Goal: Task Accomplishment & Management: Manage account settings

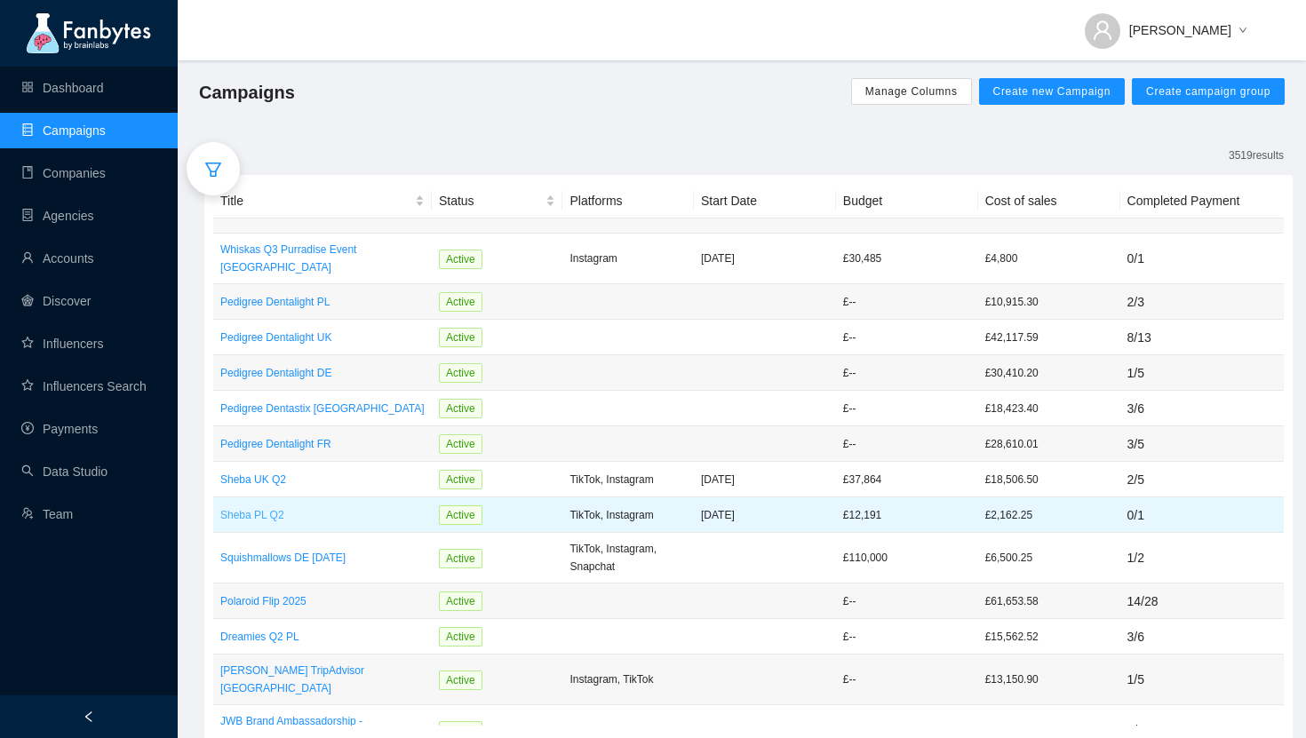
click at [252, 507] on p "Sheba PL Q2" at bounding box center [322, 516] width 204 height 18
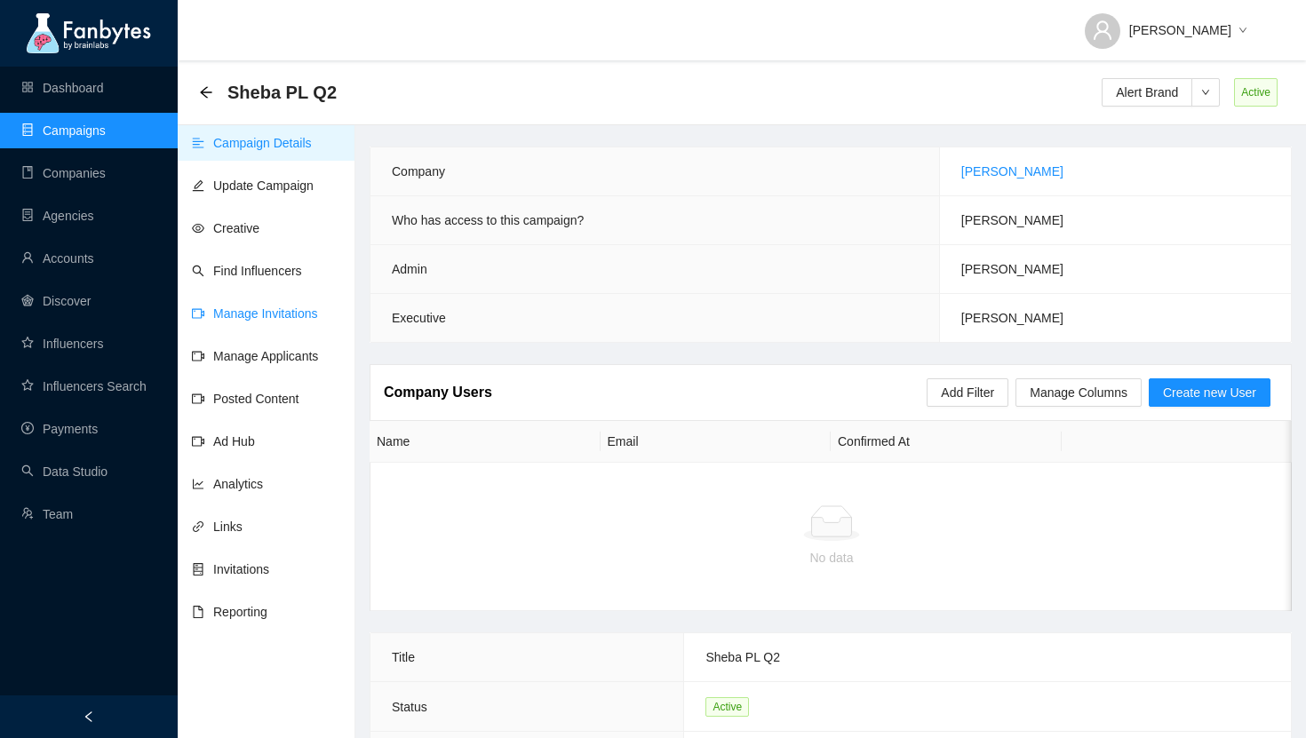
click at [238, 309] on link "Manage Invitations" at bounding box center [255, 314] width 126 height 14
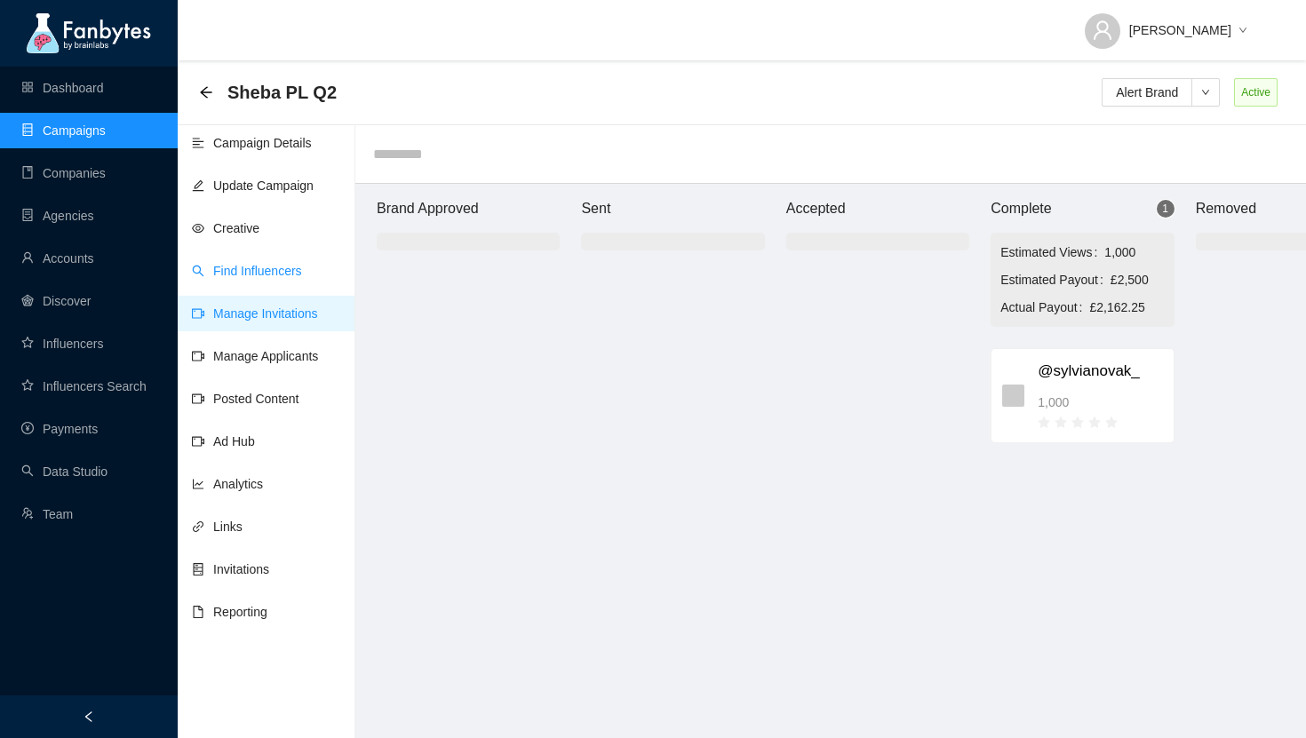
click at [266, 276] on link "Find Influencers" at bounding box center [247, 271] width 110 height 14
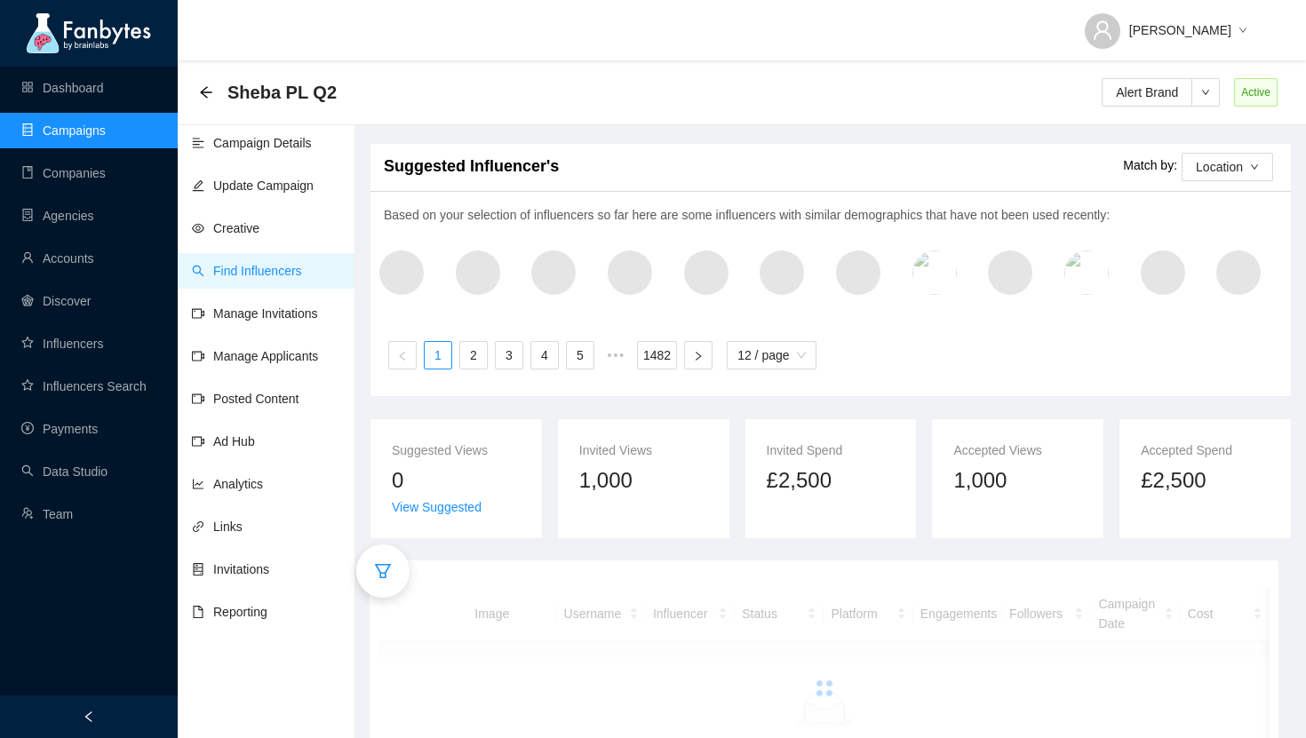
scroll to position [60, 0]
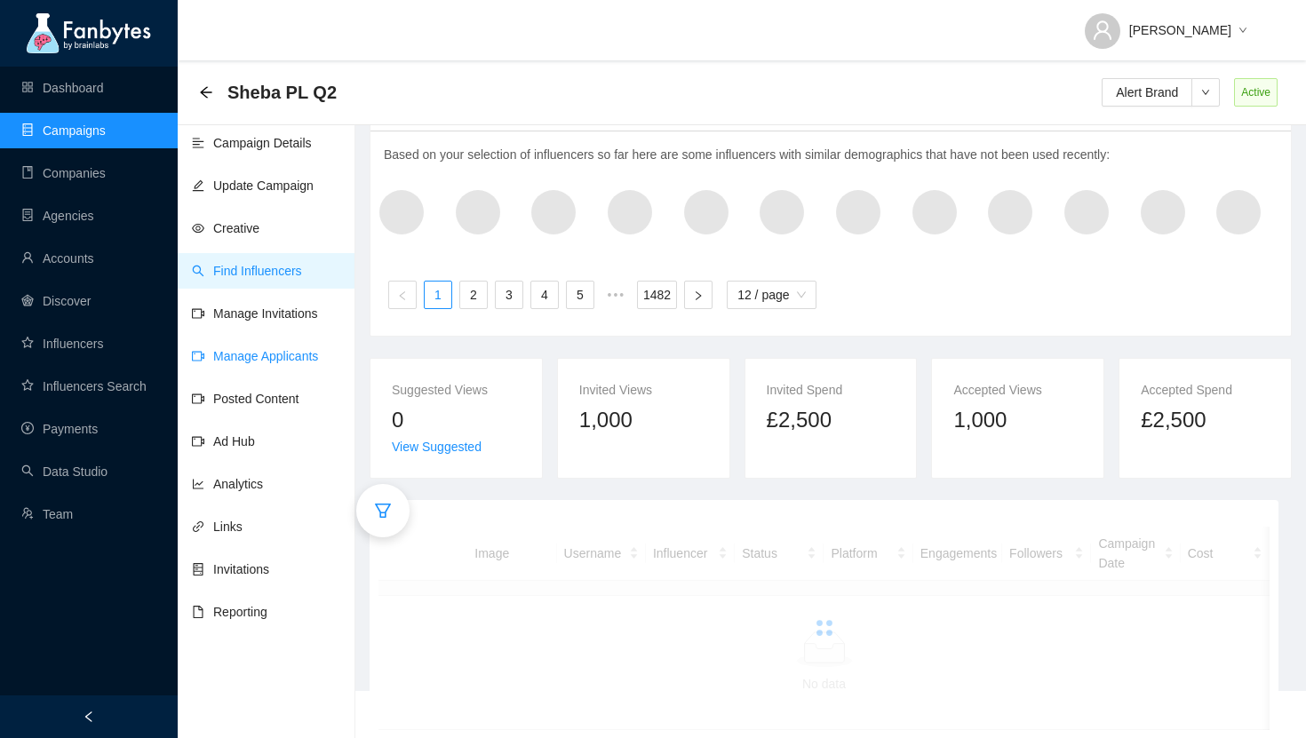
click at [240, 363] on link "Manage Applicants" at bounding box center [255, 356] width 126 height 14
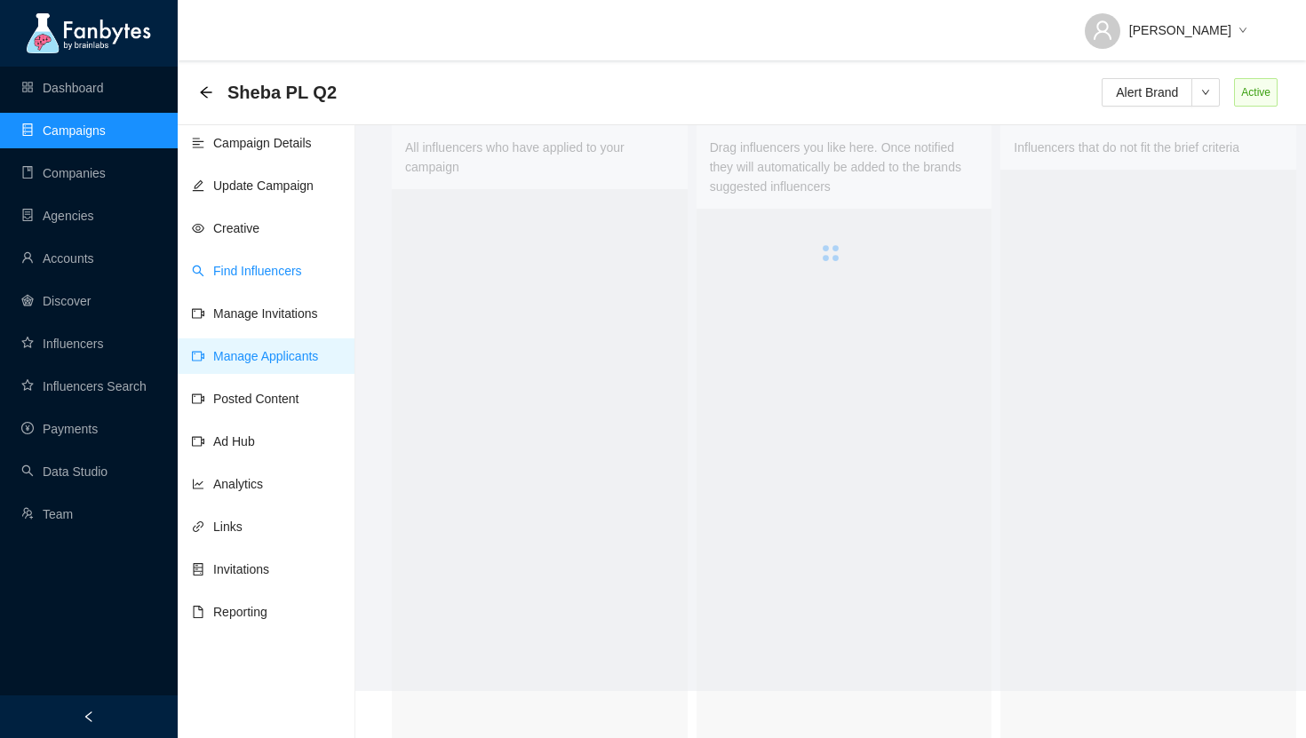
click at [223, 270] on link "Find Influencers" at bounding box center [247, 271] width 110 height 14
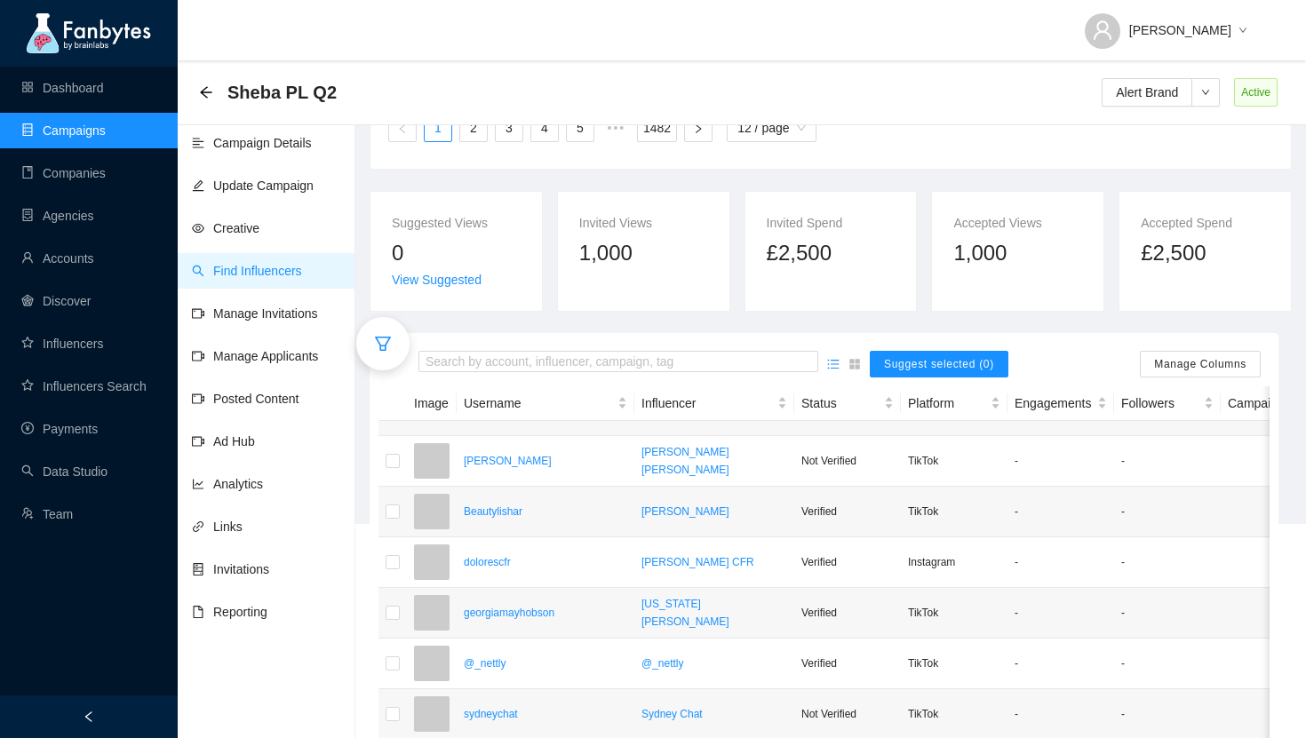
scroll to position [229, 0]
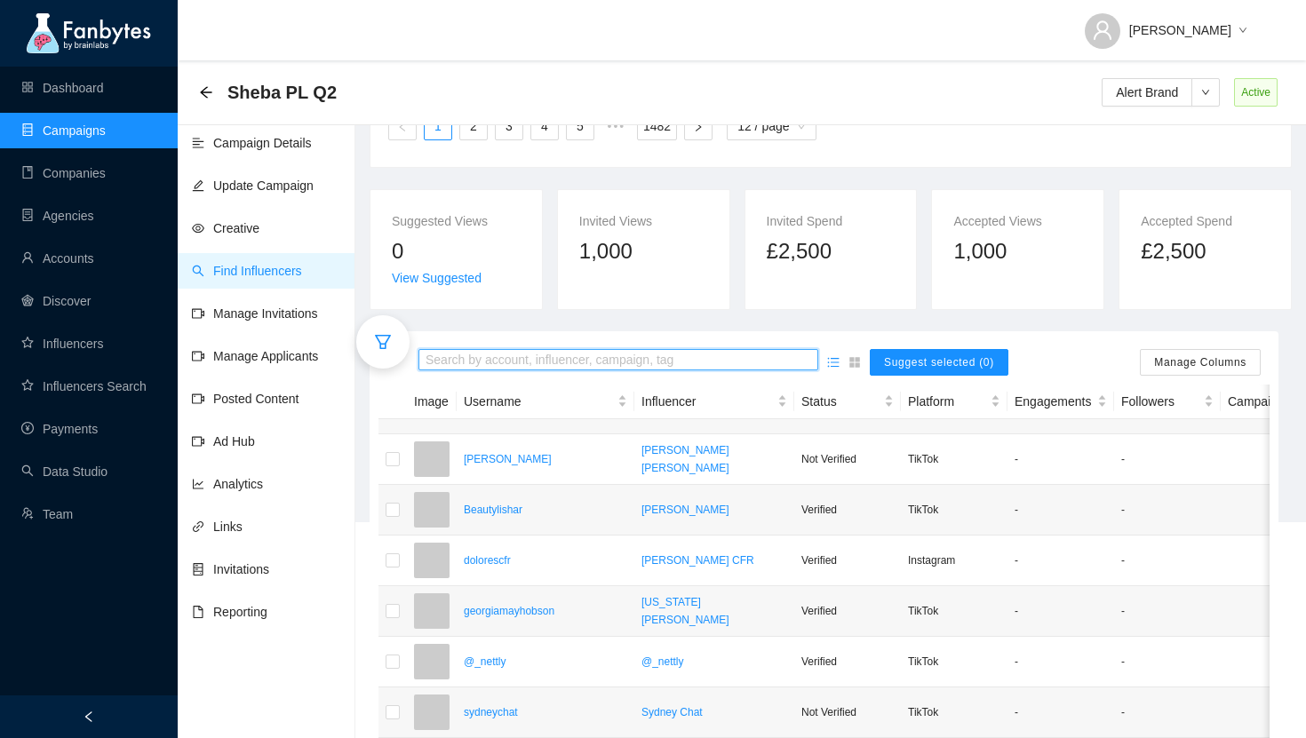
click at [540, 358] on input "search" at bounding box center [619, 361] width 386 height 20
type input "*******"
click at [492, 363] on div "Click to sort ascending" at bounding box center [543, 371] width 140 height 30
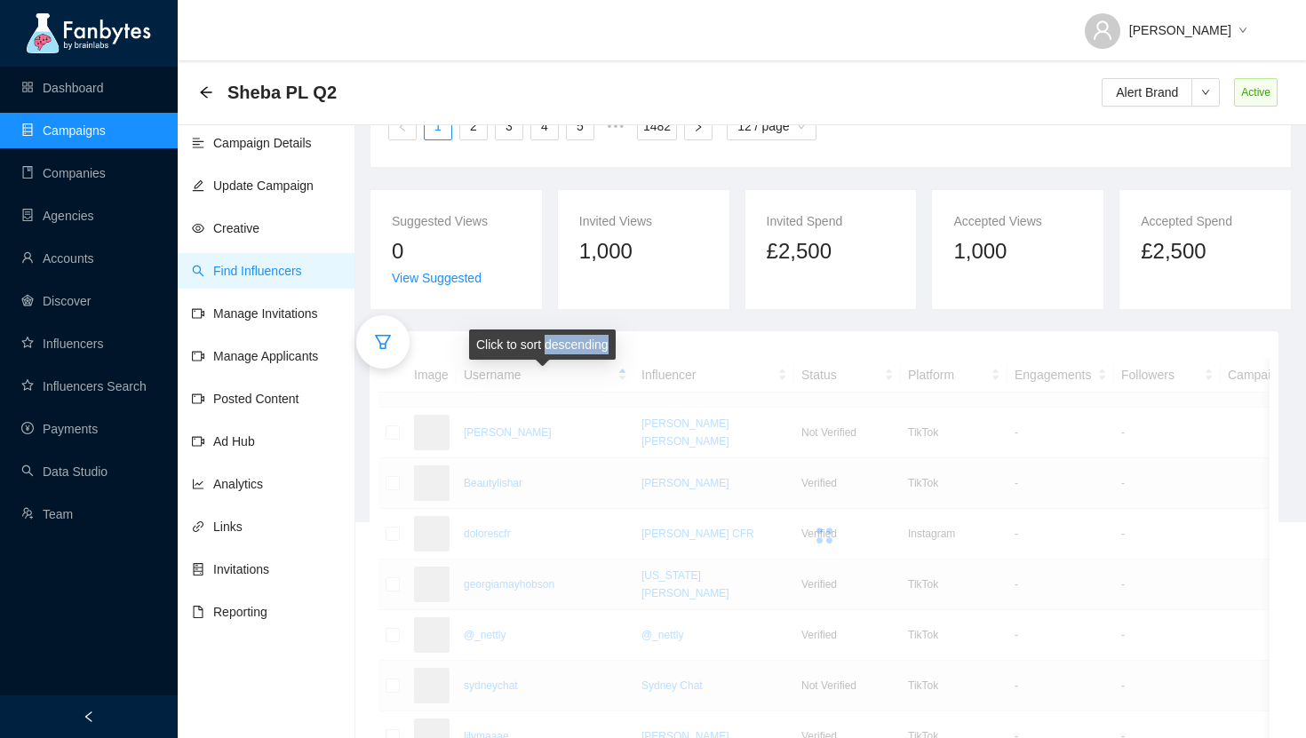
click at [492, 363] on div "Click to sort descending" at bounding box center [542, 351] width 147 height 43
click at [447, 353] on div at bounding box center [824, 349] width 891 height 18
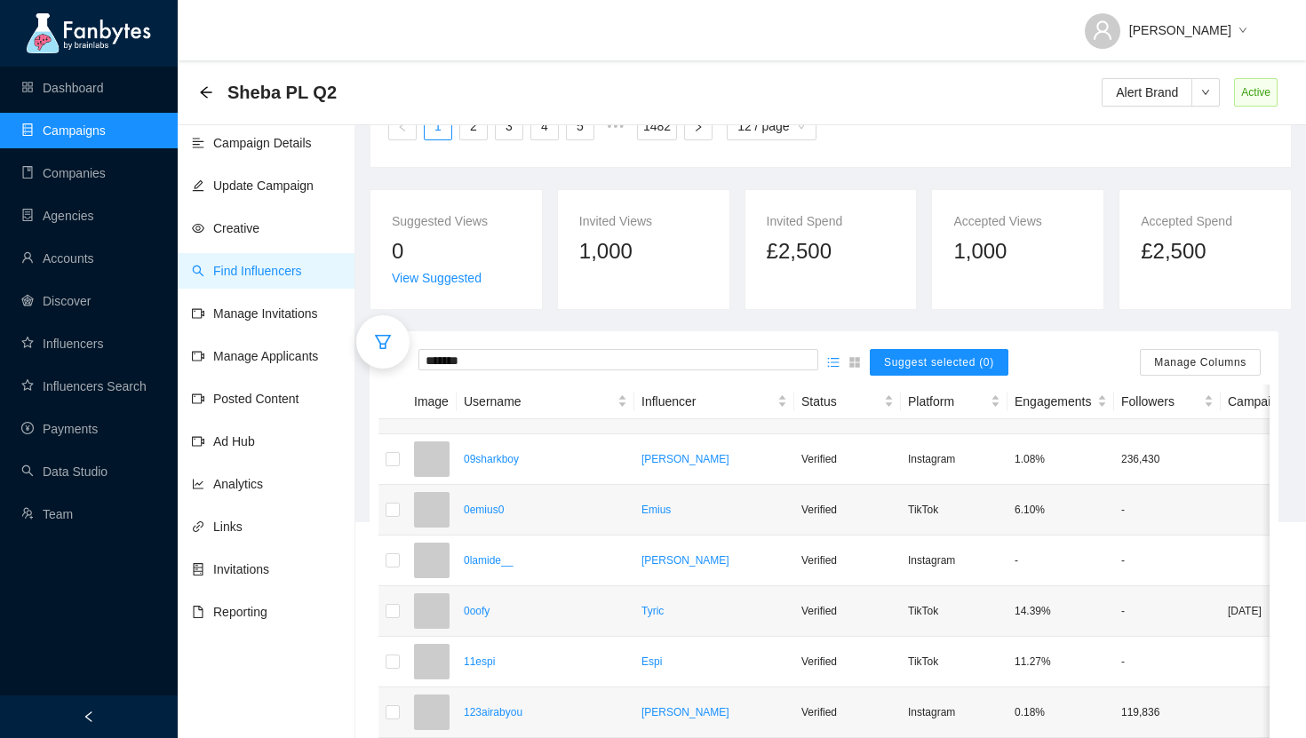
click at [447, 353] on input "*******" at bounding box center [619, 361] width 386 height 20
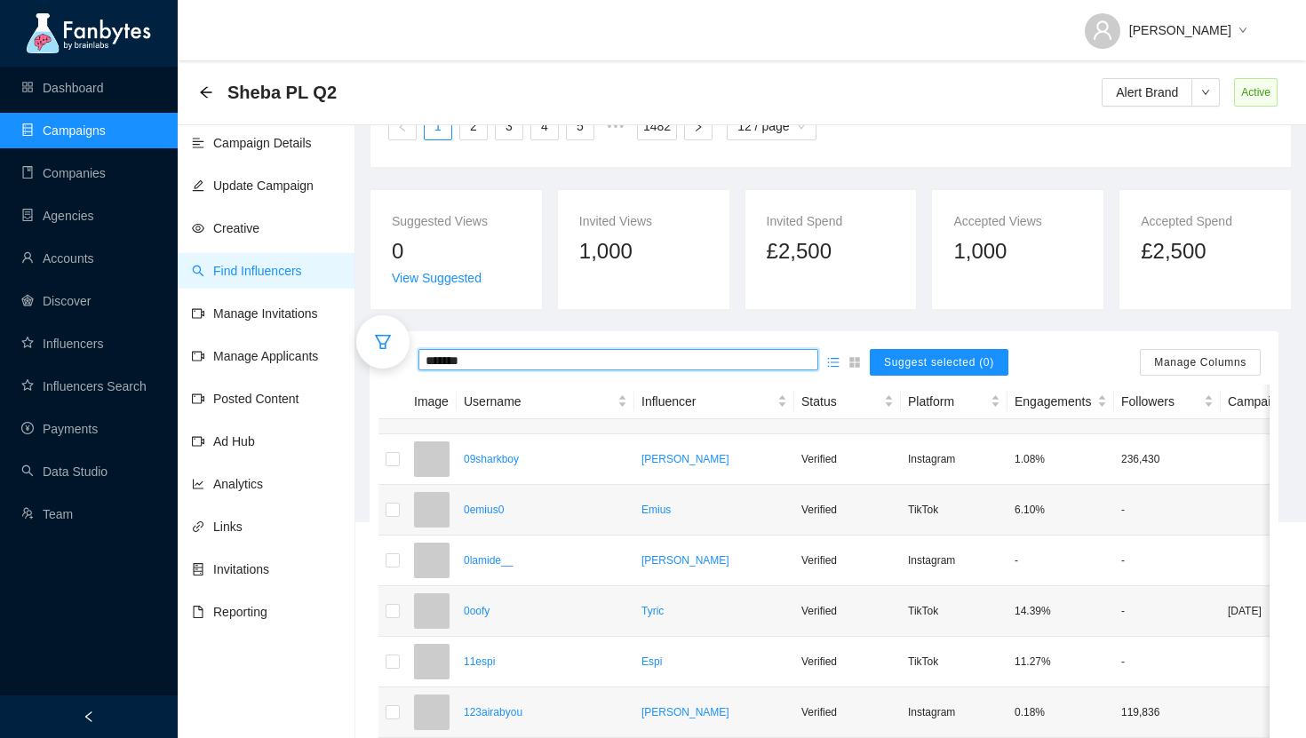
click at [447, 353] on input "*******" at bounding box center [619, 361] width 386 height 20
paste input "**********"
click at [481, 363] on input "**********" at bounding box center [619, 361] width 386 height 20
drag, startPoint x: 478, startPoint y: 355, endPoint x: 368, endPoint y: 355, distance: 110.2
click at [370, 355] on div "**********" at bounding box center [824, 661] width 909 height 661
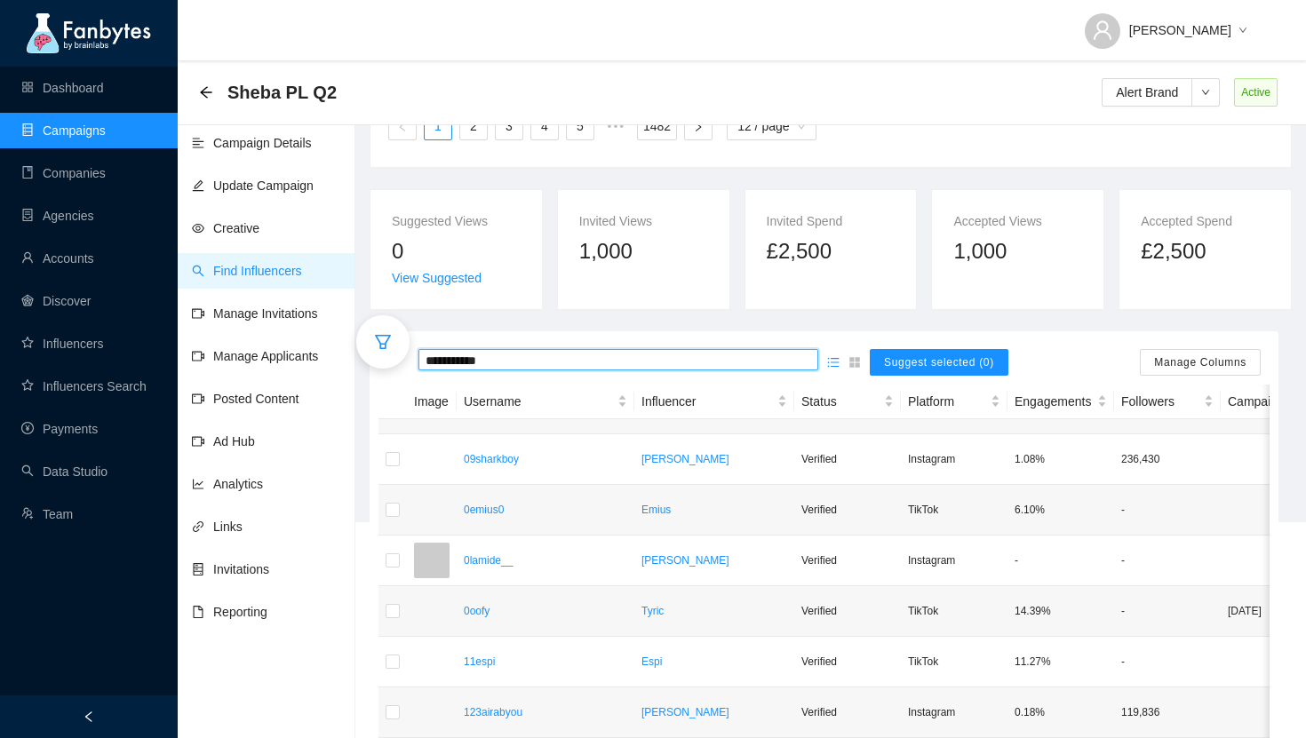
type input "**********"
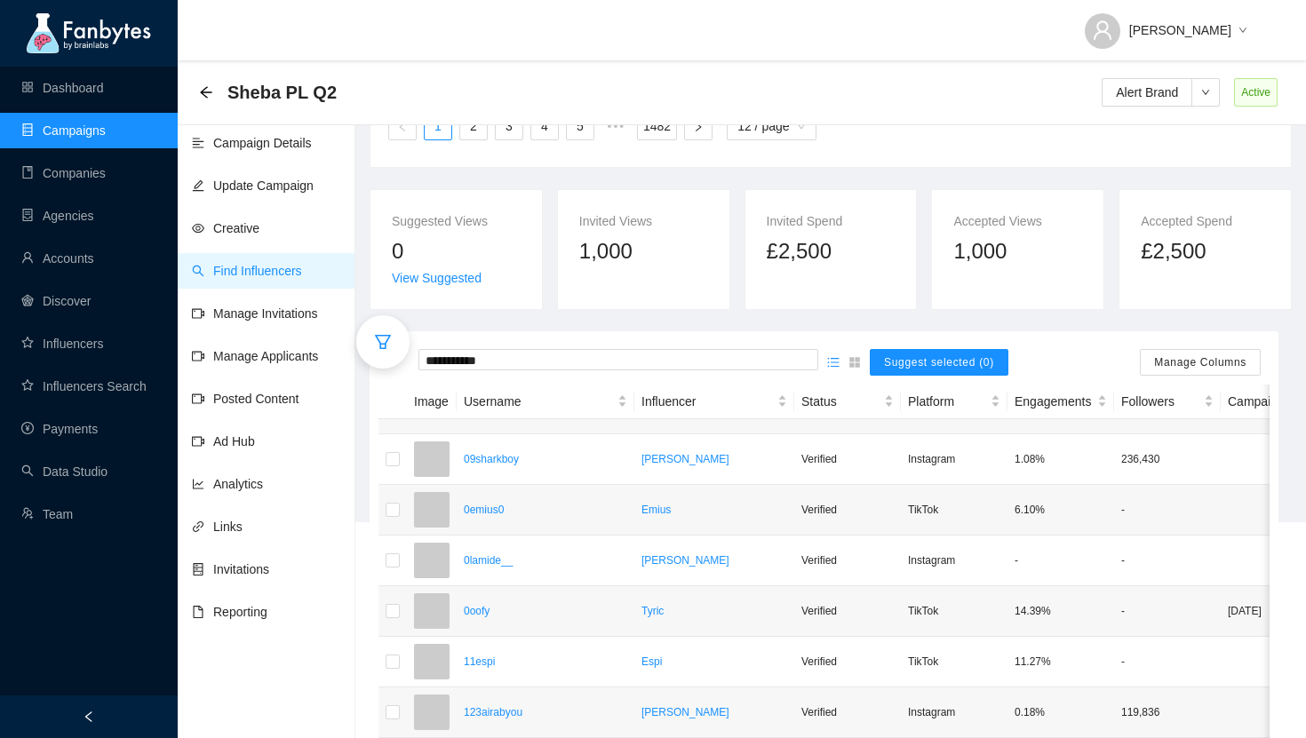
click at [373, 331] on div at bounding box center [382, 341] width 53 height 53
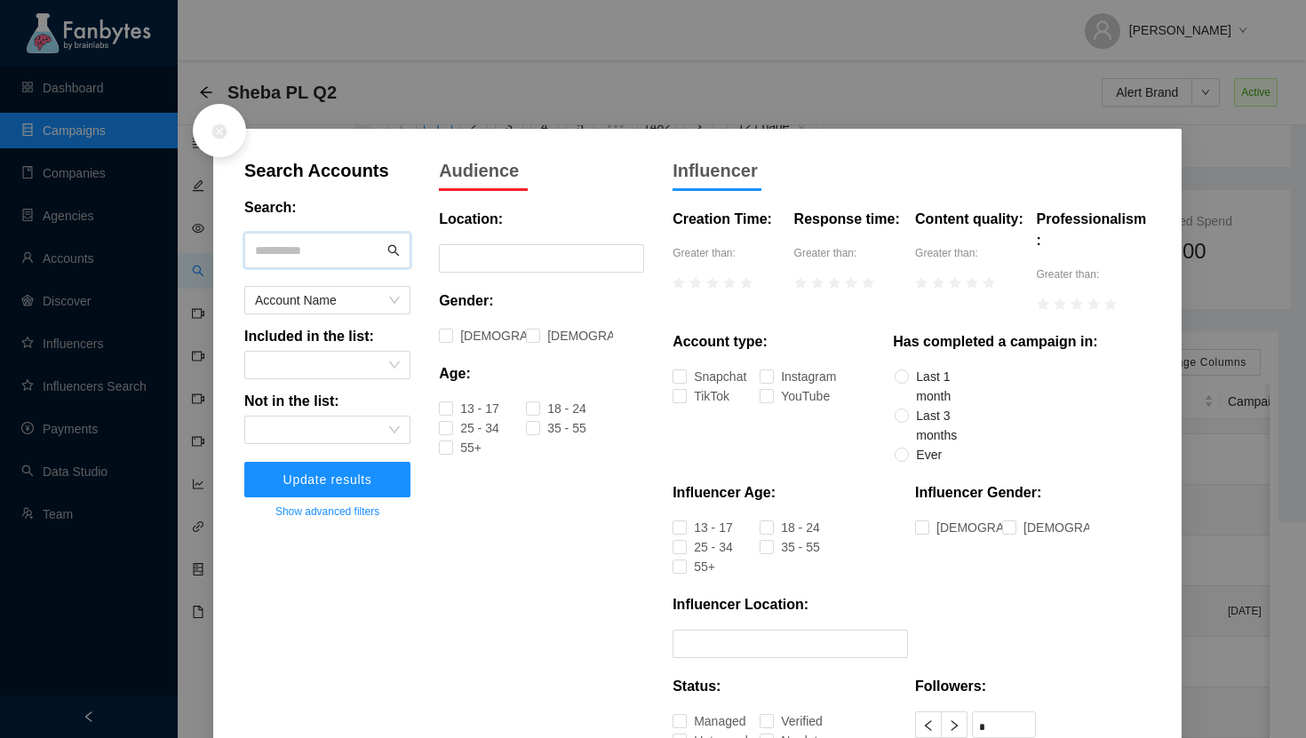
click at [281, 244] on input "text" at bounding box center [319, 250] width 129 height 27
paste input "**********"
type input "**********"
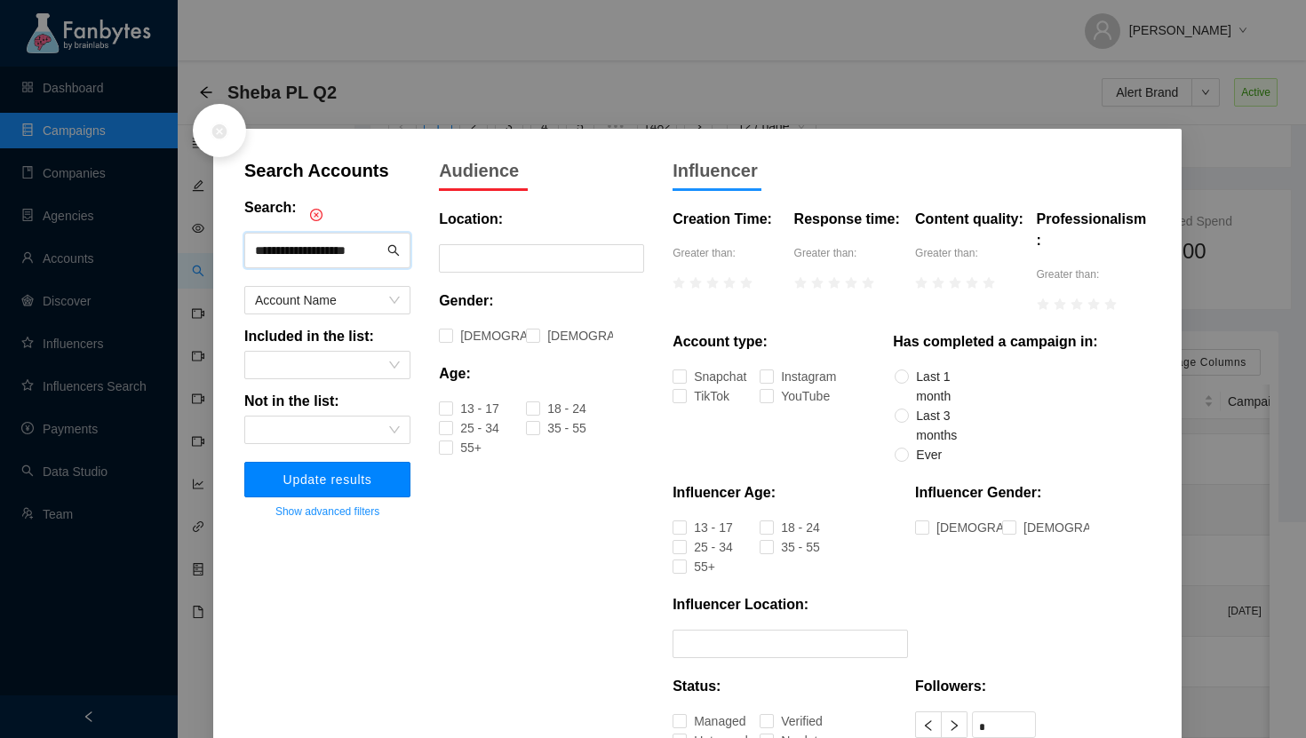
click at [279, 471] on button "Update results" at bounding box center [327, 480] width 166 height 36
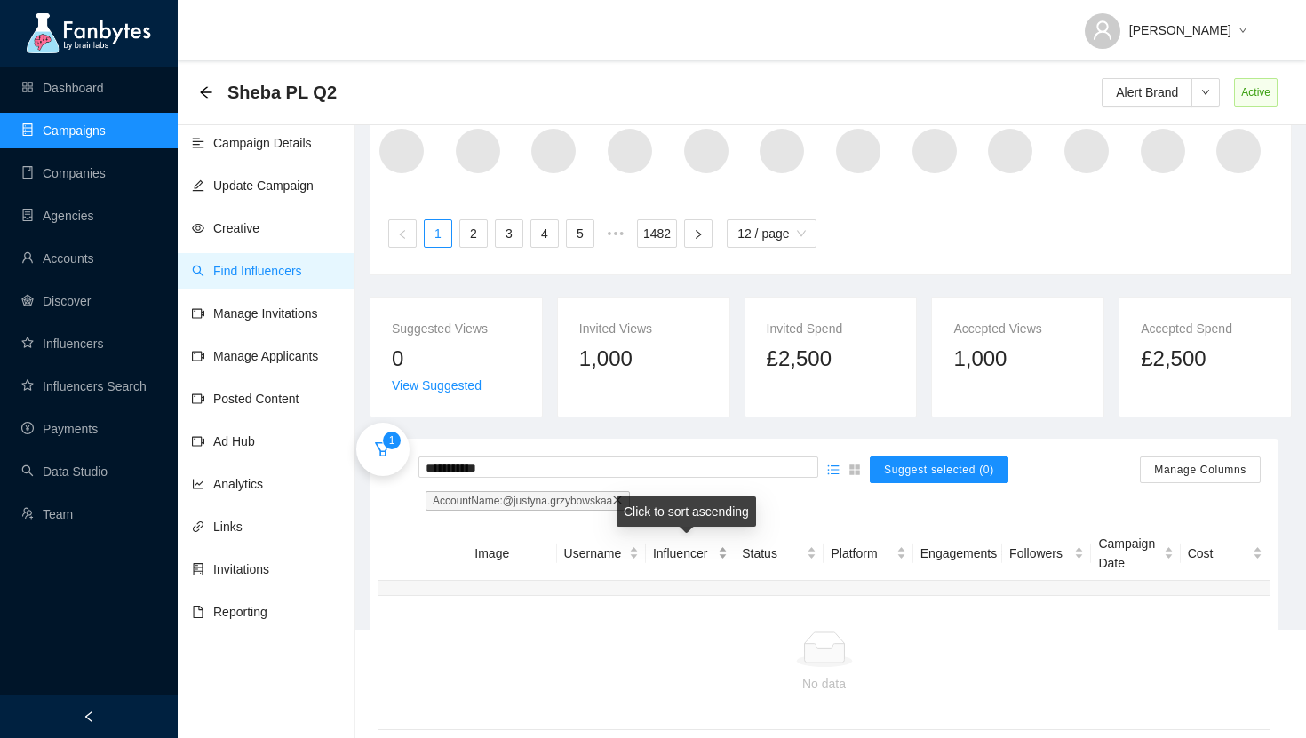
scroll to position [0, 1]
click at [94, 251] on link "Accounts" at bounding box center [57, 258] width 73 height 14
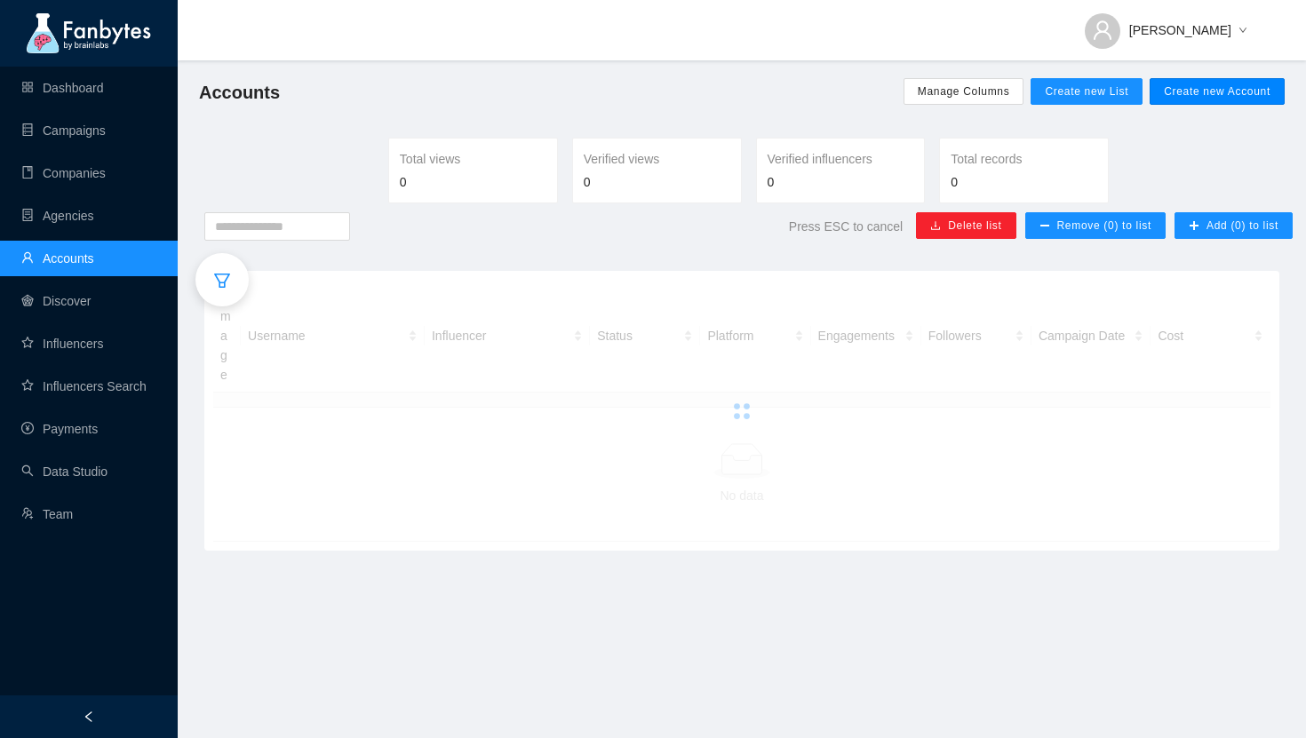
click at [1207, 98] on span "Create new Account" at bounding box center [1217, 91] width 107 height 14
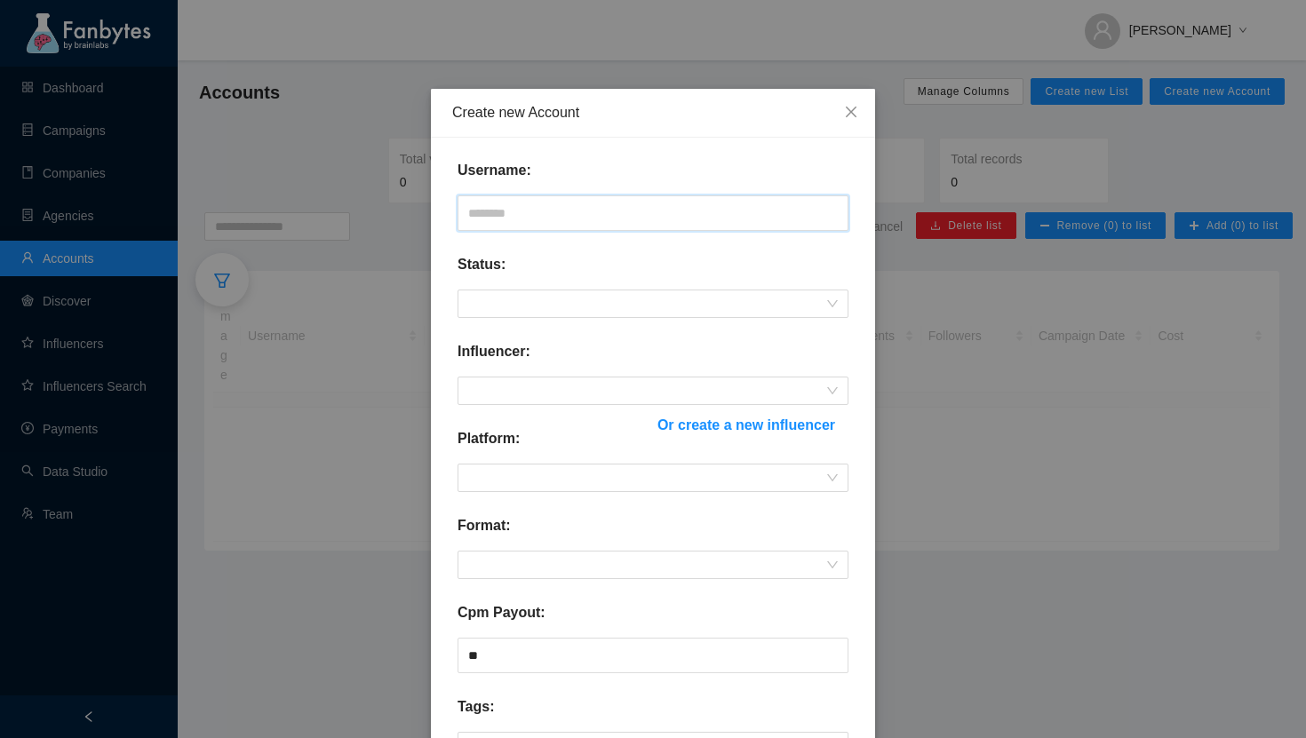
click at [628, 220] on input "text" at bounding box center [653, 214] width 391 height 36
paste input "**********"
click at [514, 304] on span at bounding box center [653, 304] width 370 height 27
type input "**********"
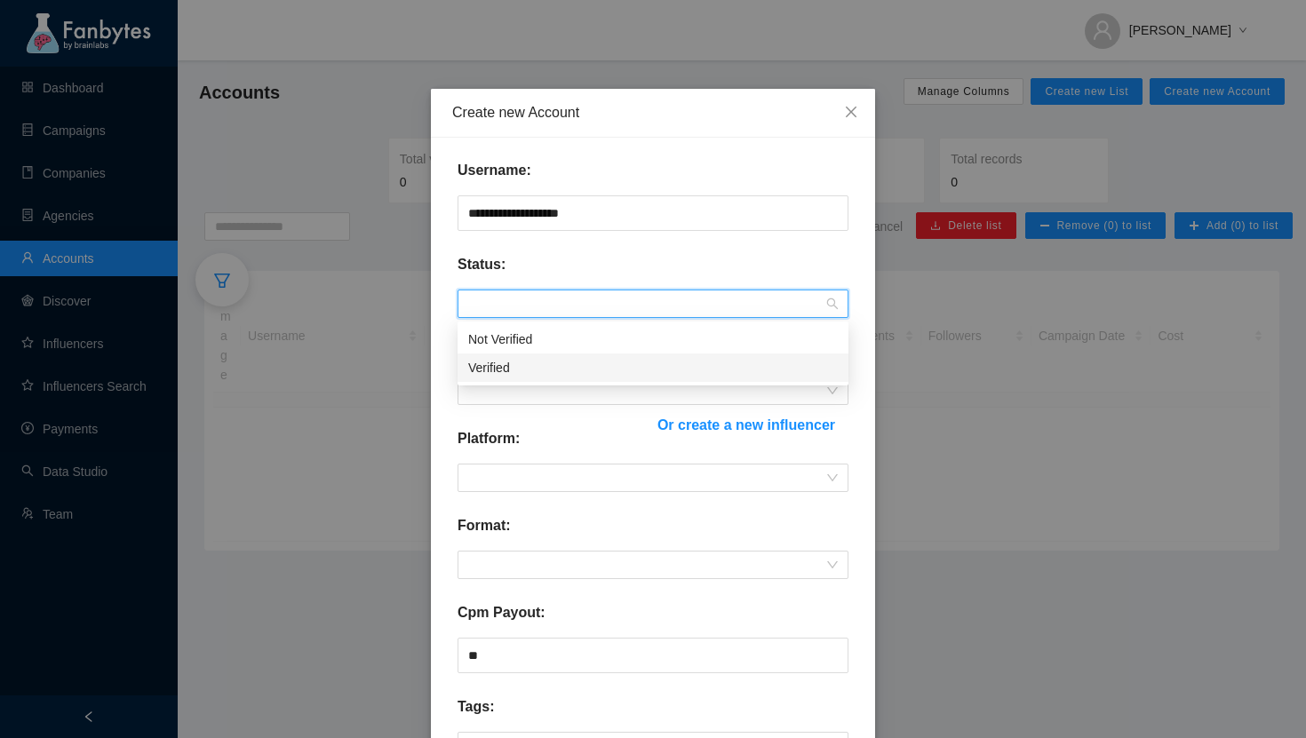
click at [507, 363] on div "Verified" at bounding box center [653, 368] width 370 height 20
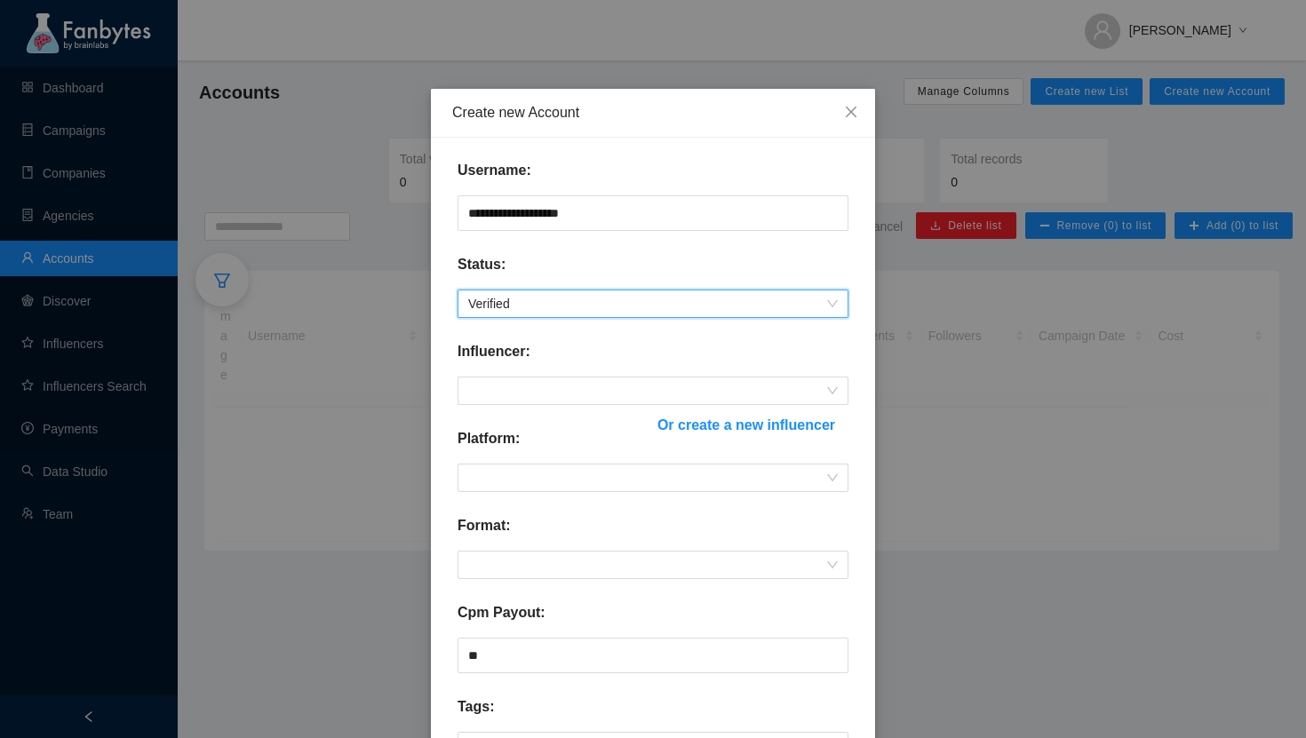
click at [676, 417] on span "Or create a new influencer" at bounding box center [747, 425] width 178 height 22
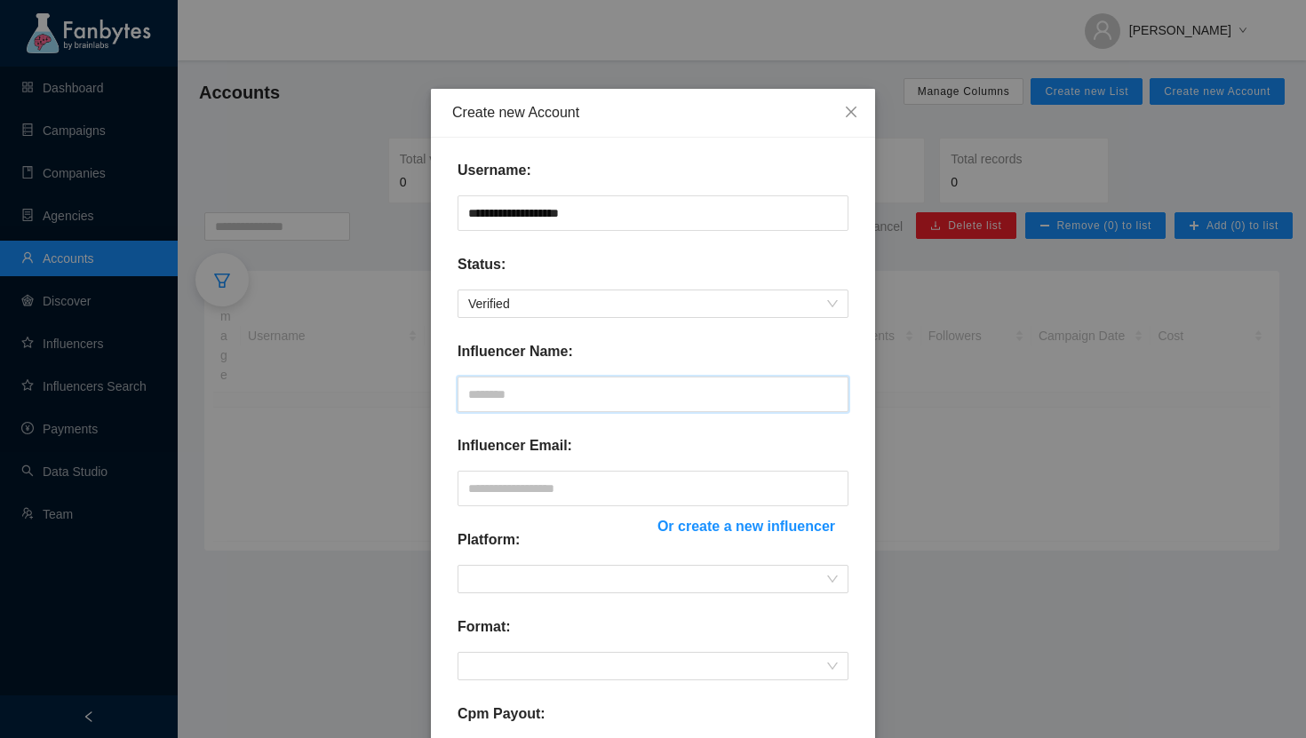
click at [565, 399] on input "text" at bounding box center [653, 395] width 391 height 36
paste input "**********"
type input "**********"
click at [505, 488] on input "text" at bounding box center [653, 489] width 391 height 36
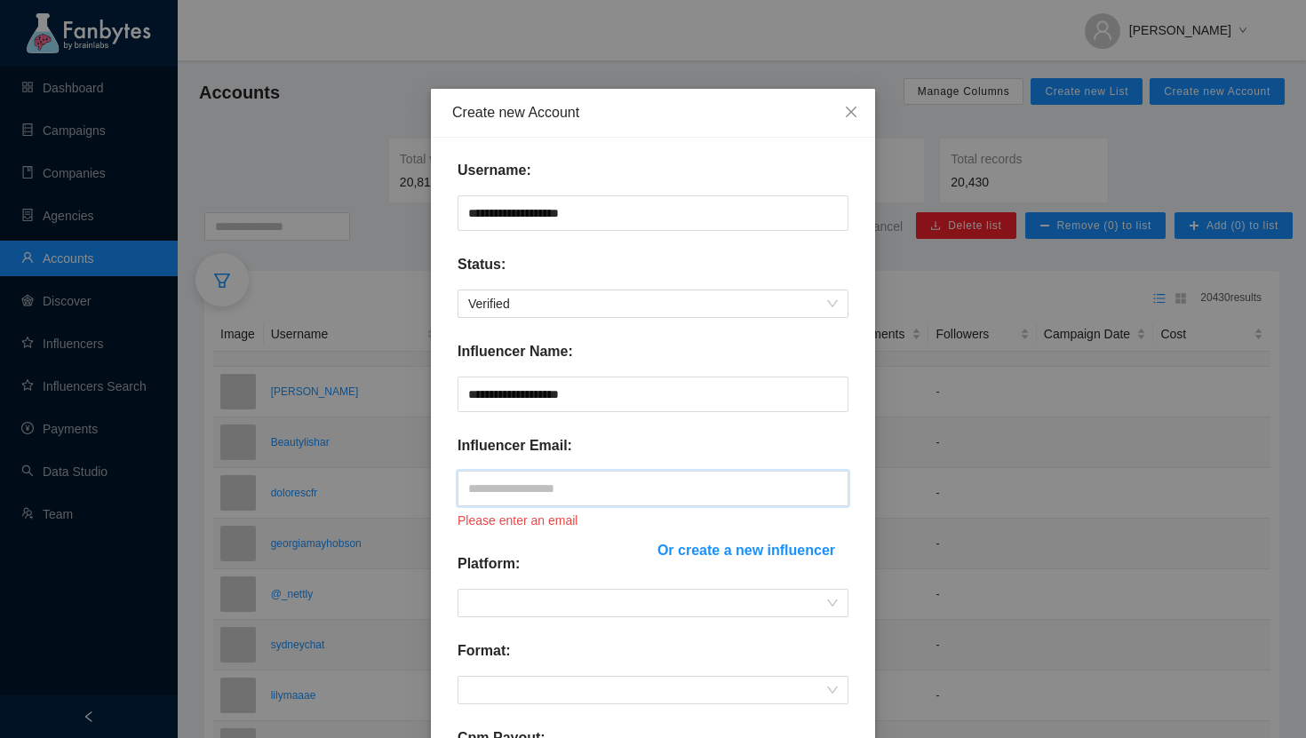
paste input "**********"
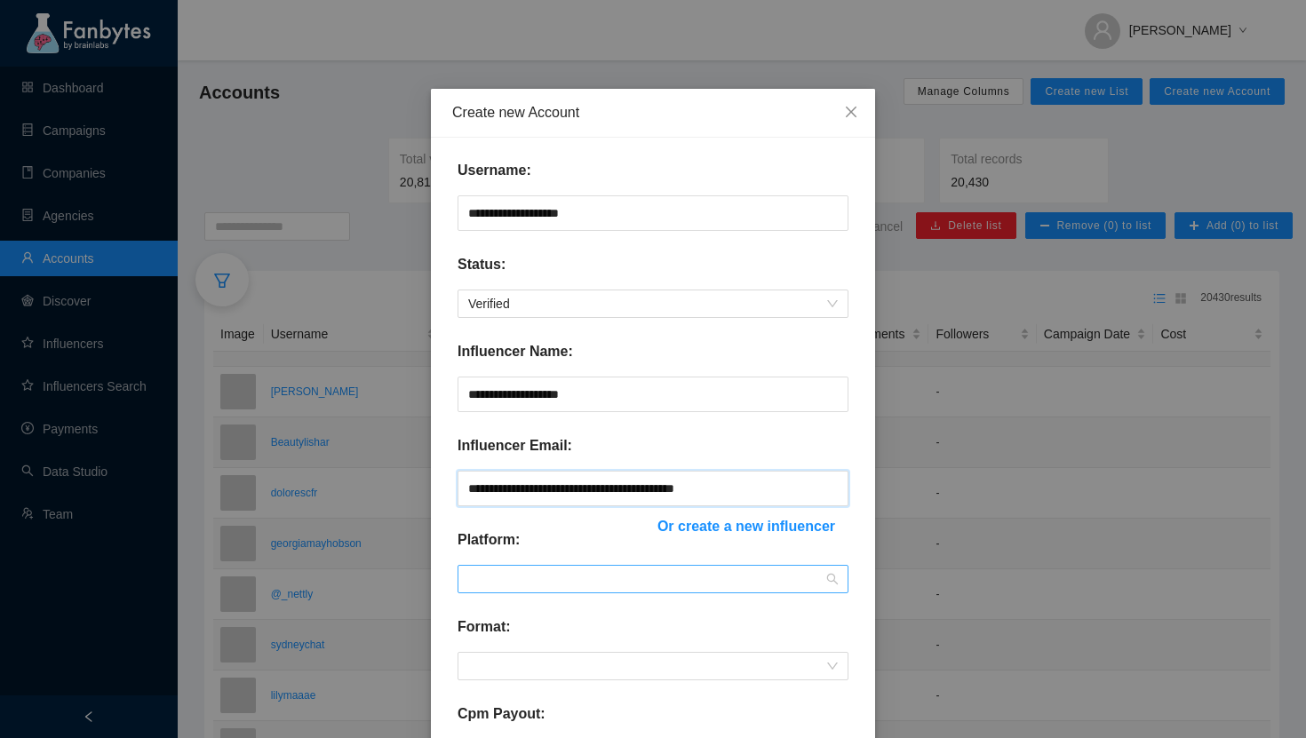
click at [539, 581] on span at bounding box center [653, 579] width 370 height 27
type input "**********"
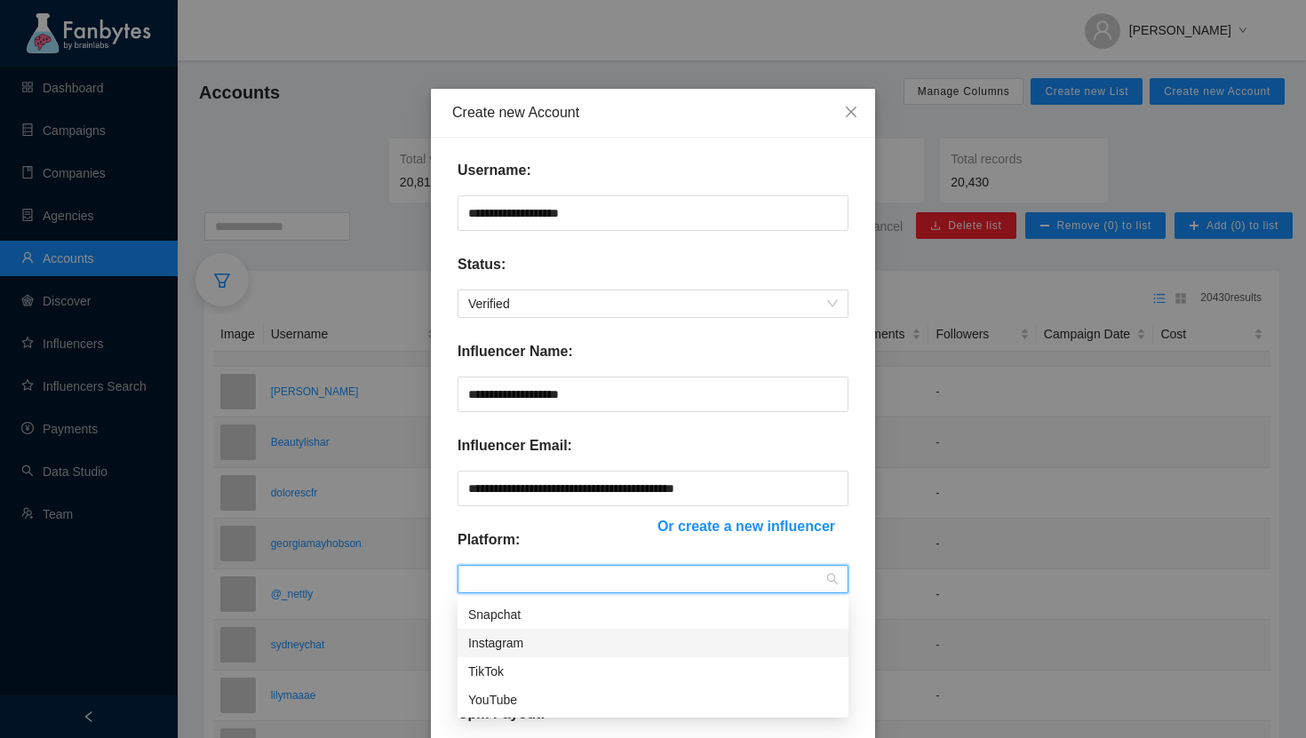
click at [547, 643] on div "Instagram" at bounding box center [653, 644] width 370 height 20
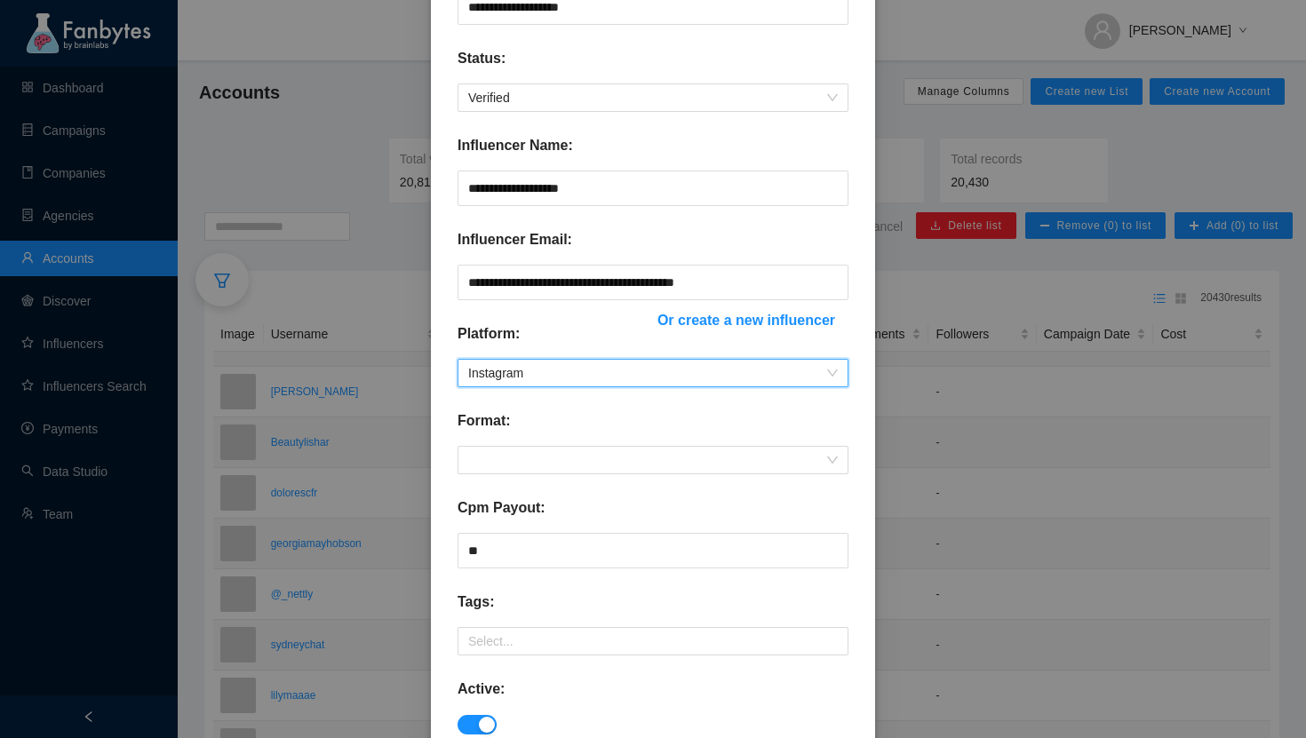
scroll to position [208, 0]
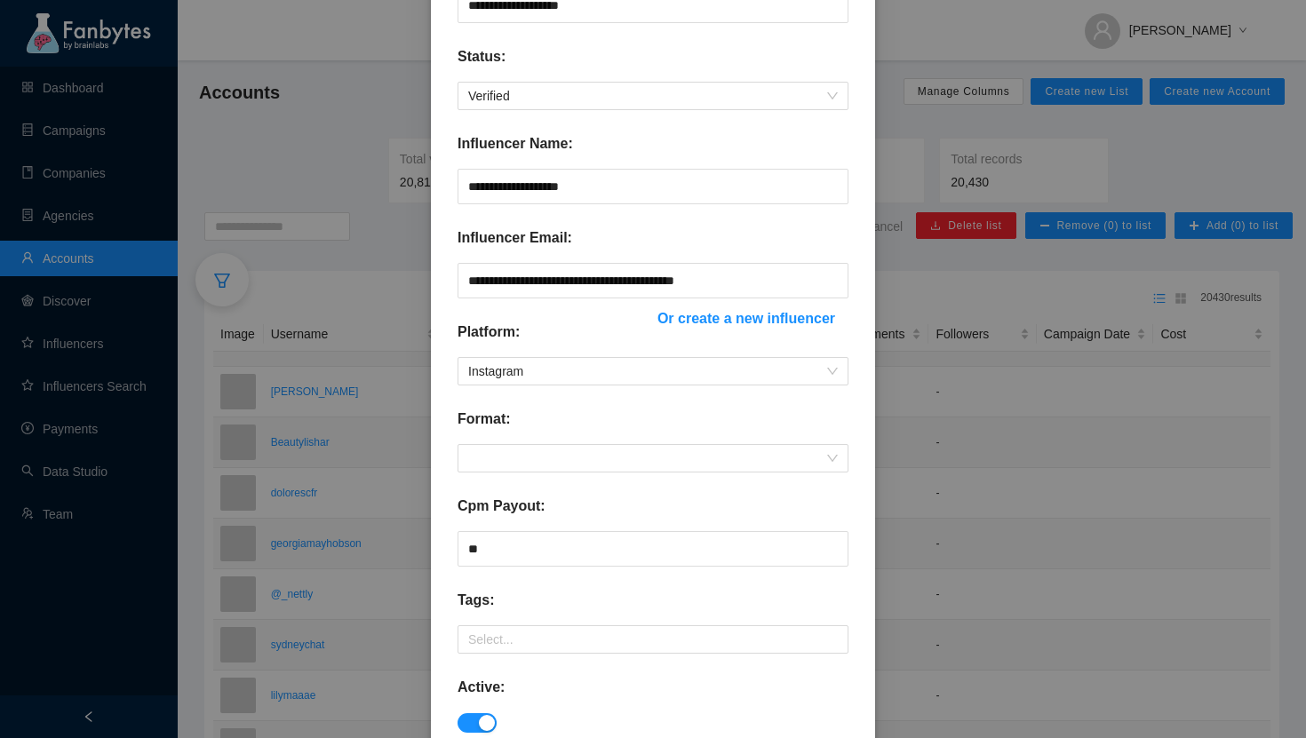
click at [704, 326] on span "Or create a new influencer" at bounding box center [747, 318] width 178 height 22
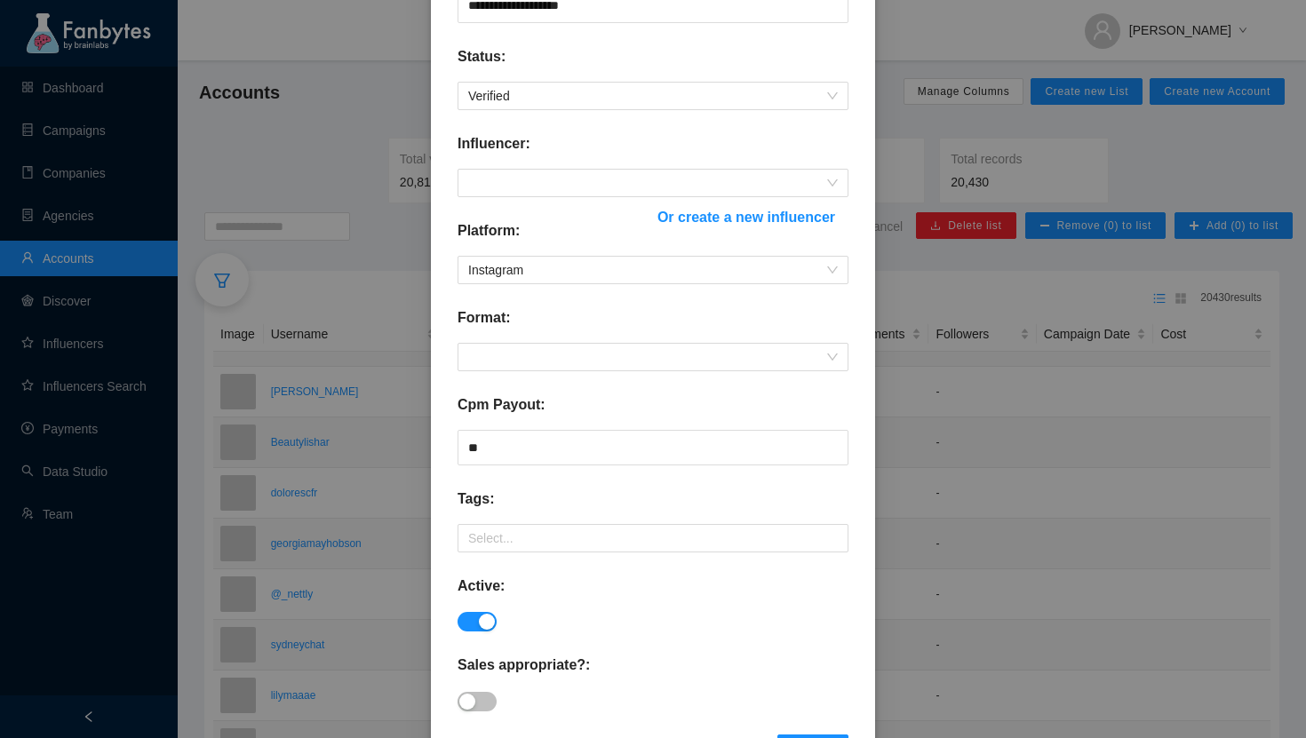
click at [687, 221] on span "Or create a new influencer" at bounding box center [747, 217] width 178 height 22
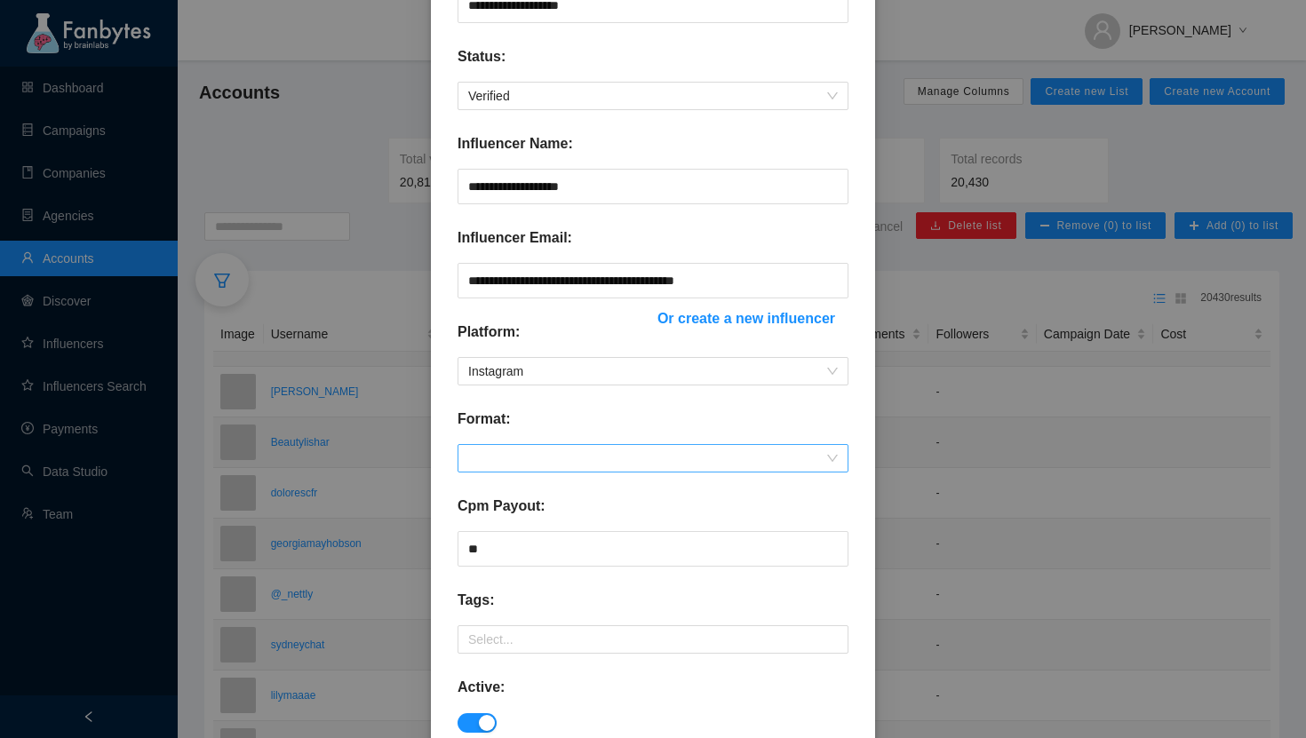
click at [525, 464] on span at bounding box center [653, 458] width 370 height 27
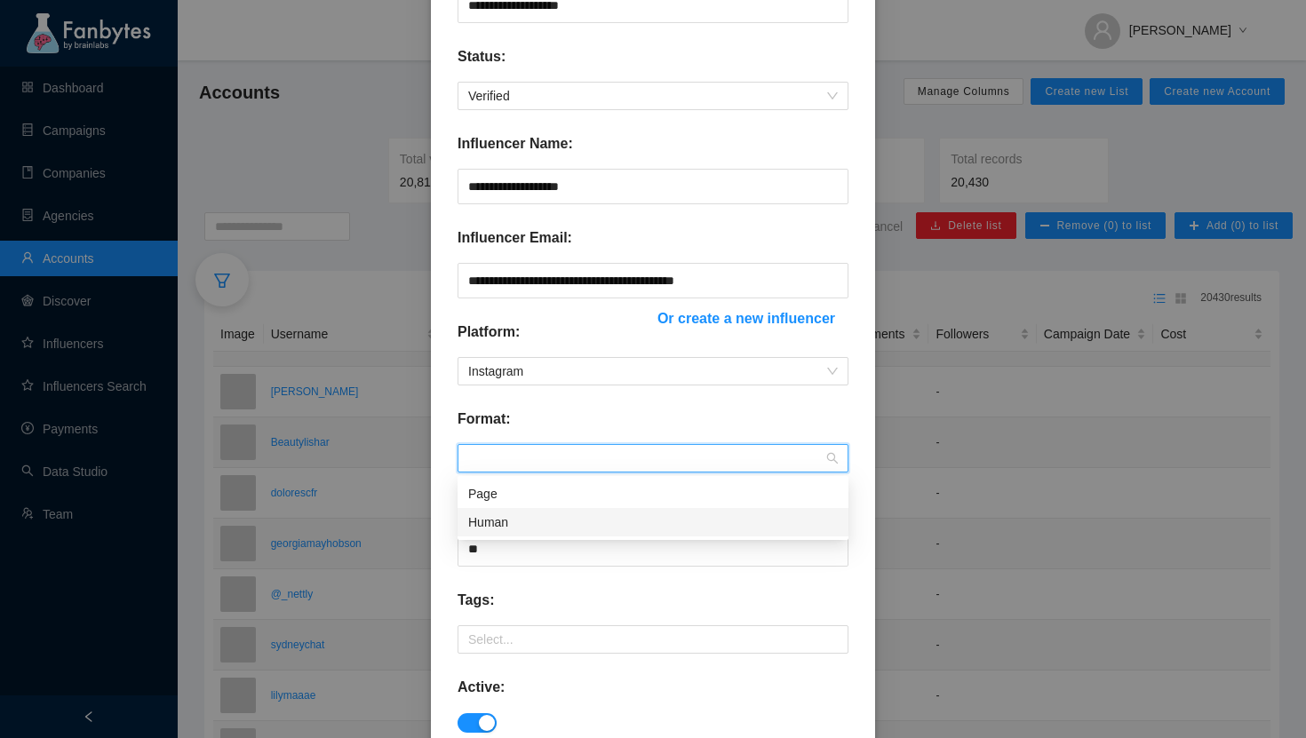
click at [502, 517] on div "Human" at bounding box center [653, 523] width 370 height 20
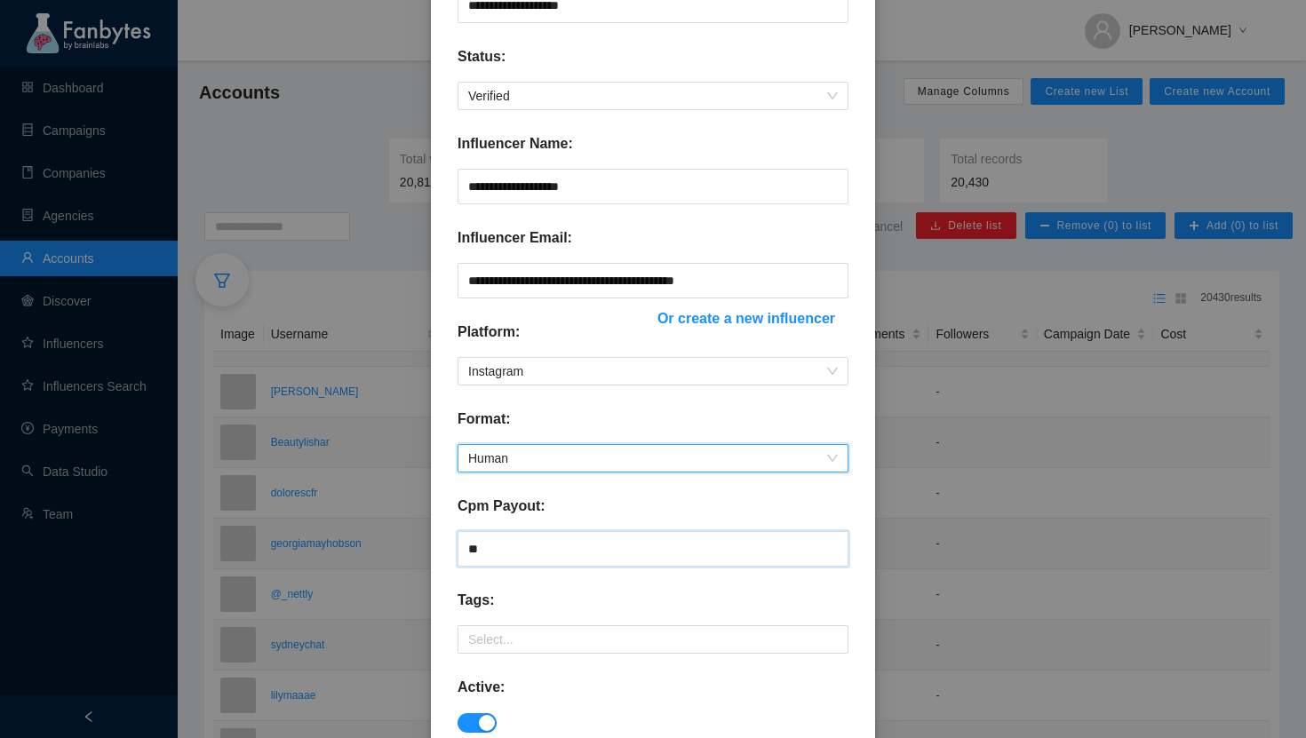
click at [497, 550] on input "**" at bounding box center [653, 549] width 391 height 36
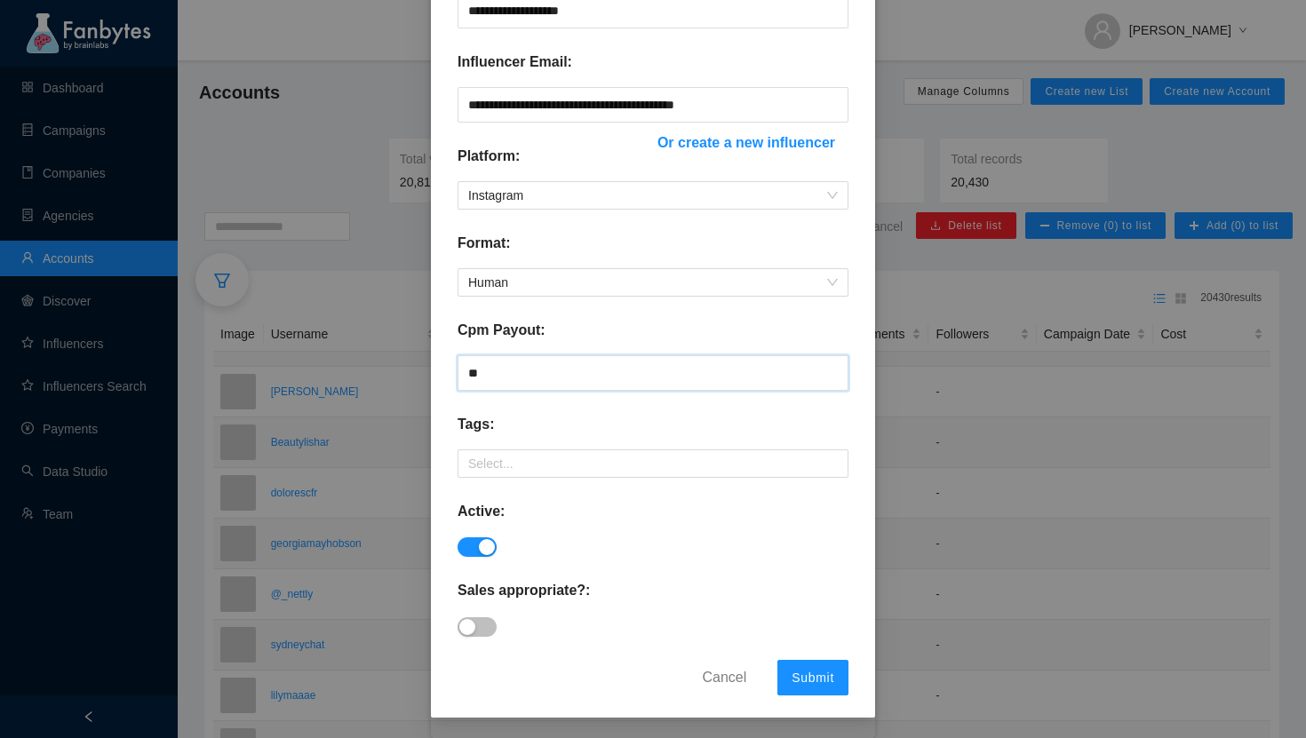
type input "**"
click at [478, 635] on button "button" at bounding box center [477, 628] width 39 height 20
click at [819, 679] on span "Submit" at bounding box center [813, 678] width 43 height 14
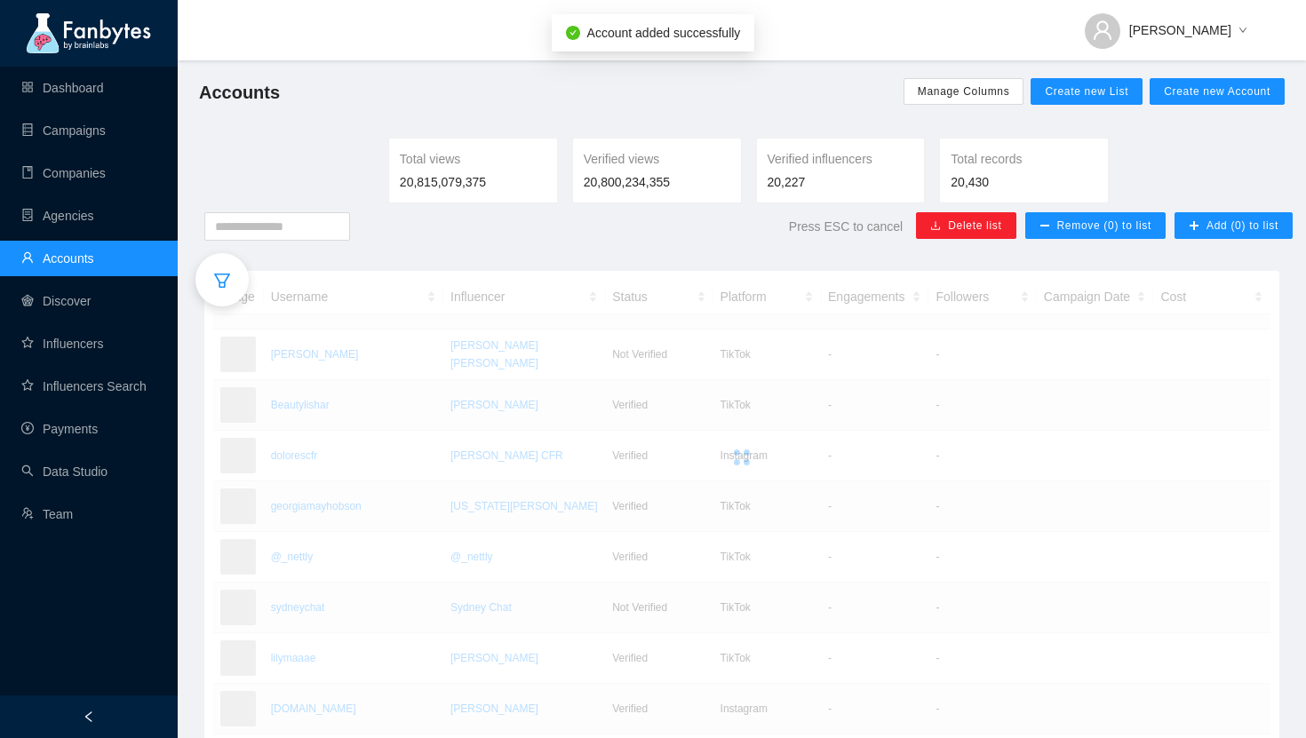
scroll to position [295, 0]
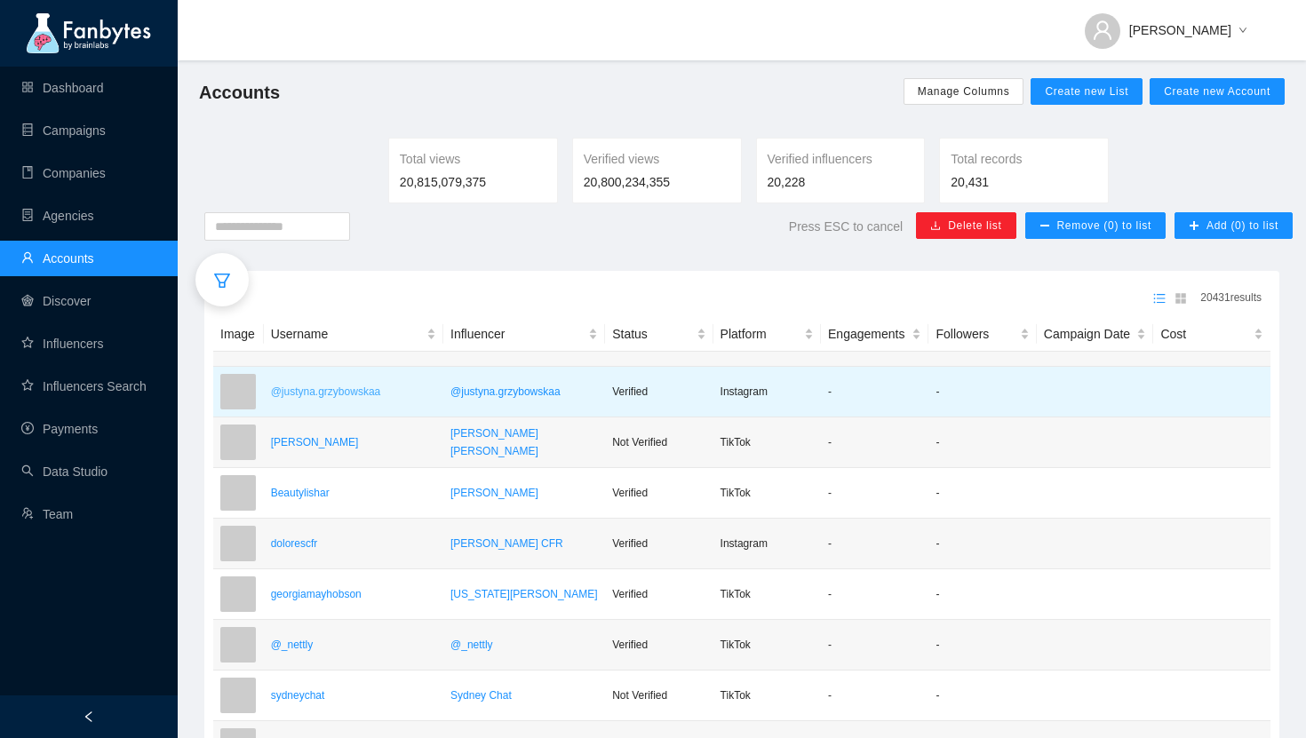
click at [305, 401] on p "@justyna.grzybowskaa" at bounding box center [353, 392] width 165 height 18
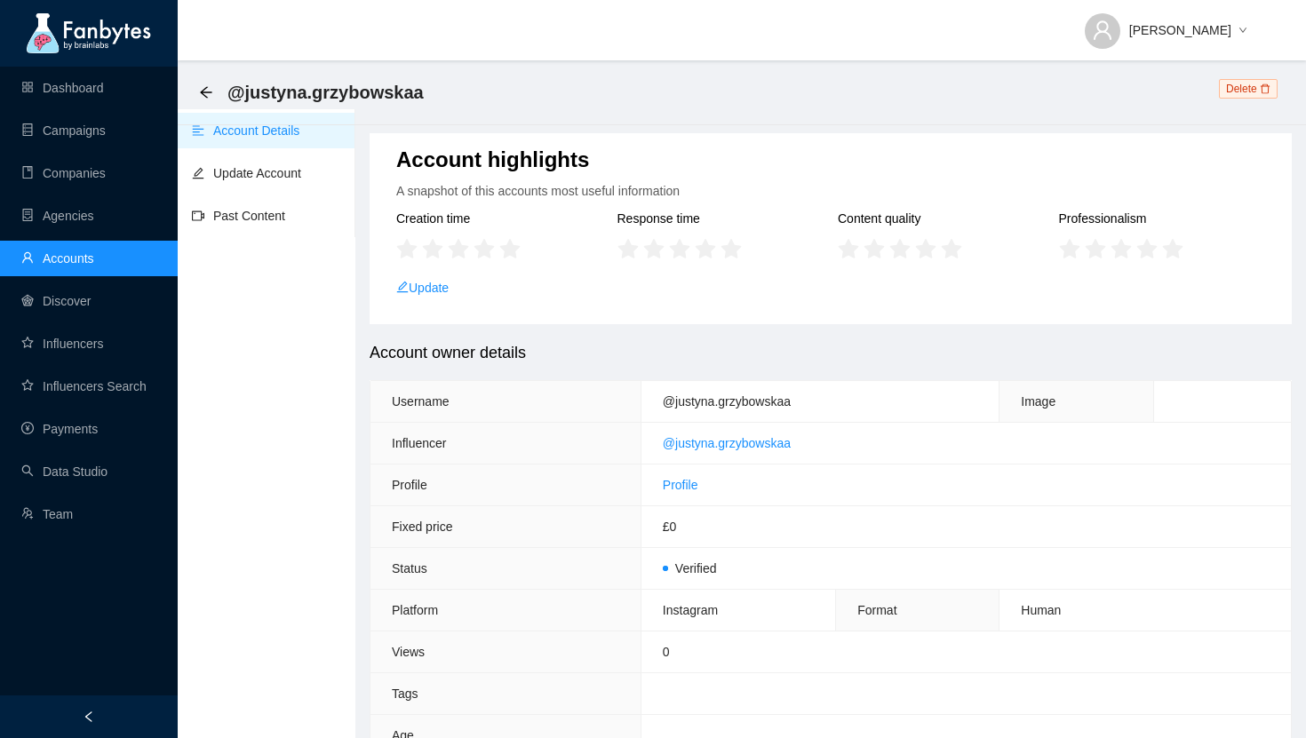
scroll to position [705, 0]
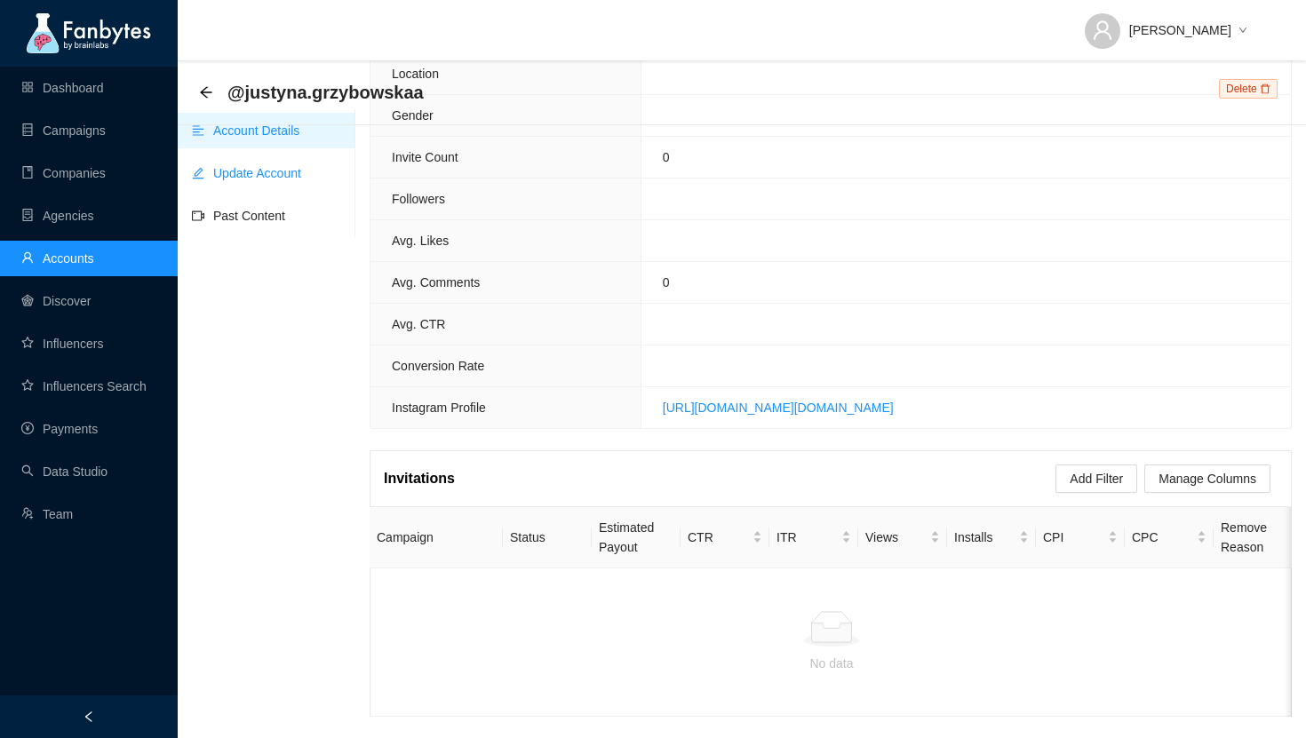
click at [259, 166] on link "Update Account" at bounding box center [246, 173] width 109 height 14
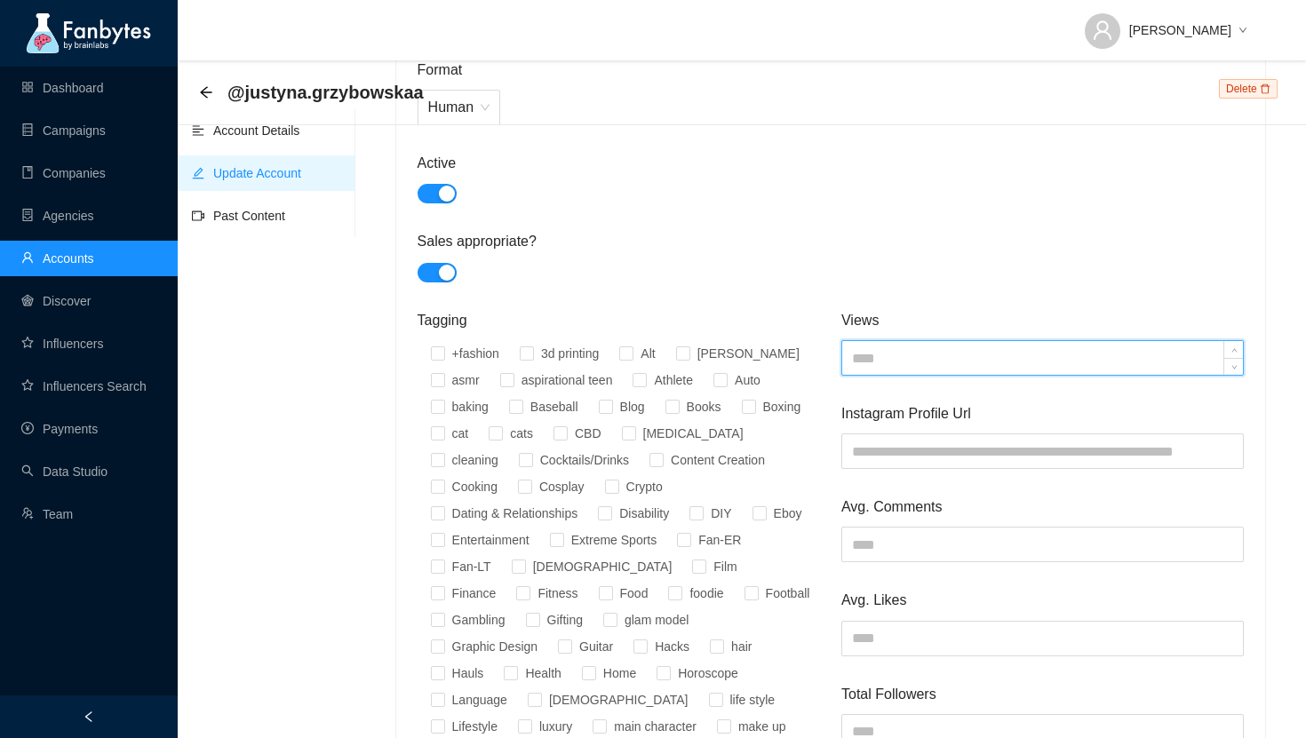
click at [900, 359] on input at bounding box center [1042, 358] width 401 height 34
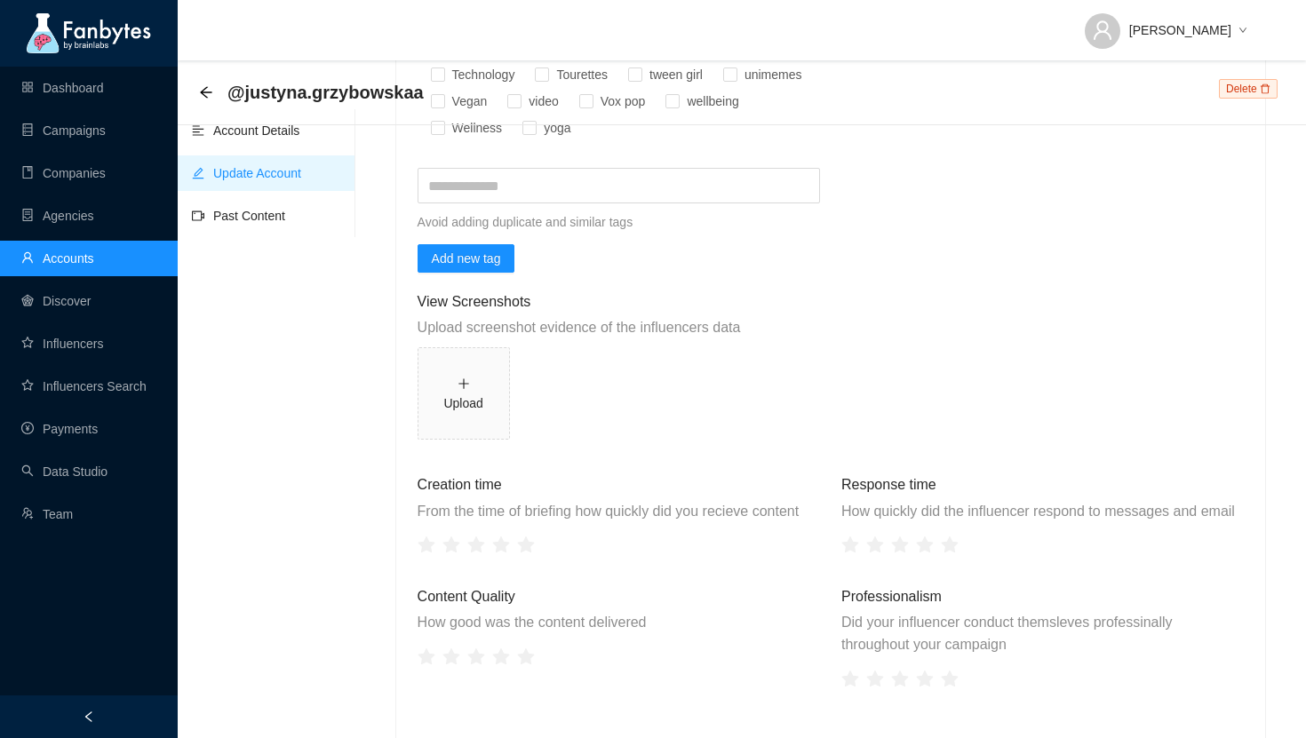
scroll to position [1976, 0]
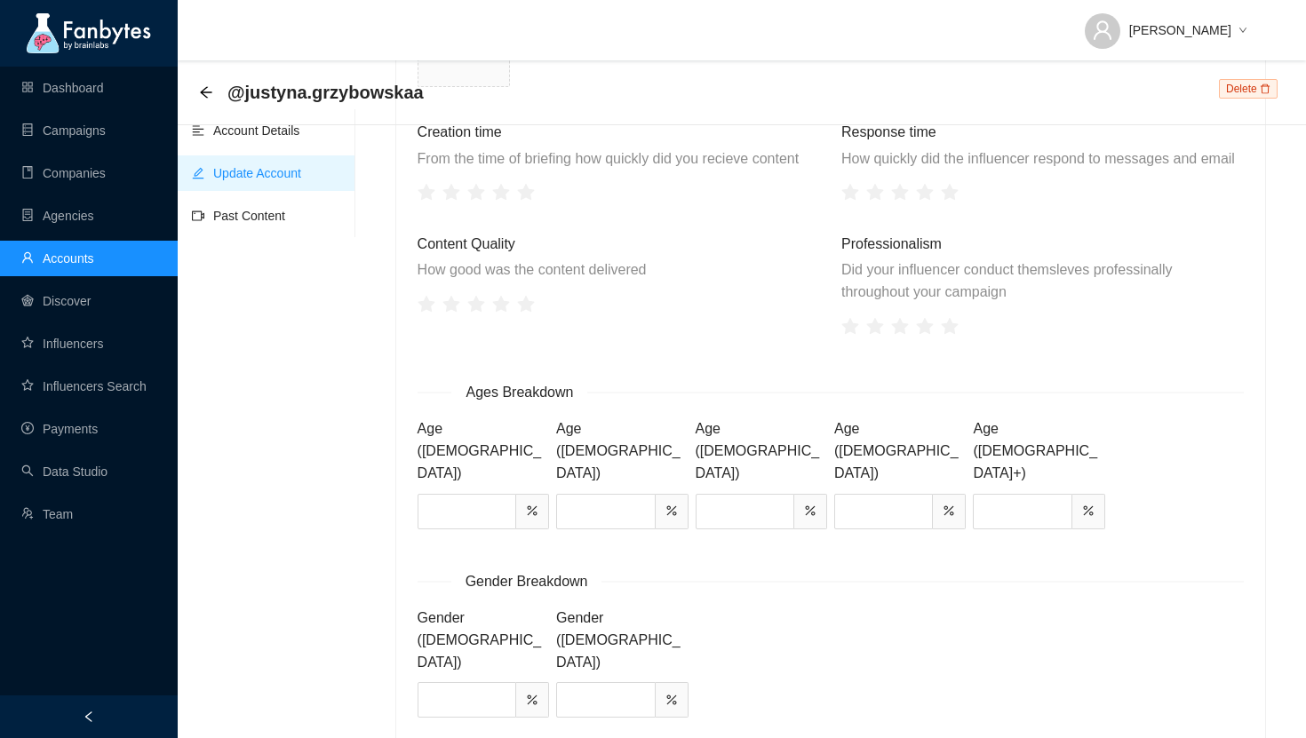
type input "****"
type input "***"
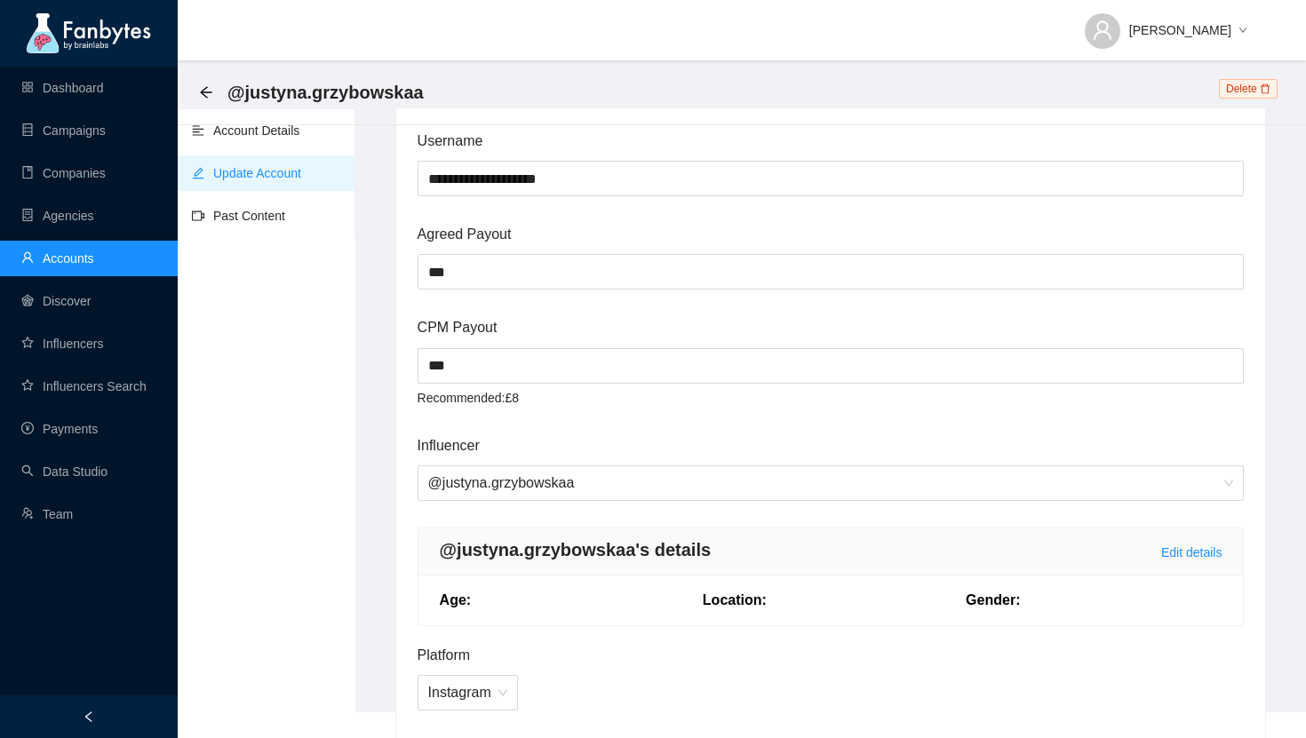
scroll to position [0, 0]
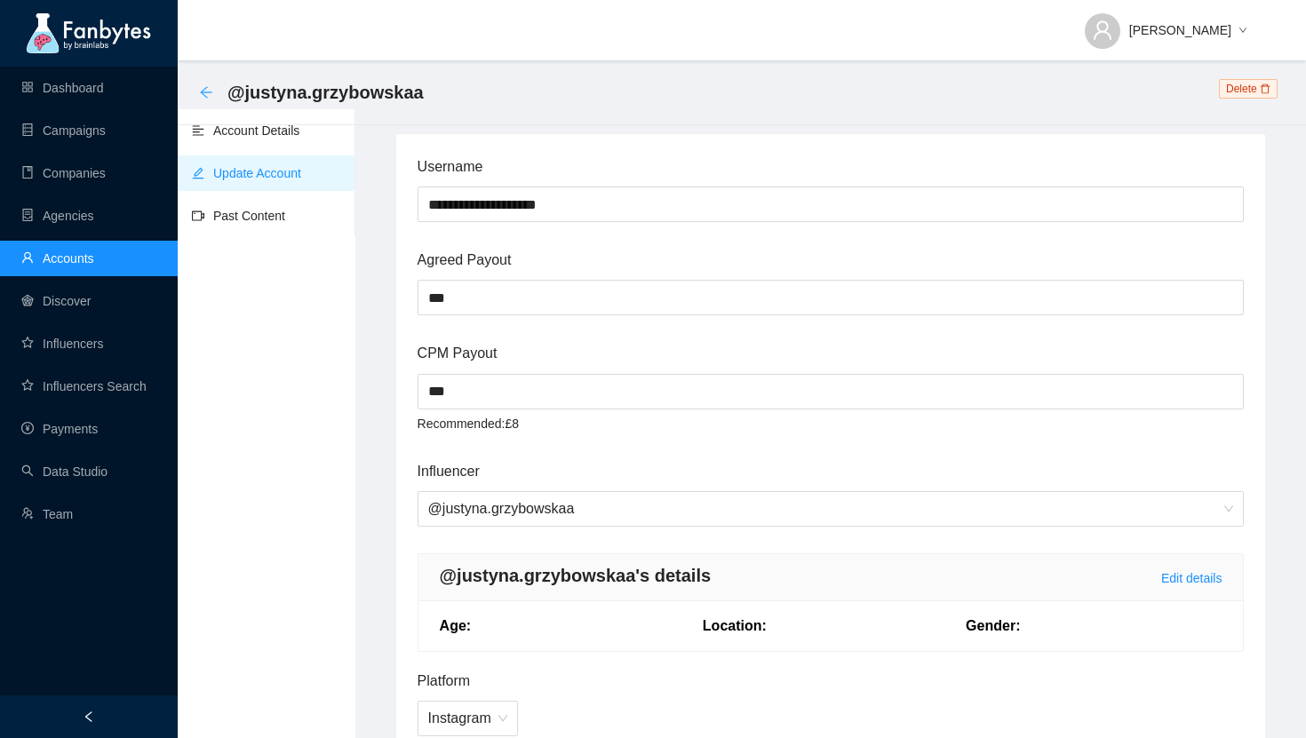
click at [206, 93] on icon "arrow-left" at bounding box center [206, 92] width 14 height 14
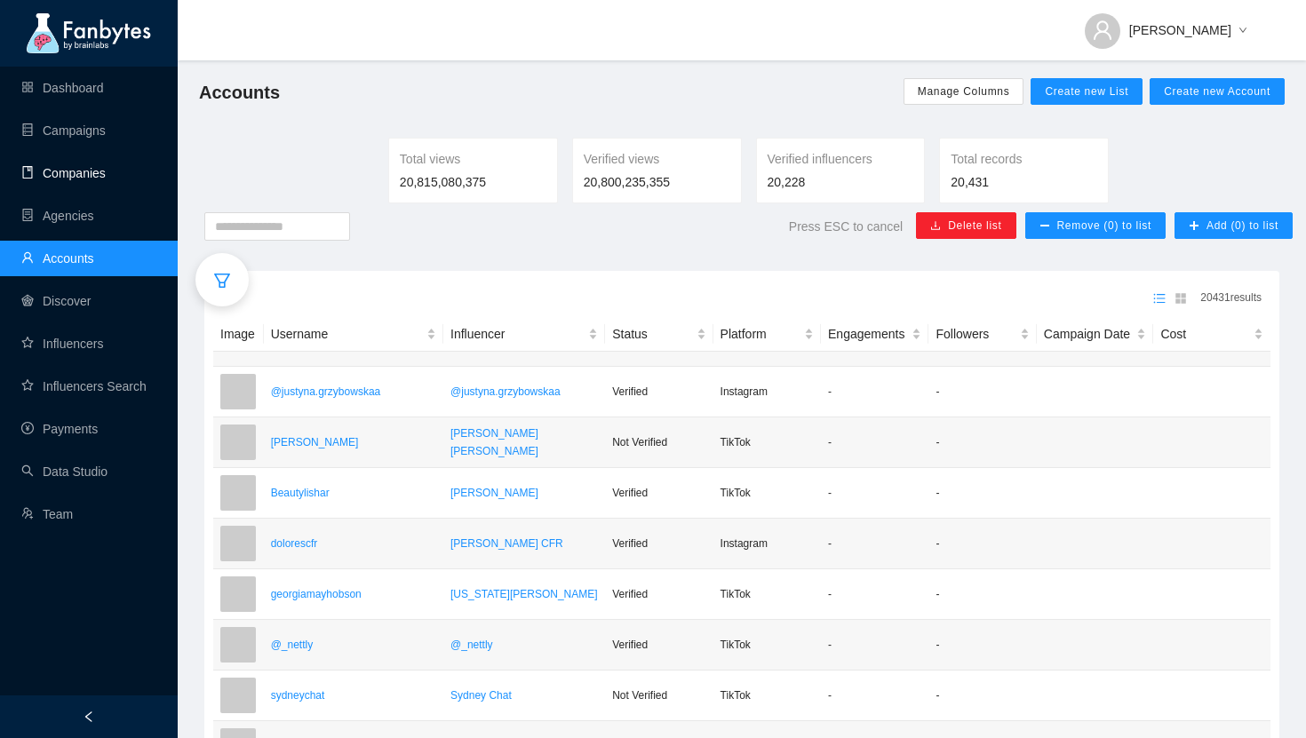
click at [106, 177] on link "Companies" at bounding box center [63, 173] width 84 height 14
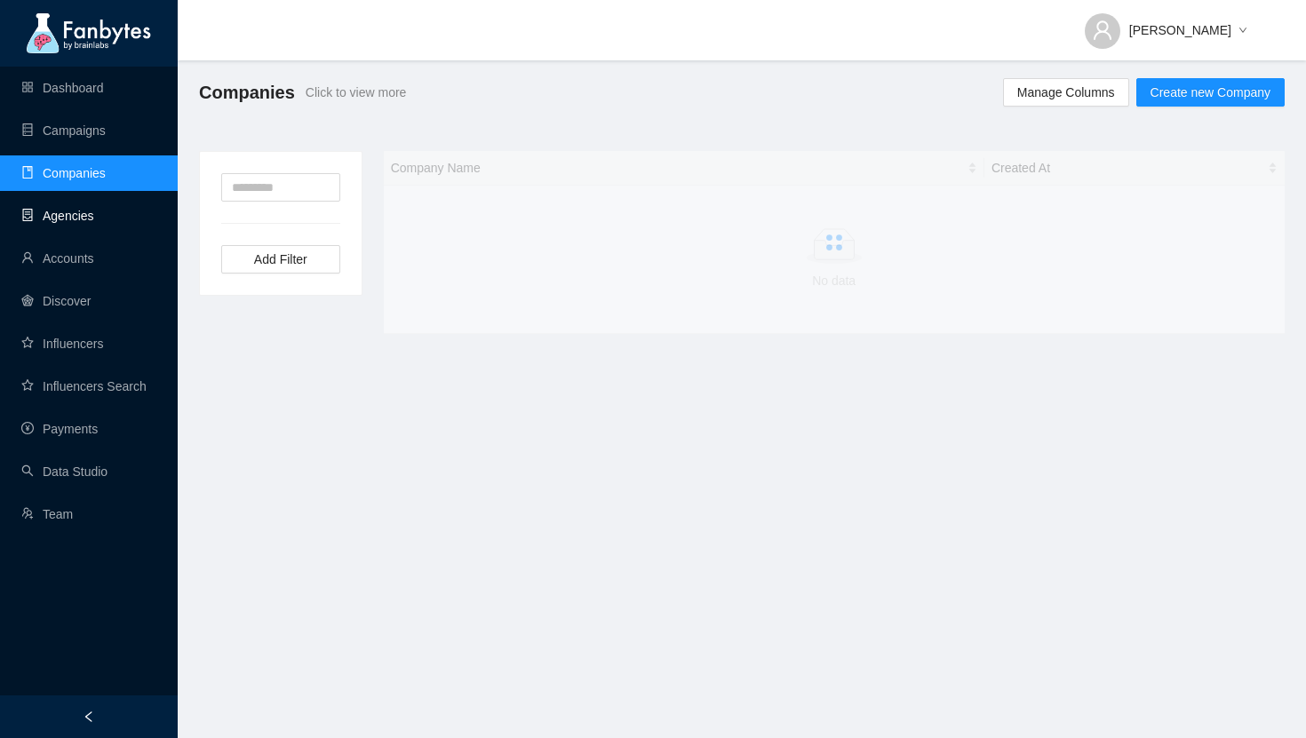
click at [72, 216] on link "Agencies" at bounding box center [57, 216] width 73 height 14
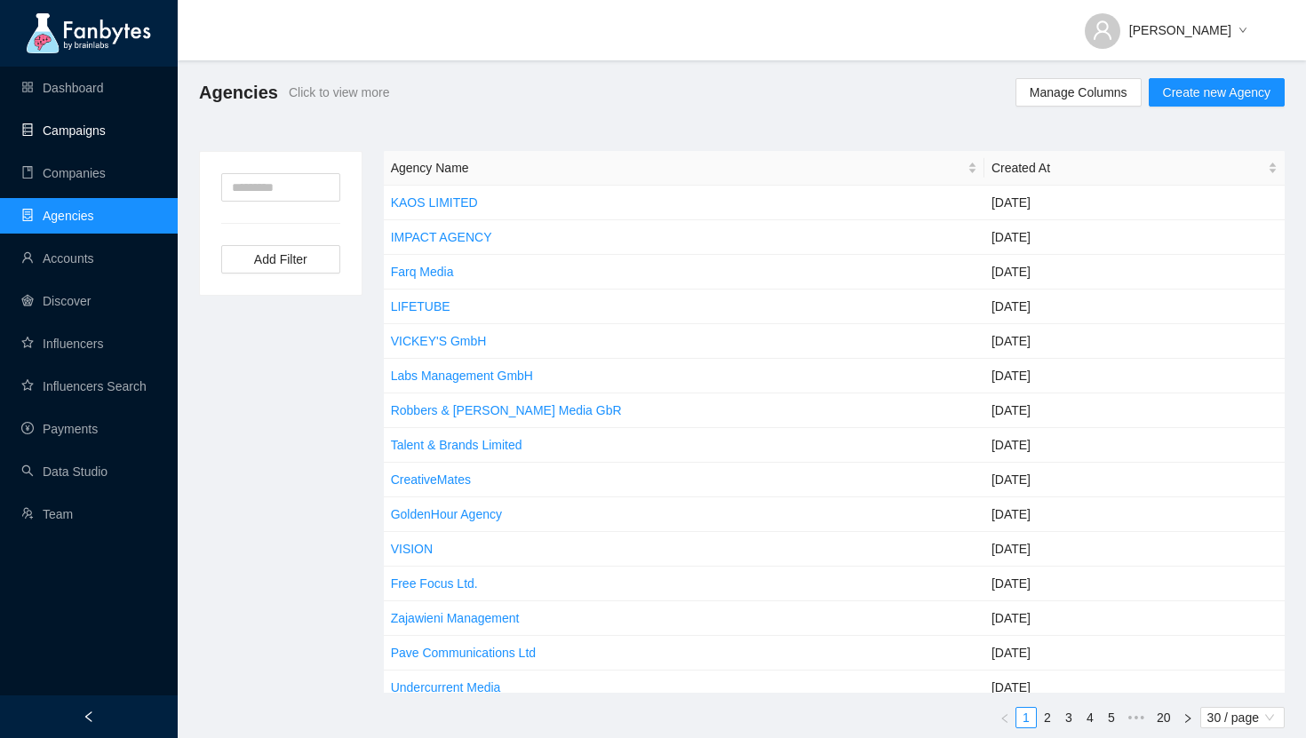
click at [106, 132] on link "Campaigns" at bounding box center [63, 131] width 84 height 14
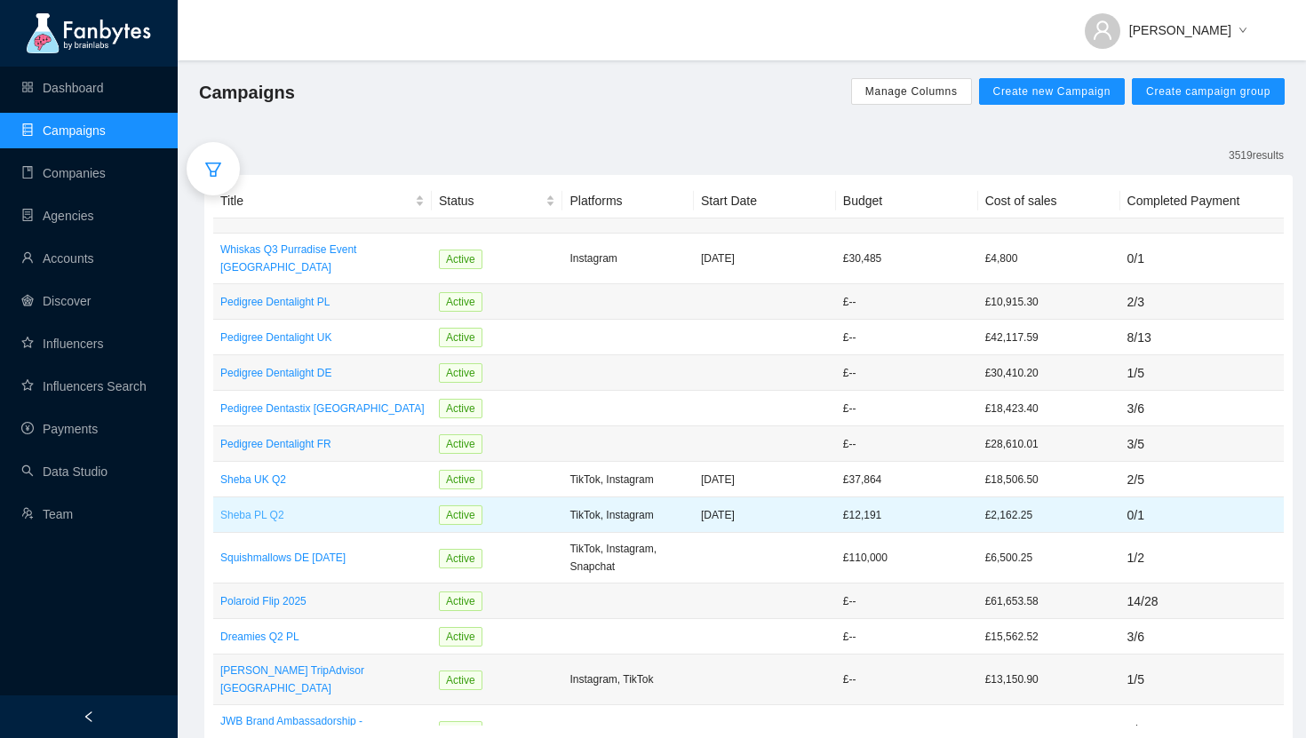
click at [270, 507] on p "Sheba PL Q2" at bounding box center [322, 516] width 204 height 18
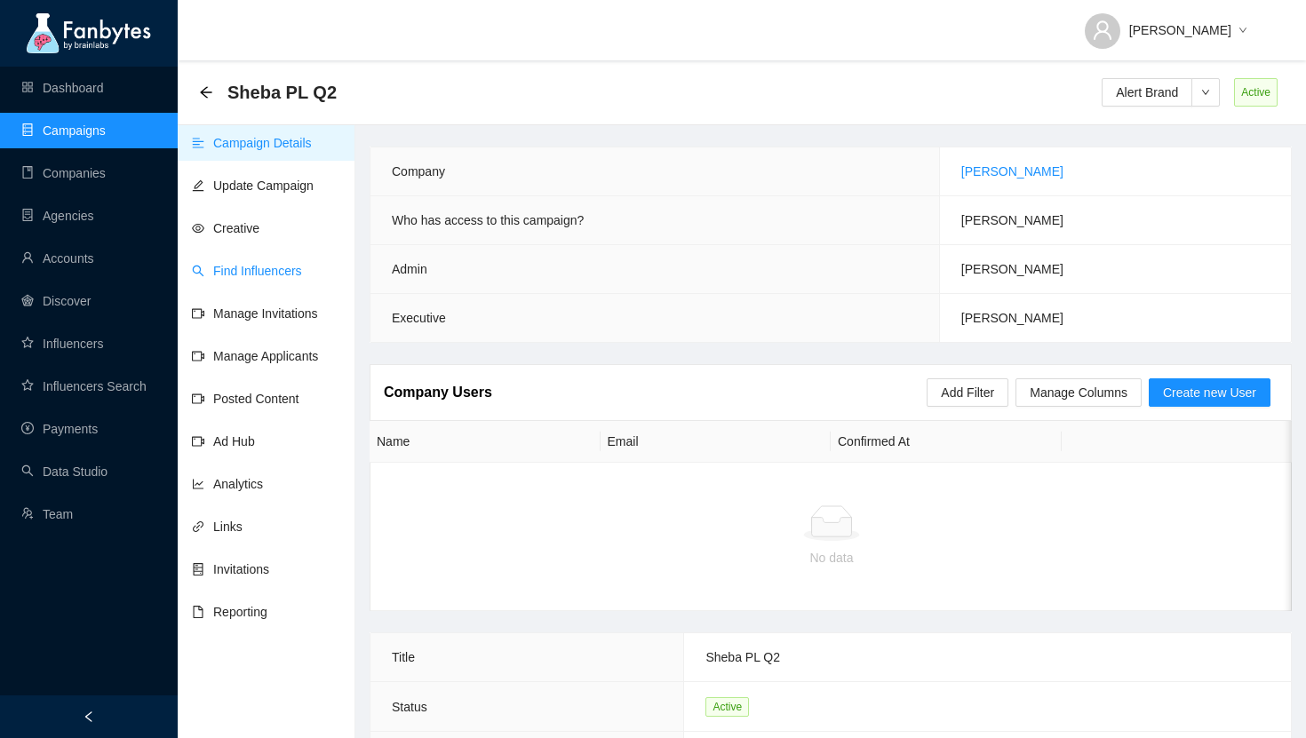
click at [250, 265] on link "Find Influencers" at bounding box center [247, 271] width 110 height 14
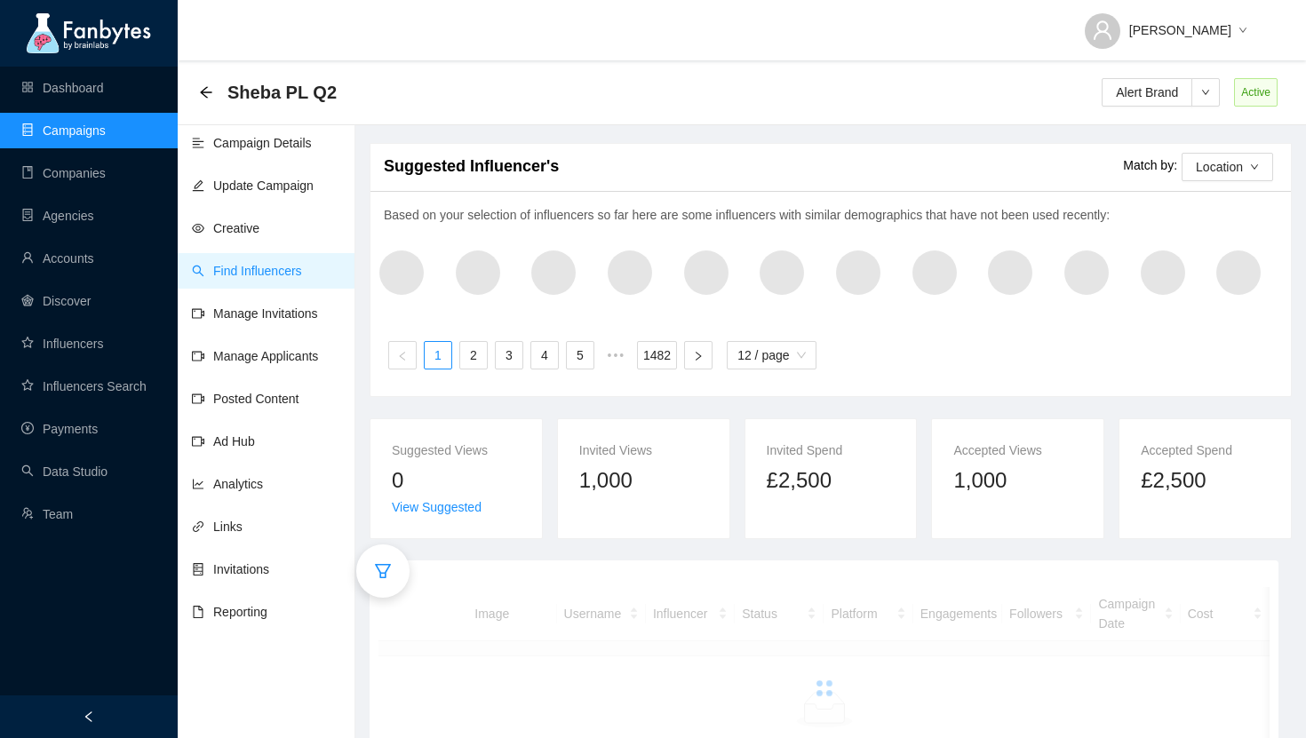
scroll to position [60, 0]
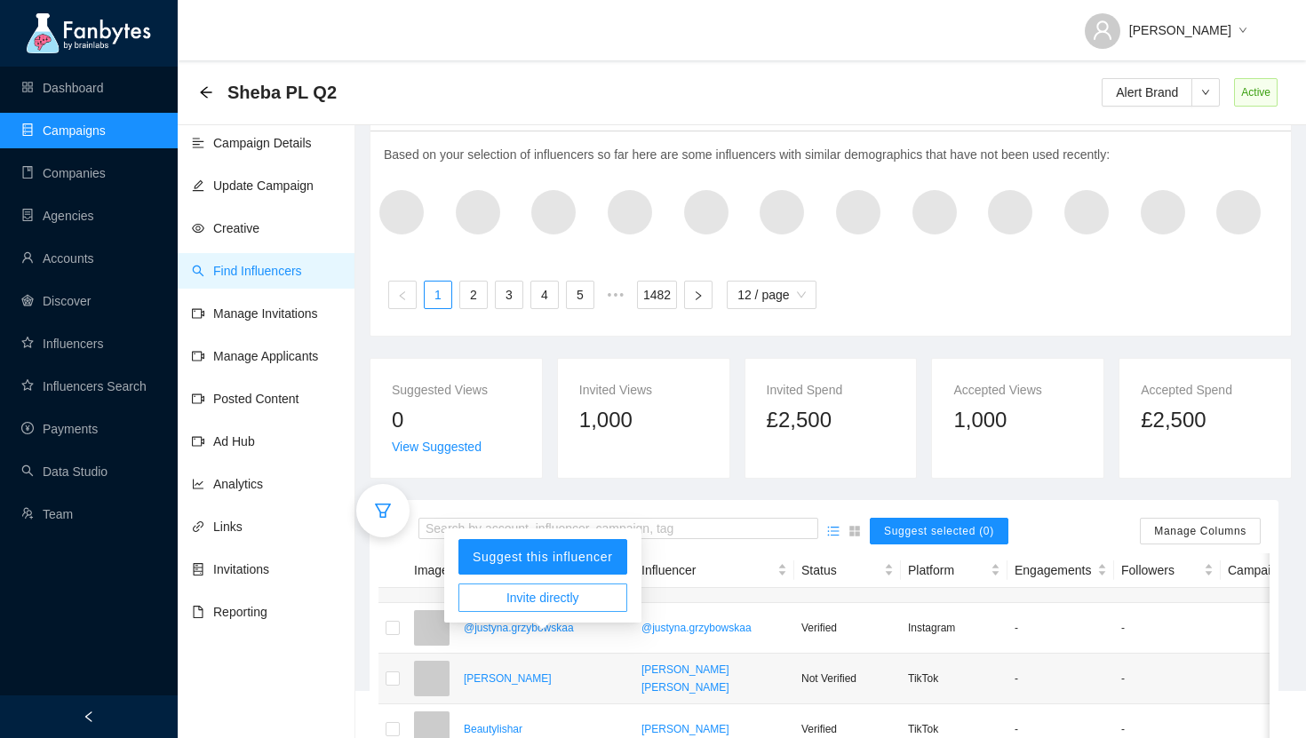
click at [518, 590] on span "Invite directly" at bounding box center [543, 598] width 73 height 20
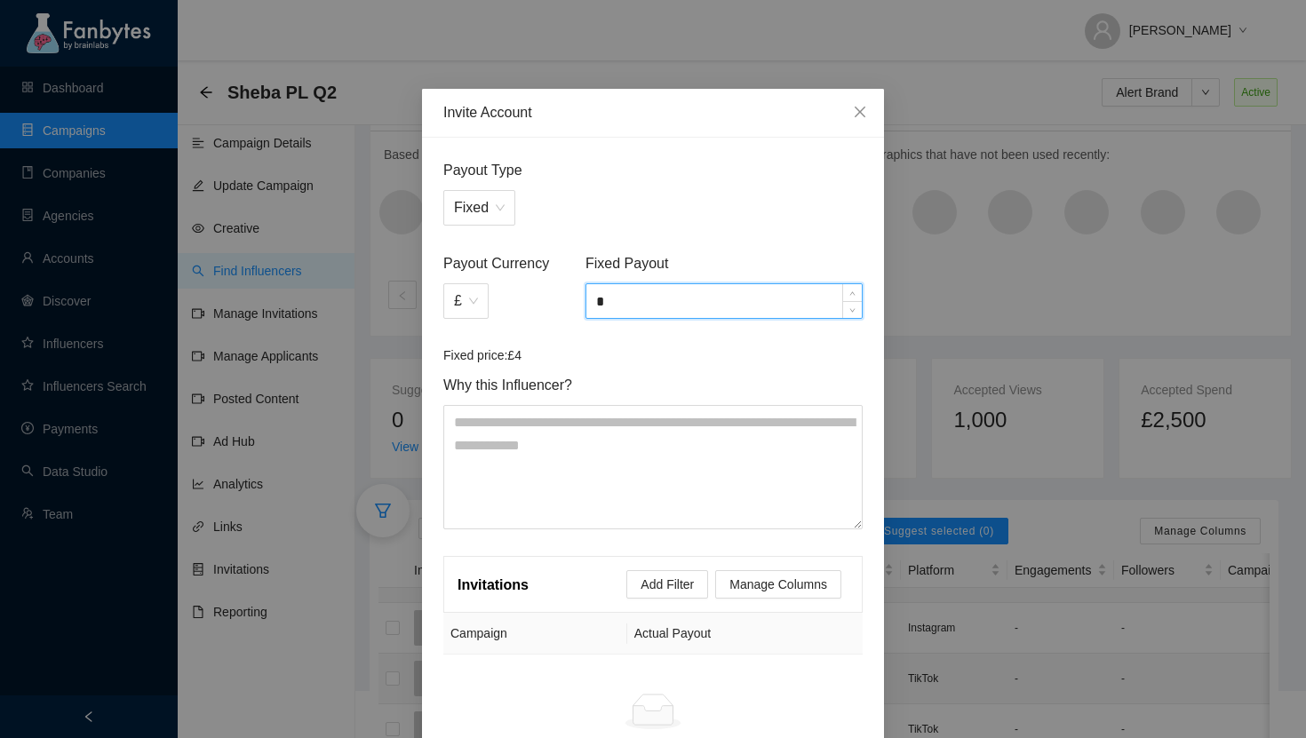
click at [608, 308] on input "*" at bounding box center [724, 301] width 275 height 34
paste input "****"
click at [463, 299] on span "£" at bounding box center [466, 301] width 24 height 34
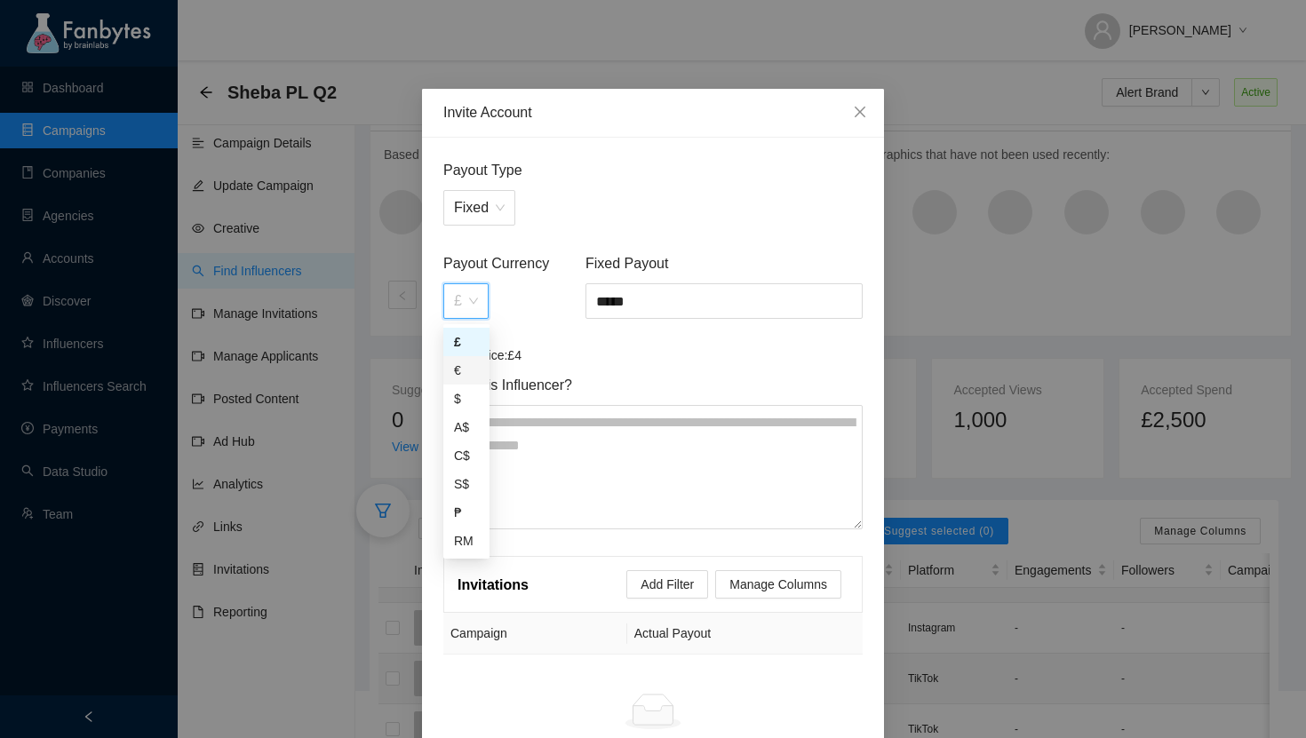
click at [480, 371] on div "€" at bounding box center [466, 370] width 46 height 28
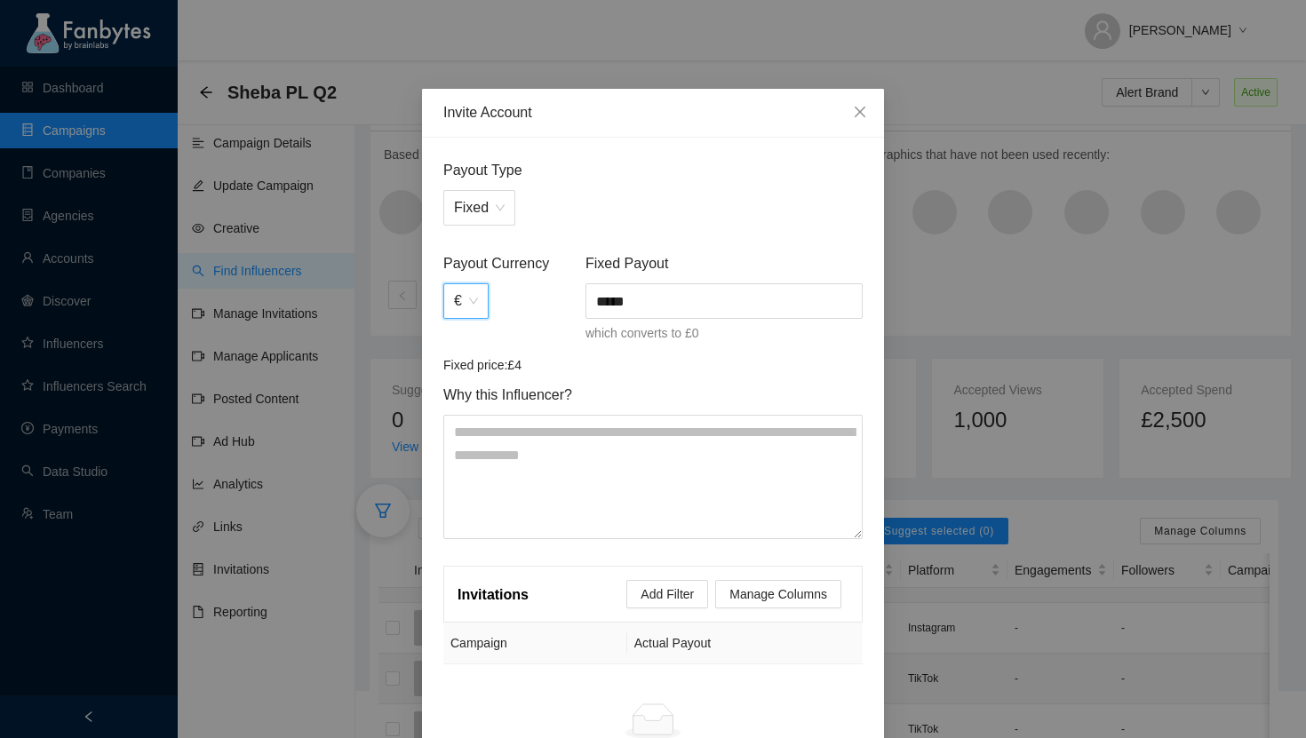
click at [628, 352] on div "Fixed Payout ***** which converts to £0" at bounding box center [724, 303] width 284 height 103
click at [609, 301] on input "*****" at bounding box center [724, 301] width 275 height 34
type input "*****"
click at [643, 343] on div "Fixed Payout ***** which converts to £0" at bounding box center [724, 303] width 284 height 103
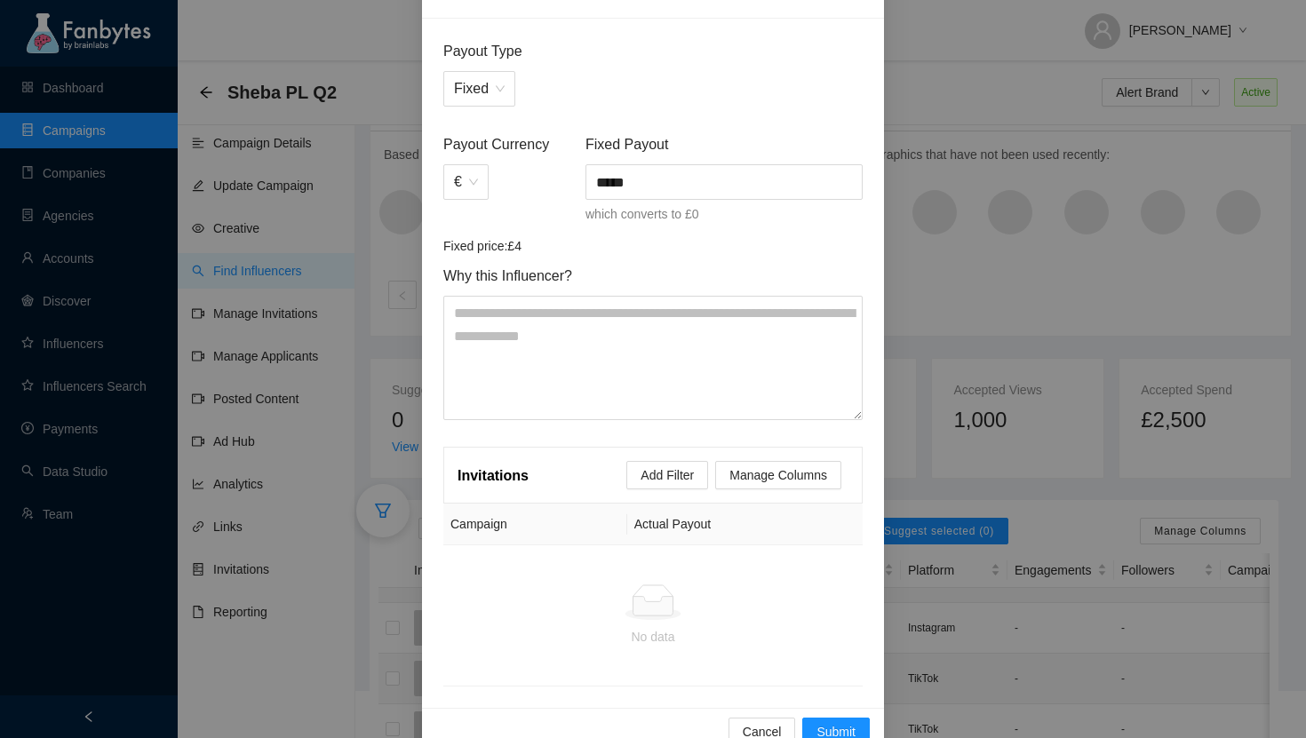
scroll to position [150, 0]
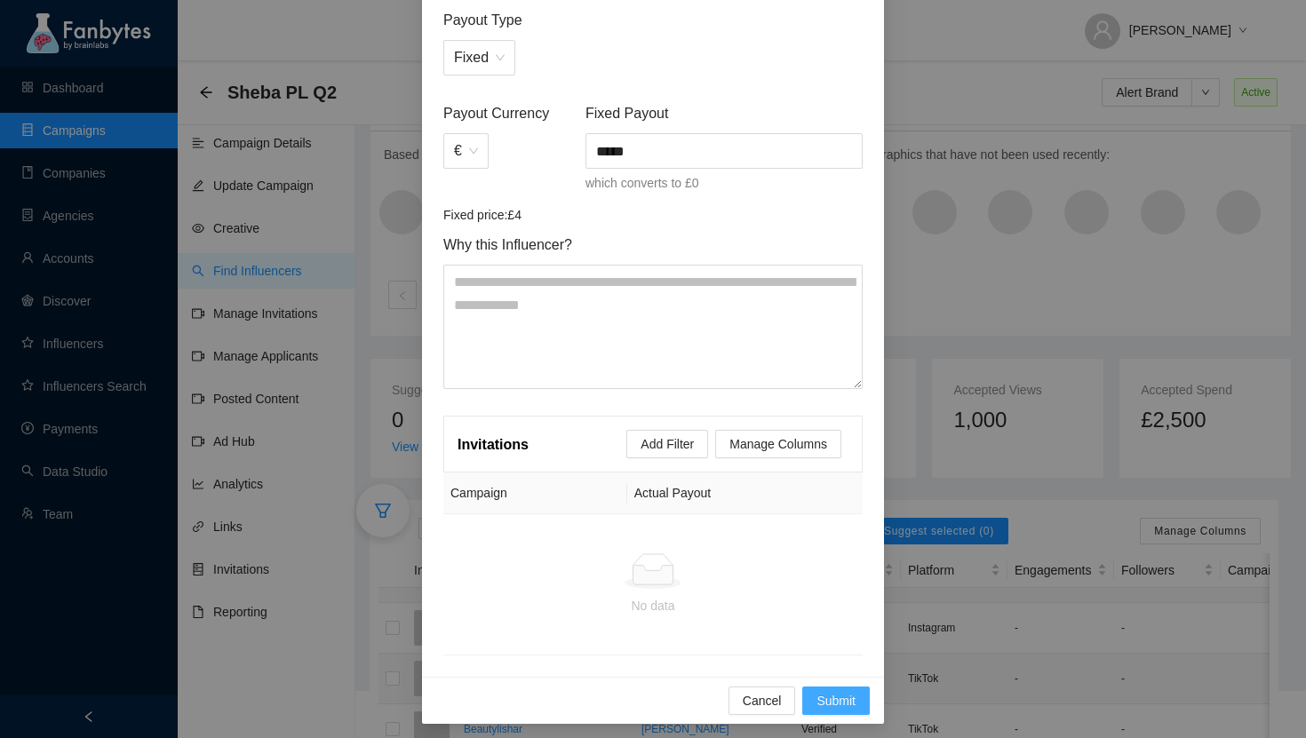
click at [833, 698] on span "Submit" at bounding box center [836, 701] width 39 height 20
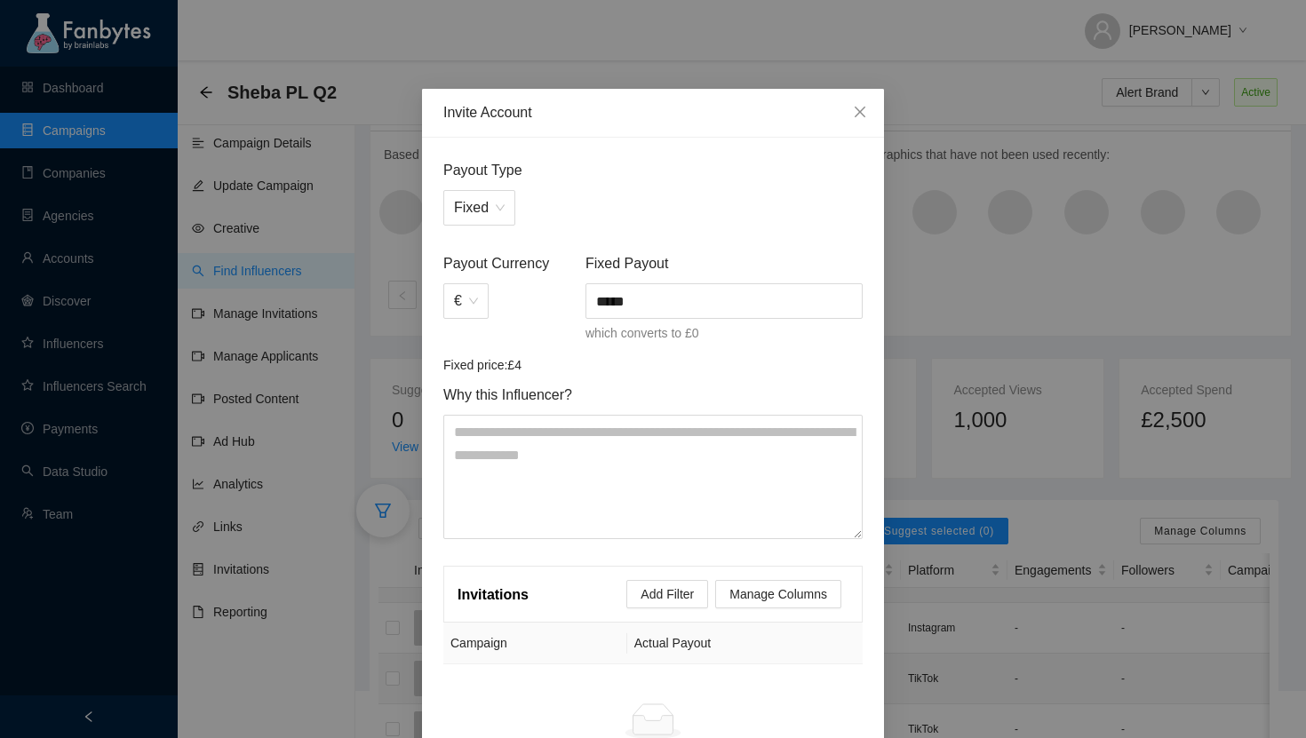
scroll to position [157, 0]
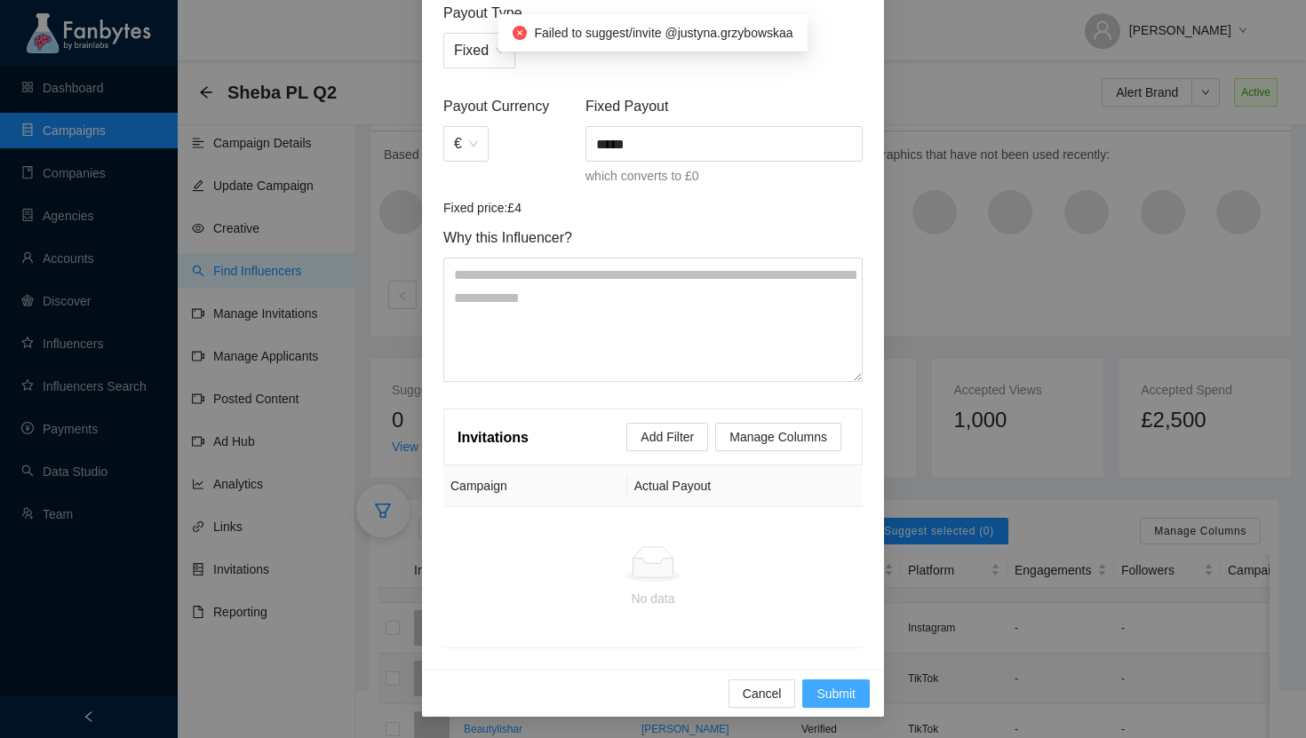
click at [830, 698] on span "Submit" at bounding box center [836, 694] width 39 height 20
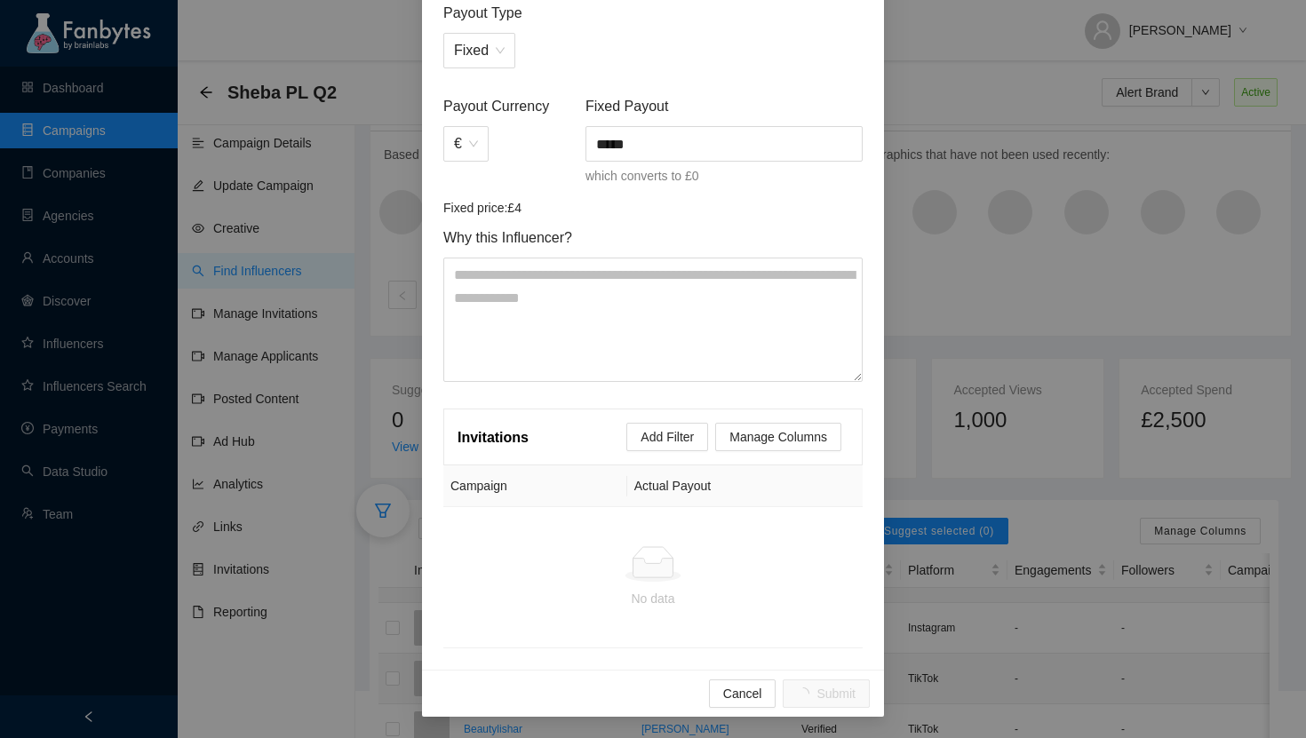
scroll to position [0, 0]
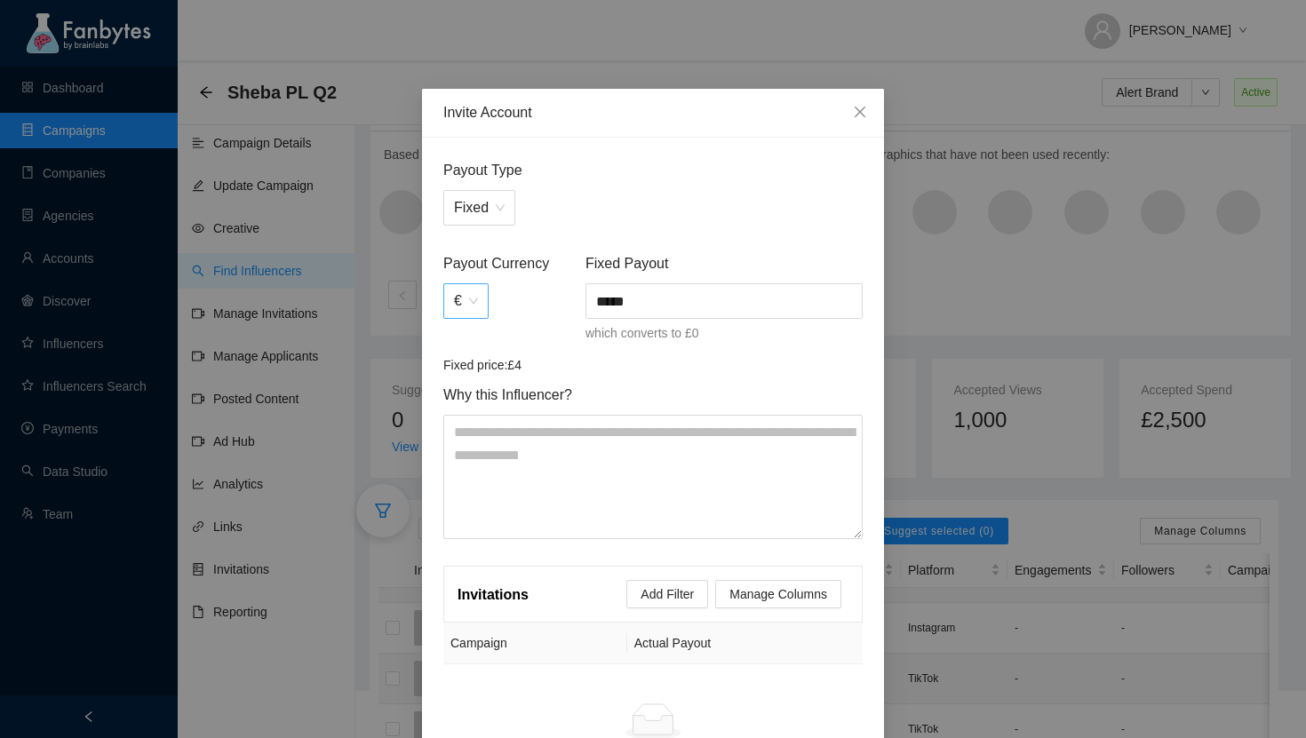
click at [483, 310] on div "€" at bounding box center [465, 301] width 45 height 36
click at [466, 365] on div "€" at bounding box center [466, 371] width 25 height 20
click at [863, 116] on icon "close" at bounding box center [860, 112] width 11 height 11
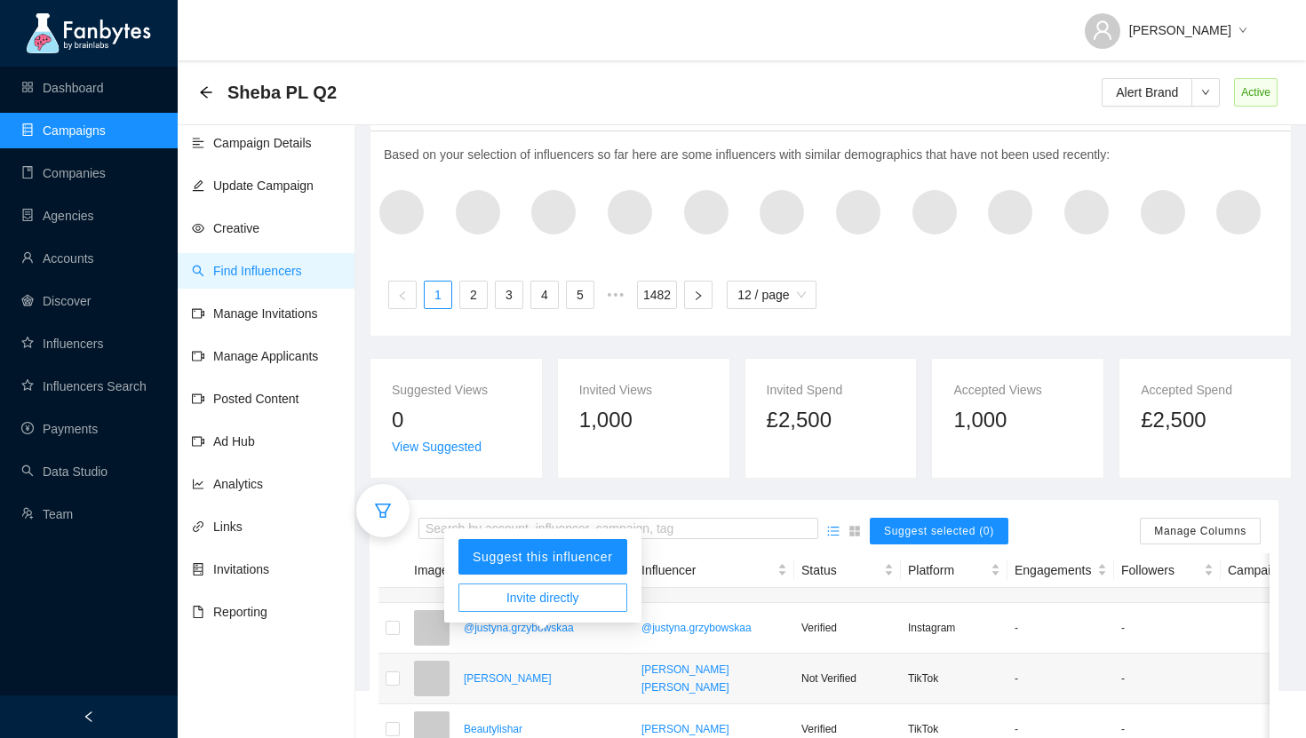
click at [559, 595] on span "Invite directly" at bounding box center [543, 598] width 73 height 20
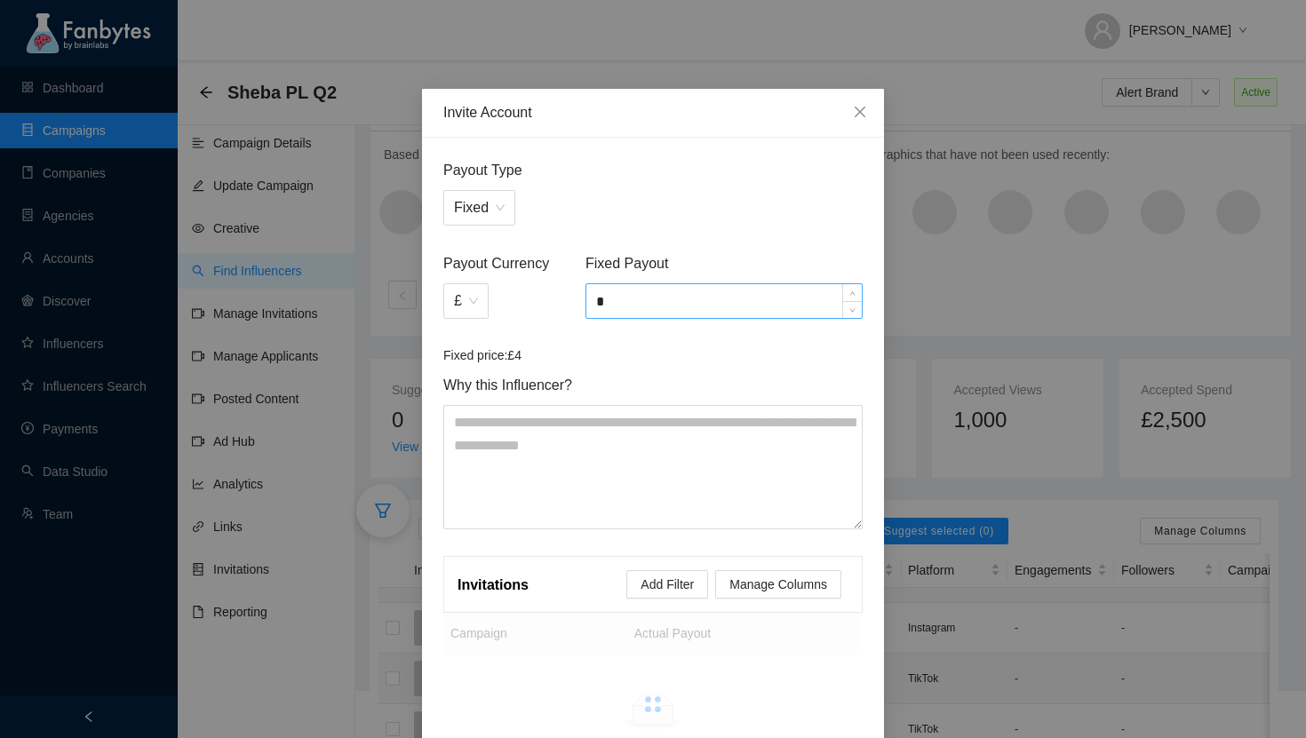
click at [609, 302] on input "*" at bounding box center [724, 301] width 275 height 34
click at [470, 302] on span "£" at bounding box center [466, 301] width 24 height 34
type input "*****"
click at [465, 371] on div "€" at bounding box center [466, 371] width 25 height 20
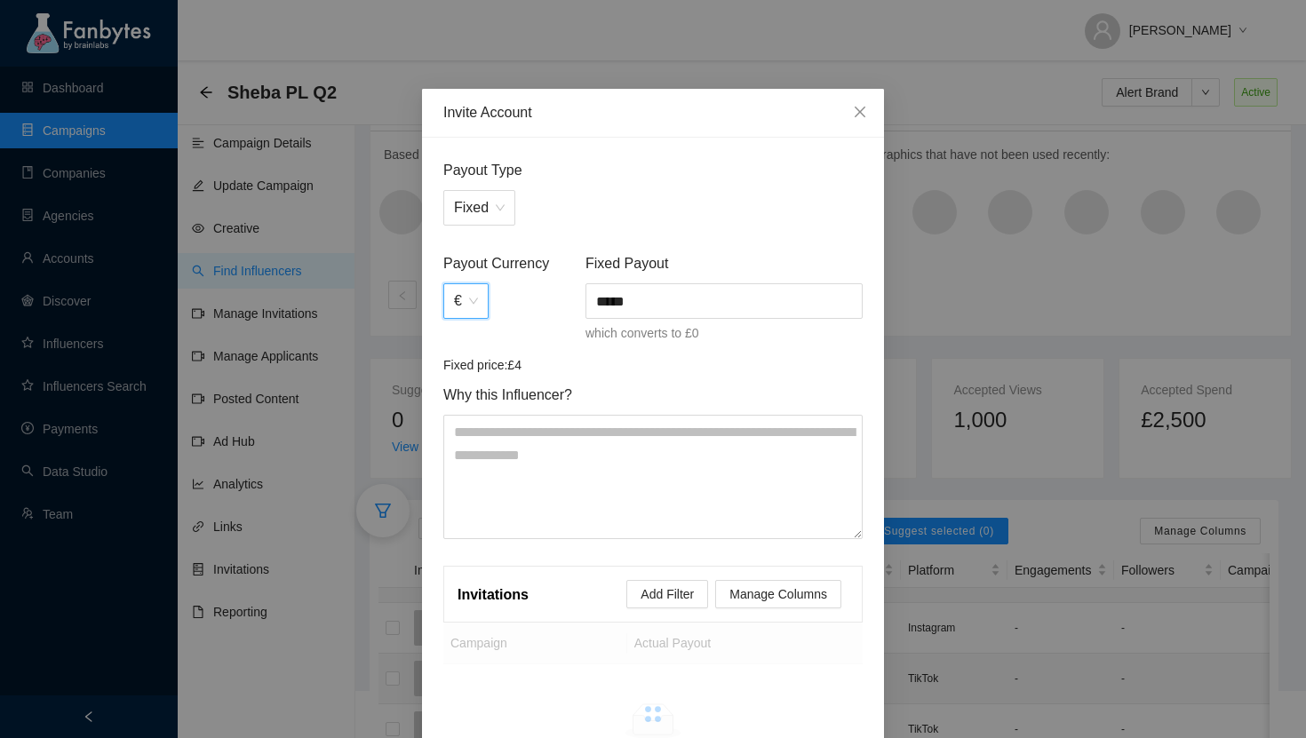
click at [670, 379] on form "Payout Type Fixed Payout Currency € € Fixed Payout ***** which converts to £0 F…" at bounding box center [652, 349] width 419 height 380
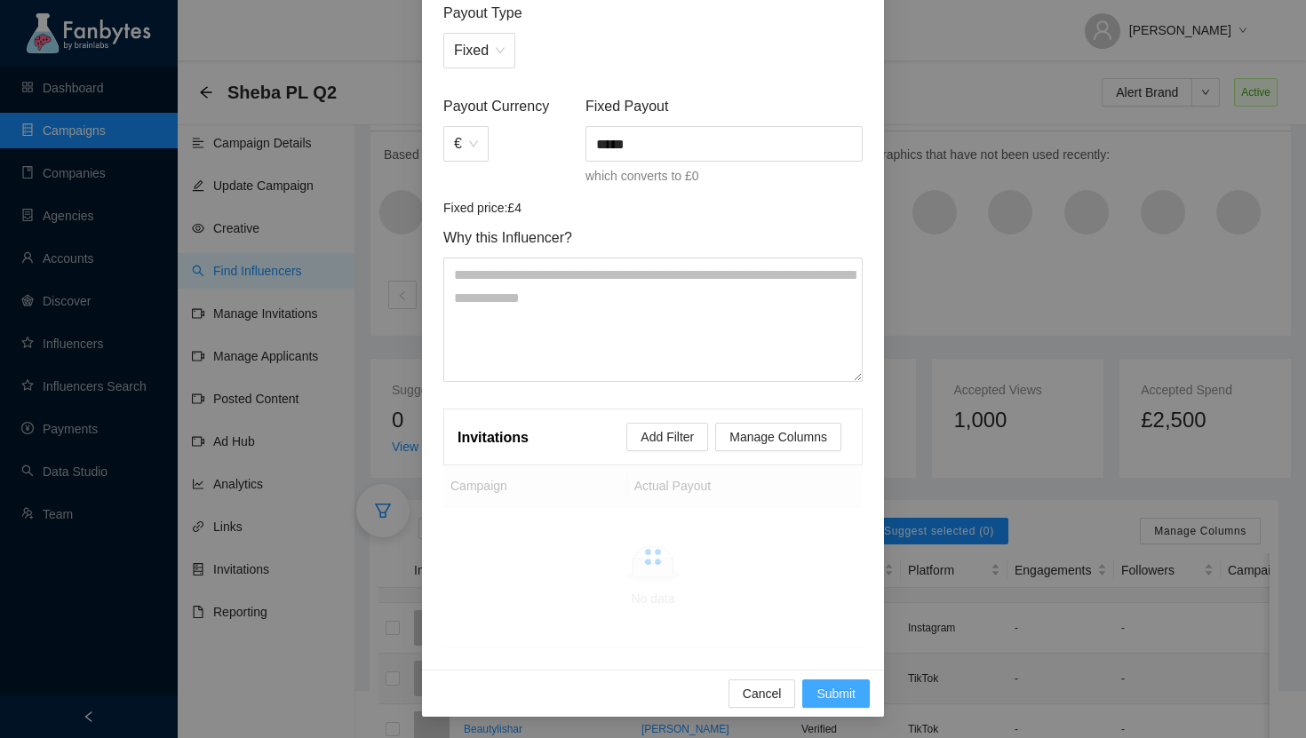
click at [820, 697] on span "Submit" at bounding box center [836, 694] width 39 height 20
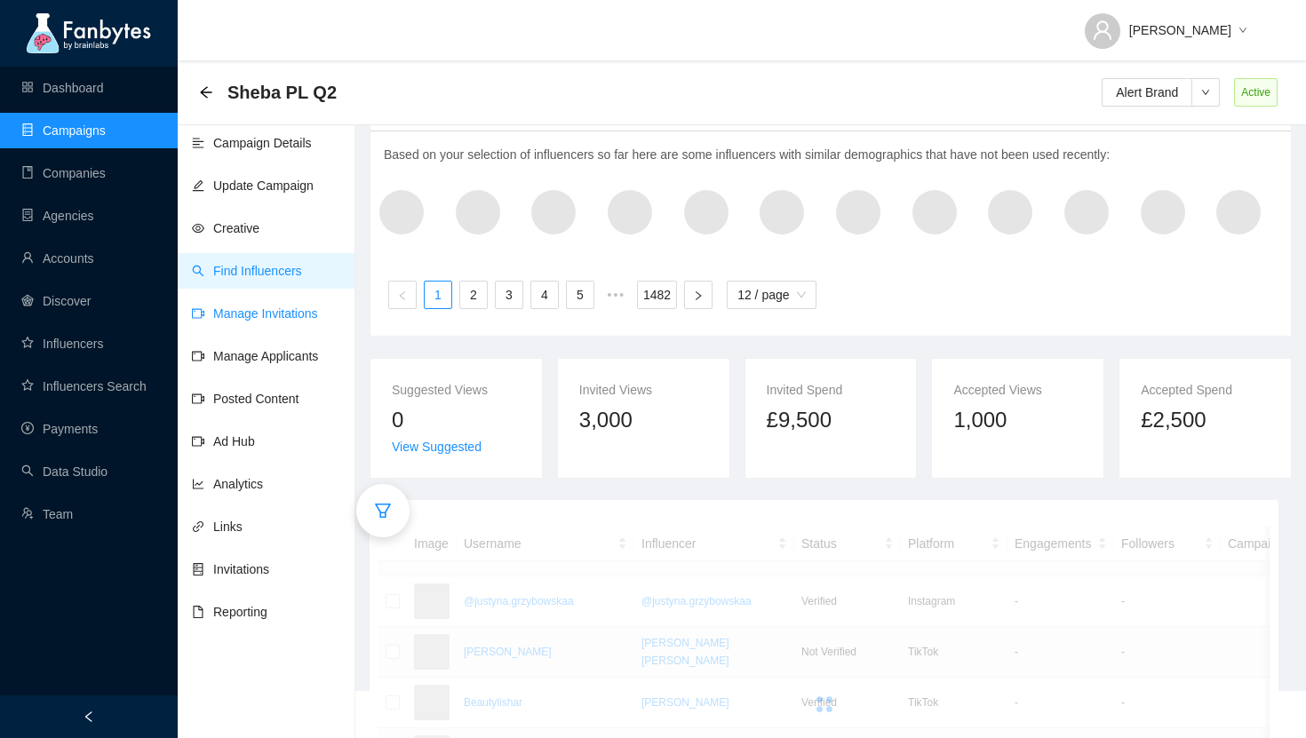
click at [256, 315] on link "Manage Invitations" at bounding box center [255, 314] width 126 height 14
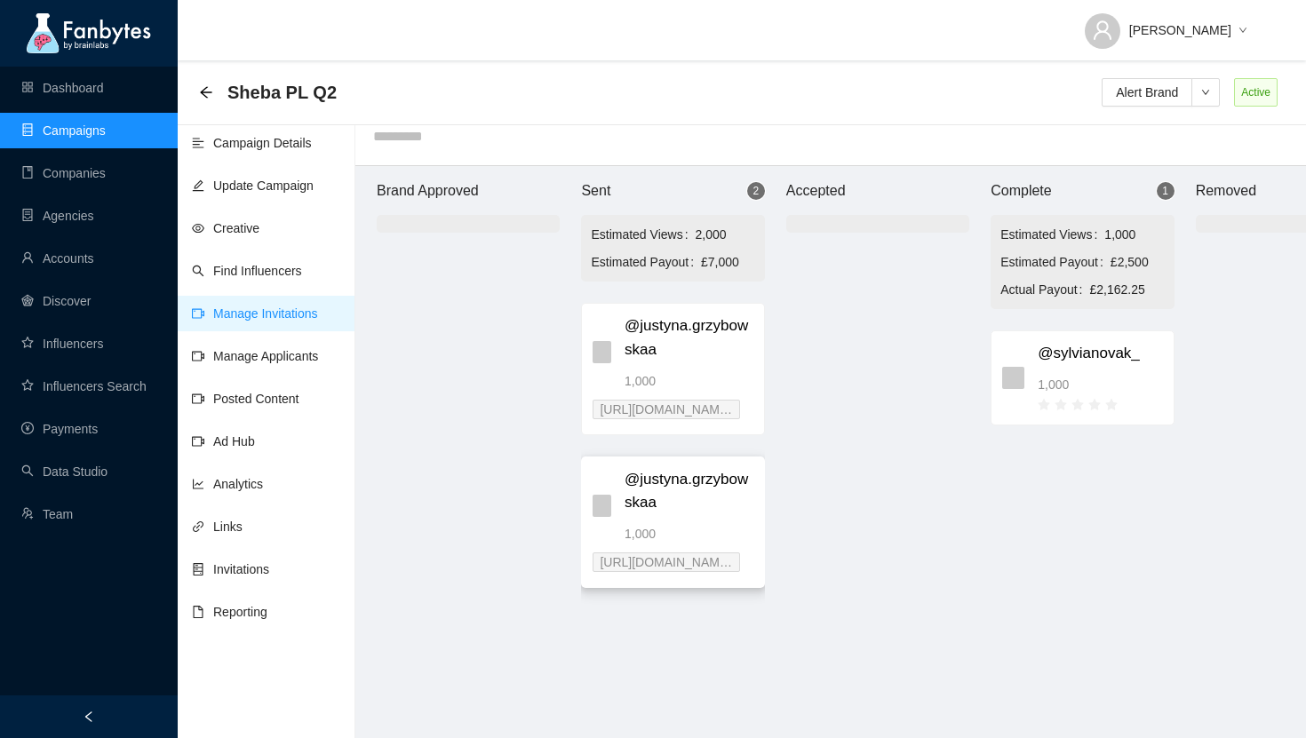
click at [739, 484] on span "@justyna.grzybowskaa" at bounding box center [689, 491] width 129 height 47
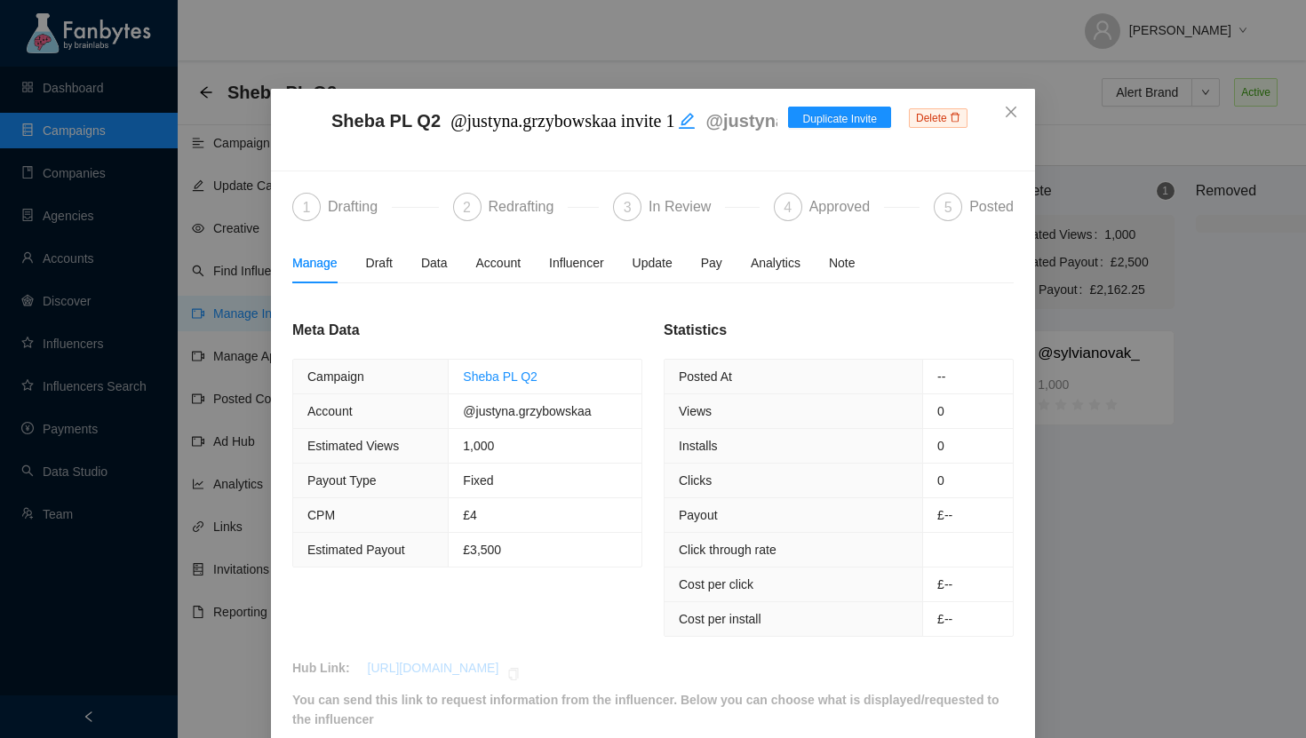
click at [925, 115] on span "Delete" at bounding box center [938, 118] width 59 height 20
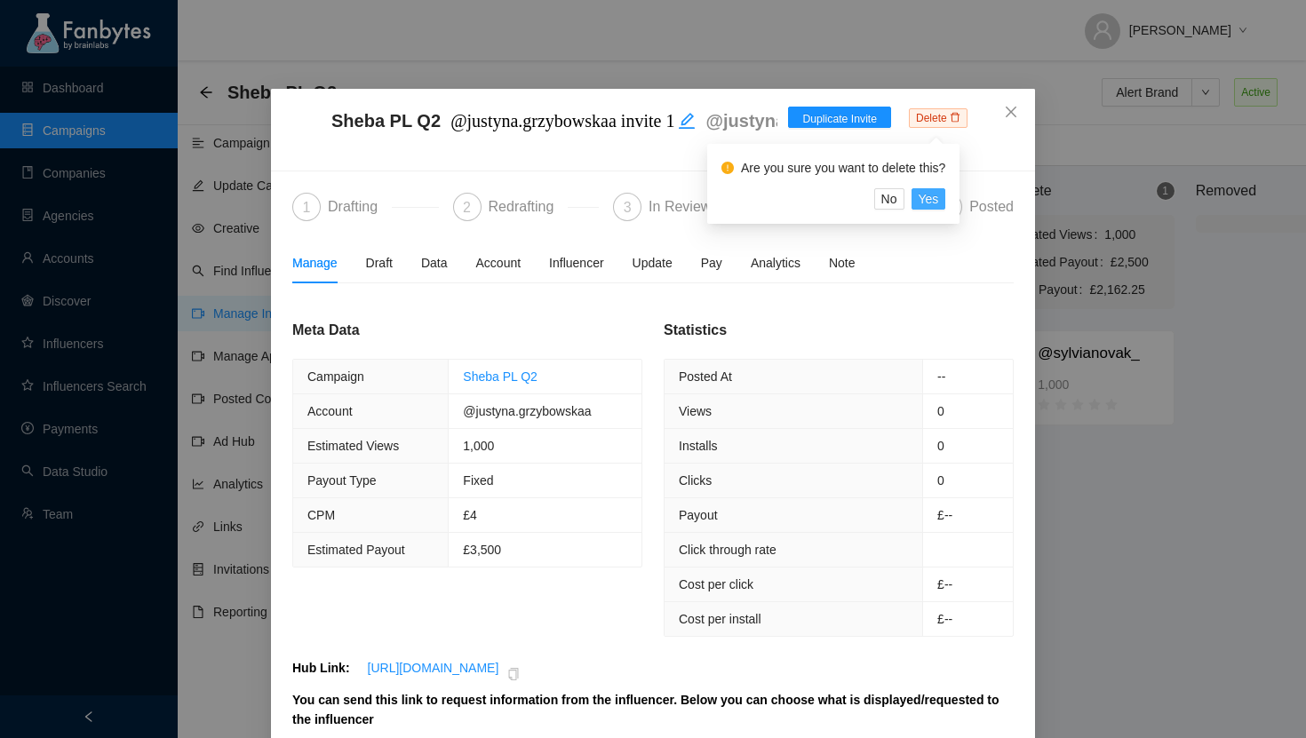
click at [933, 199] on span "Yes" at bounding box center [929, 199] width 20 height 20
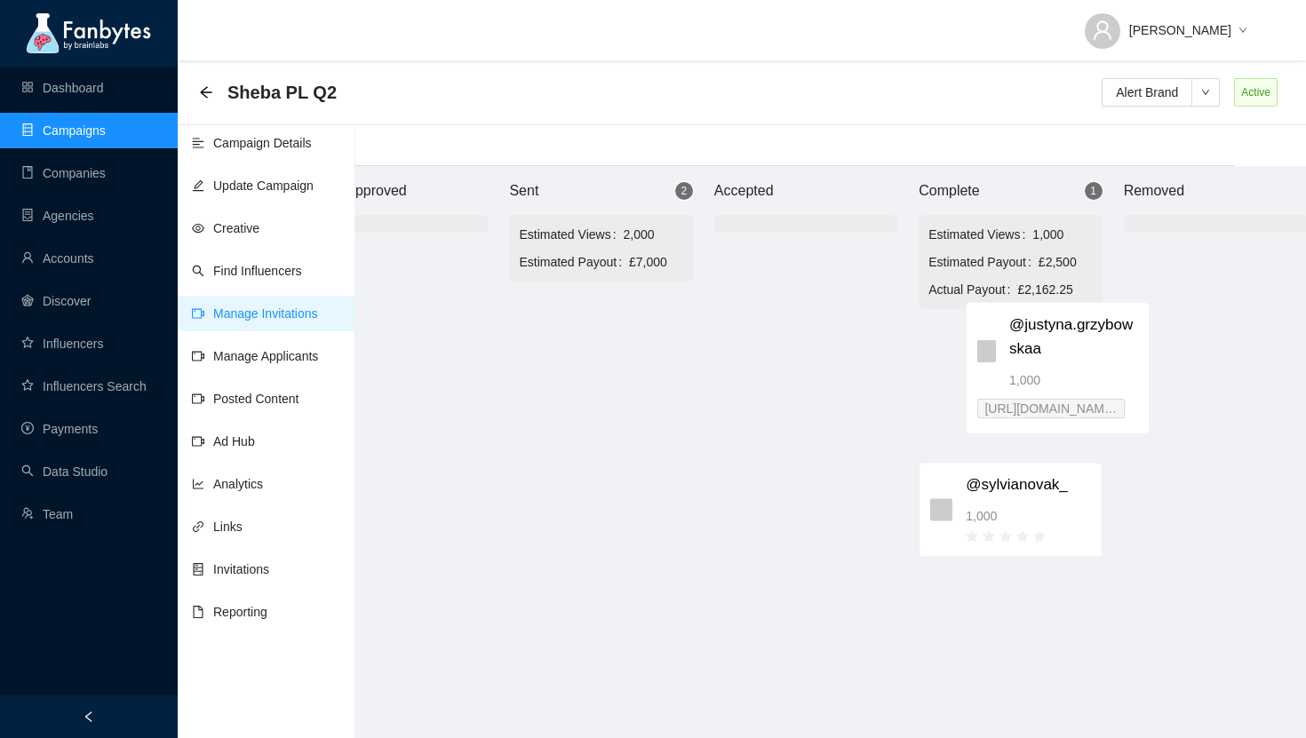
scroll to position [18, 78]
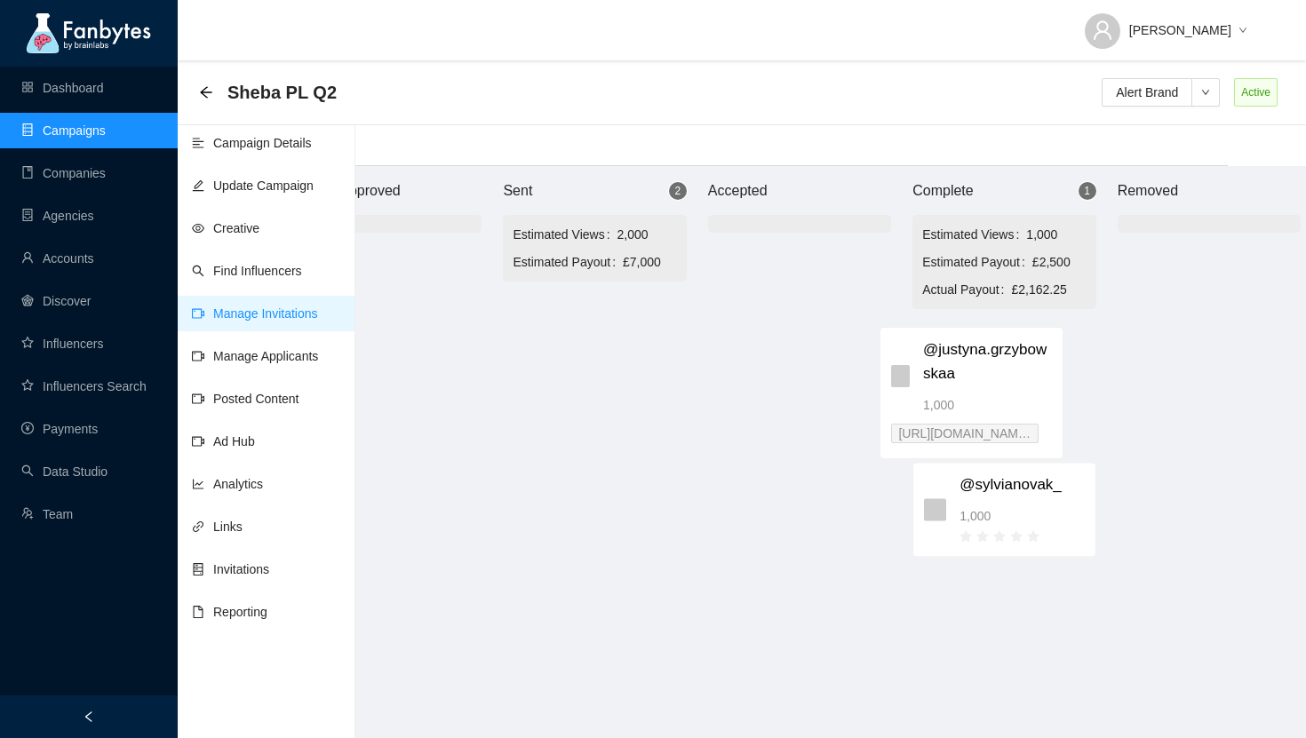
drag, startPoint x: 725, startPoint y: 372, endPoint x: 1040, endPoint y: 395, distance: 315.4
click at [1040, 395] on div "Brand Approved Sent 2 Estimated Views 2,000 Estimated Payout £7,000 @justyna.gr…" at bounding box center [800, 452] width 1066 height 572
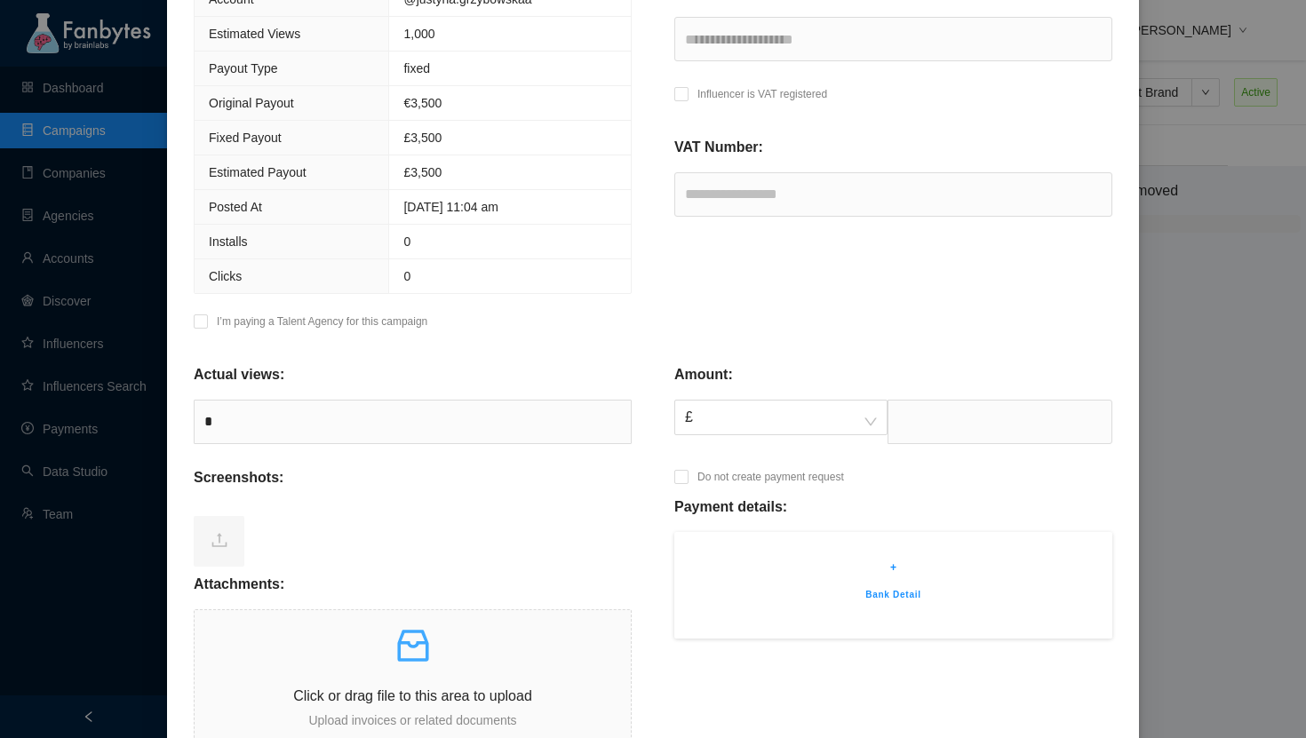
scroll to position [263, 0]
click at [837, 420] on span "£" at bounding box center [781, 420] width 192 height 34
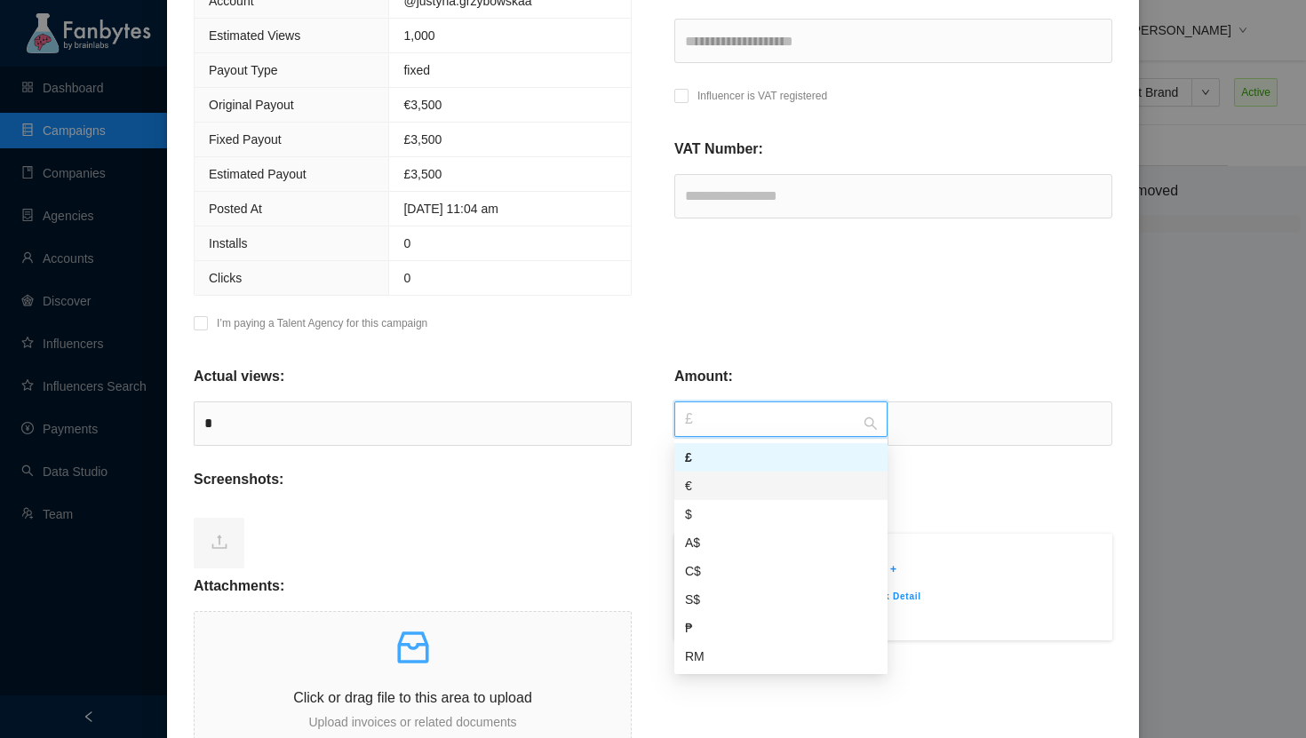
click at [808, 484] on div "€" at bounding box center [781, 486] width 192 height 20
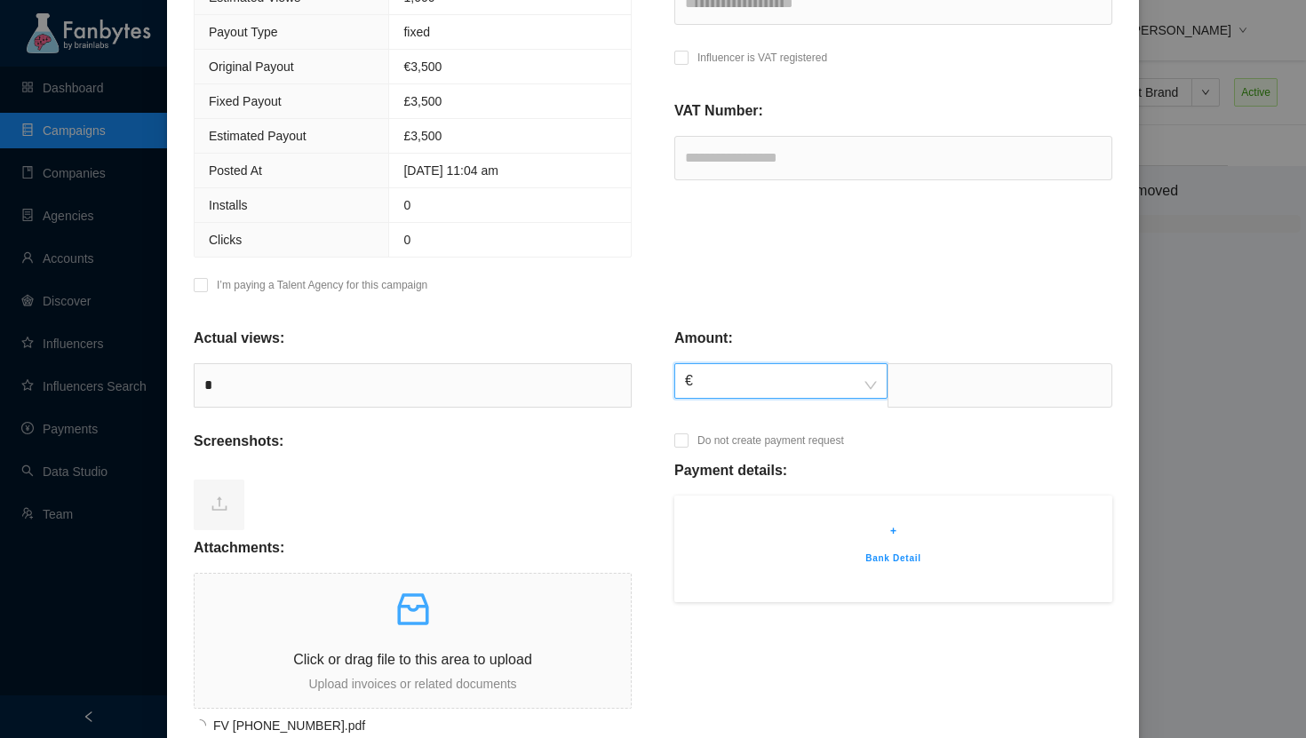
scroll to position [0, 0]
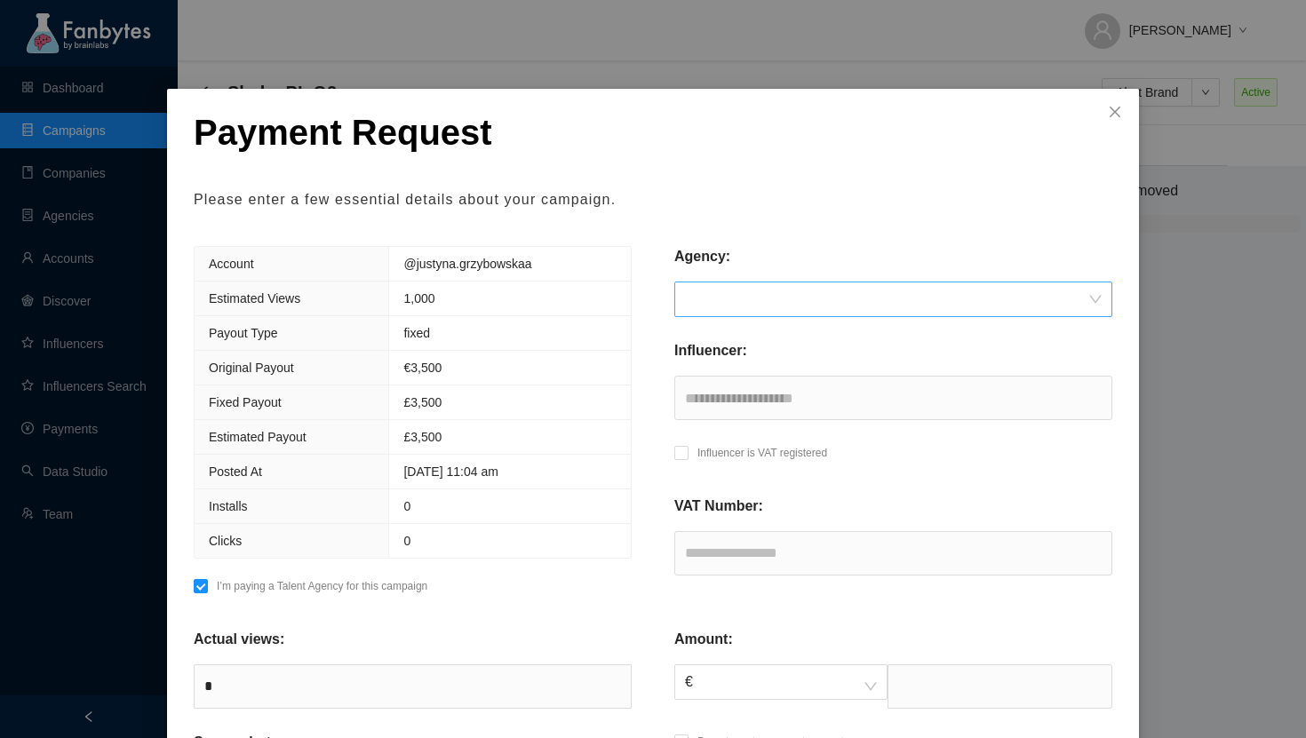
click at [754, 302] on input "search" at bounding box center [887, 300] width 404 height 34
type input "****"
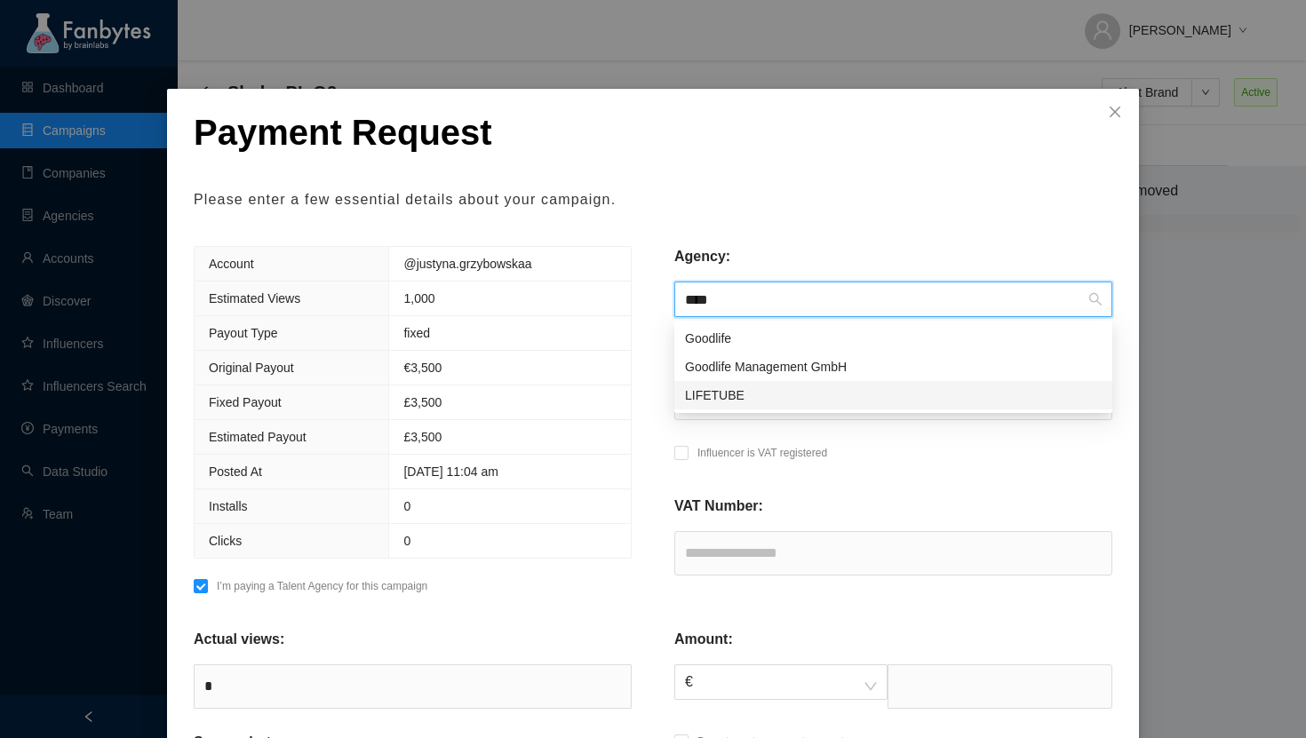
click at [734, 400] on div "LIFETUBE" at bounding box center [893, 396] width 417 height 20
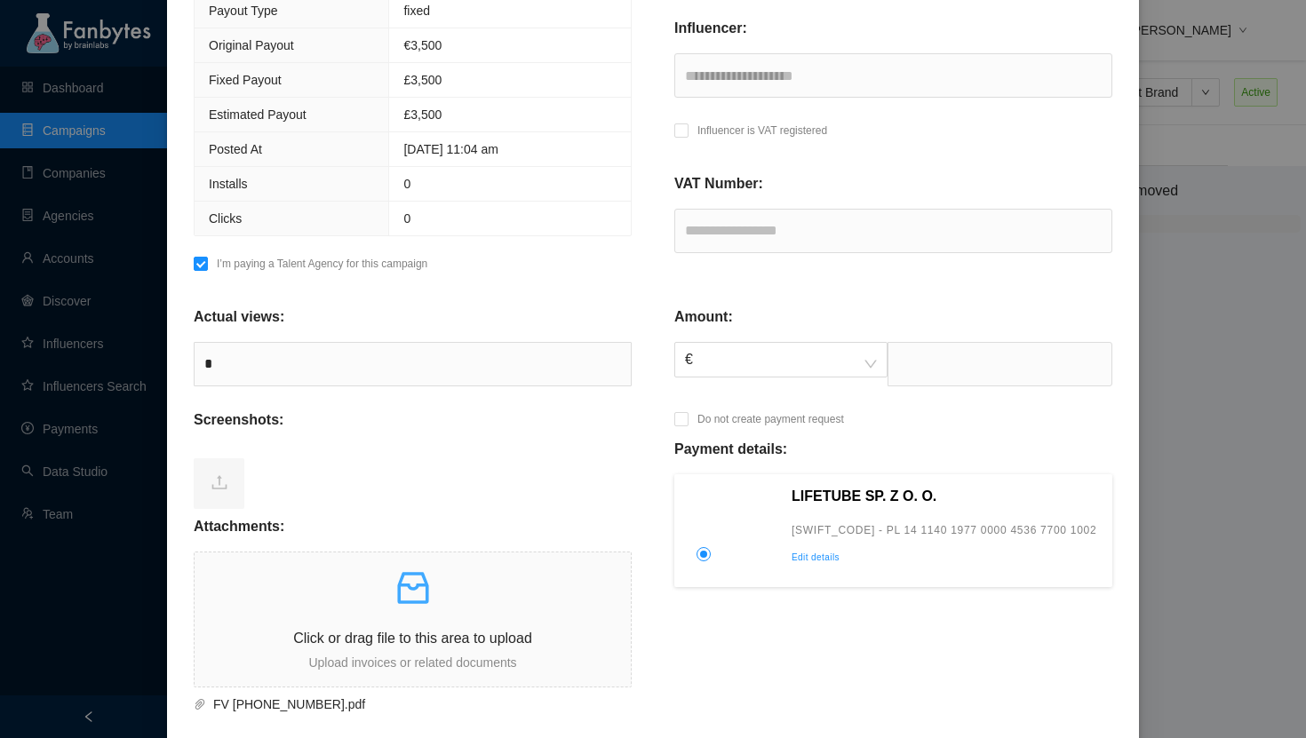
scroll to position [324, 0]
click at [986, 358] on input "text" at bounding box center [1000, 362] width 225 height 44
type input "****"
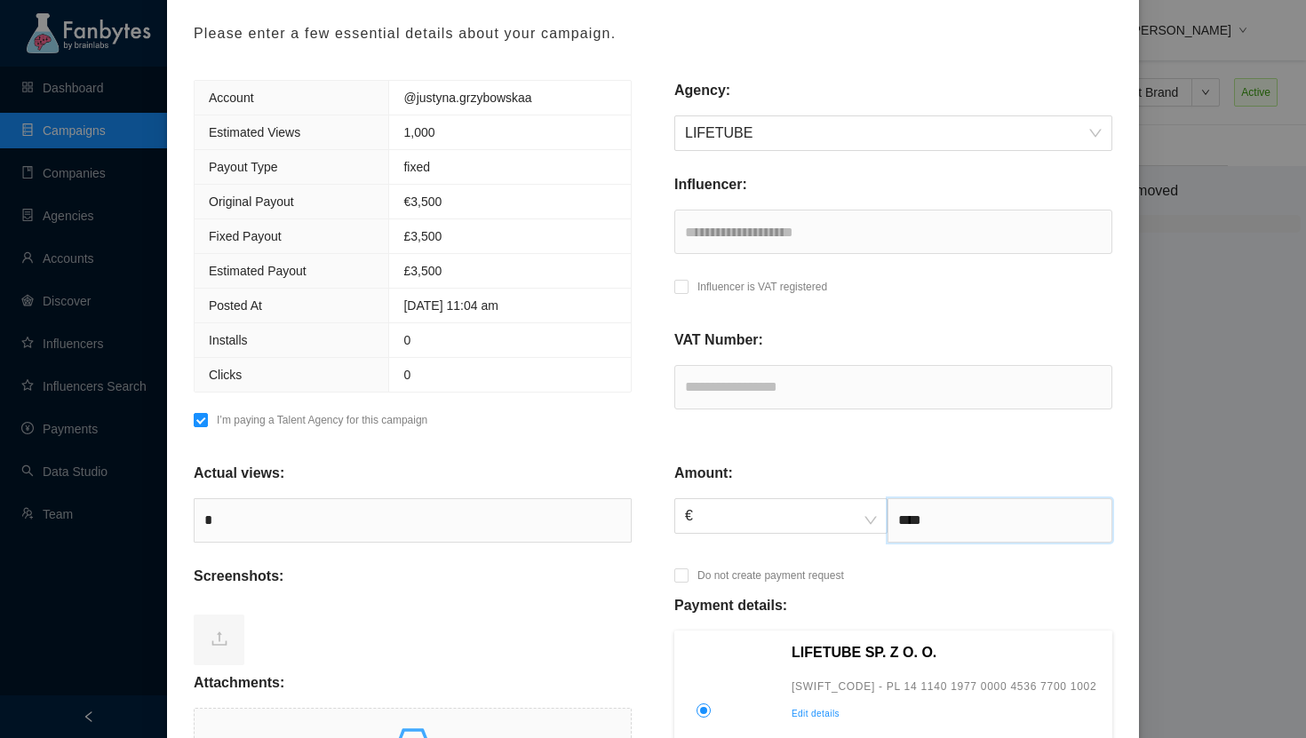
scroll to position [467, 0]
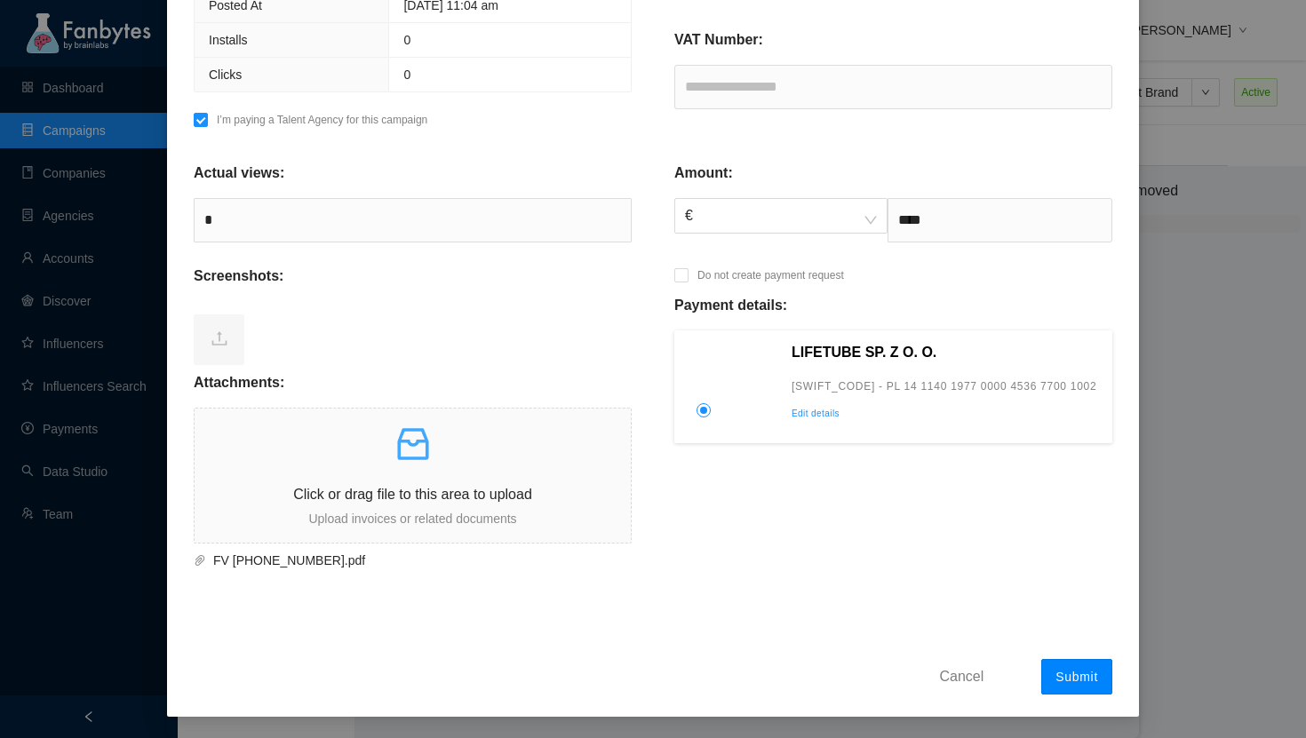
click at [1095, 673] on span "Submit" at bounding box center [1077, 677] width 43 height 14
click at [1071, 677] on span "Submit" at bounding box center [1077, 677] width 43 height 14
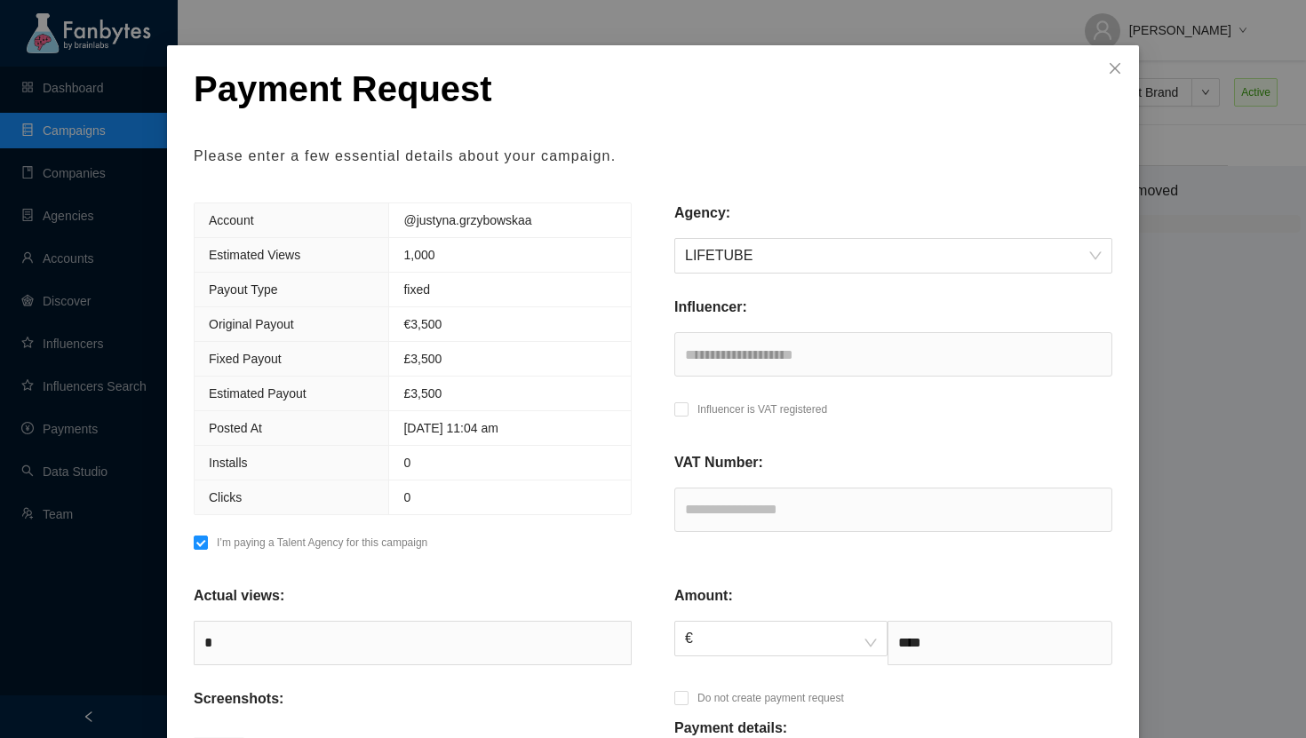
scroll to position [0, 0]
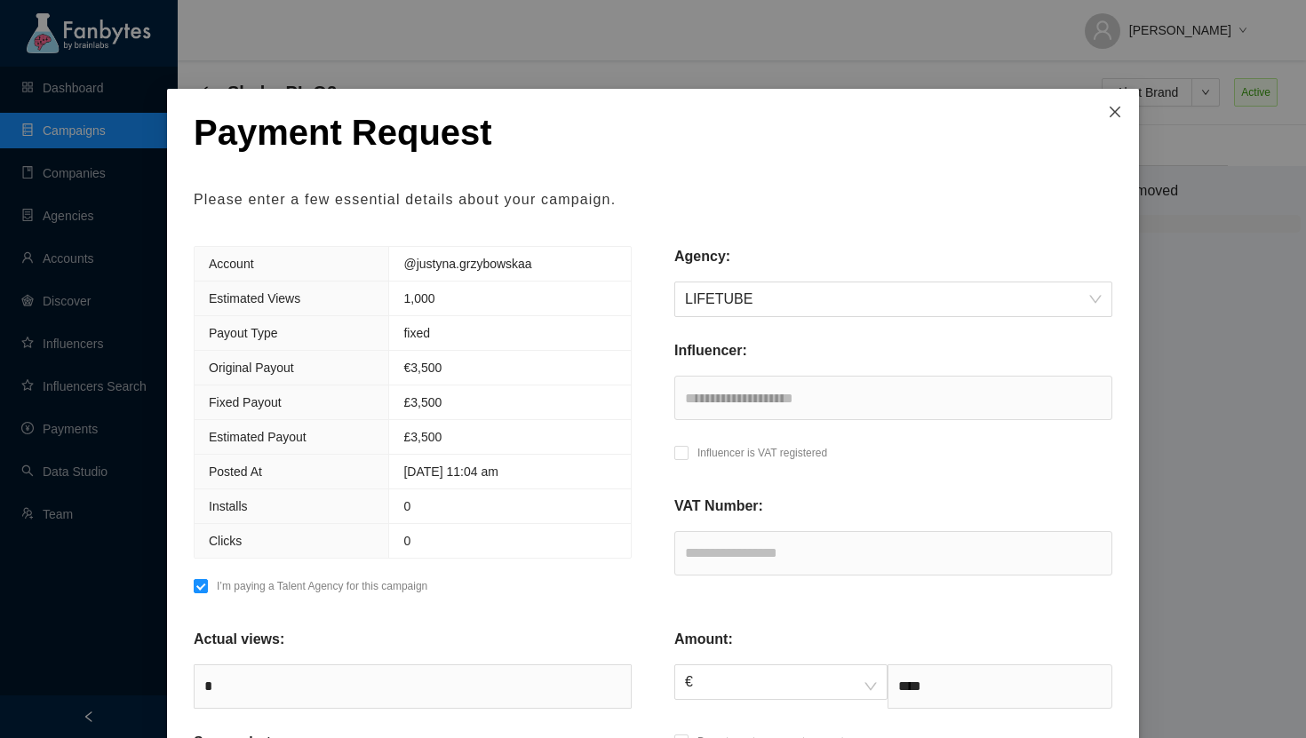
click at [1113, 112] on icon "close" at bounding box center [1115, 112] width 14 height 14
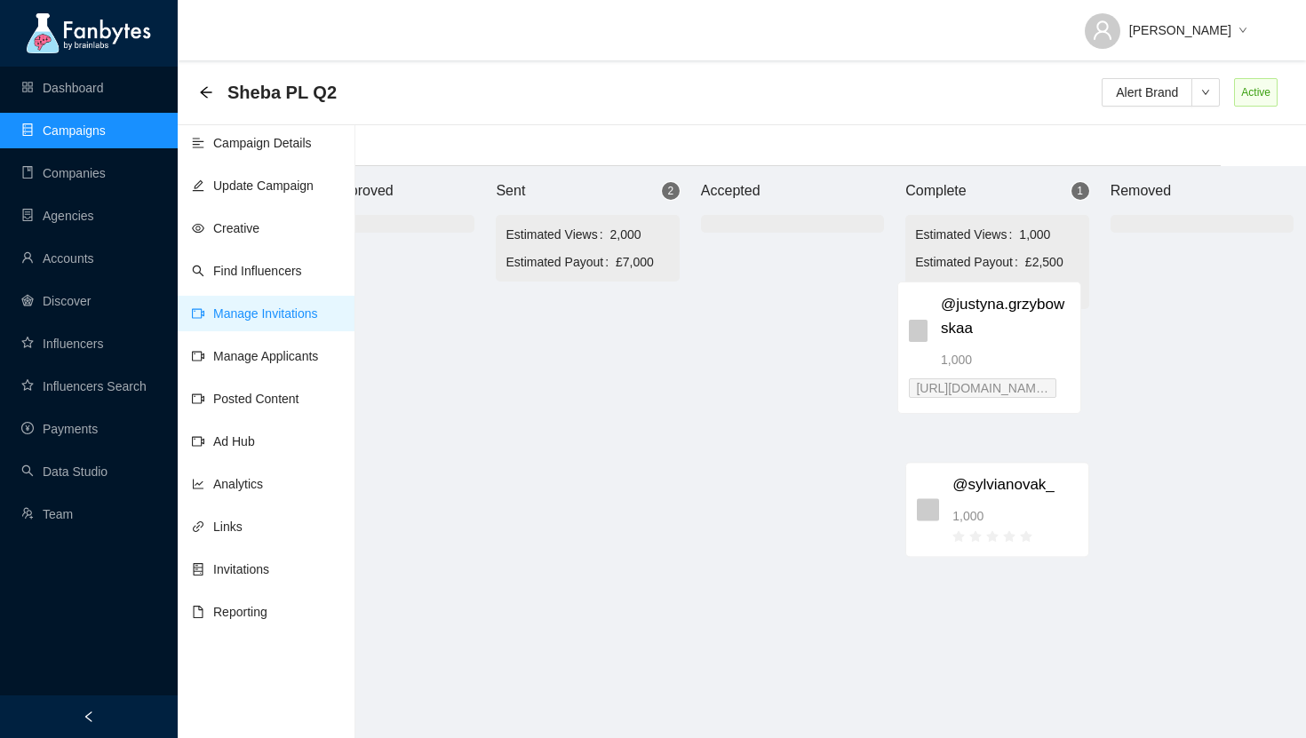
drag, startPoint x: 611, startPoint y: 368, endPoint x: 1032, endPoint y: 347, distance: 420.8
click at [1032, 347] on div "Brand Approved Sent 2 Estimated Views 2,000 Estimated Payout £7,000 @justyna.gr…" at bounding box center [792, 452] width 1066 height 572
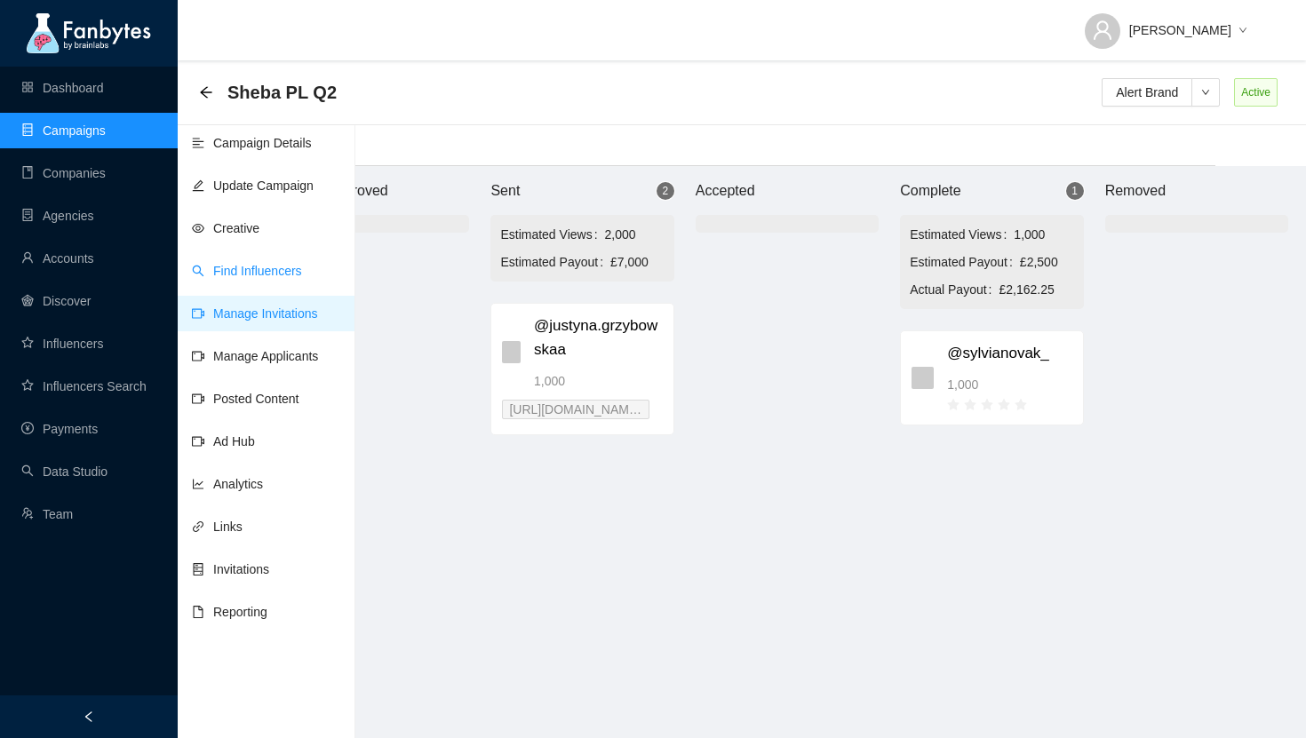
click at [249, 273] on link "Find Influencers" at bounding box center [247, 271] width 110 height 14
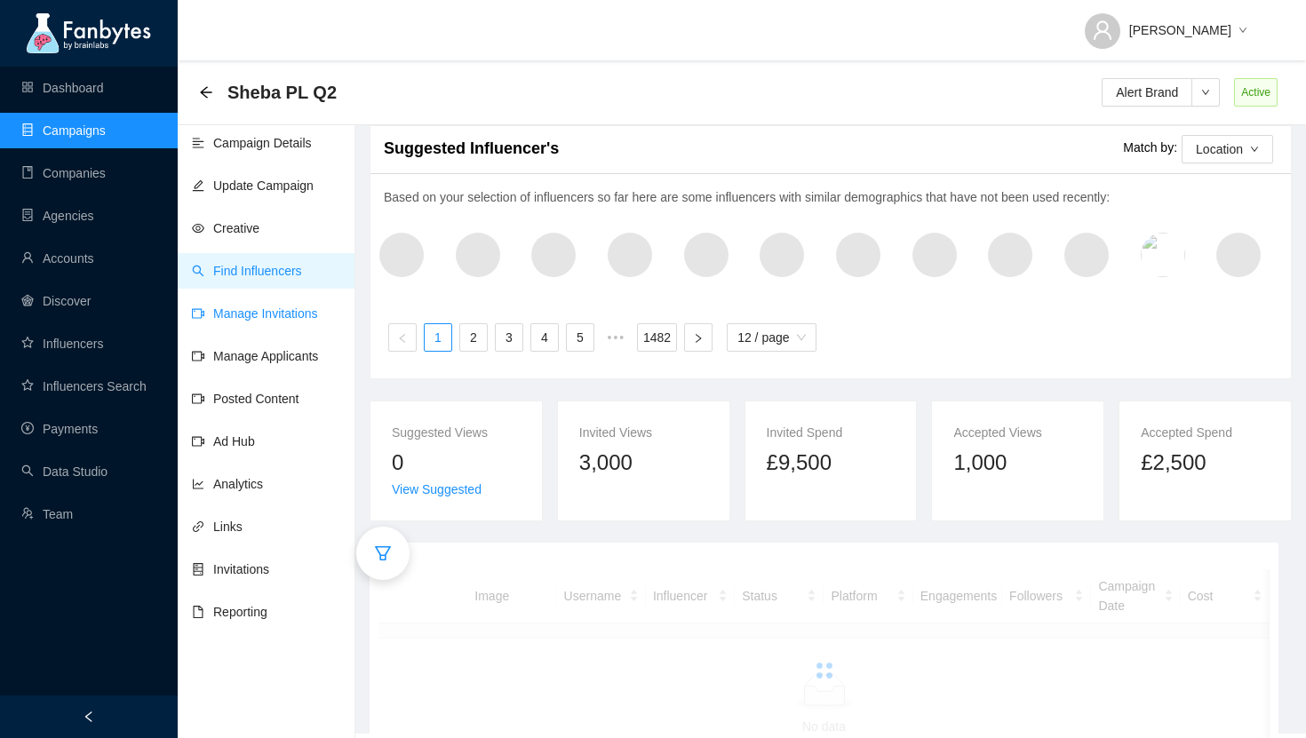
click at [293, 314] on link "Manage Invitations" at bounding box center [255, 314] width 126 height 14
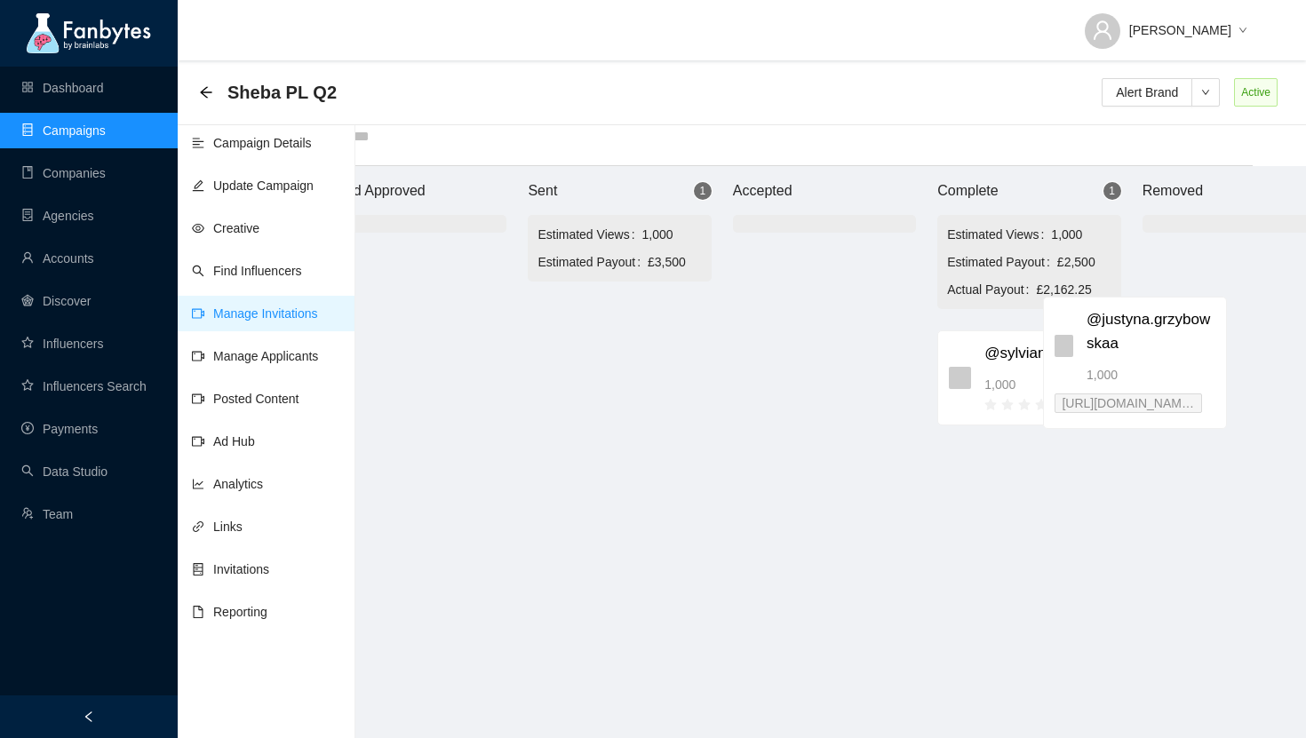
scroll to position [18, 105]
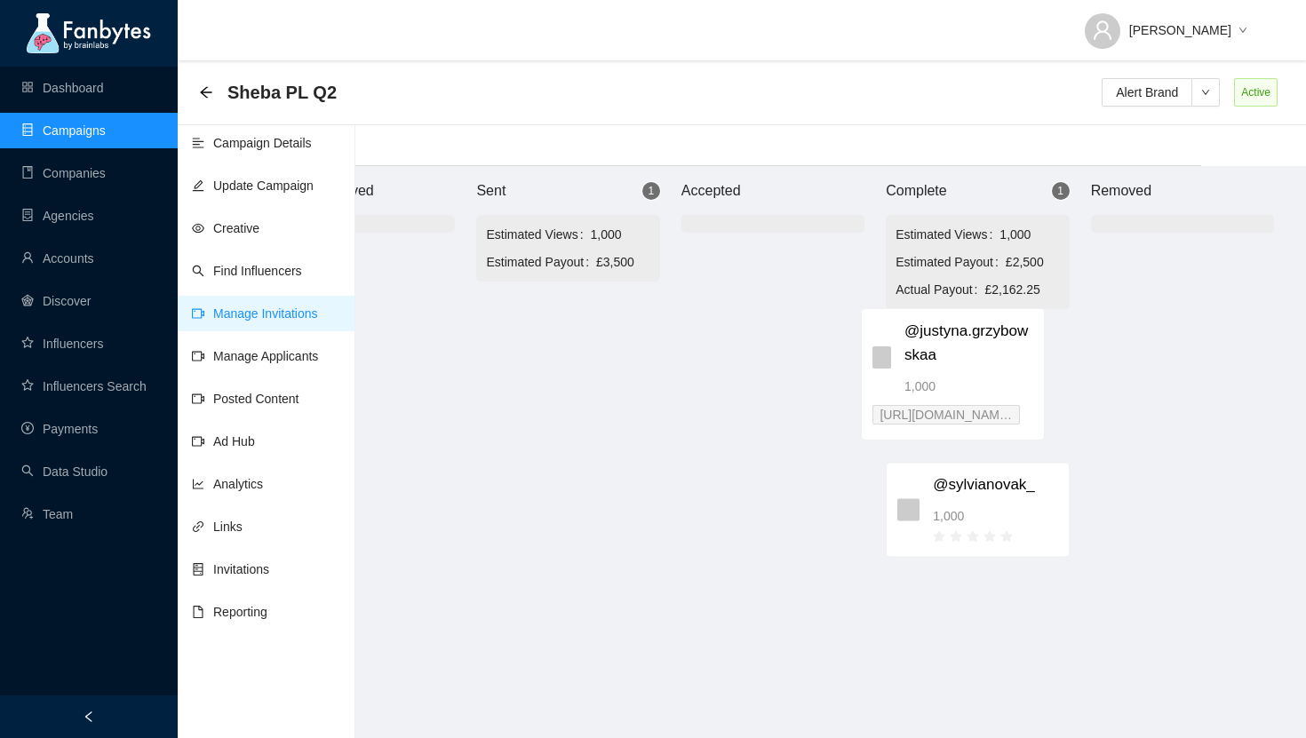
drag, startPoint x: 709, startPoint y: 337, endPoint x: 997, endPoint y: 342, distance: 288.0
click at [997, 342] on div "Brand Approved Sent 1 Estimated Views 1,000 Estimated Payout £3,500 @justyna.gr…" at bounding box center [773, 452] width 1066 height 572
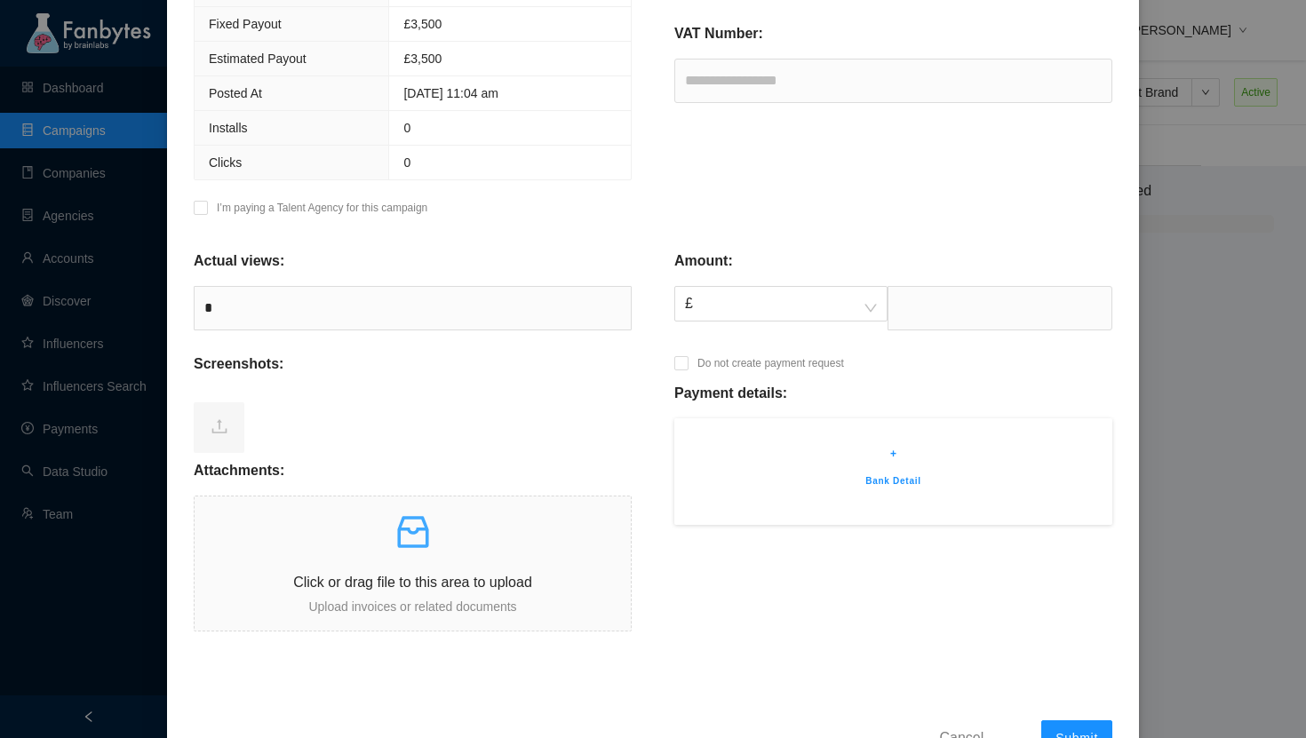
scroll to position [379, 0]
click at [773, 307] on span "£" at bounding box center [781, 303] width 192 height 34
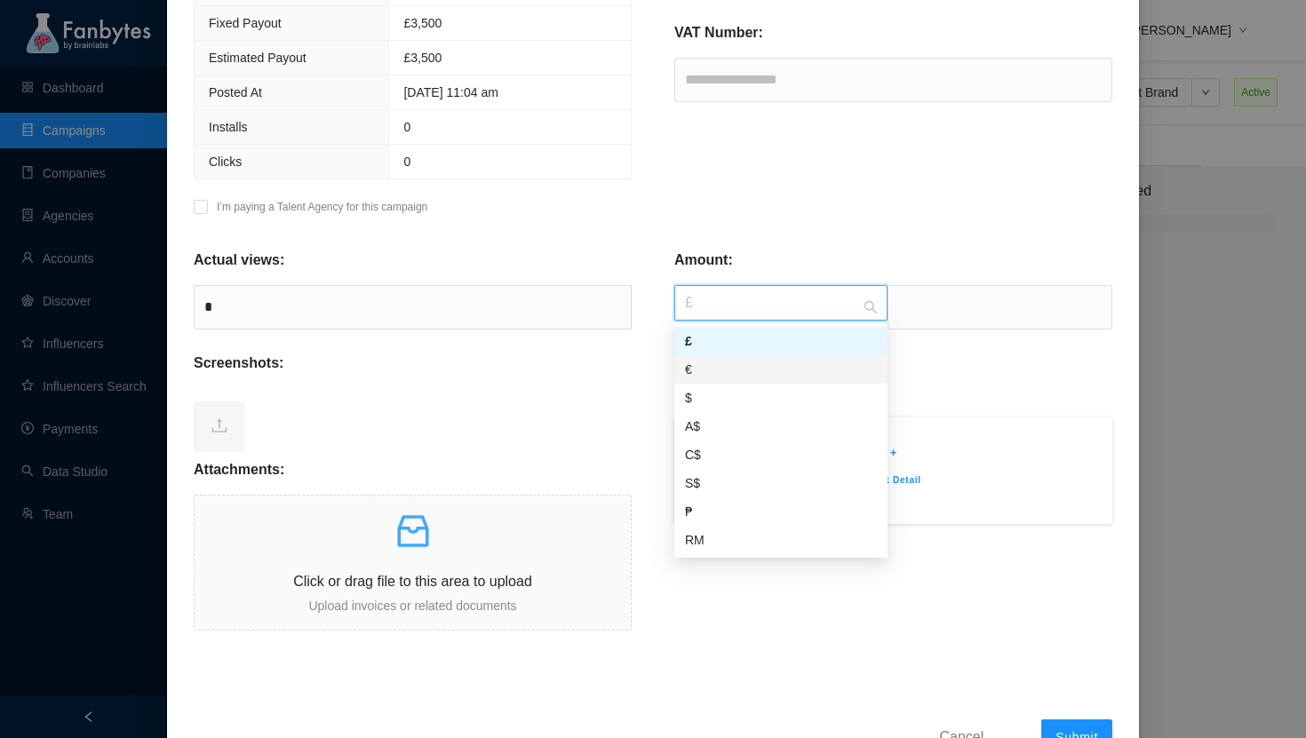
click at [735, 369] on div "€" at bounding box center [781, 370] width 192 height 20
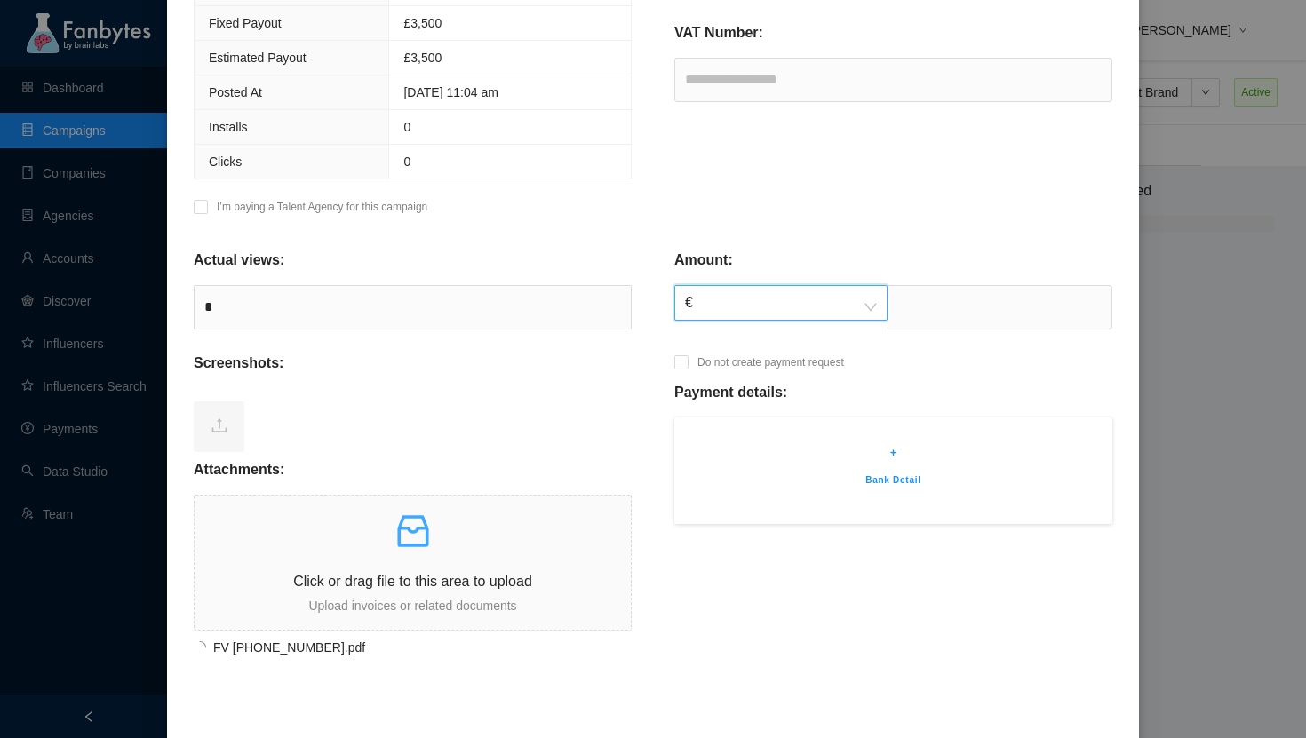
click at [889, 462] on div "+ Bank Detail" at bounding box center [894, 471] width 438 height 107
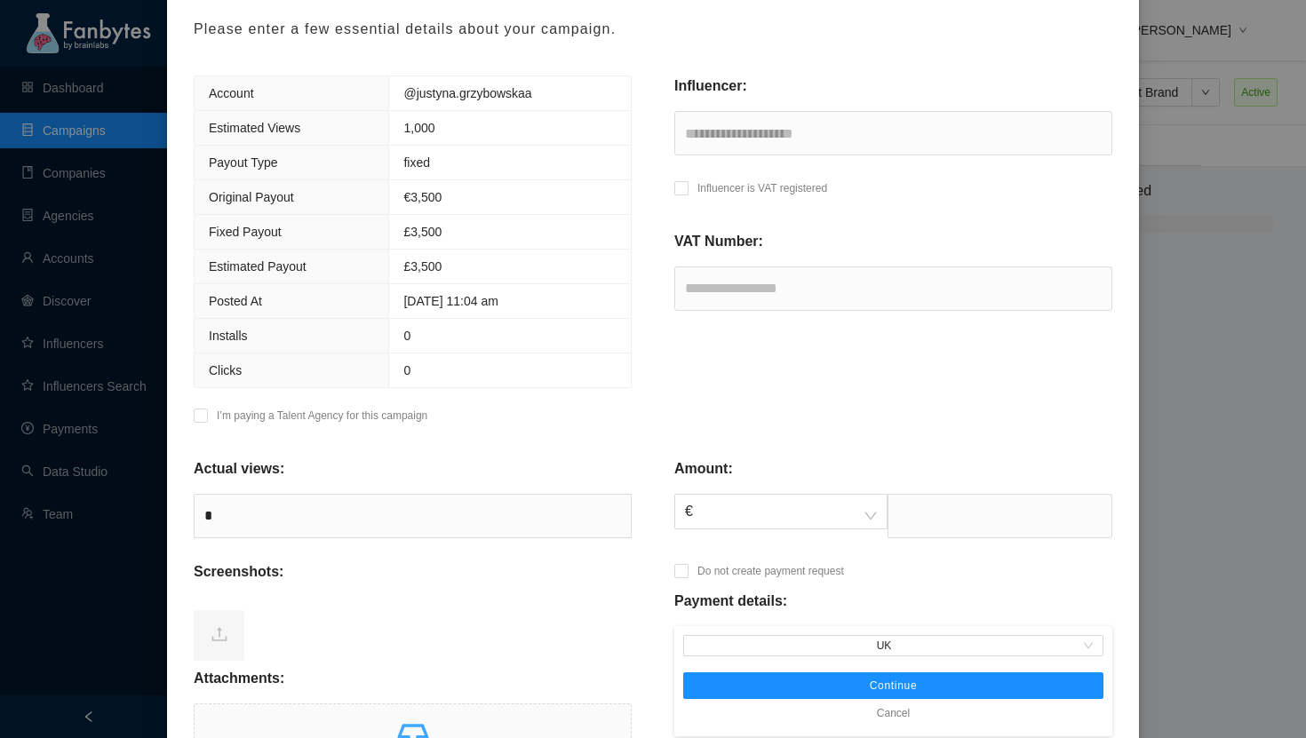
scroll to position [141, 0]
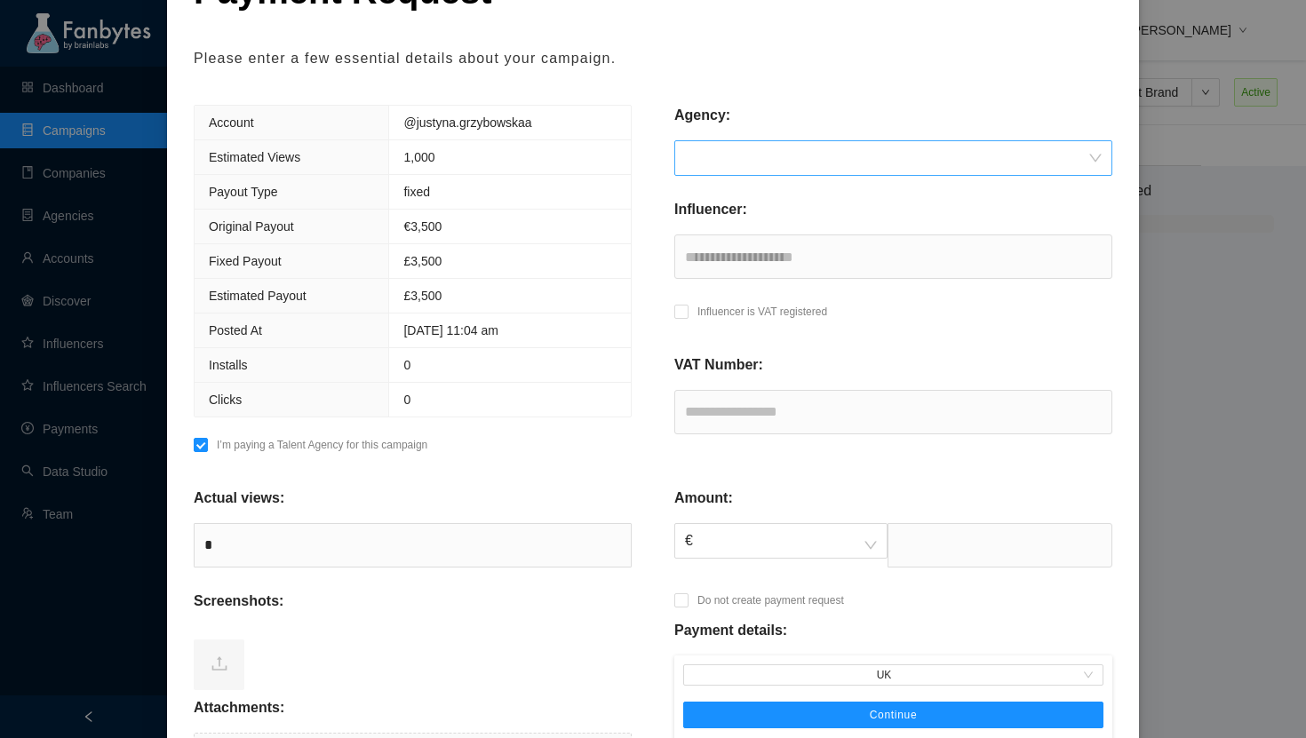
click at [746, 167] on input "search" at bounding box center [887, 158] width 404 height 34
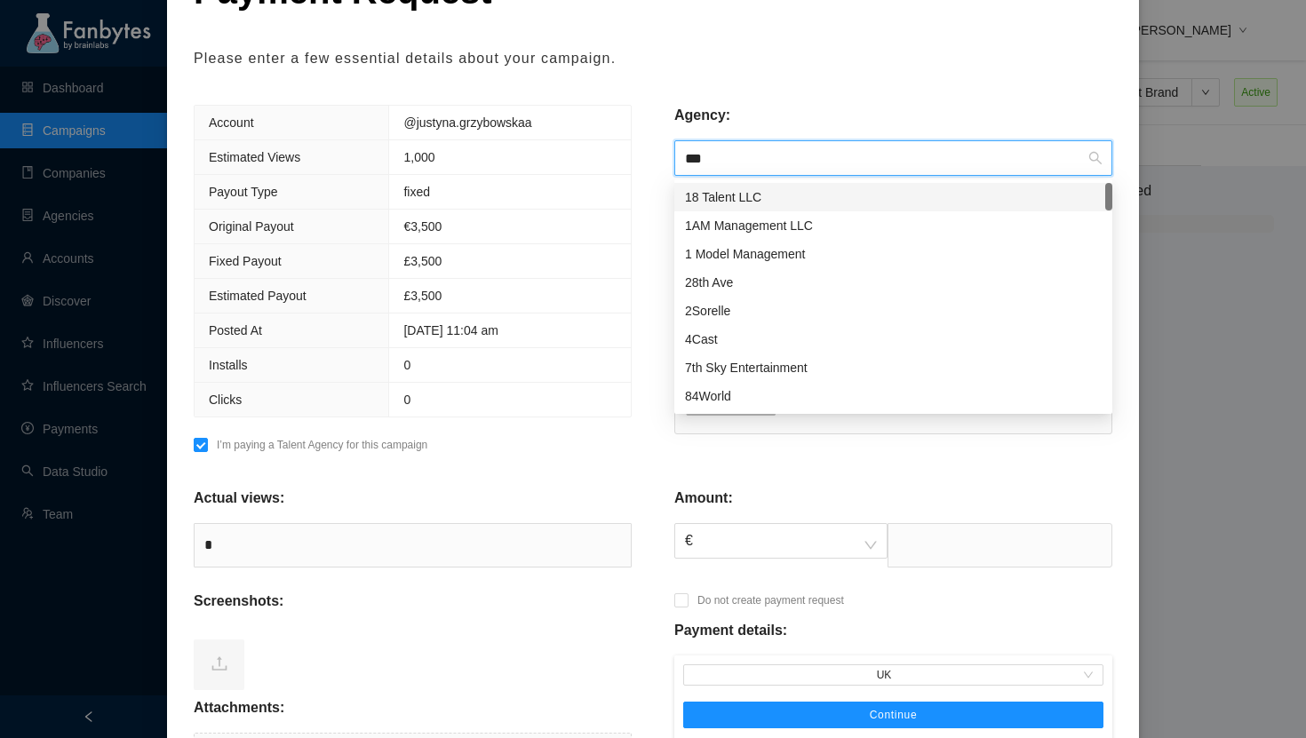
type input "****"
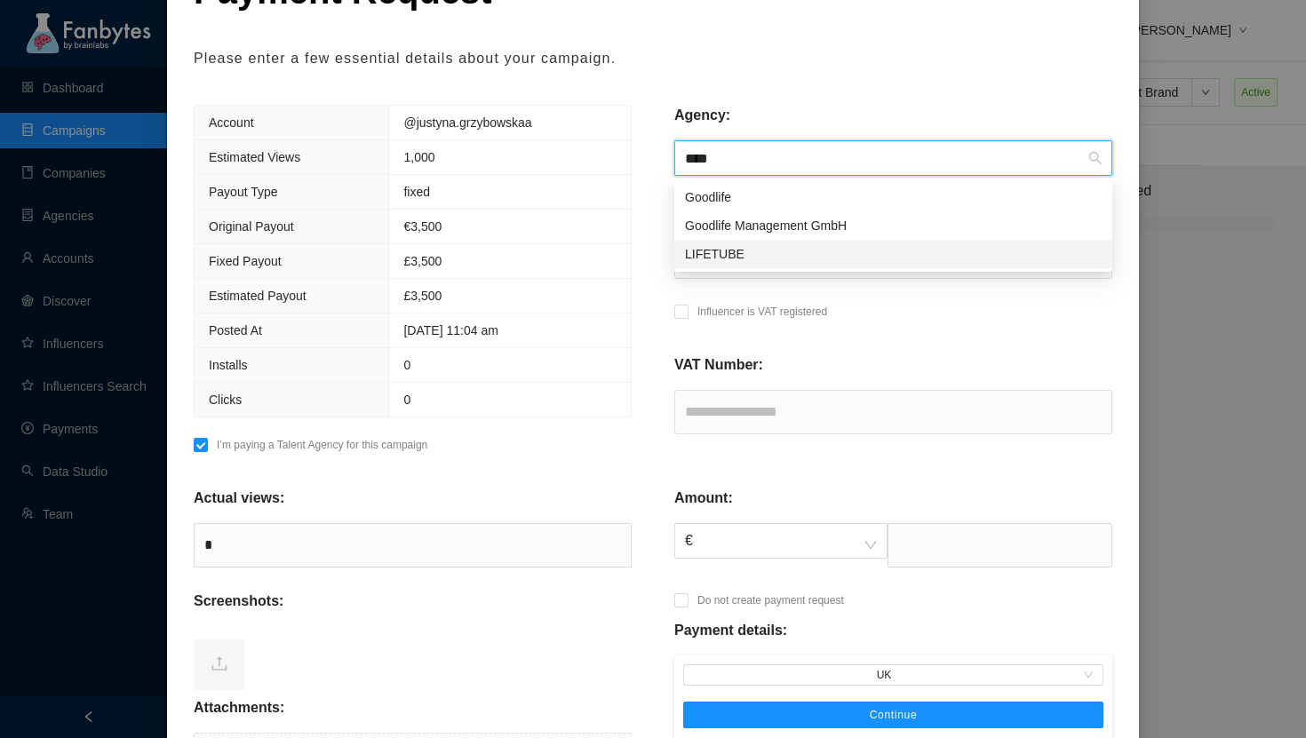
click at [781, 245] on div "LIFETUBE" at bounding box center [893, 254] width 417 height 20
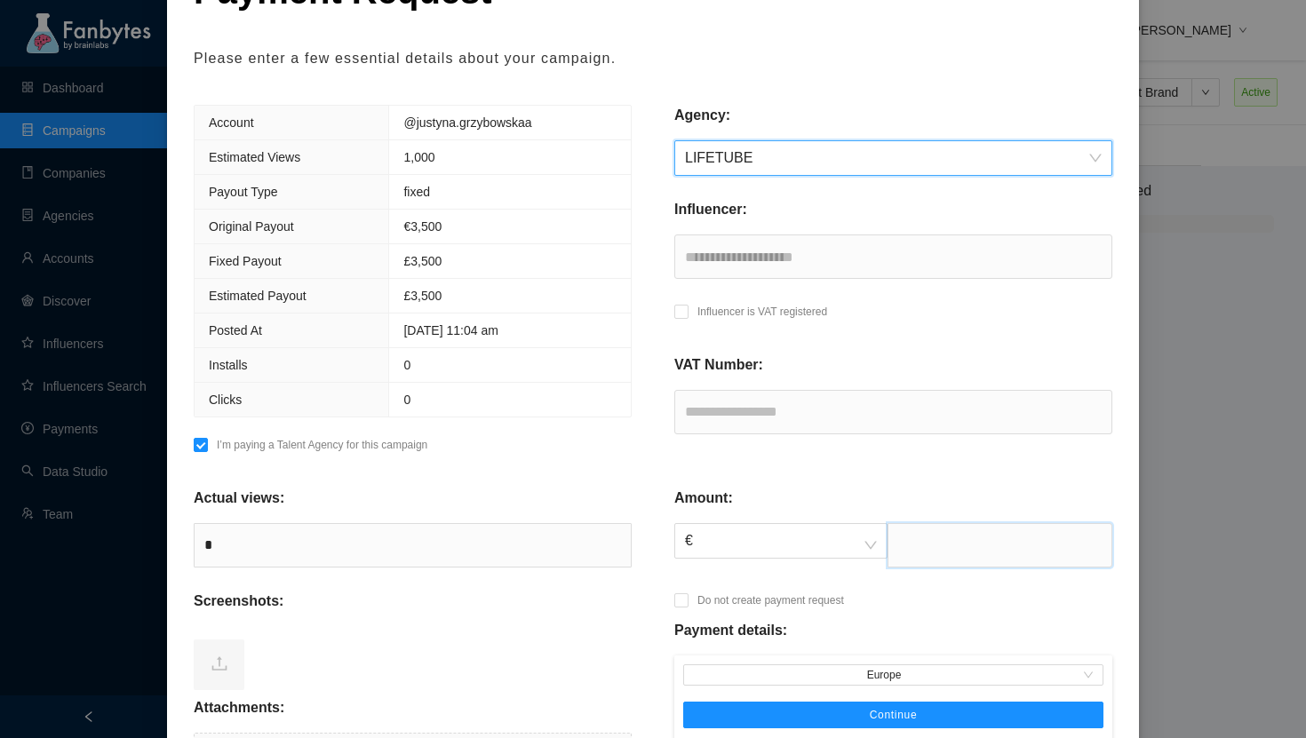
click at [904, 544] on input "text" at bounding box center [1000, 545] width 225 height 44
click at [643, 434] on div "Account @justyna.grzybowskaa Estimated Views 1,000 Payout Type fixed Original P…" at bounding box center [412, 285] width 481 height 360
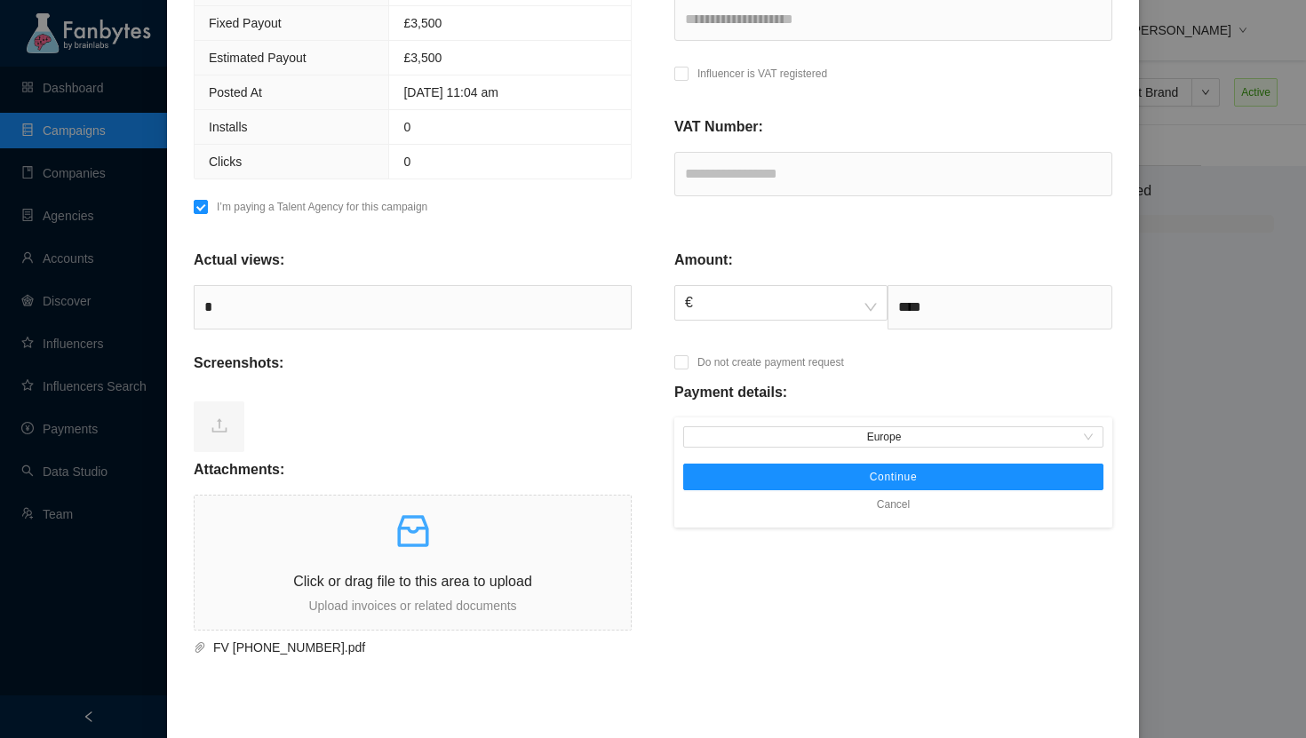
scroll to position [442, 0]
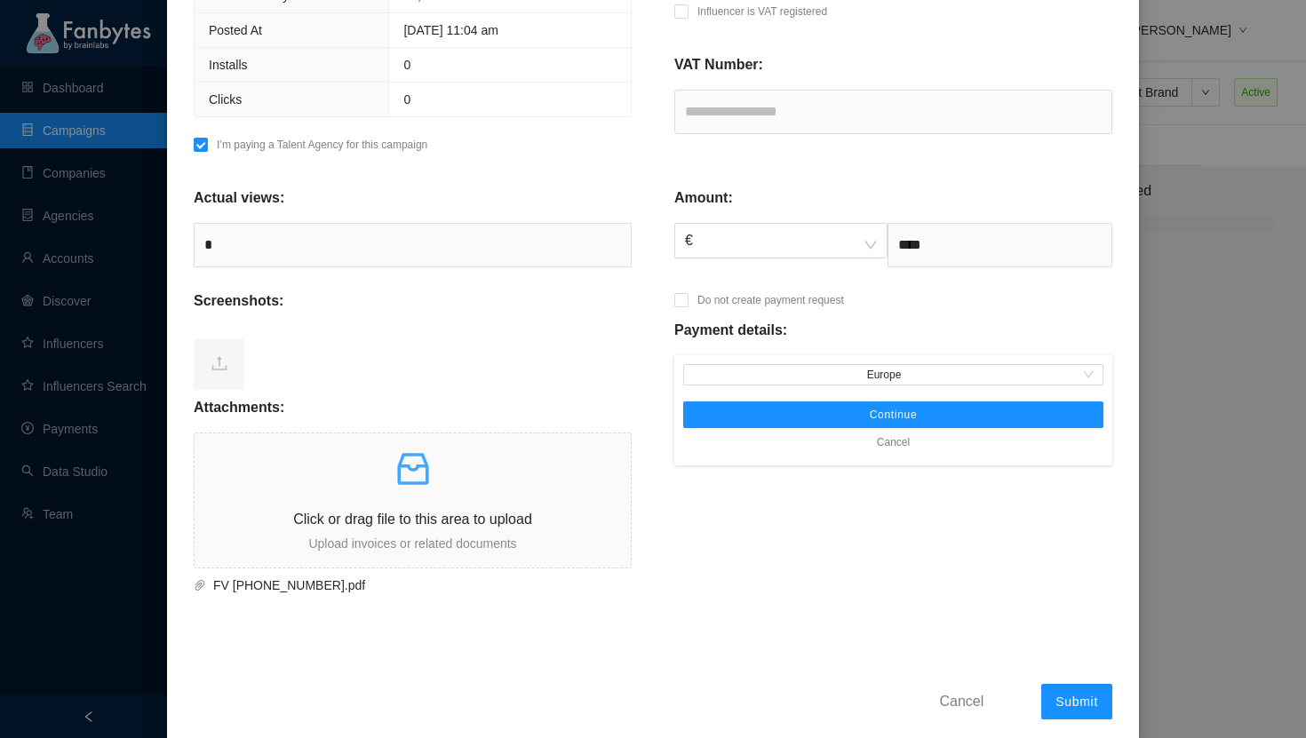
click at [899, 438] on span "Cancel" at bounding box center [893, 443] width 33 height 18
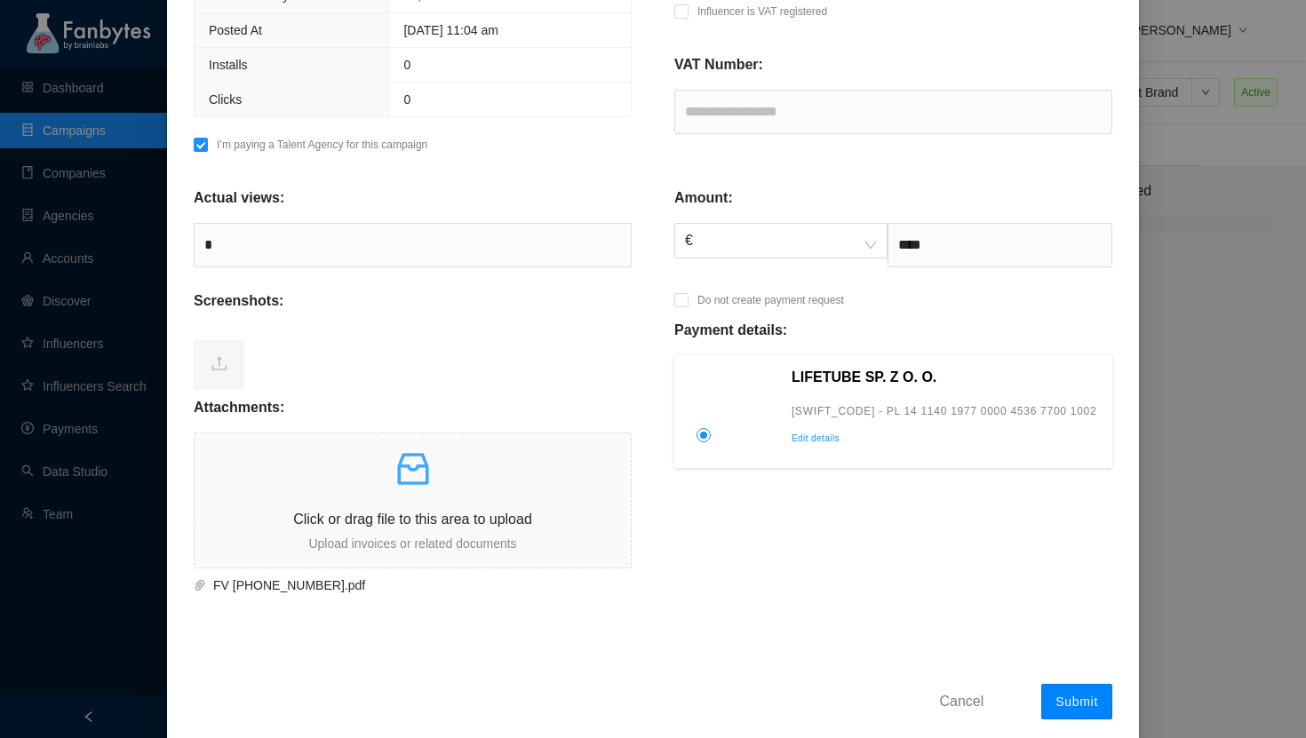
click at [1070, 701] on span "Submit" at bounding box center [1077, 702] width 43 height 14
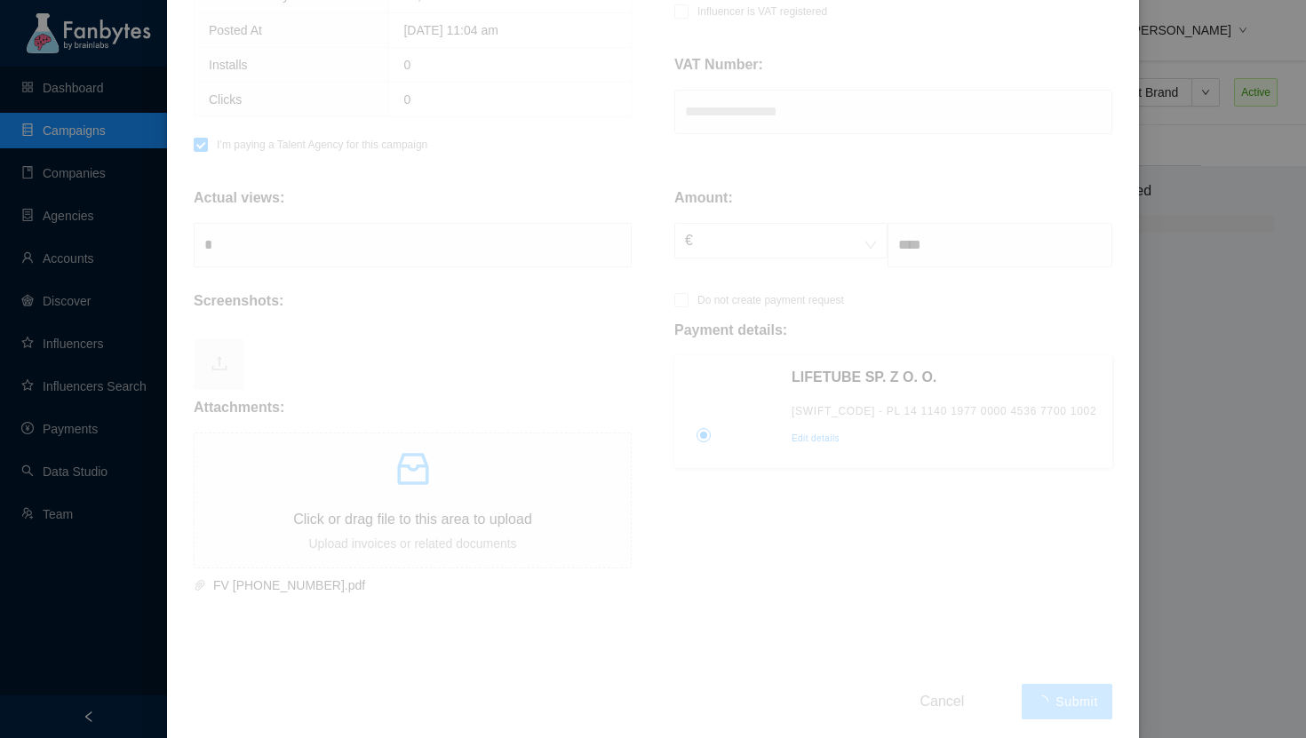
type input "******"
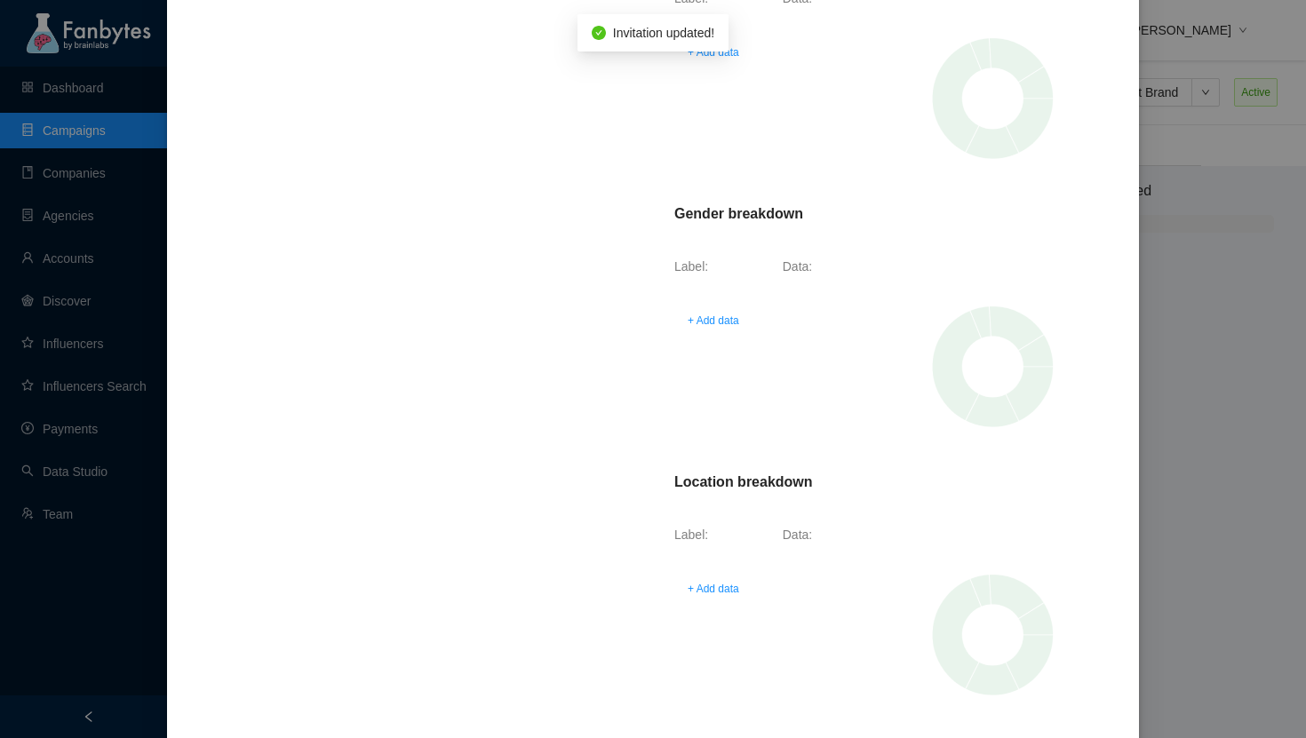
scroll to position [0, 0]
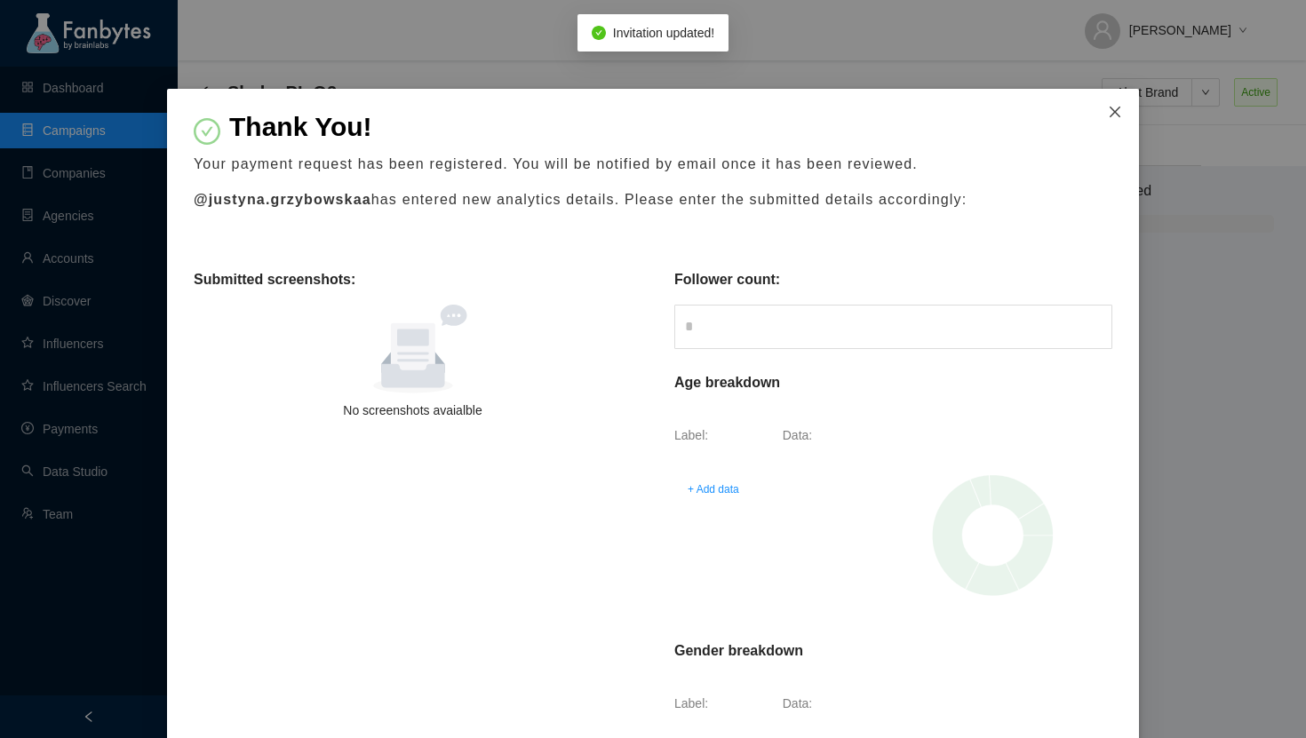
click at [1120, 112] on icon "close" at bounding box center [1115, 112] width 14 height 14
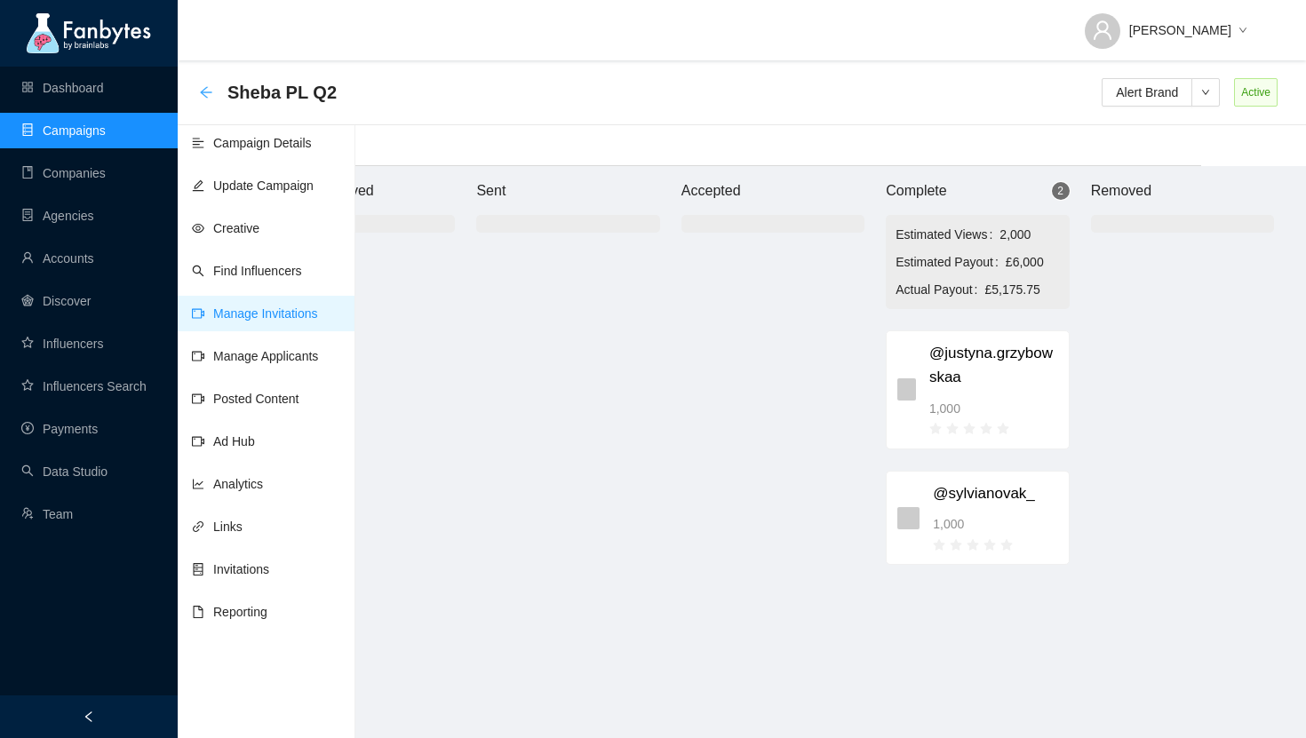
click at [201, 96] on icon "arrow-left" at bounding box center [206, 92] width 14 height 14
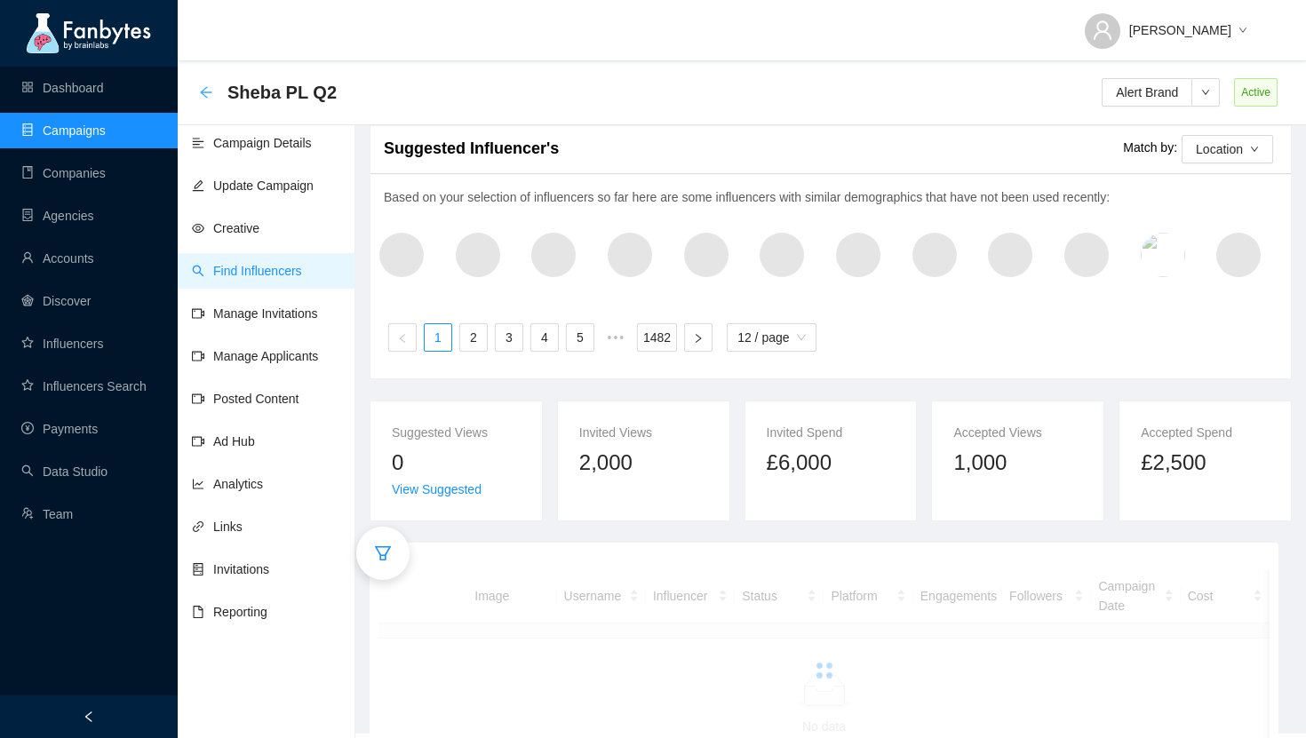
scroll to position [18, 0]
click at [83, 128] on link "Campaigns" at bounding box center [63, 131] width 84 height 14
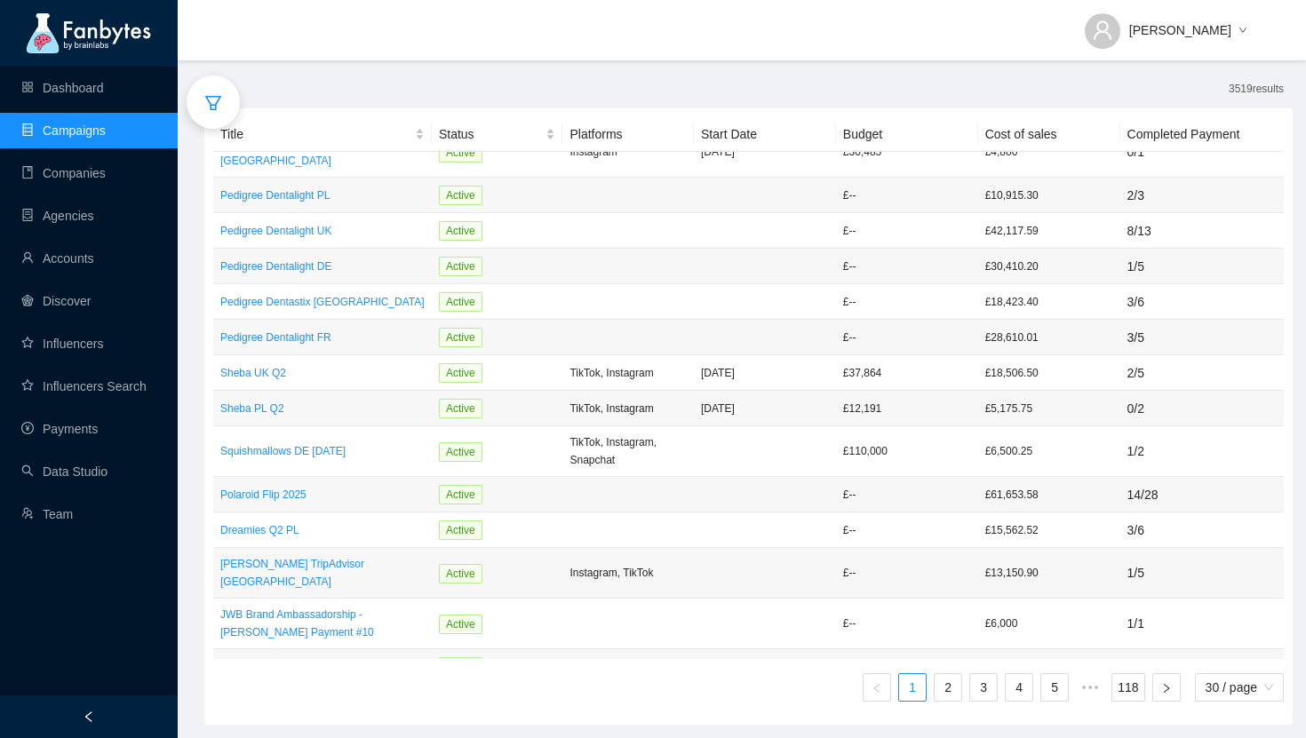
scroll to position [654, 0]
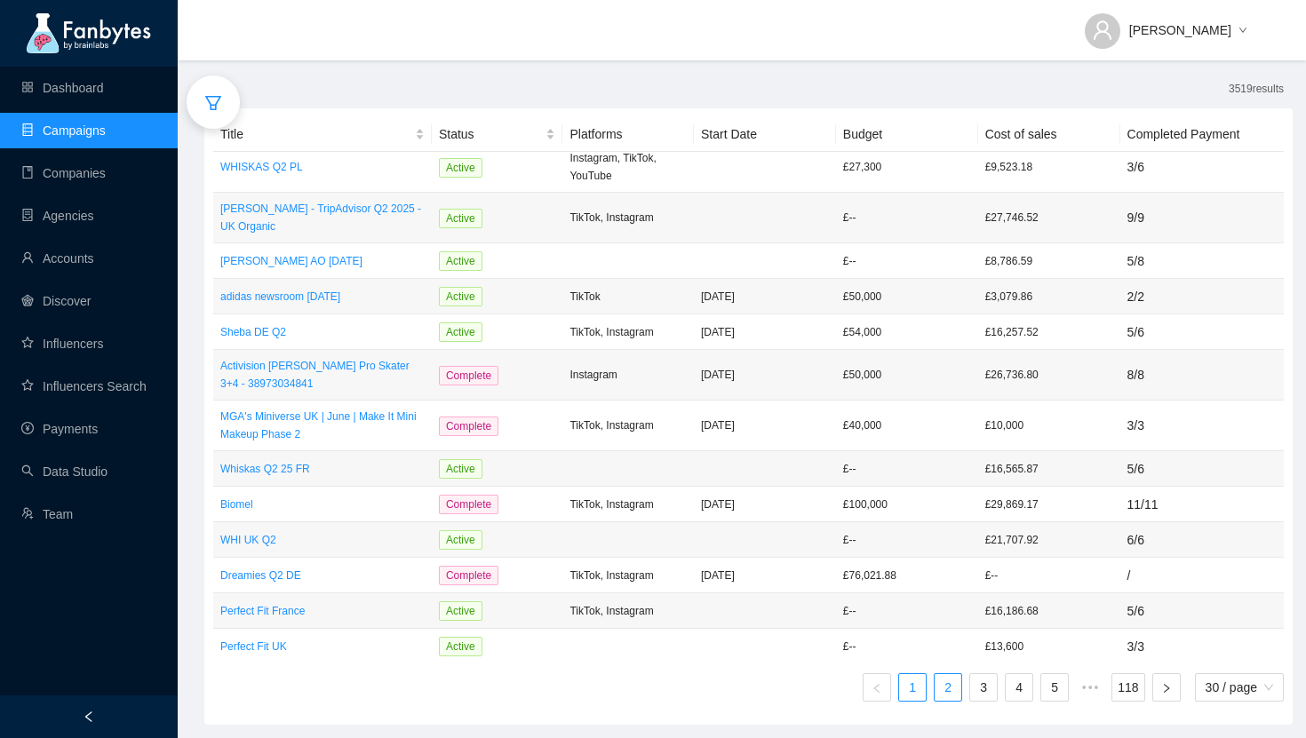
click at [943, 691] on link "2" at bounding box center [948, 688] width 27 height 27
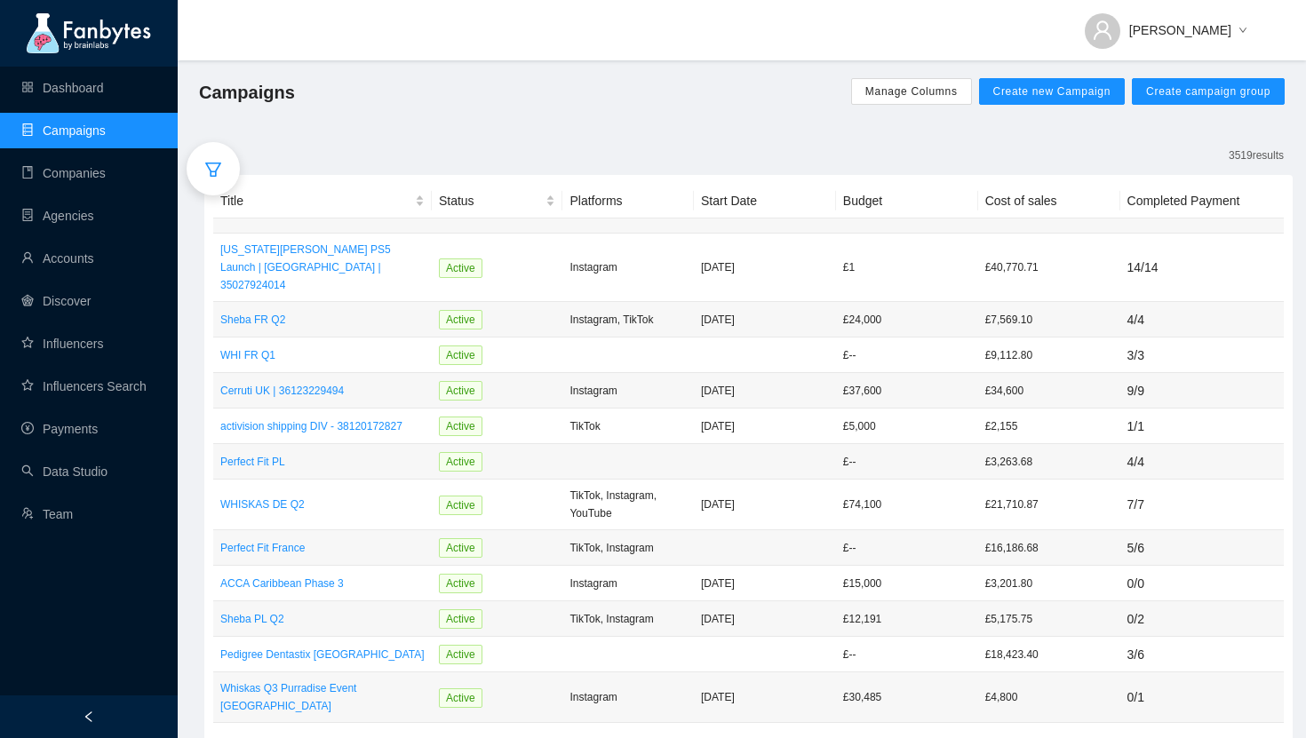
click at [211, 172] on icon "filter" at bounding box center [213, 170] width 16 height 14
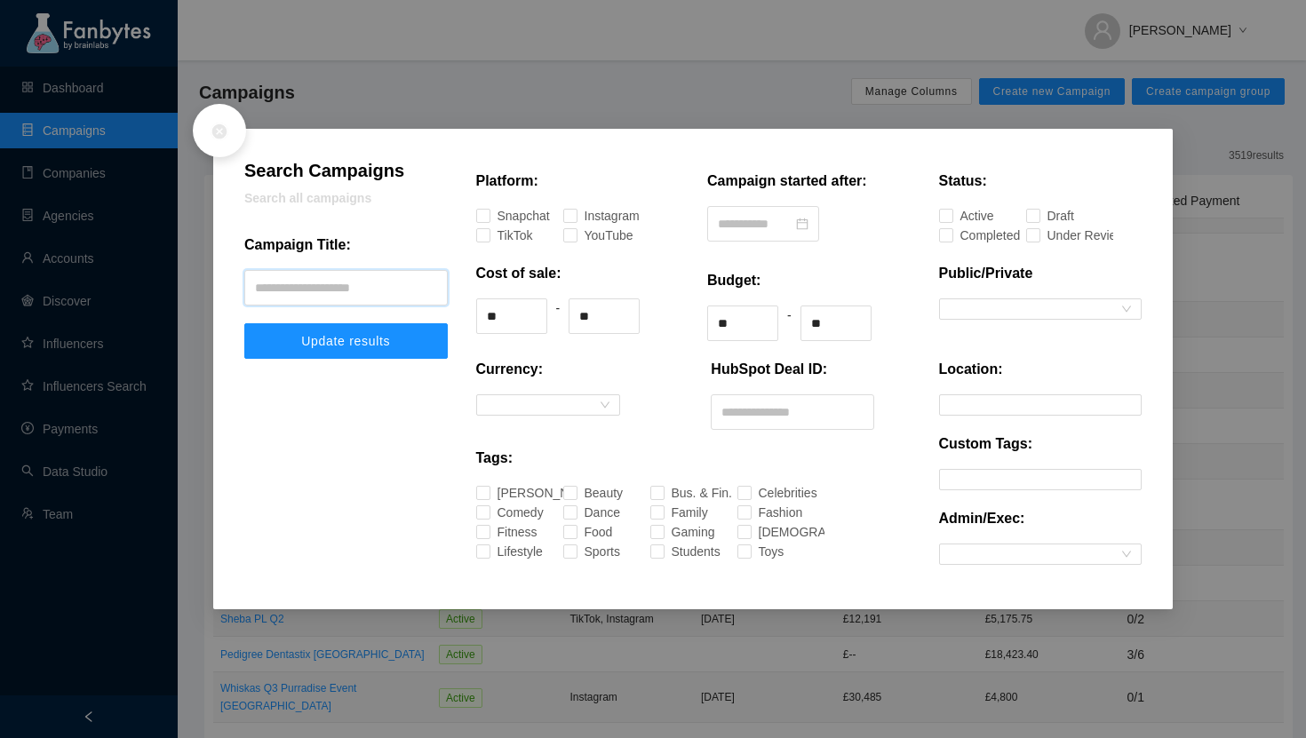
click at [343, 288] on input "text" at bounding box center [346, 288] width 204 height 36
click at [382, 331] on button "Update results" at bounding box center [346, 341] width 204 height 36
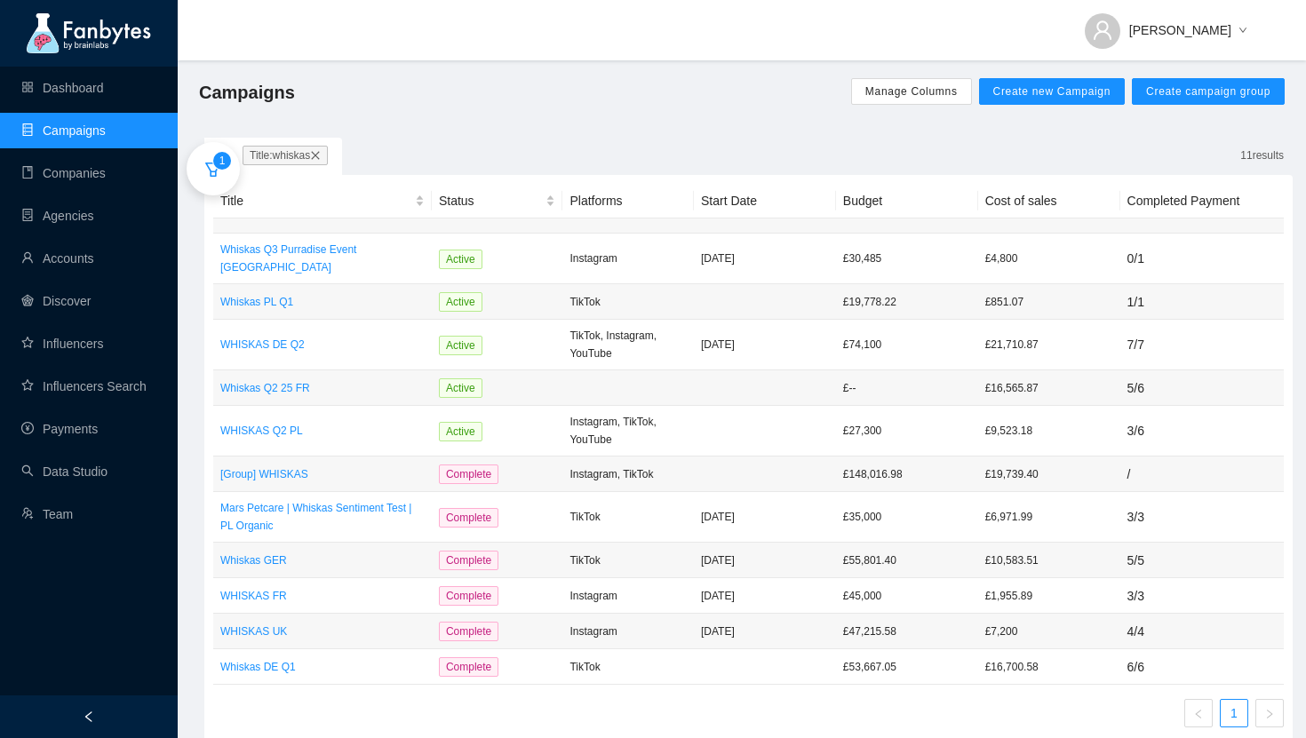
click at [320, 157] on icon "close" at bounding box center [316, 155] width 8 height 8
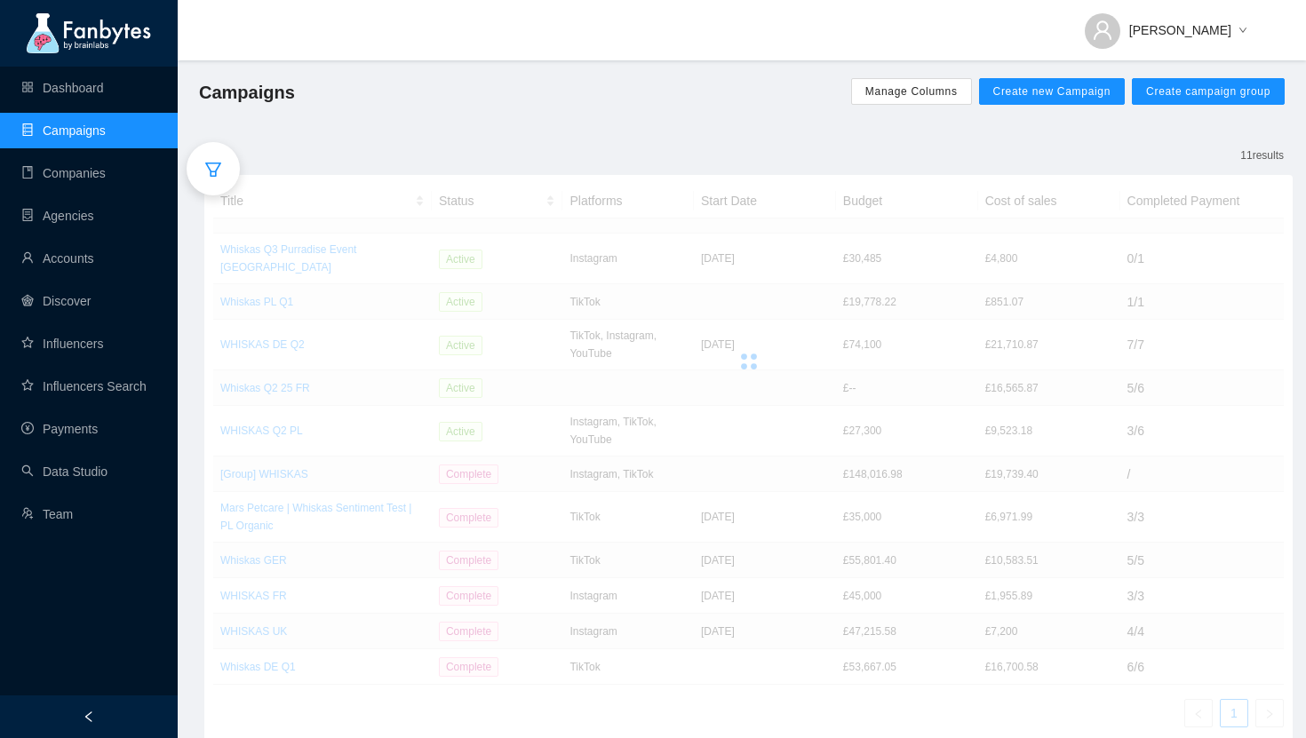
click at [216, 167] on icon "filter" at bounding box center [213, 170] width 18 height 18
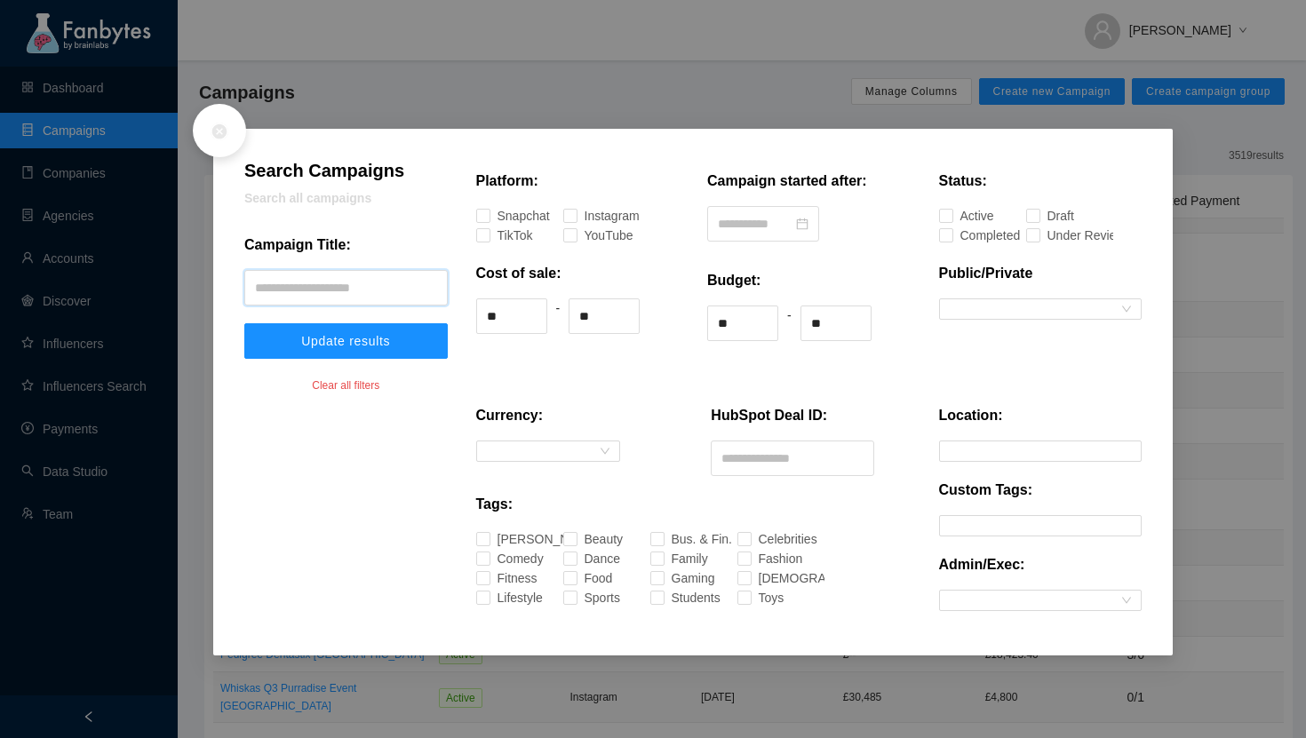
click at [326, 293] on input "text" at bounding box center [346, 288] width 204 height 36
type input "**"
click at [375, 355] on button "Update results" at bounding box center [346, 341] width 204 height 36
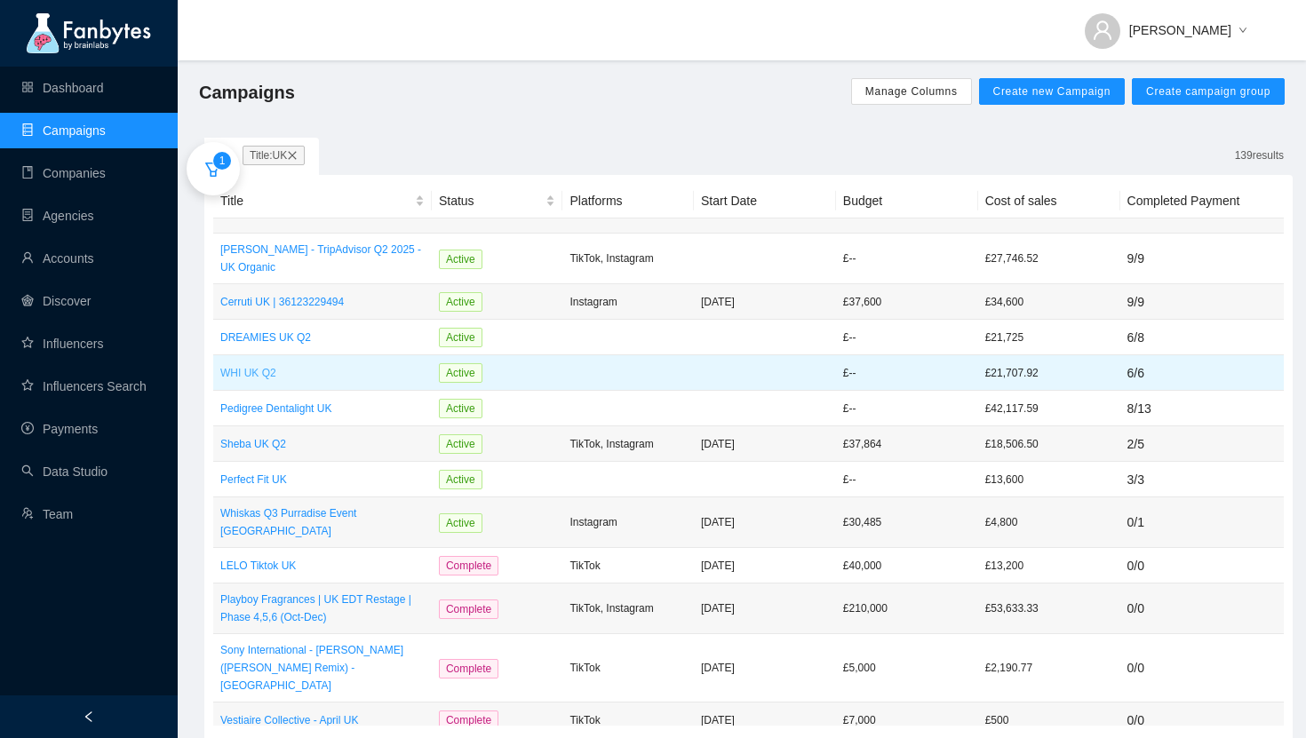
click at [255, 364] on p "WHI UK Q2" at bounding box center [322, 373] width 204 height 18
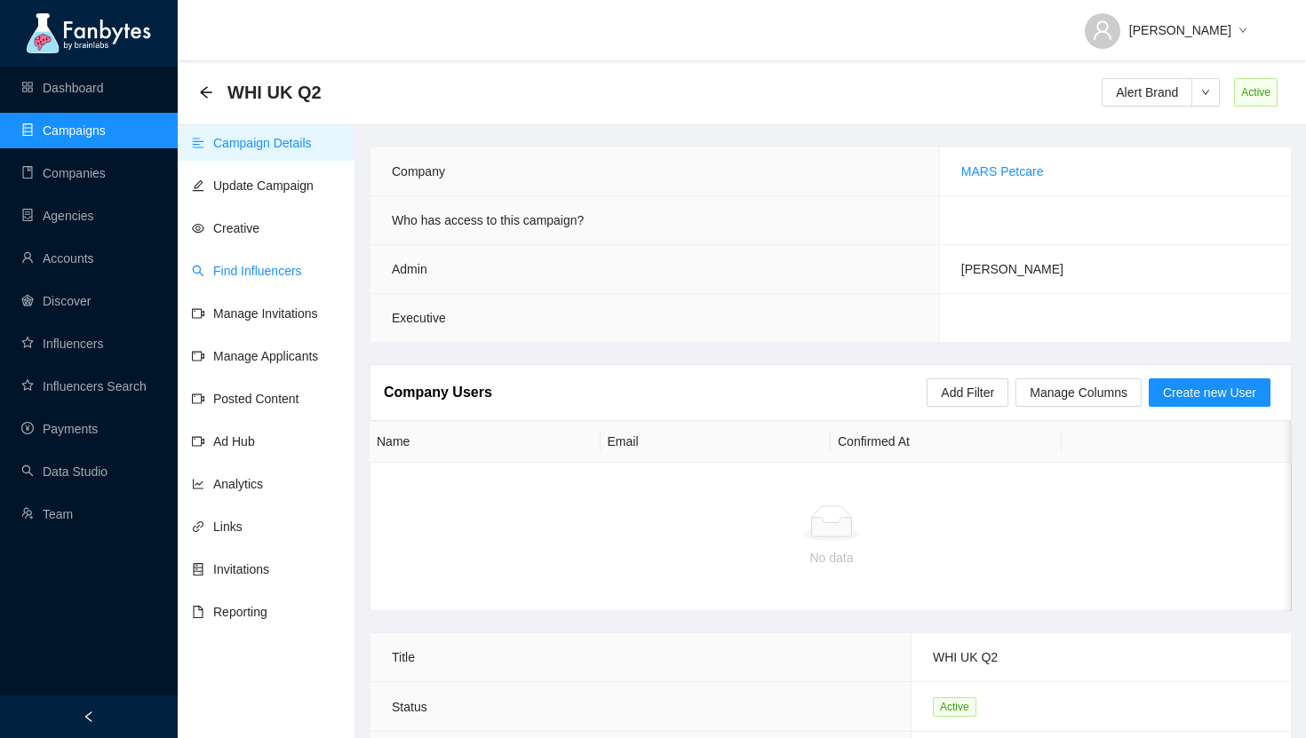
click at [243, 275] on link "Find Influencers" at bounding box center [247, 271] width 110 height 14
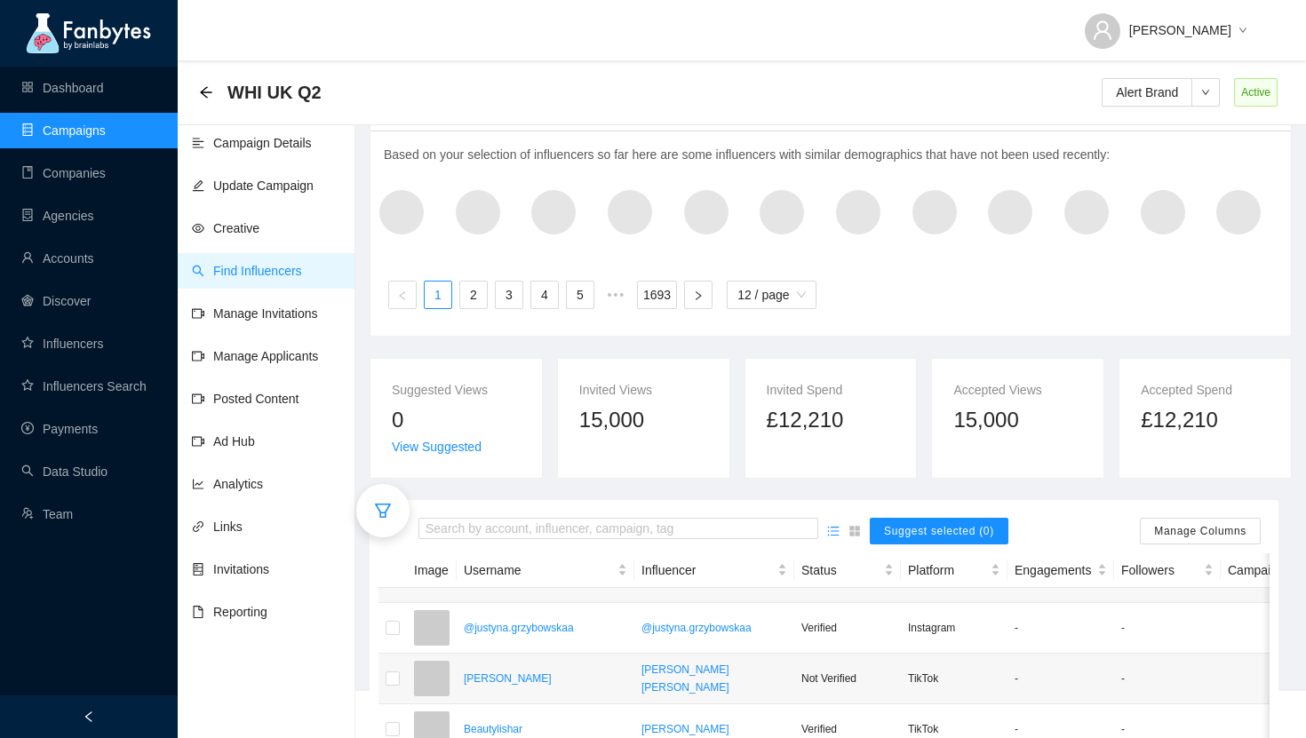
scroll to position [96, 0]
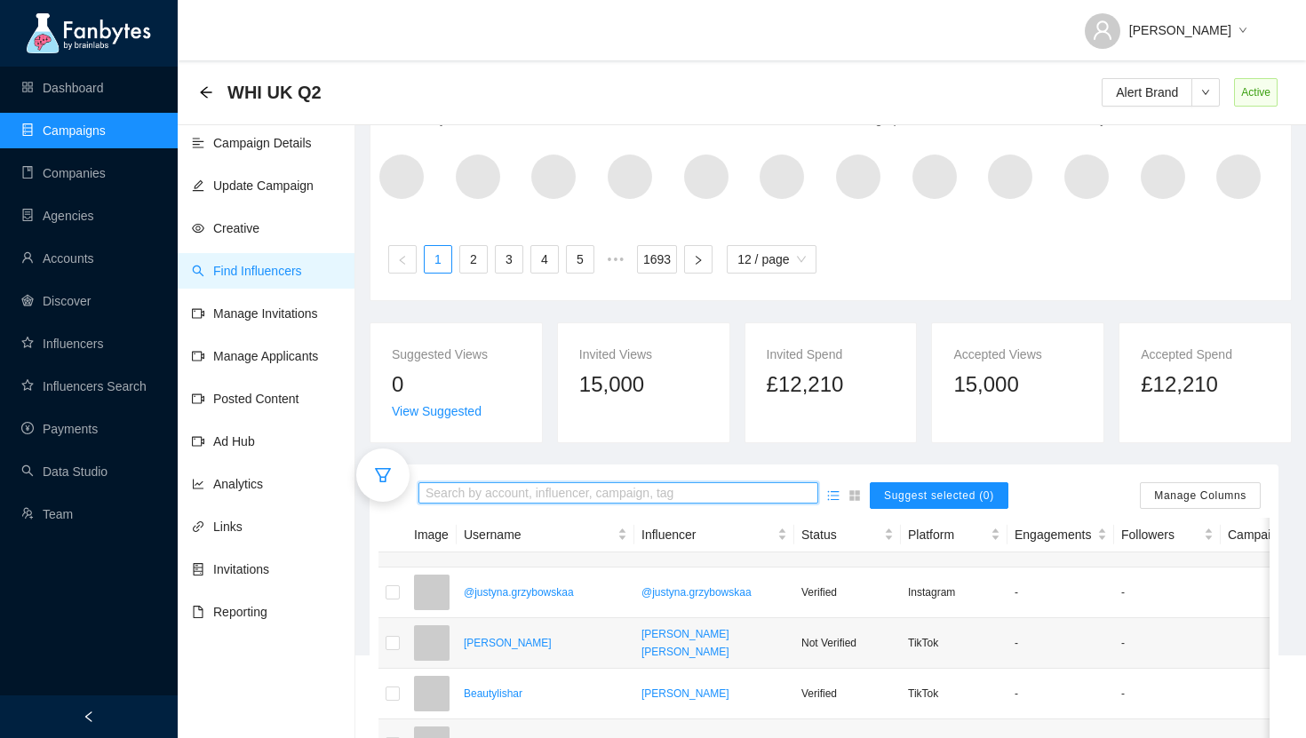
click at [537, 489] on input "search" at bounding box center [619, 494] width 386 height 20
click at [667, 497] on input "**********" at bounding box center [619, 494] width 386 height 20
type input "**********"
click at [94, 213] on link "Agencies" at bounding box center [57, 216] width 73 height 14
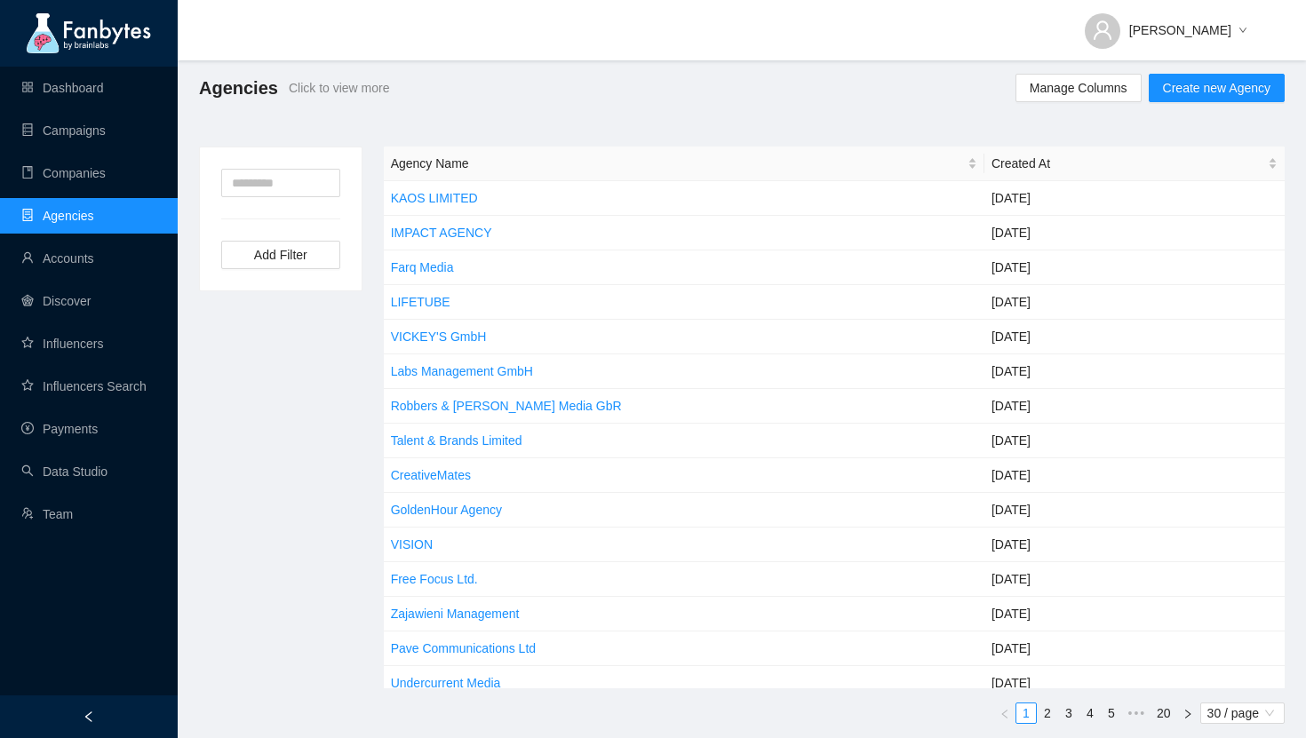
scroll to position [4, 0]
click at [72, 262] on link "Accounts" at bounding box center [57, 258] width 73 height 14
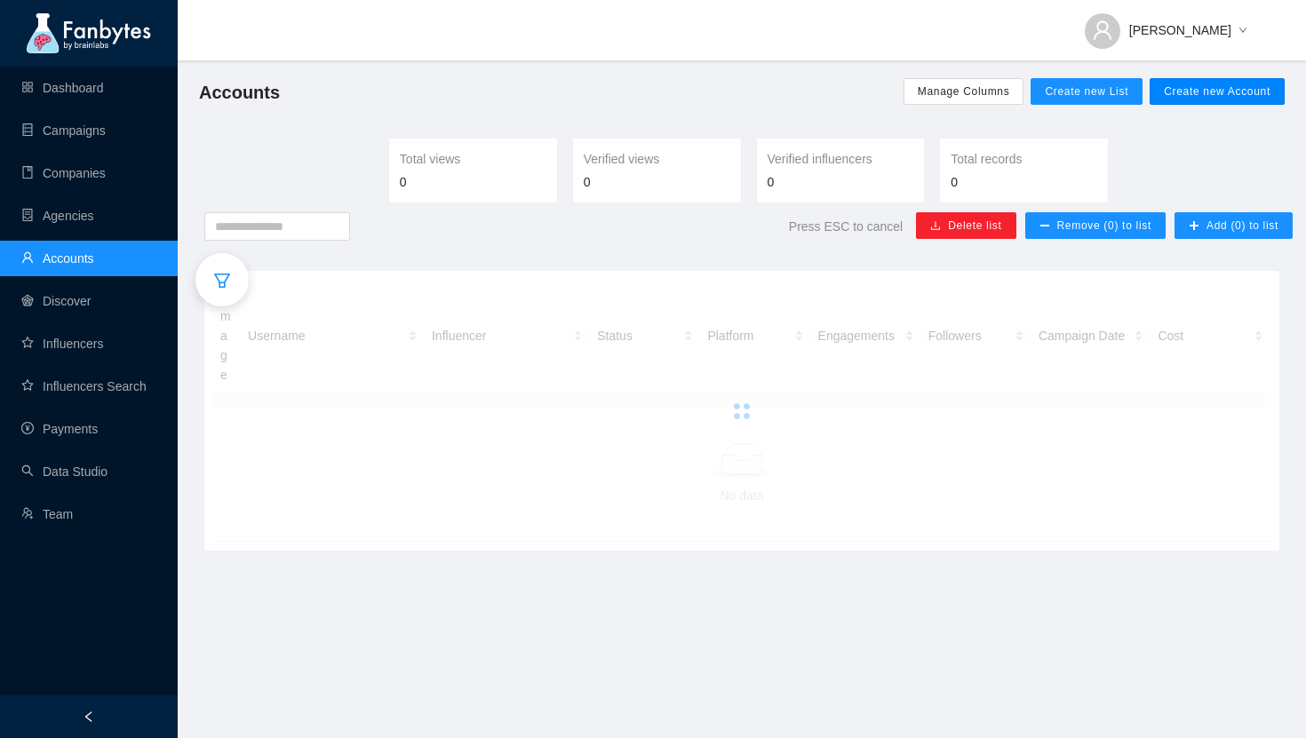
click at [1197, 83] on button "Create new Account" at bounding box center [1217, 91] width 135 height 27
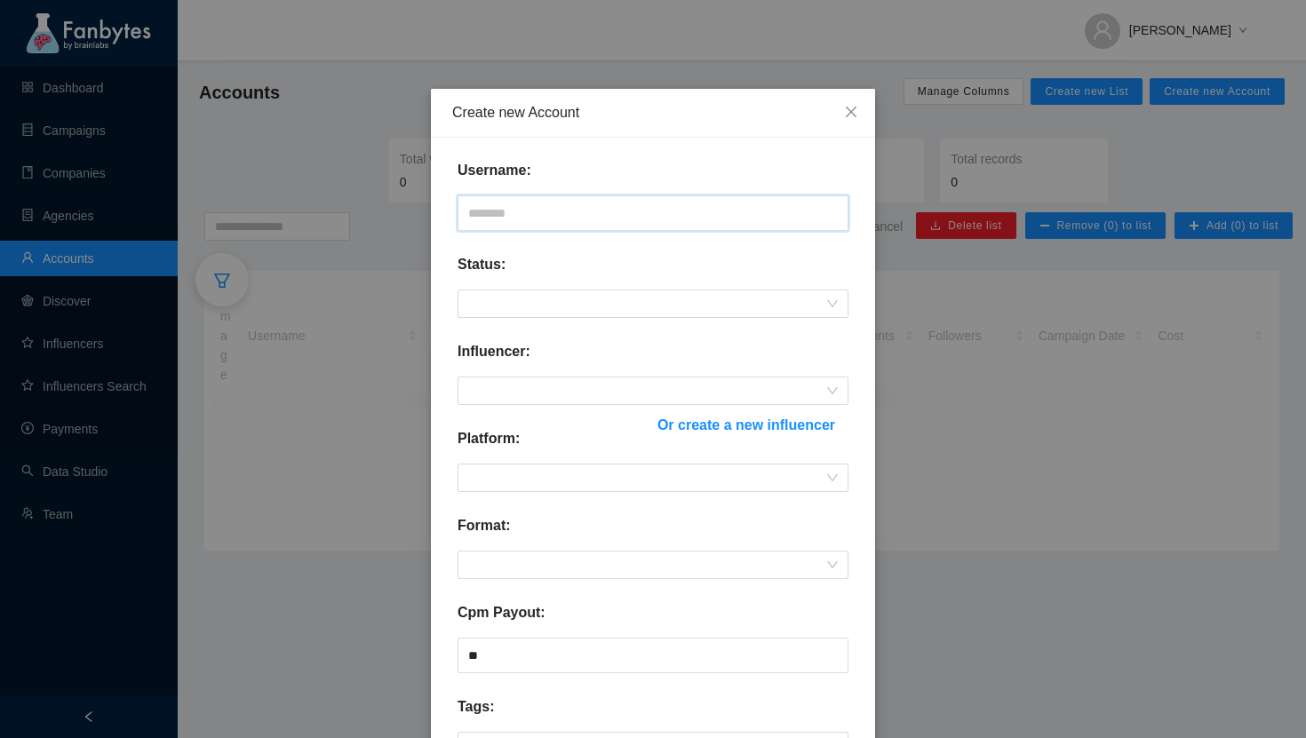
click at [520, 221] on input "text" at bounding box center [653, 214] width 391 height 36
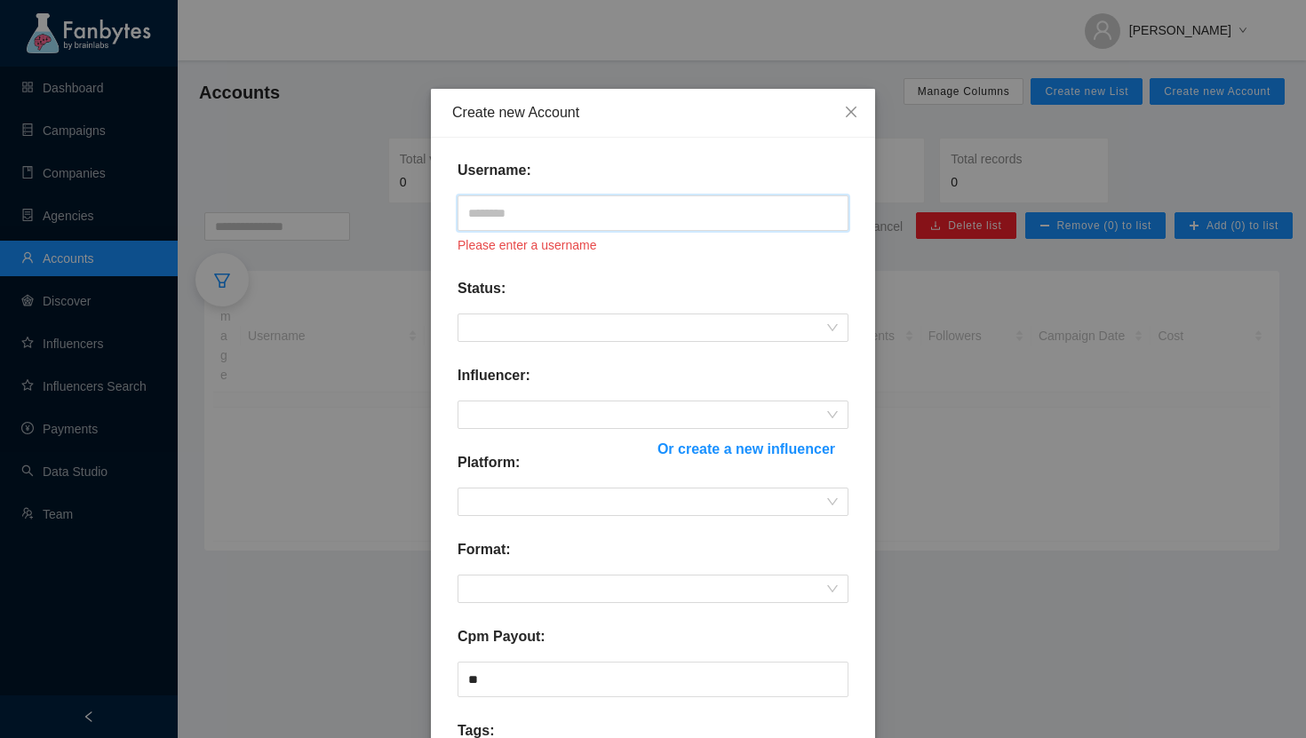
paste input "**********"
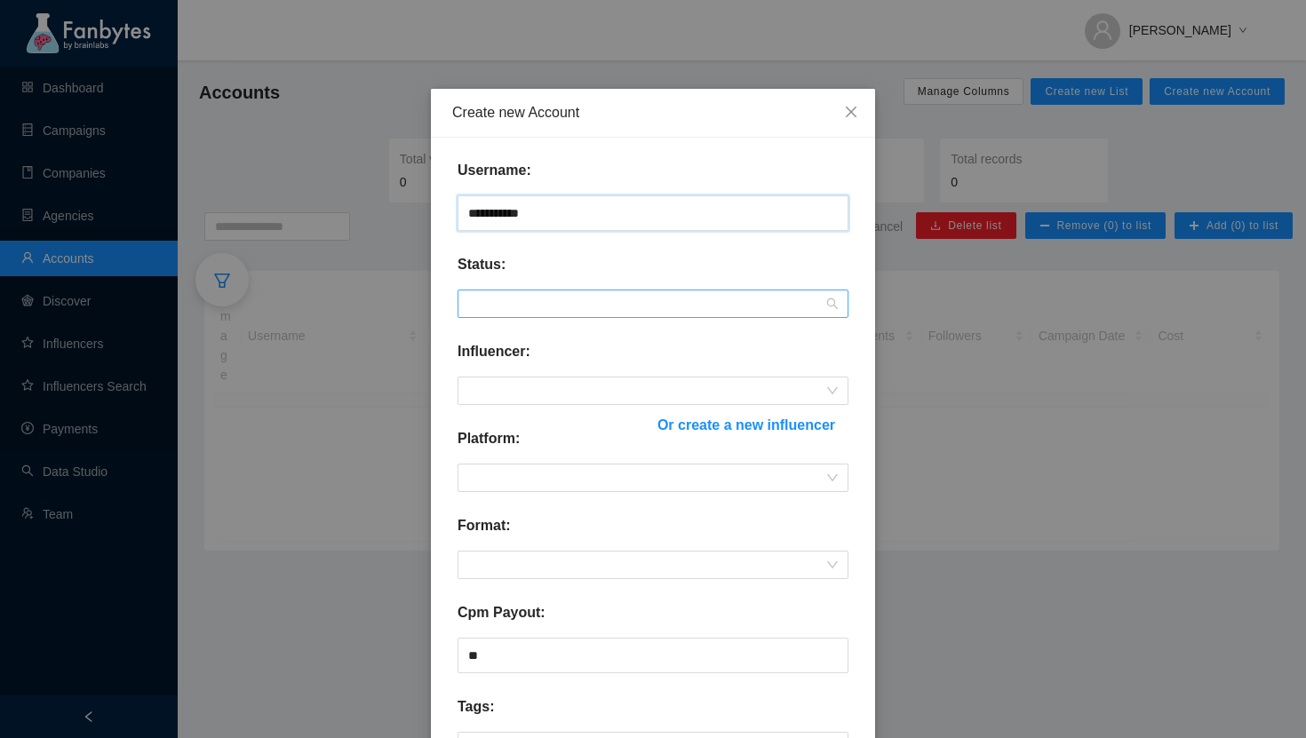
click at [477, 298] on span at bounding box center [653, 304] width 370 height 27
type input "**********"
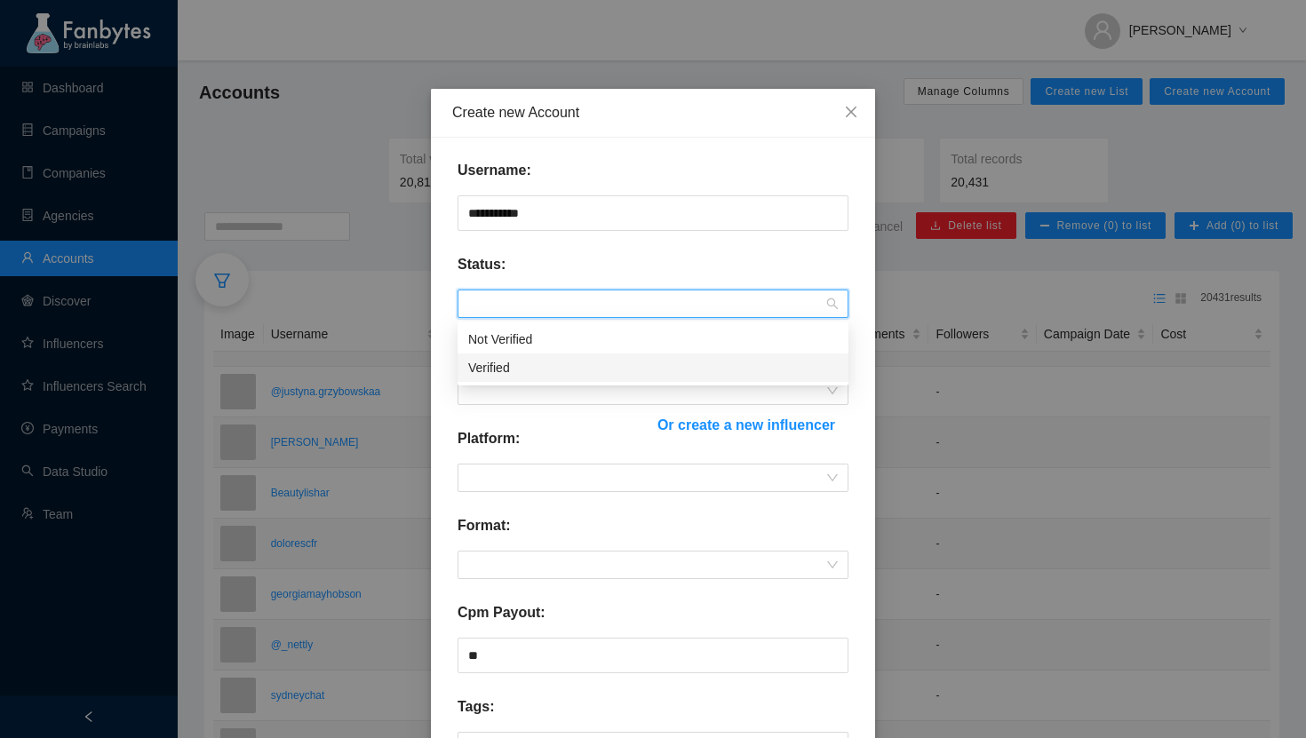
click at [510, 368] on div "Verified" at bounding box center [653, 368] width 370 height 20
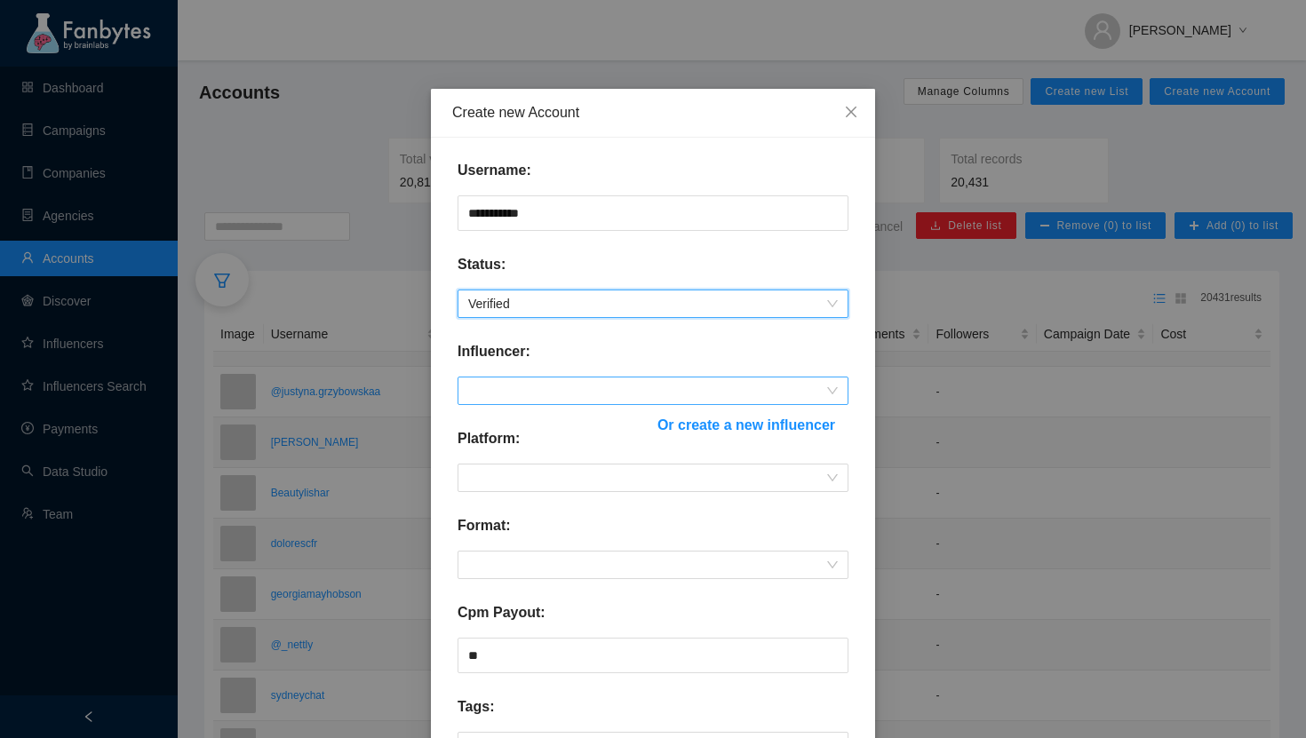
click at [513, 387] on span at bounding box center [653, 391] width 370 height 27
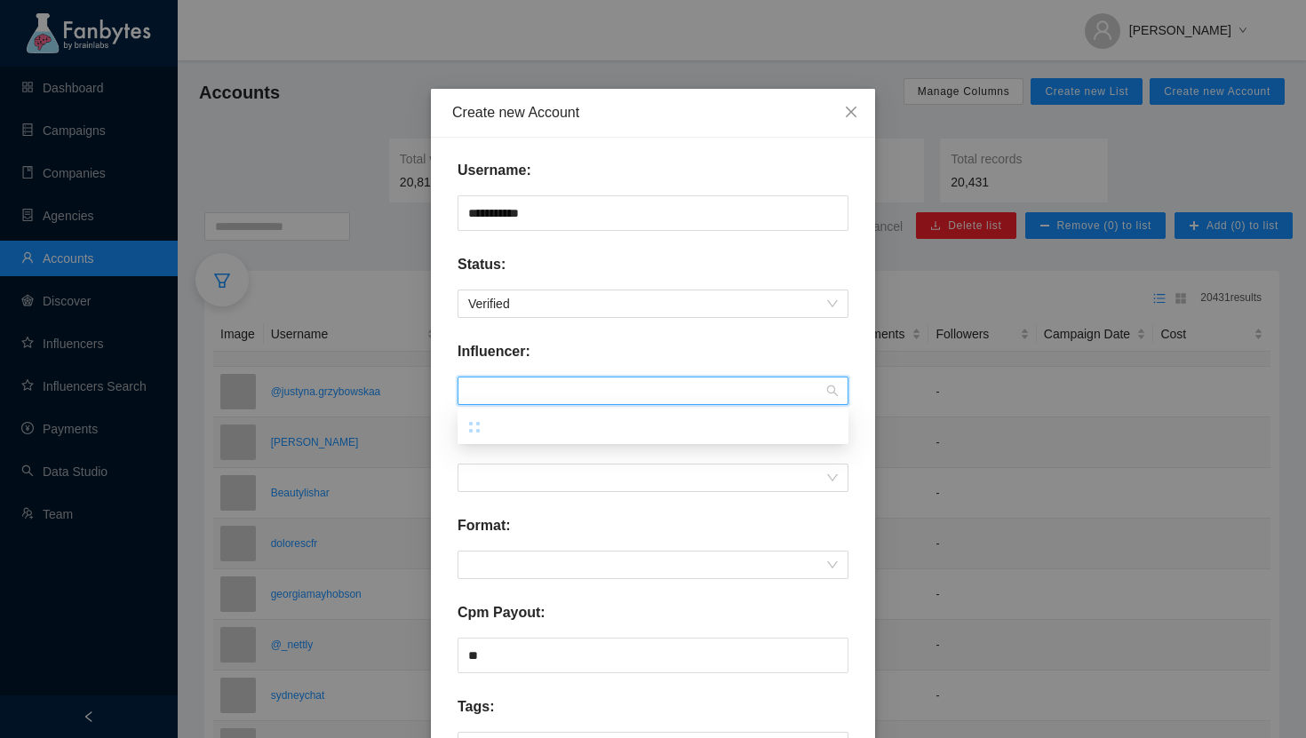
click at [611, 346] on div "Influencer:" at bounding box center [653, 359] width 391 height 36
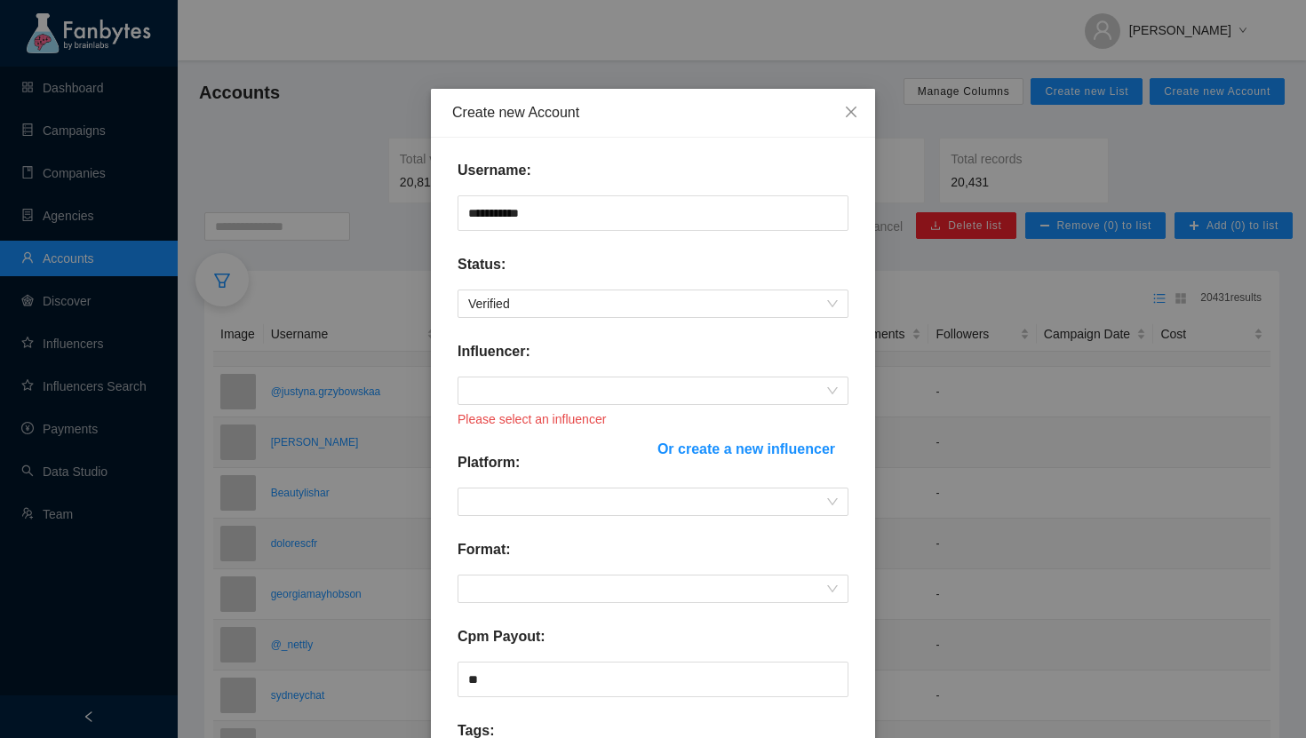
click at [758, 441] on span "Or create a new influencer" at bounding box center [747, 449] width 178 height 22
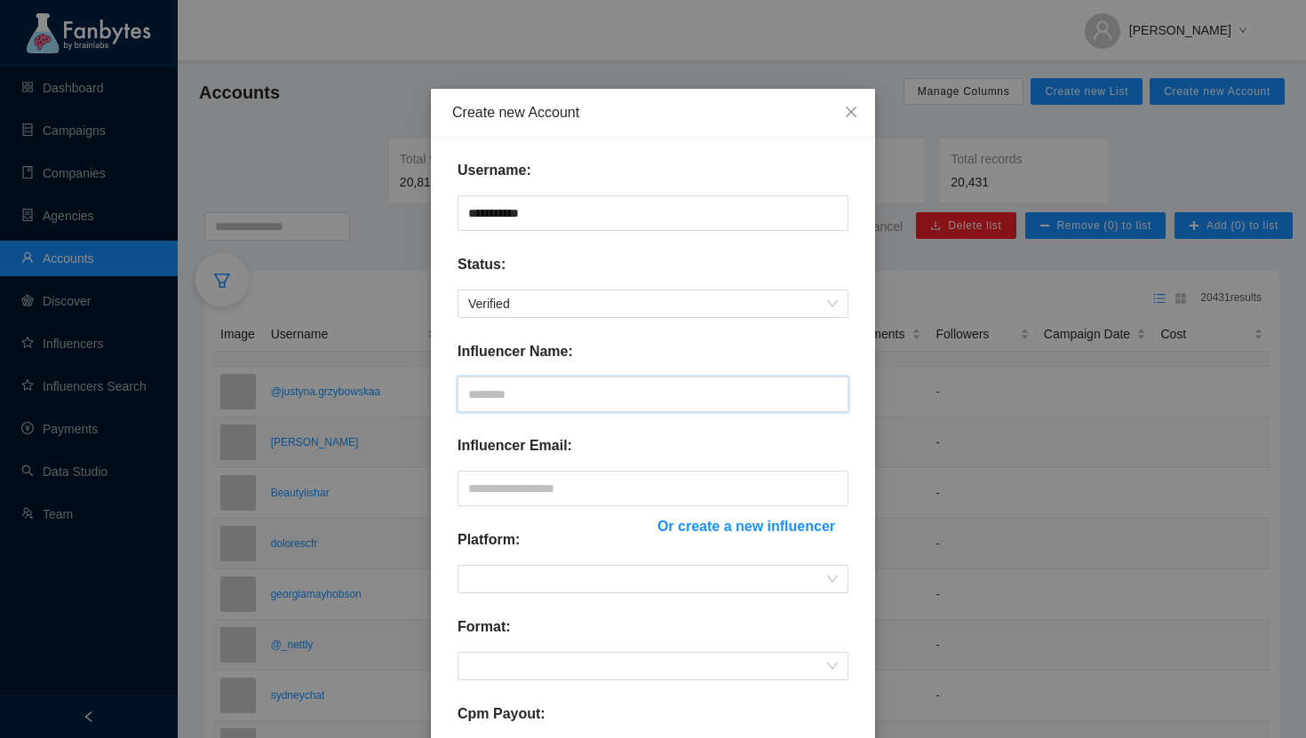
click at [603, 404] on input "text" at bounding box center [653, 395] width 391 height 36
paste input "**********"
type input "**********"
click at [509, 491] on input "text" at bounding box center [653, 489] width 391 height 36
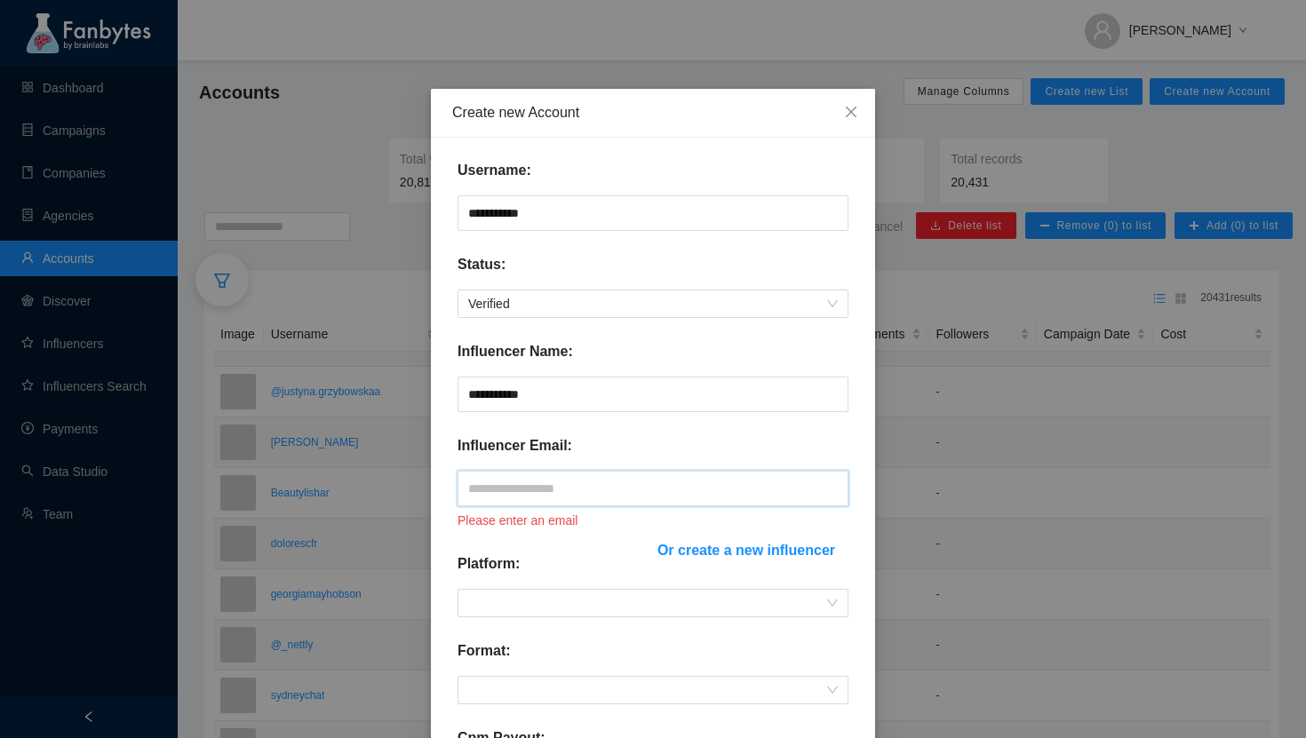
paste input "**********"
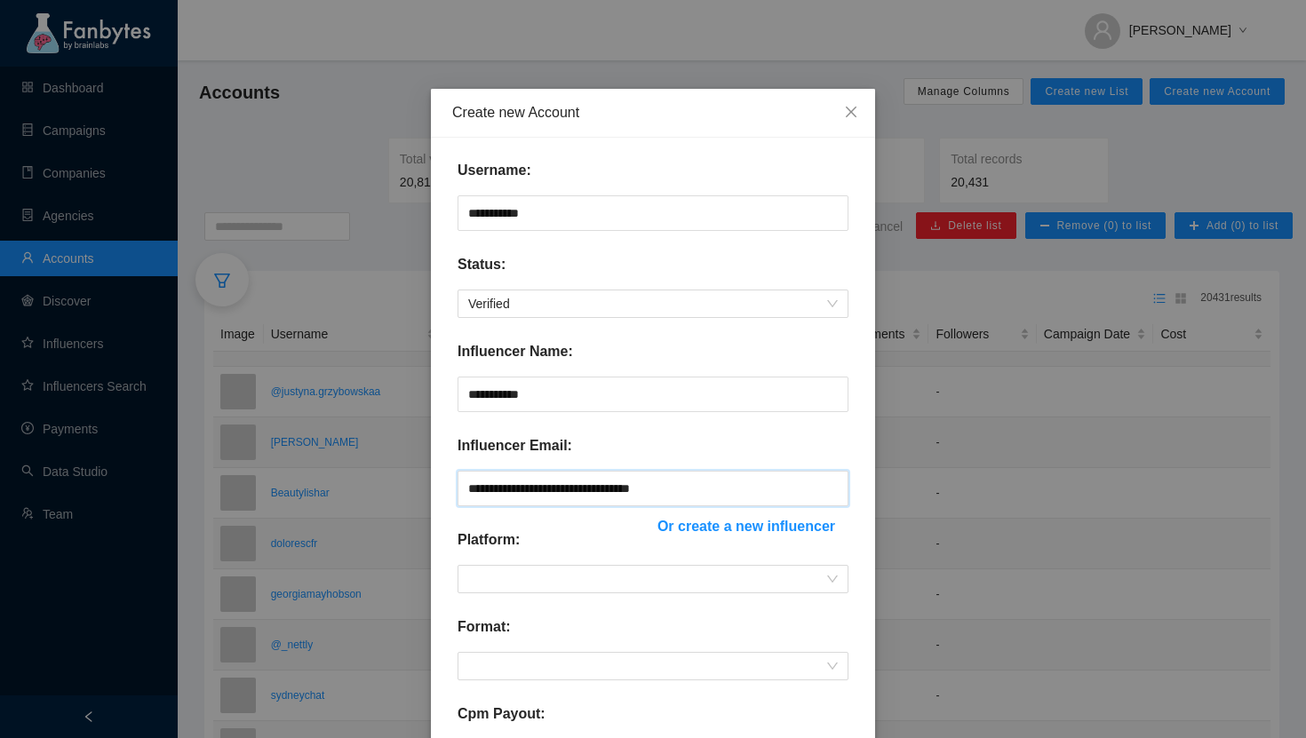
scroll to position [180, 0]
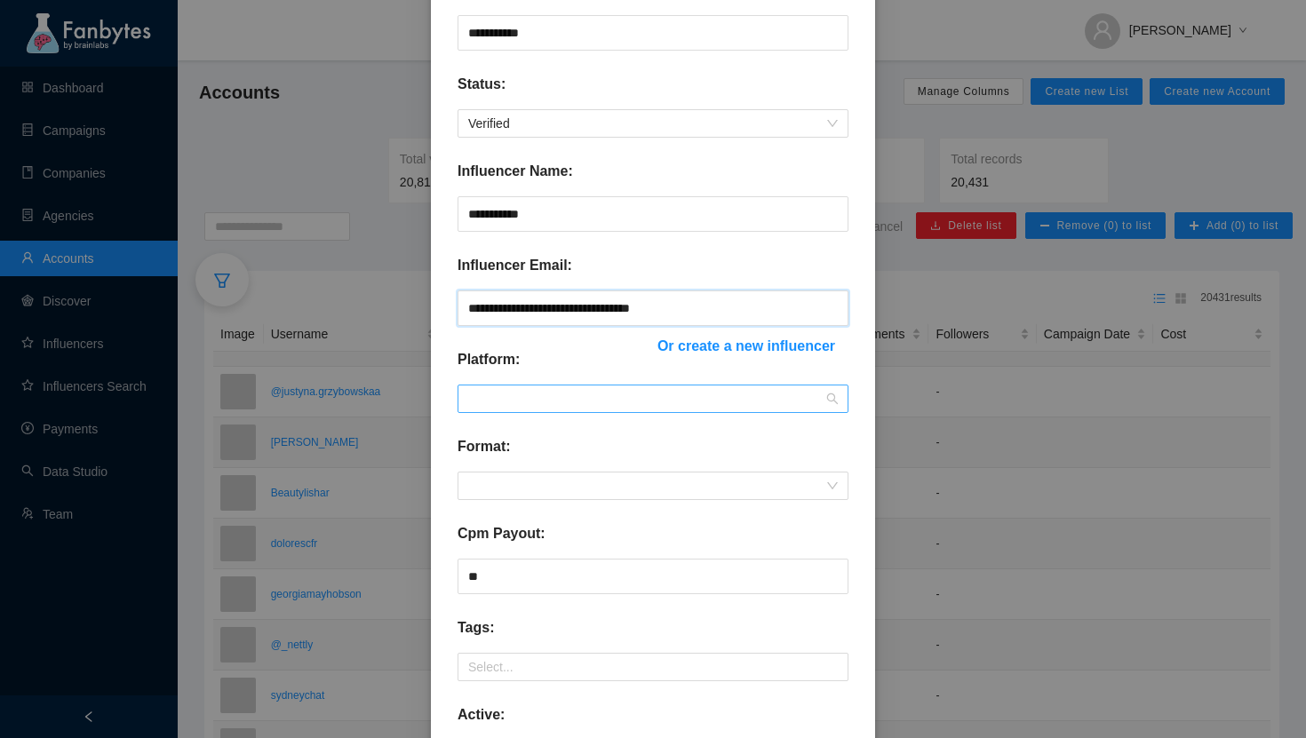
click at [483, 401] on span at bounding box center [653, 399] width 370 height 27
type input "**********"
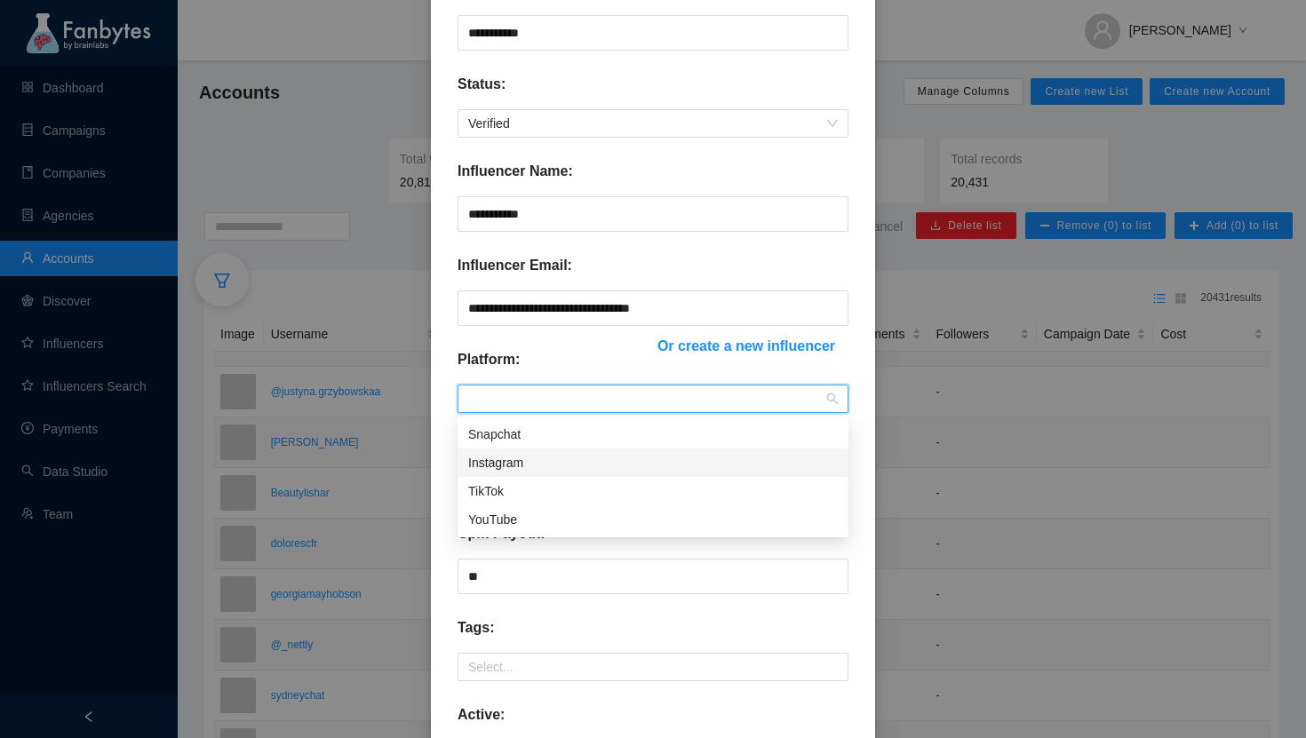
click at [506, 463] on div "Instagram" at bounding box center [653, 463] width 370 height 20
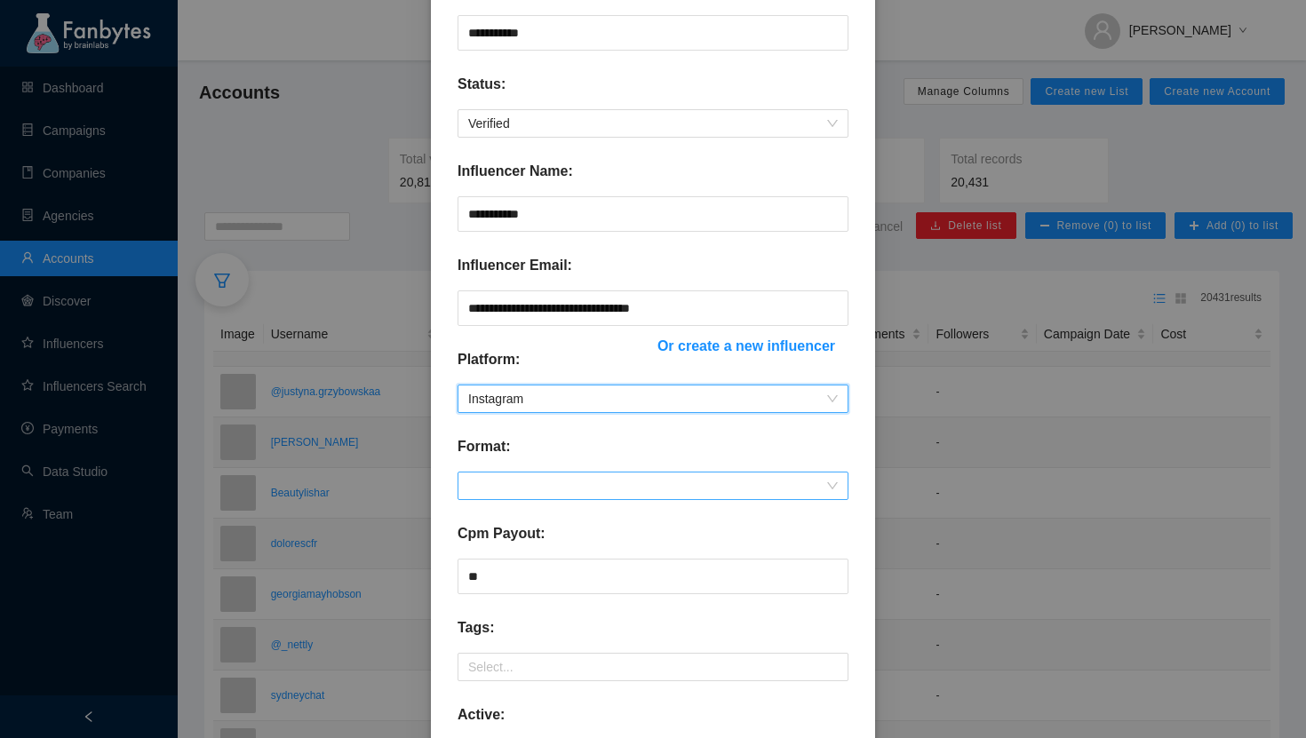
click at [503, 491] on span at bounding box center [653, 486] width 370 height 27
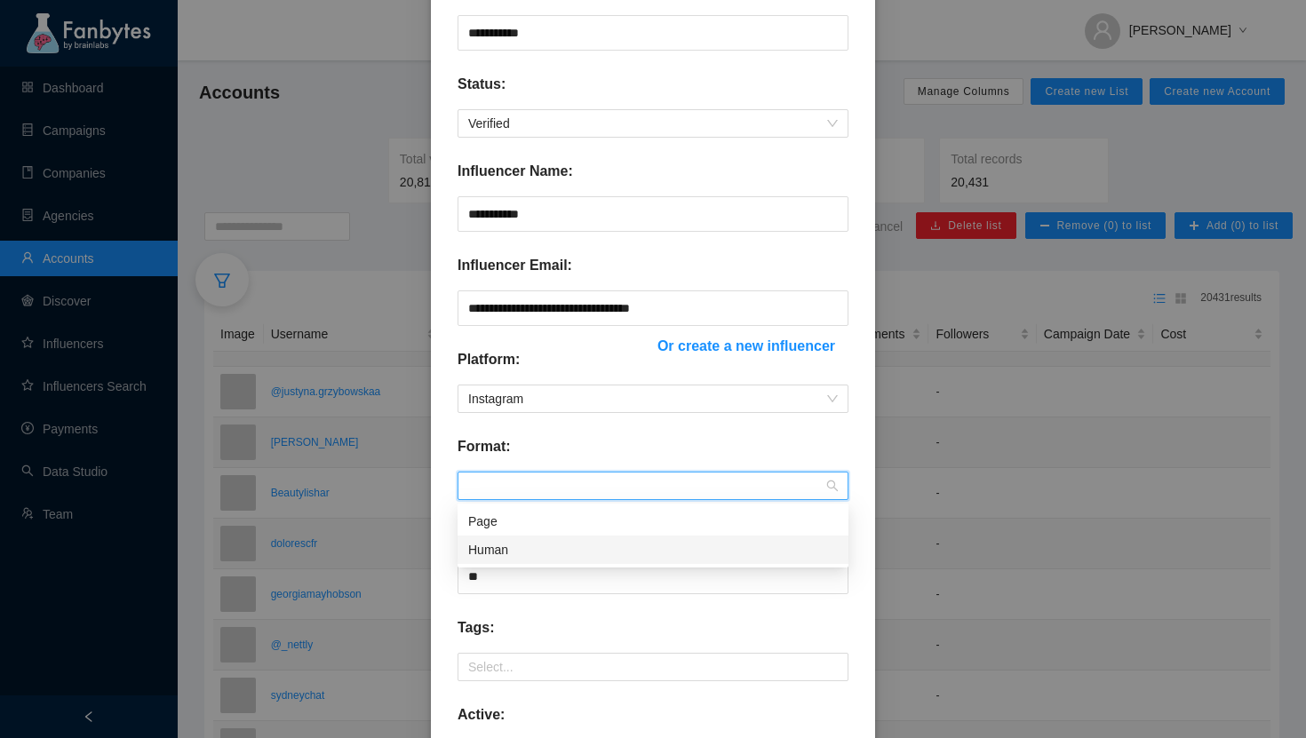
click at [499, 547] on div "Human" at bounding box center [653, 550] width 370 height 20
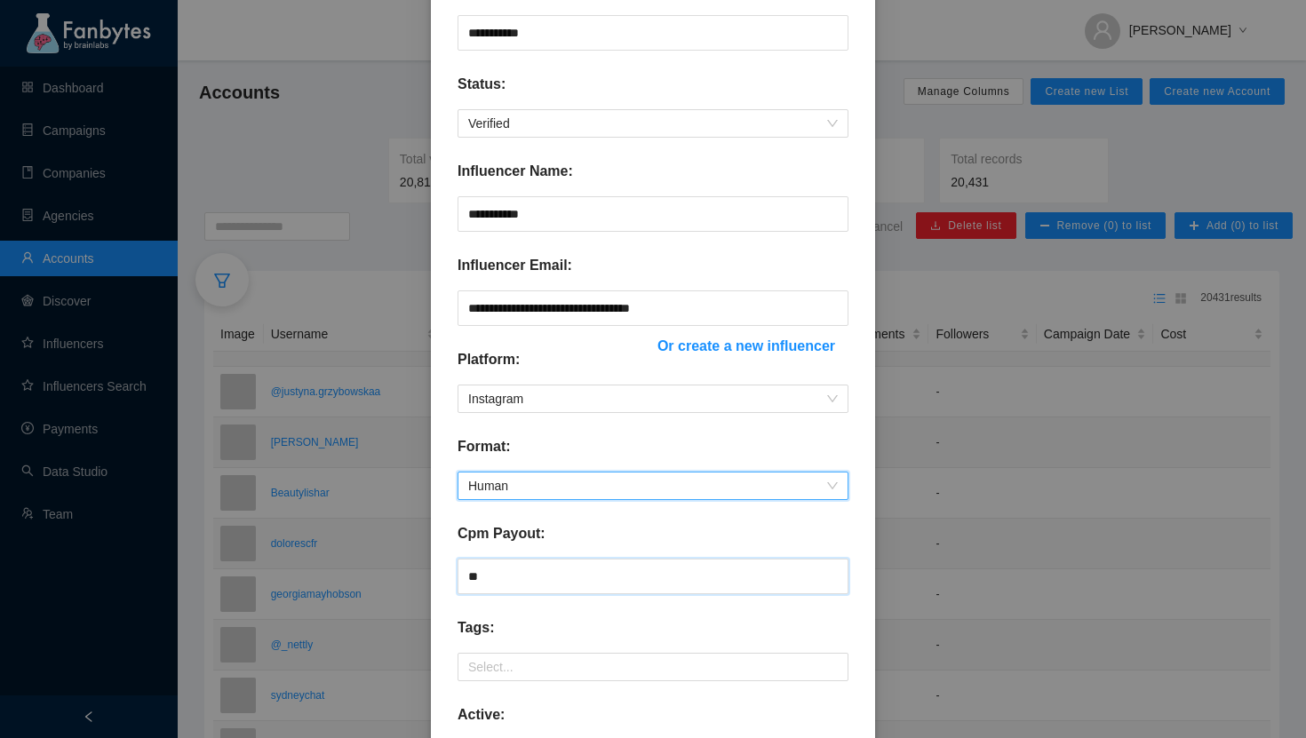
click at [502, 587] on input "**" at bounding box center [653, 577] width 391 height 36
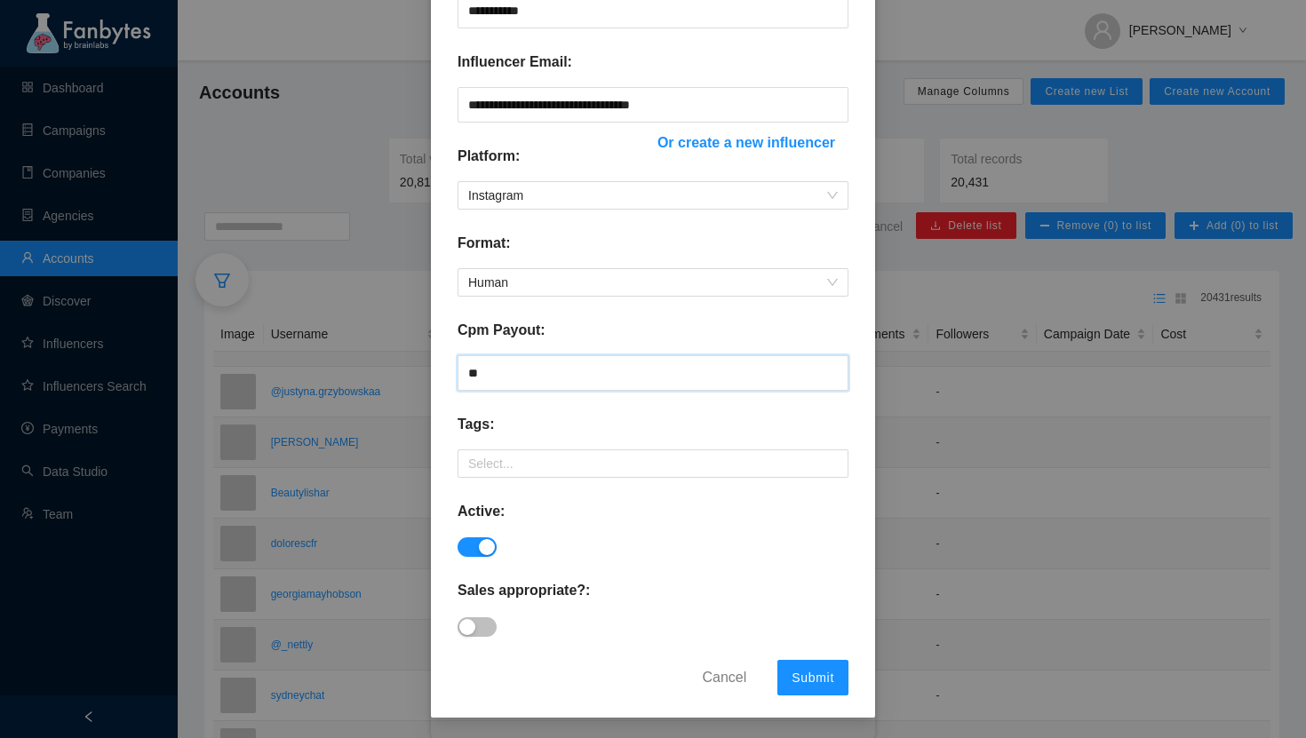
type input "**"
click at [478, 629] on button "button" at bounding box center [477, 628] width 39 height 20
click at [816, 671] on span "Submit" at bounding box center [813, 678] width 43 height 14
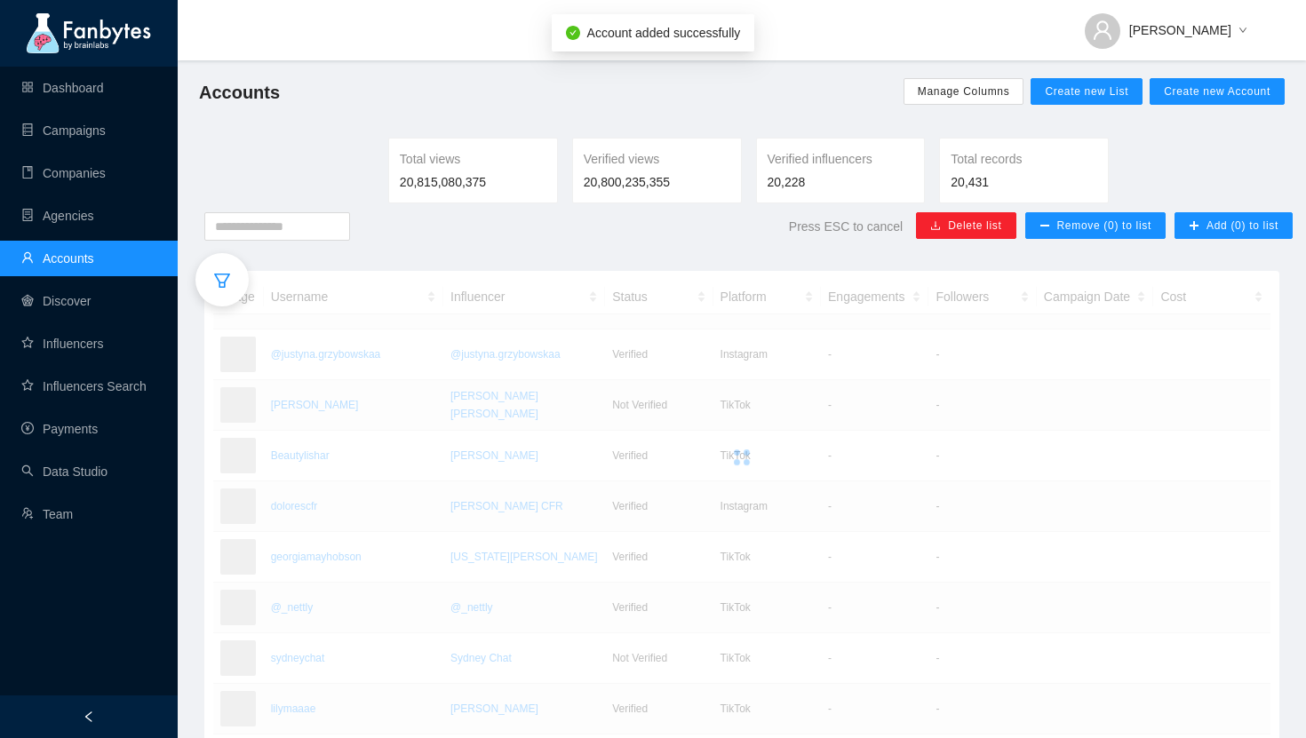
scroll to position [295, 0]
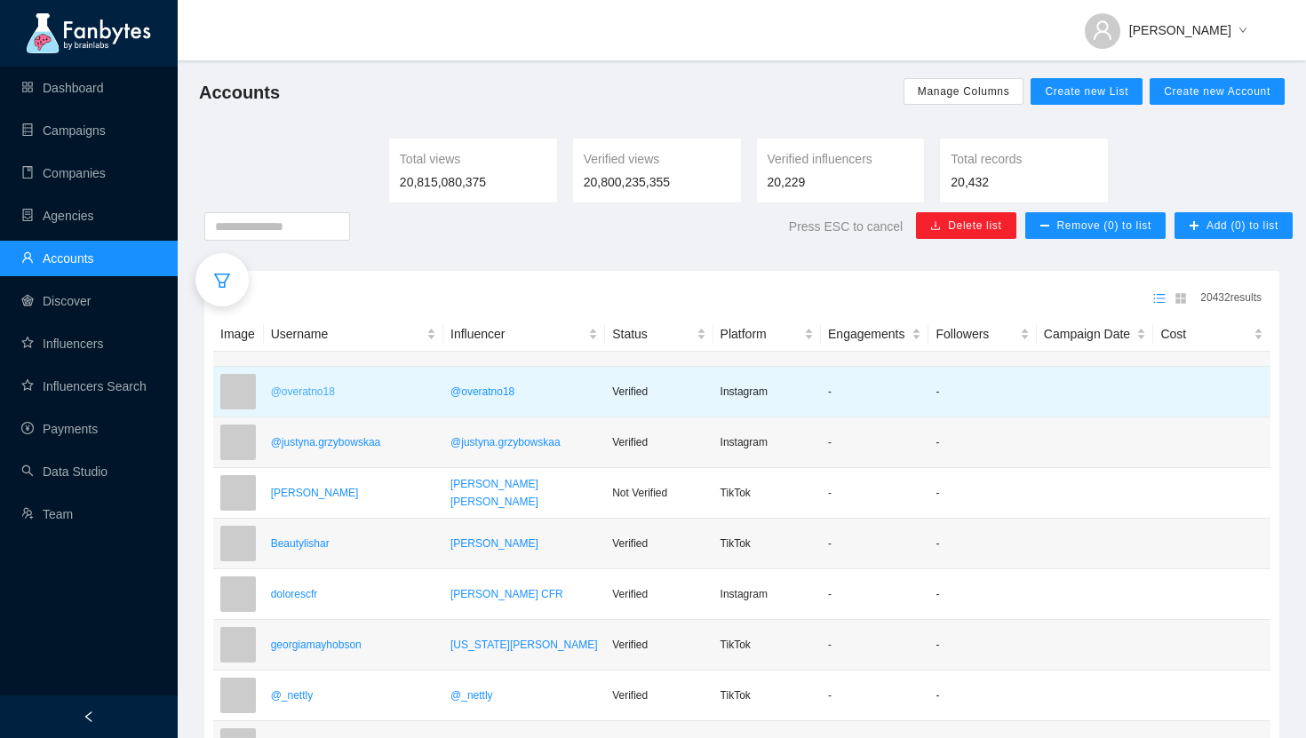
click at [333, 401] on p "@overatno18" at bounding box center [353, 392] width 165 height 18
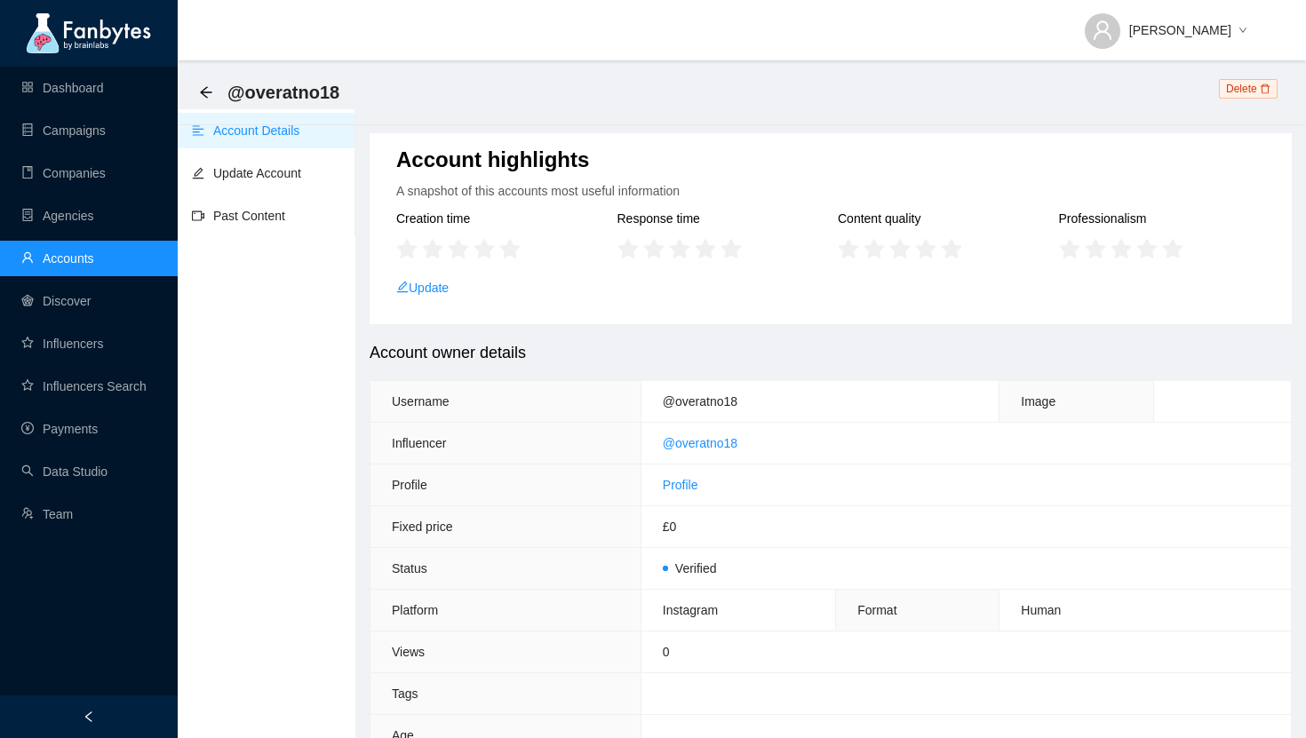
scroll to position [705, 0]
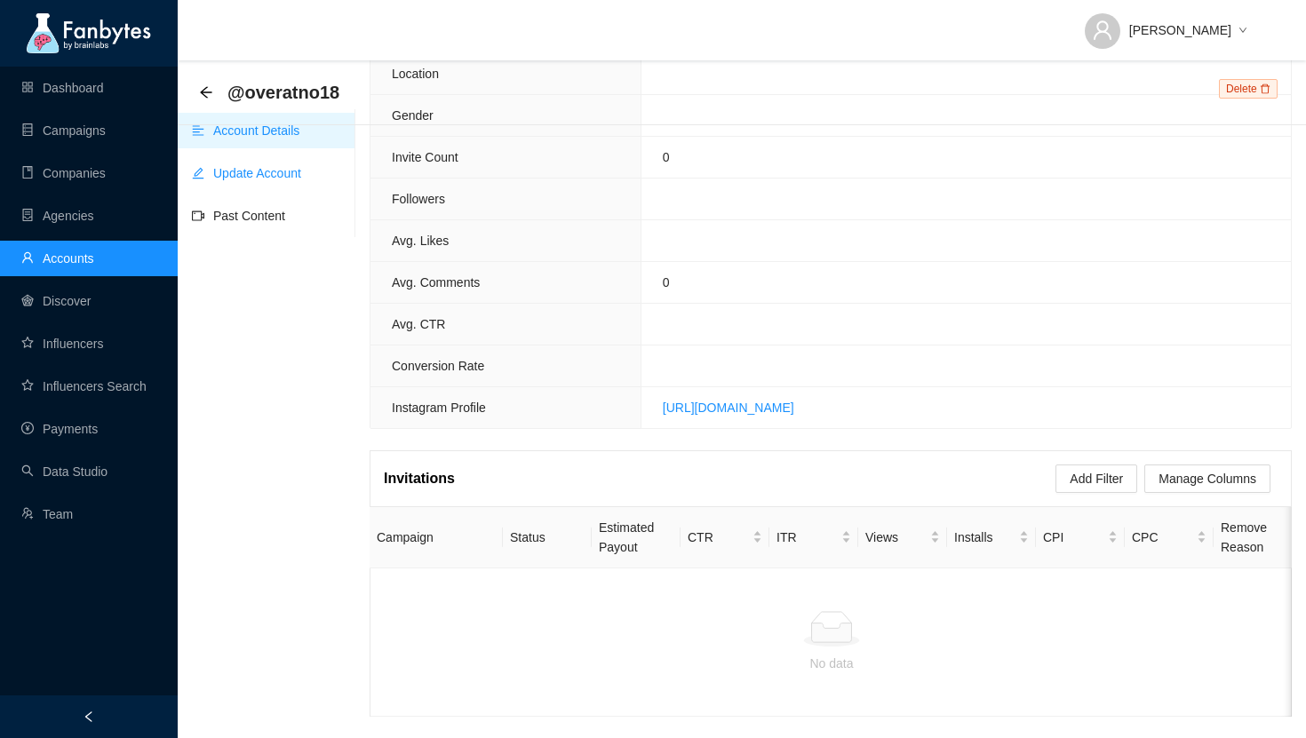
click at [294, 180] on link "Update Account" at bounding box center [246, 173] width 109 height 14
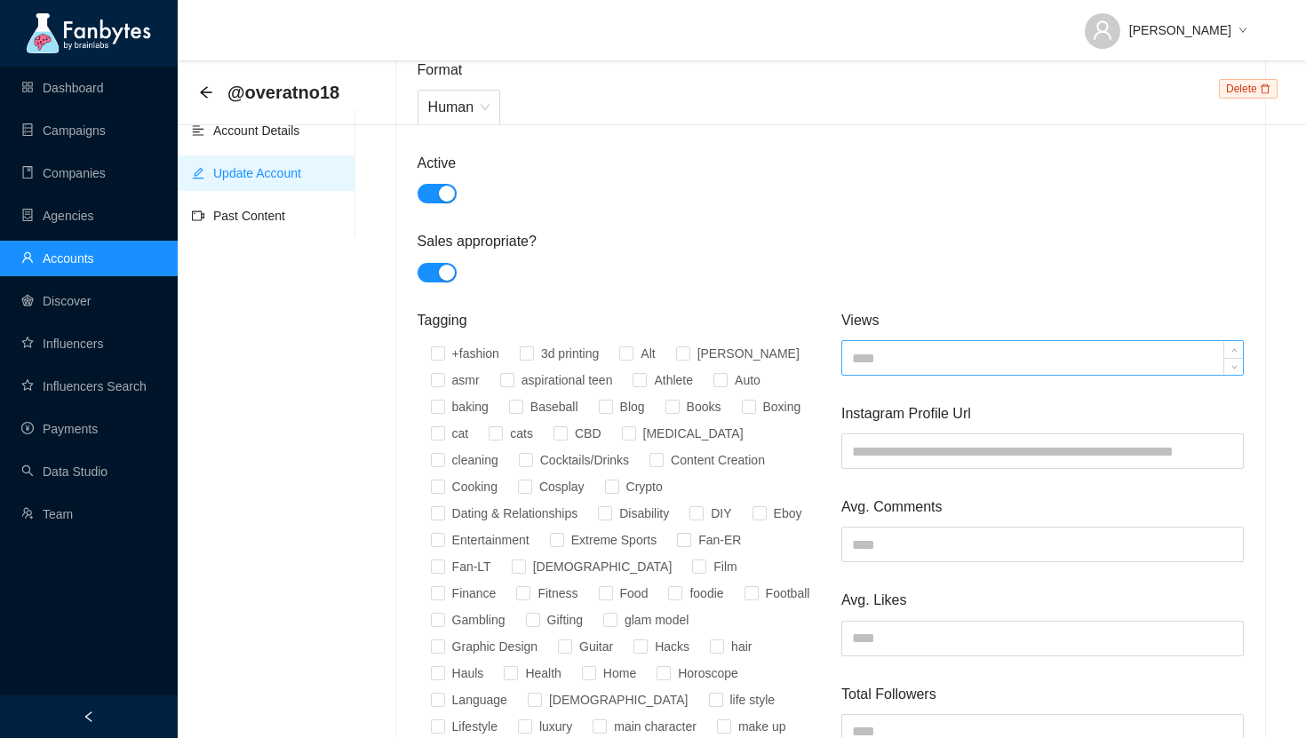
click at [906, 358] on input at bounding box center [1042, 358] width 401 height 34
type input "****"
click at [1021, 267] on div at bounding box center [831, 272] width 827 height 20
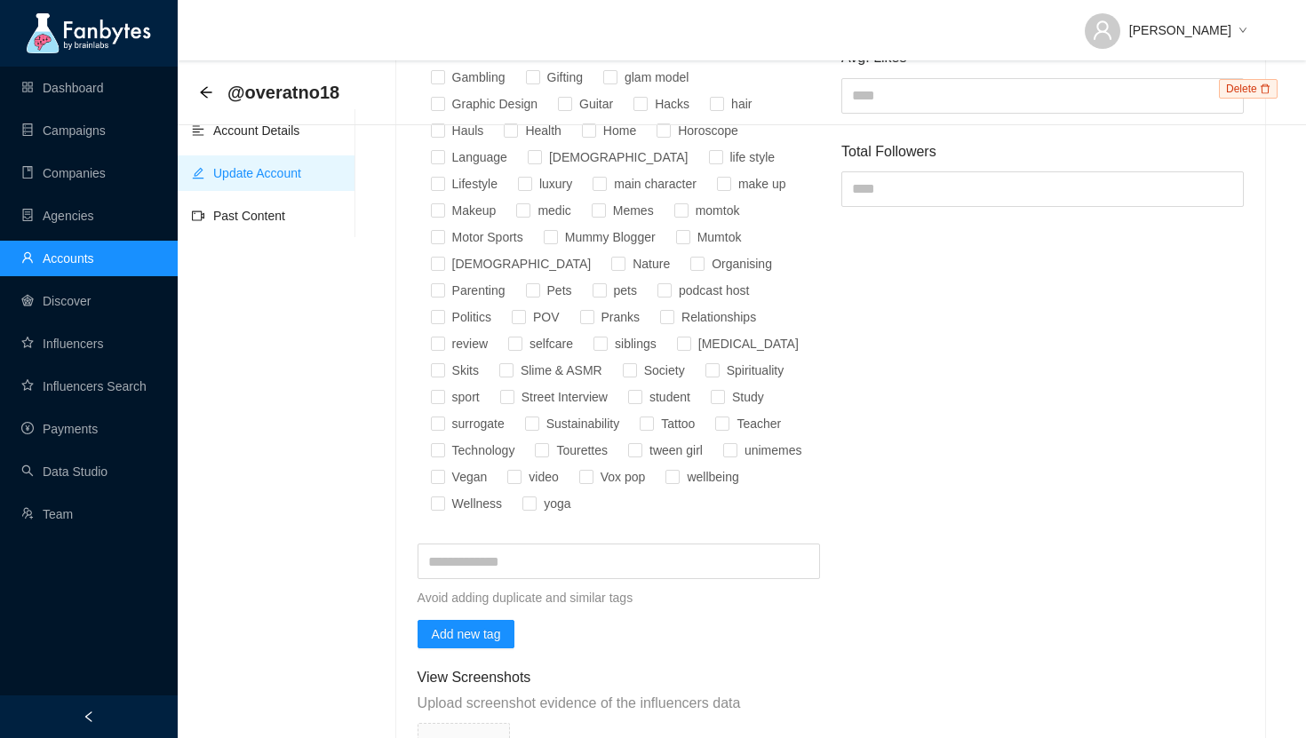
scroll to position [1976, 0]
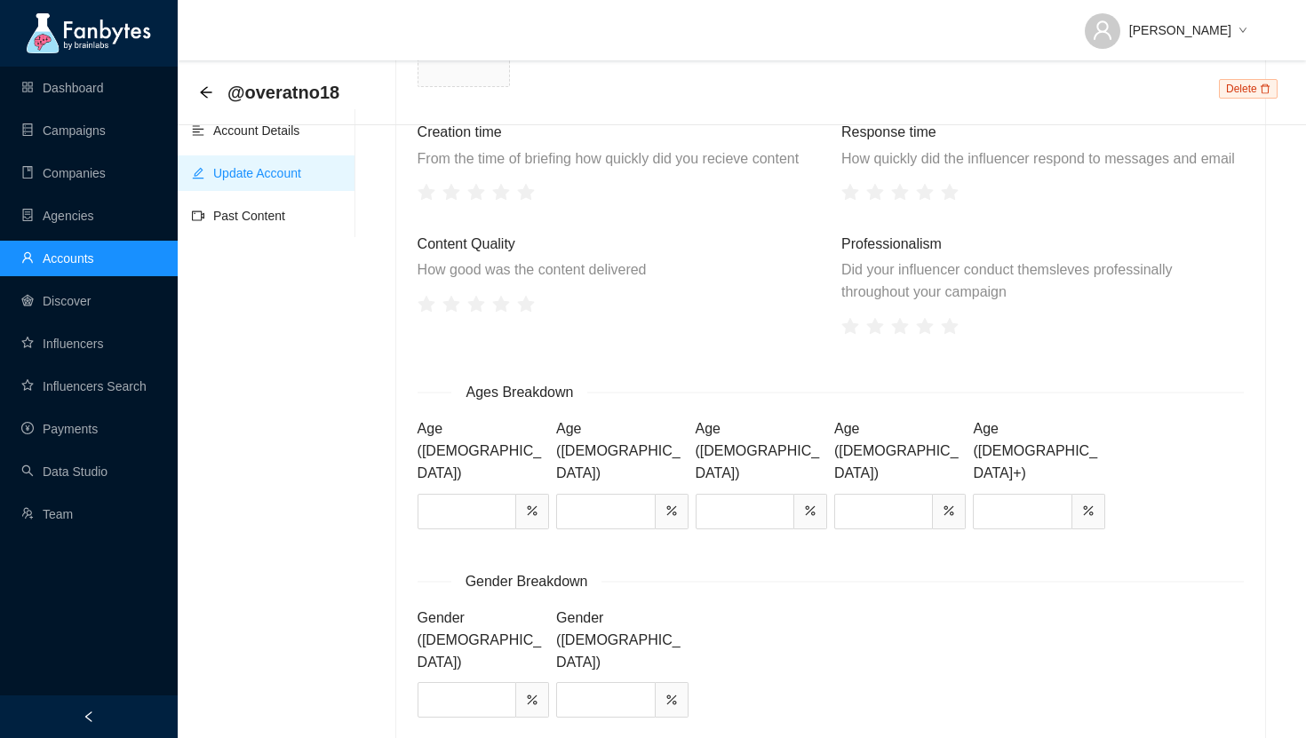
type input "***"
click at [85, 136] on link "Campaigns" at bounding box center [63, 131] width 84 height 14
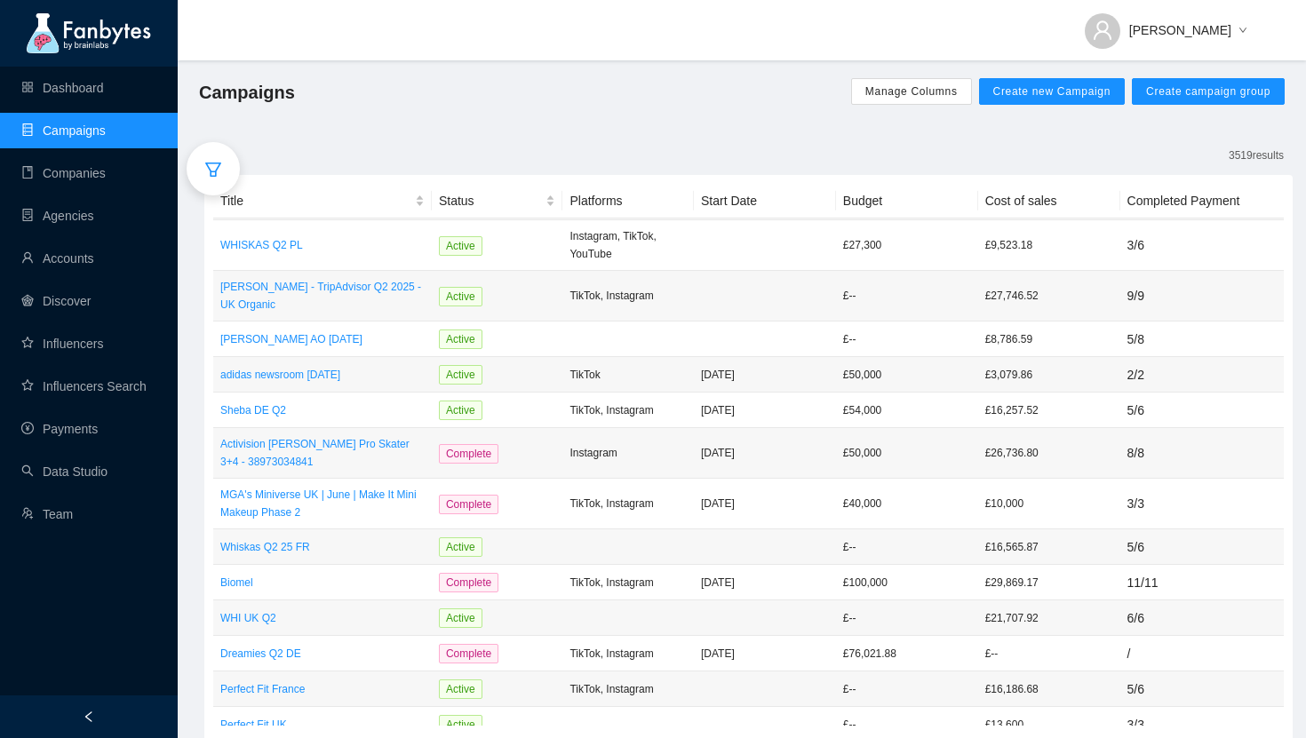
scroll to position [644, 0]
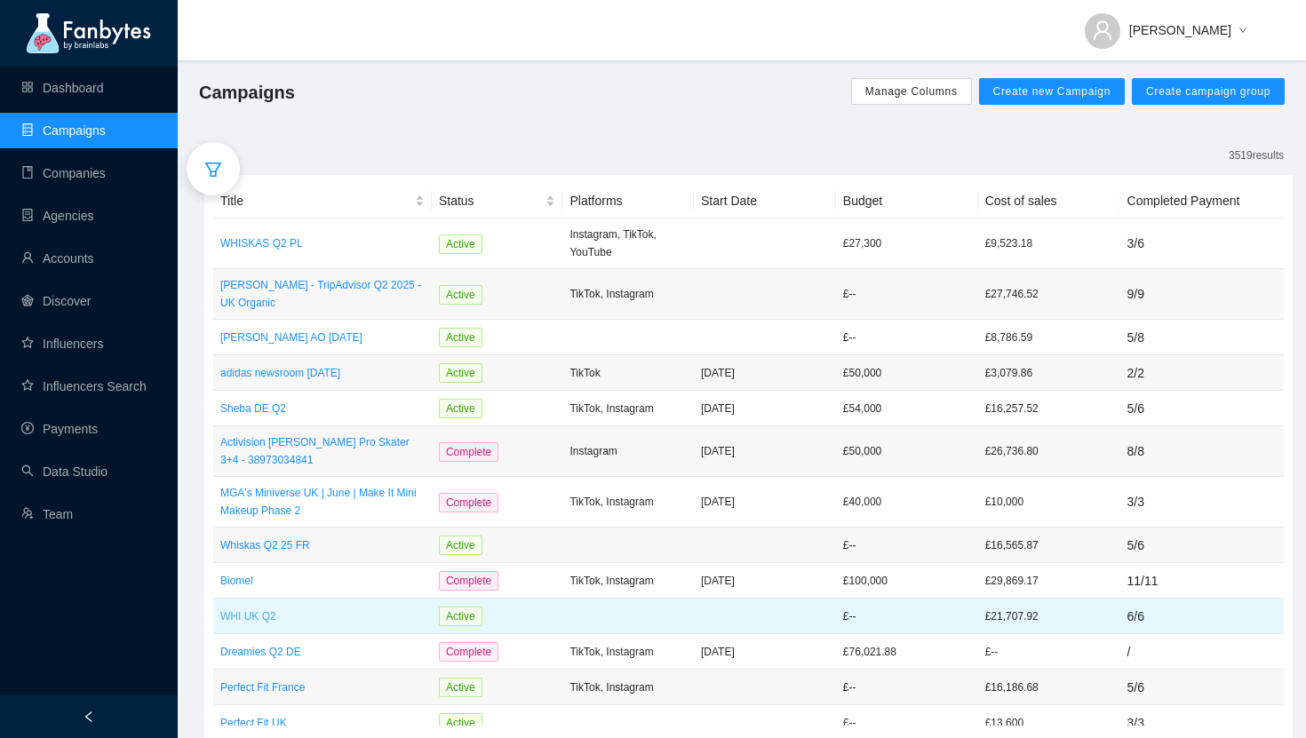
click at [255, 608] on p "WHI UK Q2" at bounding box center [322, 617] width 204 height 18
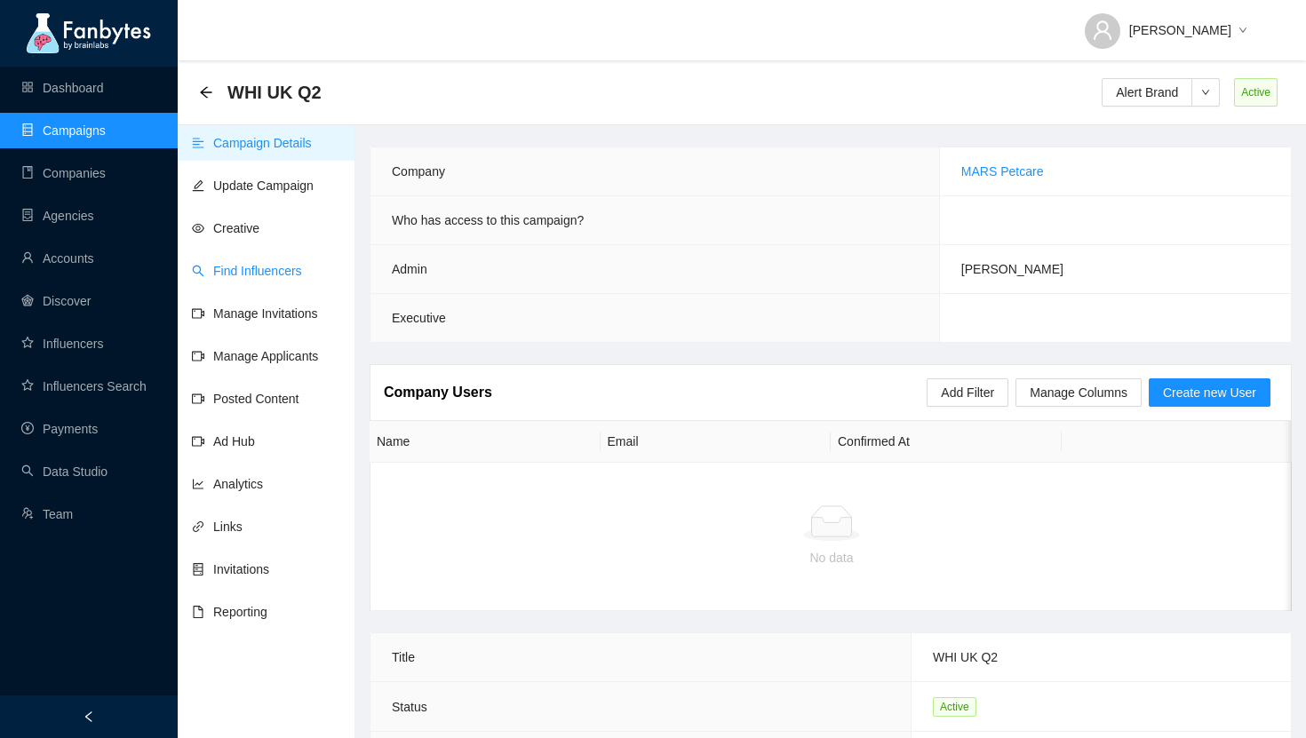
click at [278, 264] on link "Find Influencers" at bounding box center [247, 271] width 110 height 14
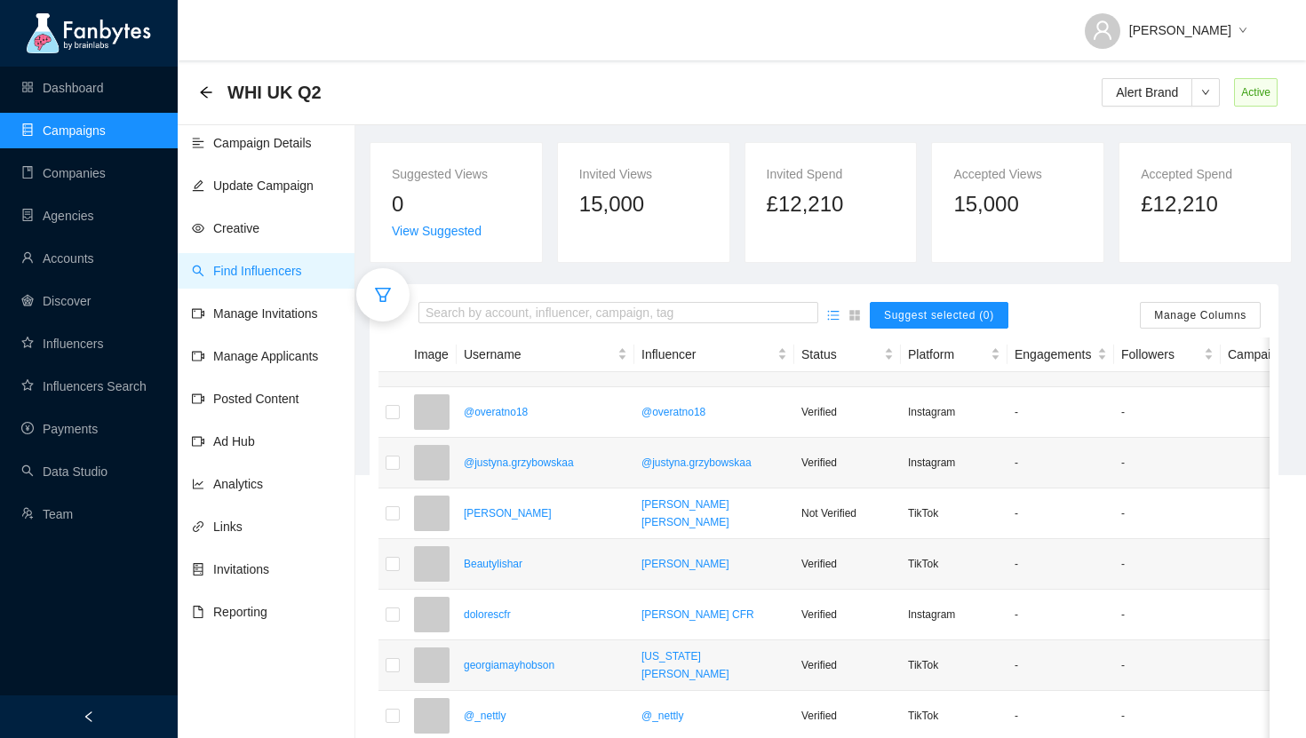
scroll to position [326, 0]
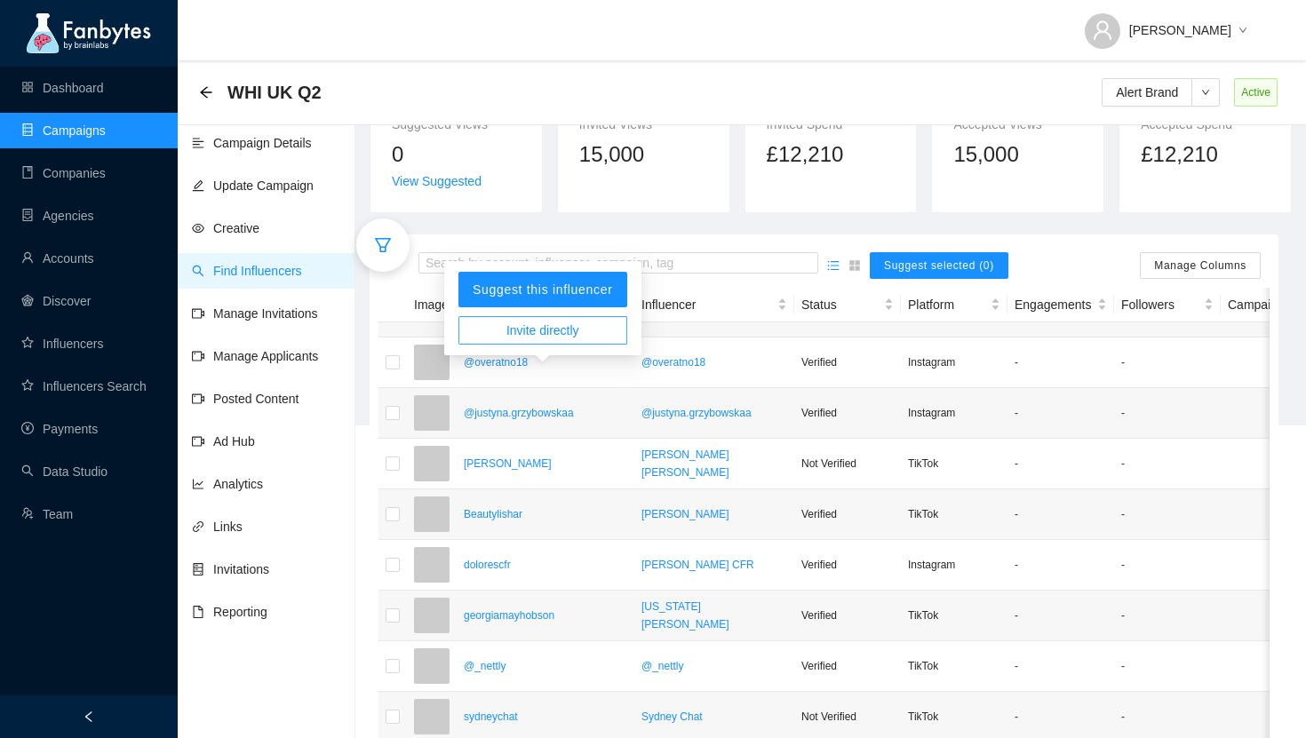
click at [532, 331] on span "Invite directly" at bounding box center [543, 331] width 73 height 20
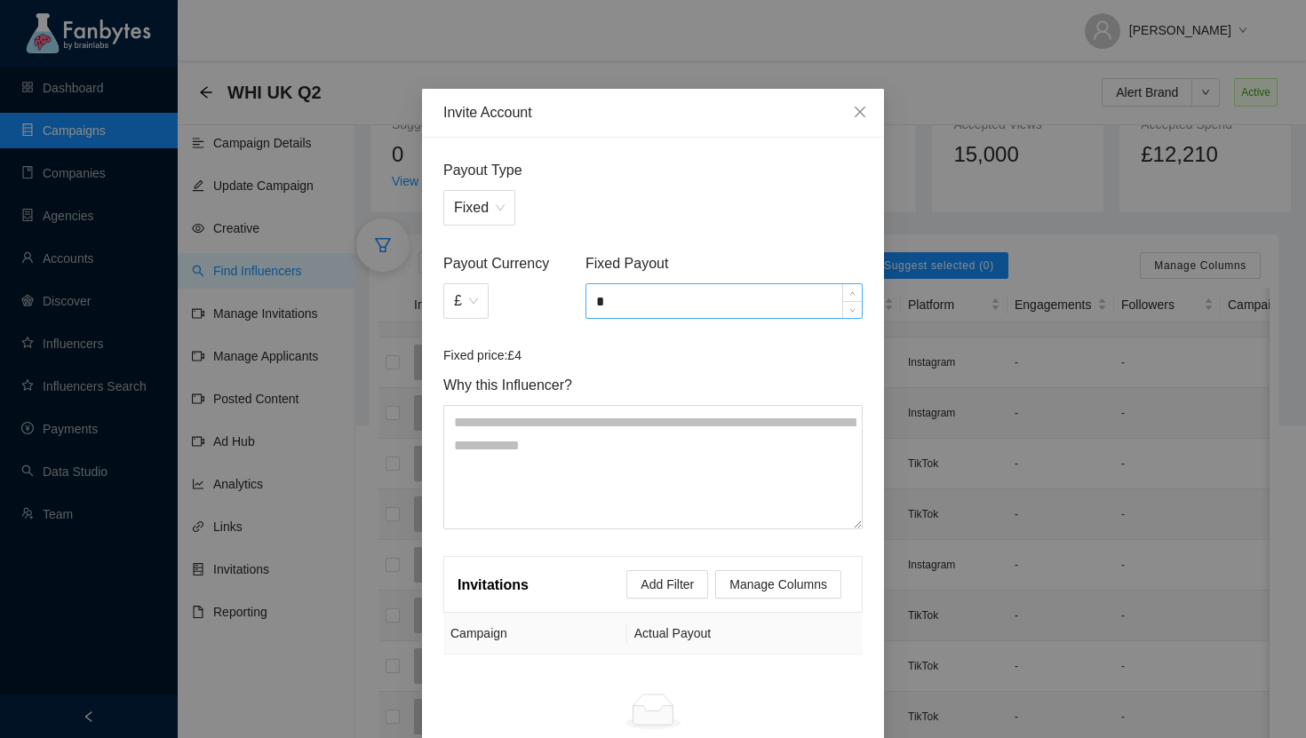
click at [662, 308] on input "*" at bounding box center [724, 301] width 275 height 34
type input "*****"
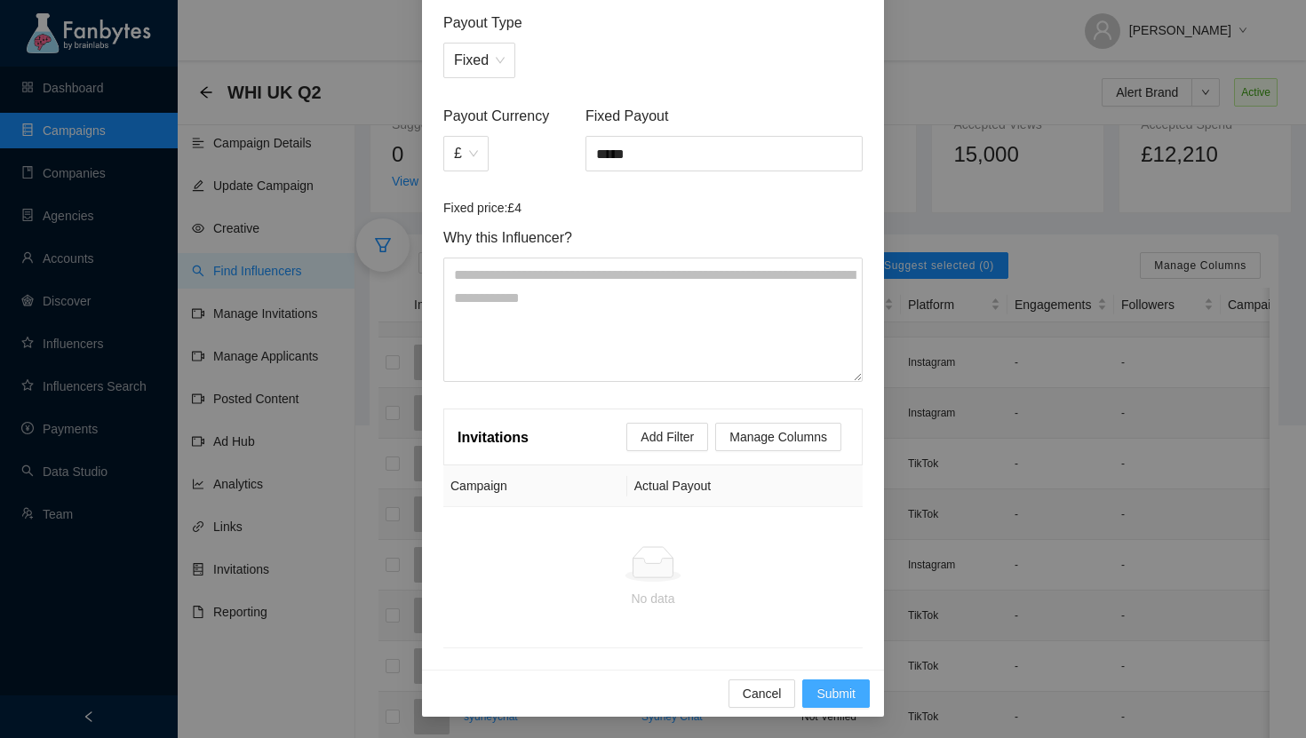
click at [836, 683] on button "Submit" at bounding box center [836, 694] width 68 height 28
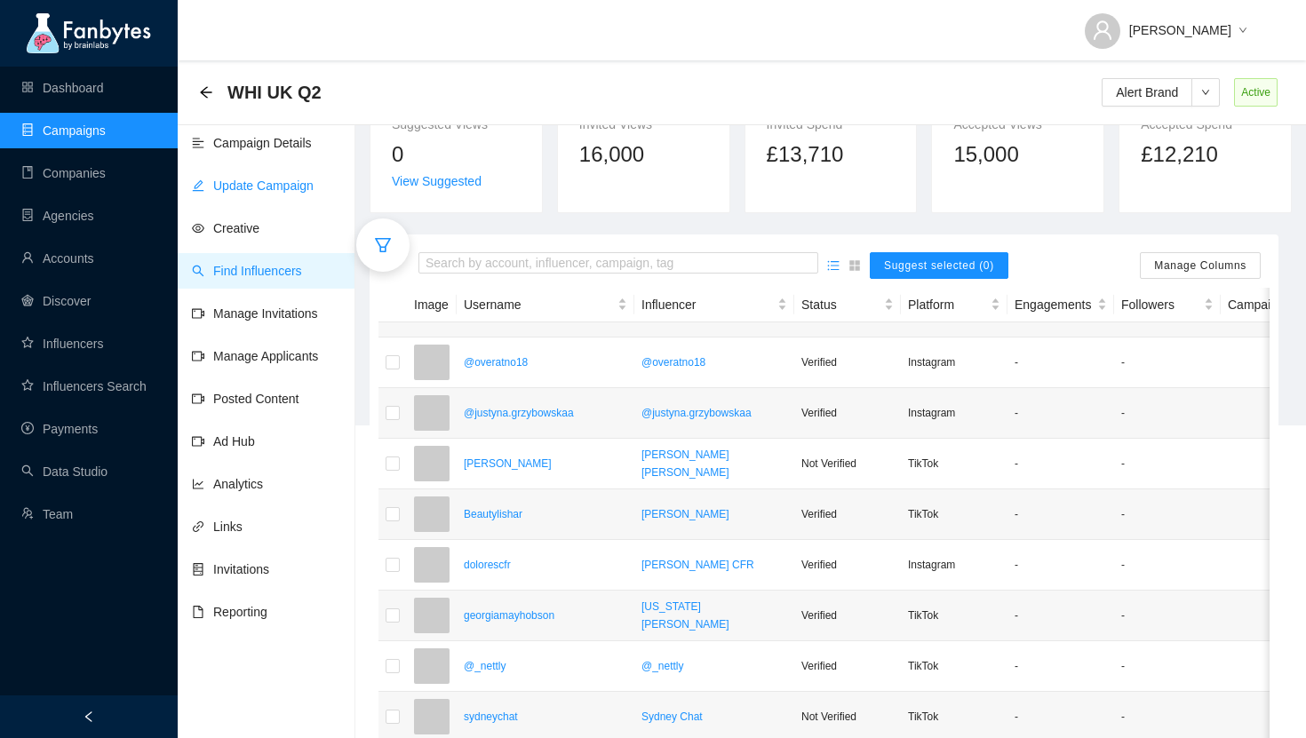
click at [287, 181] on link "Update Campaign" at bounding box center [253, 186] width 122 height 14
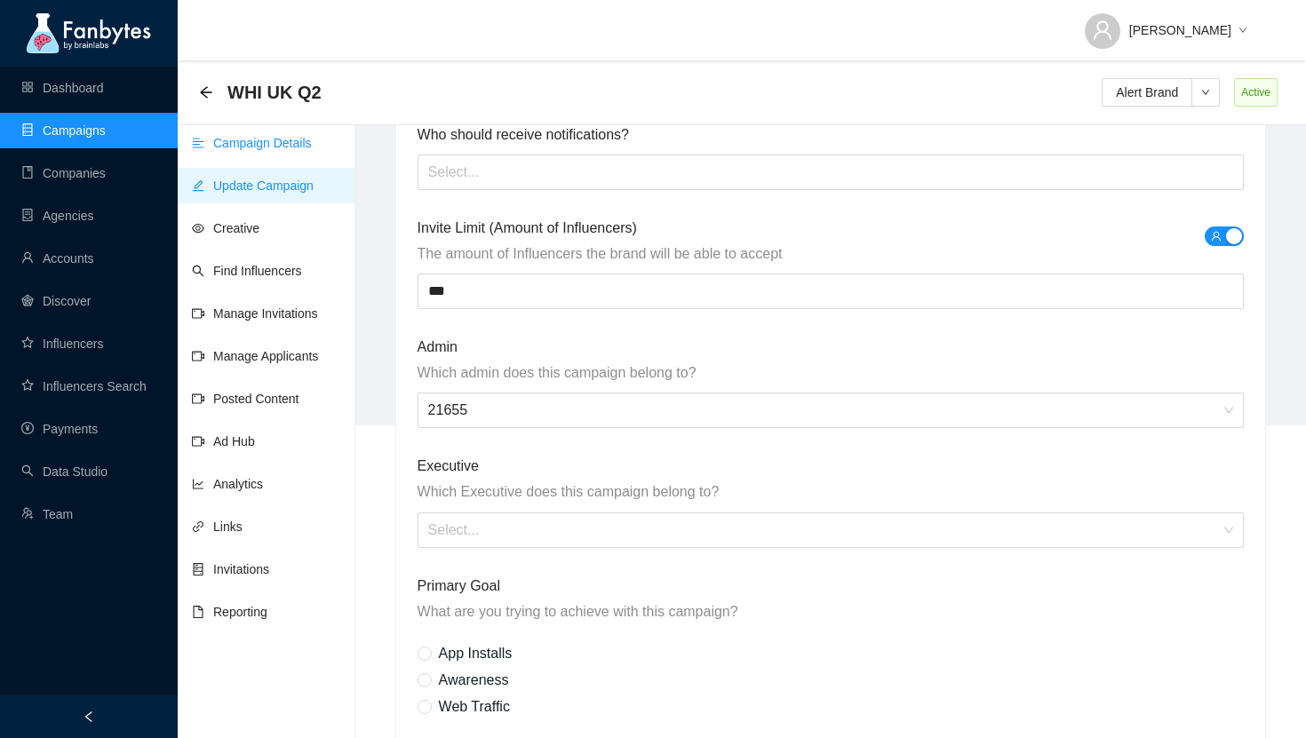
click at [240, 145] on link "Campaign Details" at bounding box center [252, 143] width 120 height 14
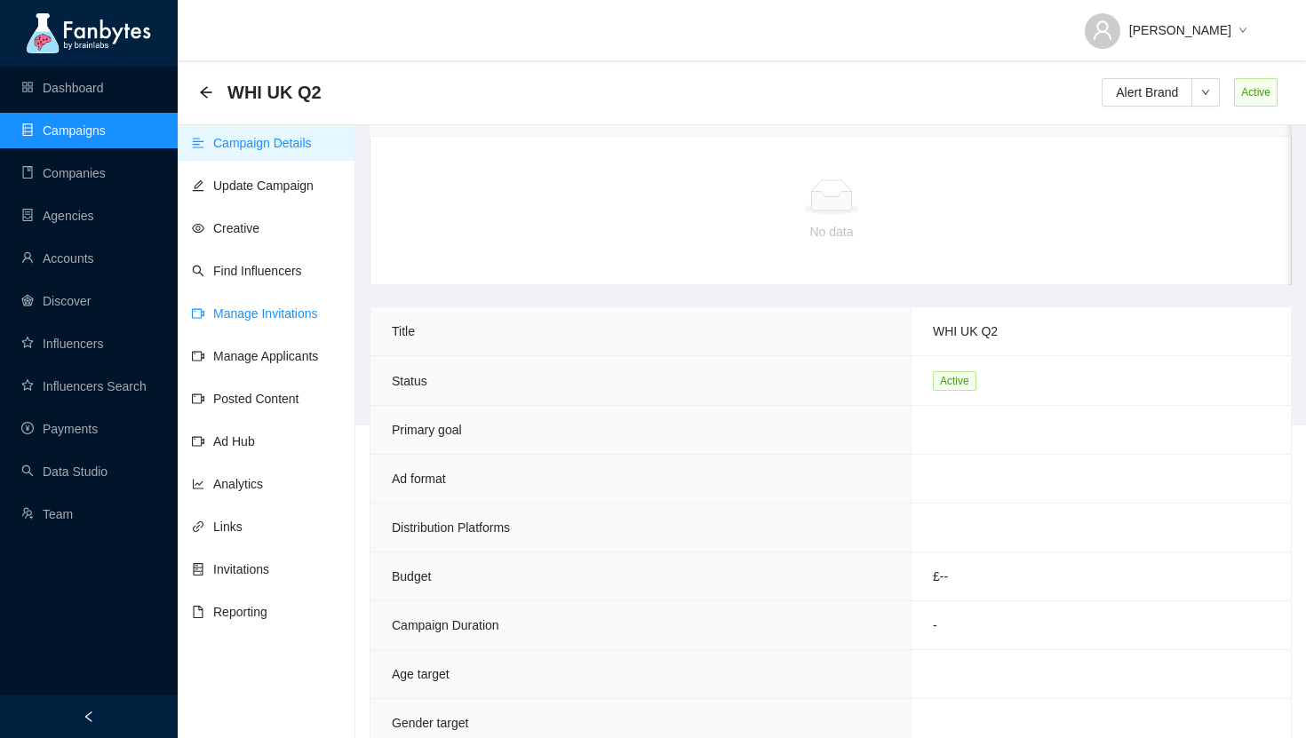
click at [275, 307] on link "Manage Invitations" at bounding box center [255, 314] width 126 height 14
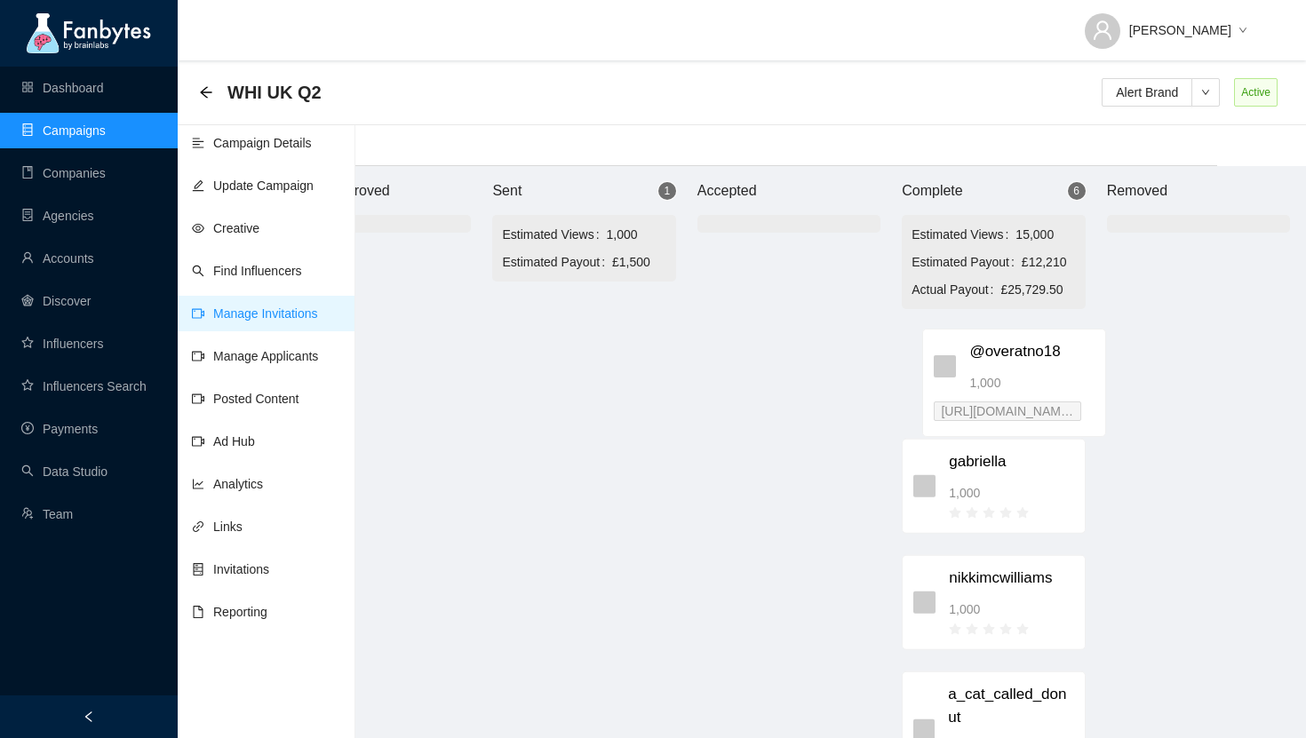
scroll to position [18, 95]
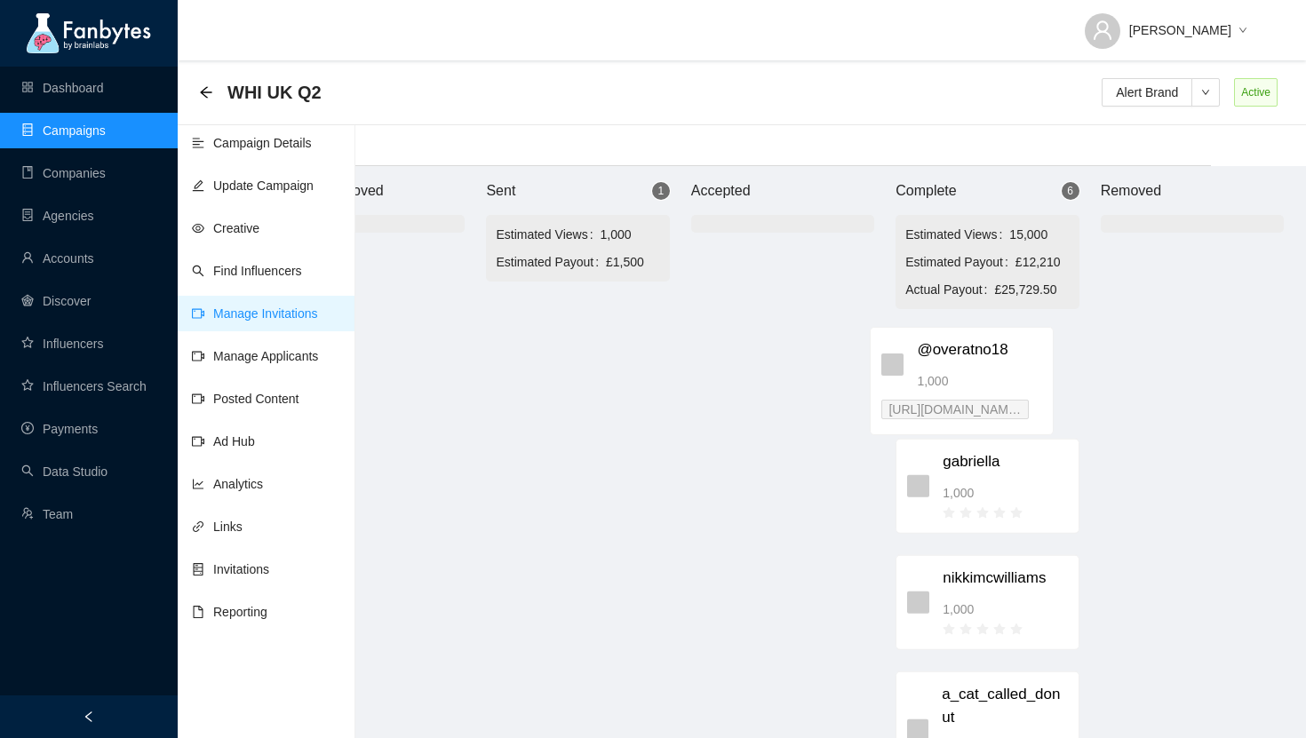
drag, startPoint x: 698, startPoint y: 344, endPoint x: 994, endPoint y: 368, distance: 296.9
click at [994, 368] on div "Brand Approved Sent 1 Estimated Views 1,000 Estimated Payout £1,500 @overatno18…" at bounding box center [783, 452] width 1066 height 572
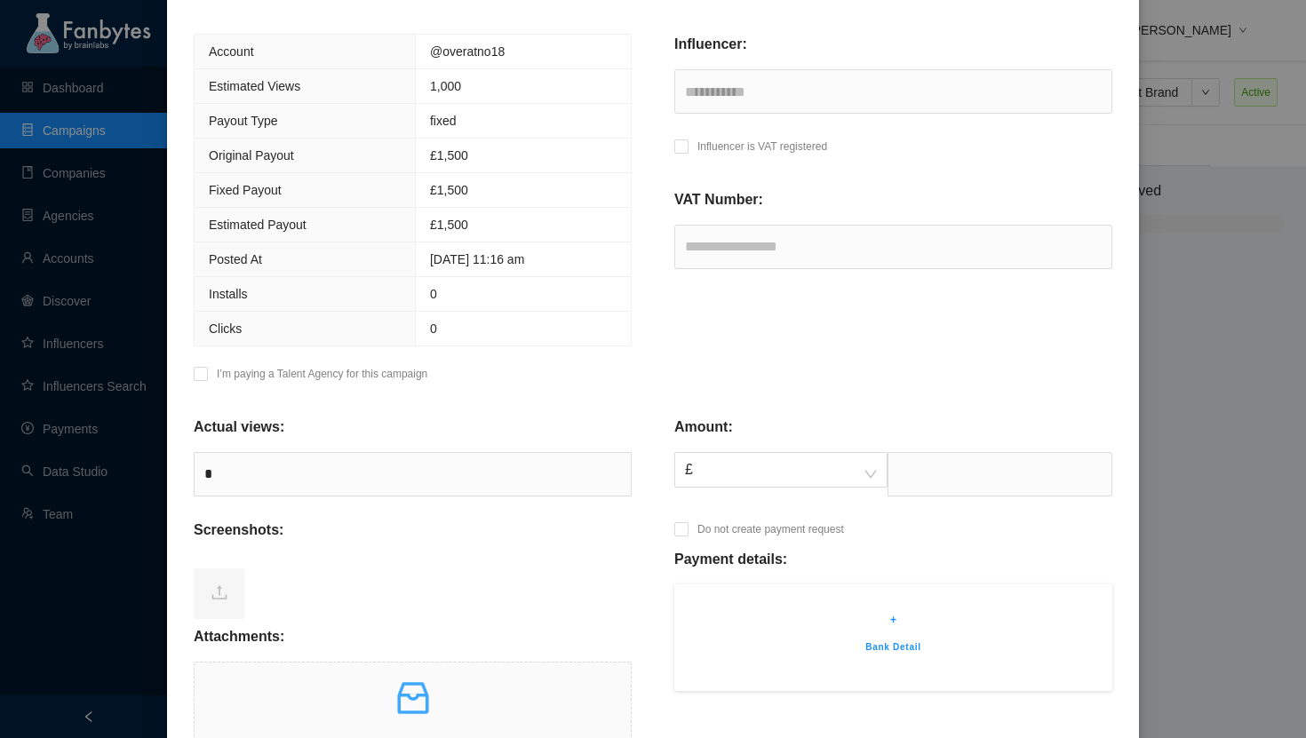
scroll to position [213, 0]
click at [893, 483] on input "text" at bounding box center [1000, 473] width 225 height 44
type input "****"
click at [578, 582] on div at bounding box center [413, 590] width 438 height 71
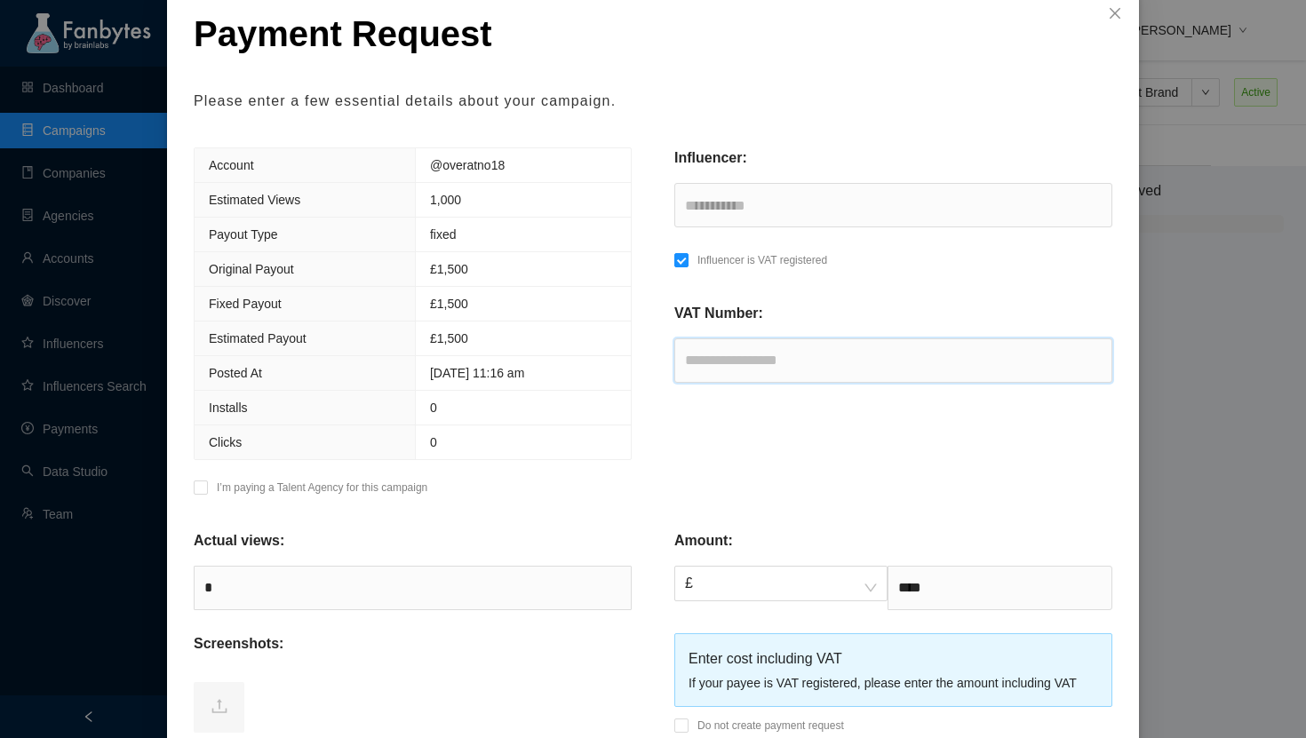
click at [717, 350] on input "text" at bounding box center [894, 361] width 438 height 44
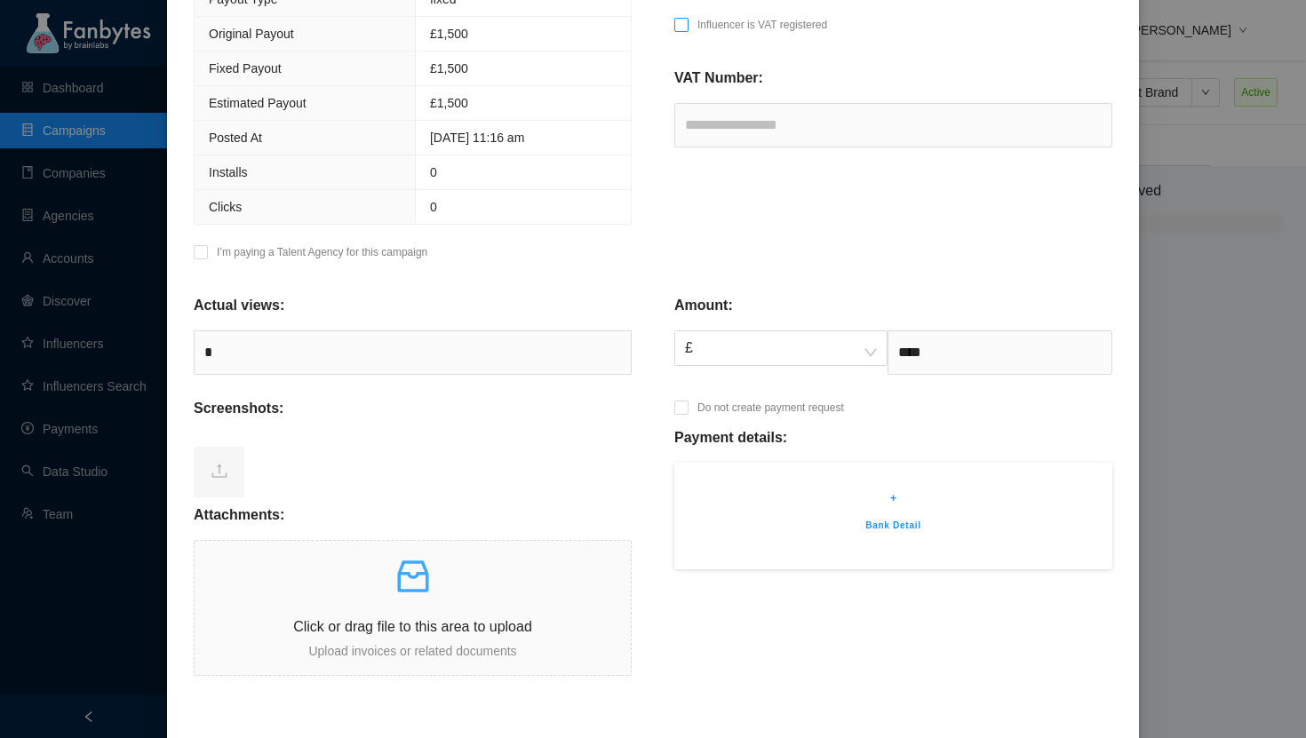
scroll to position [366, 0]
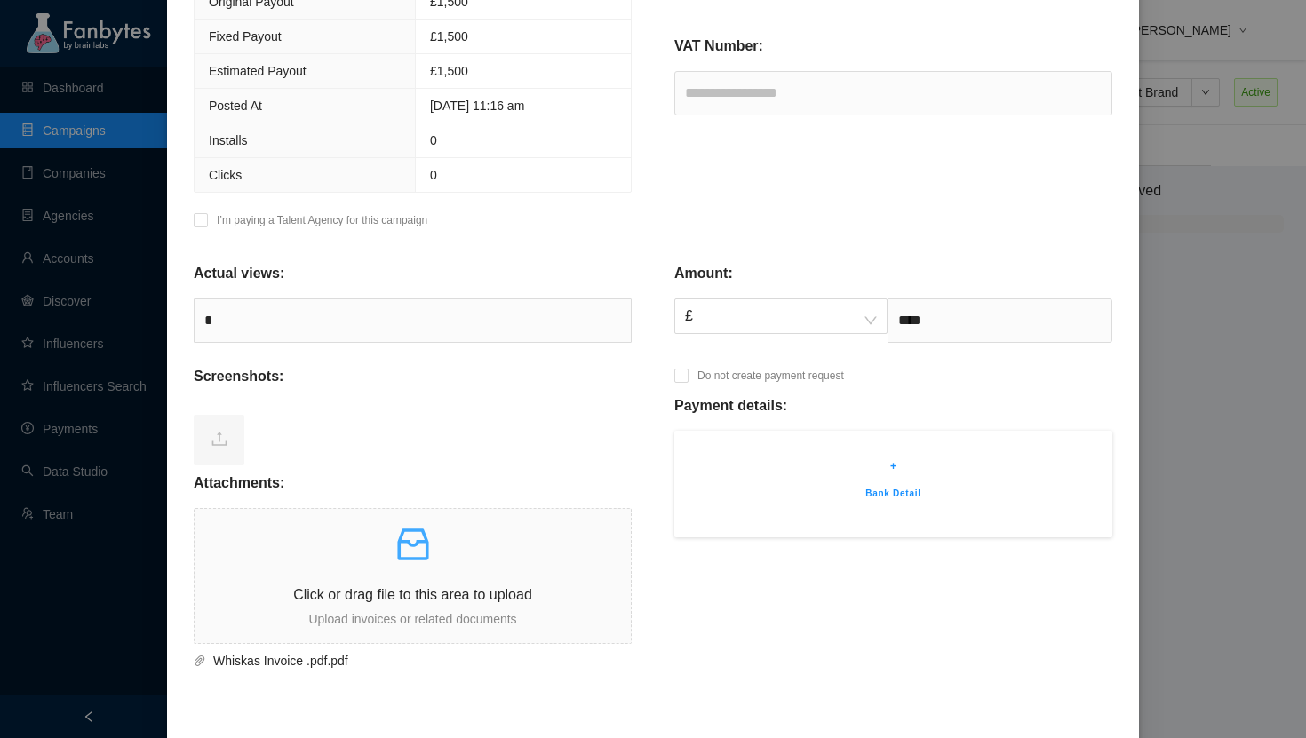
click at [882, 466] on p "+" at bounding box center [893, 467] width 385 height 18
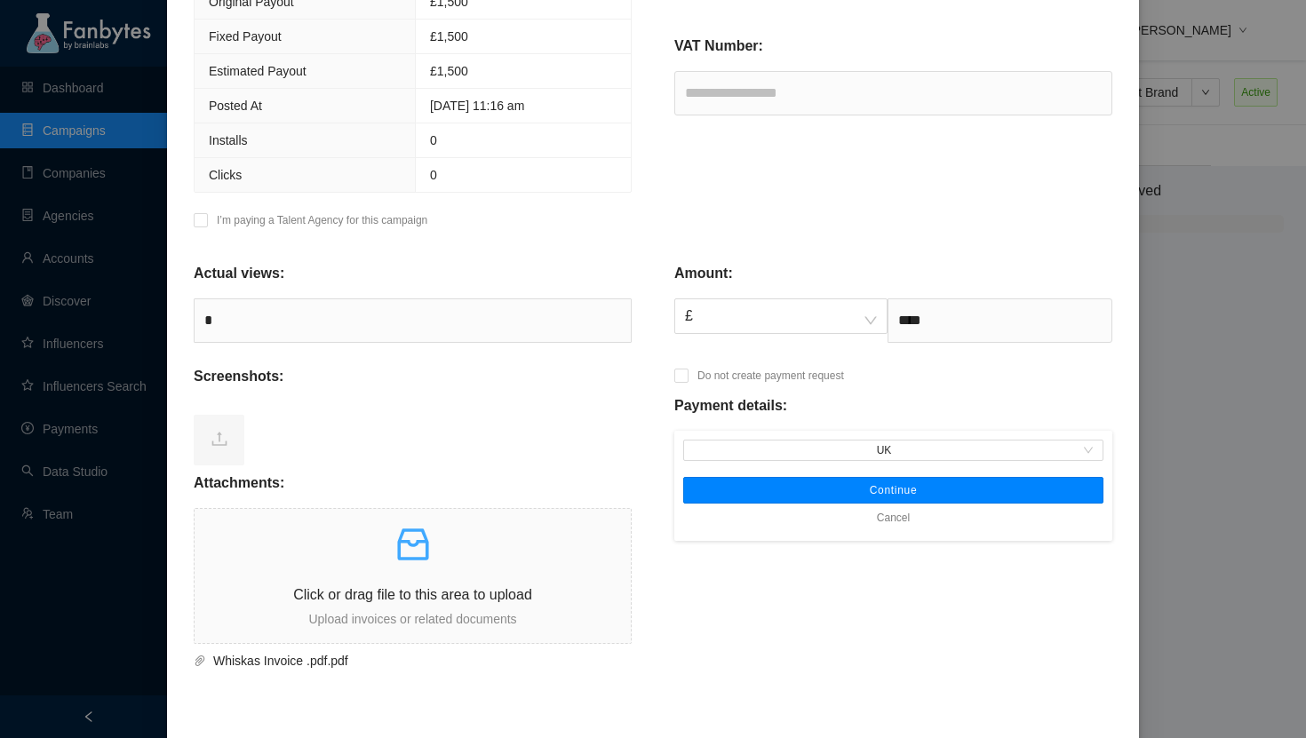
click at [870, 492] on span "Continue" at bounding box center [894, 490] width 48 height 14
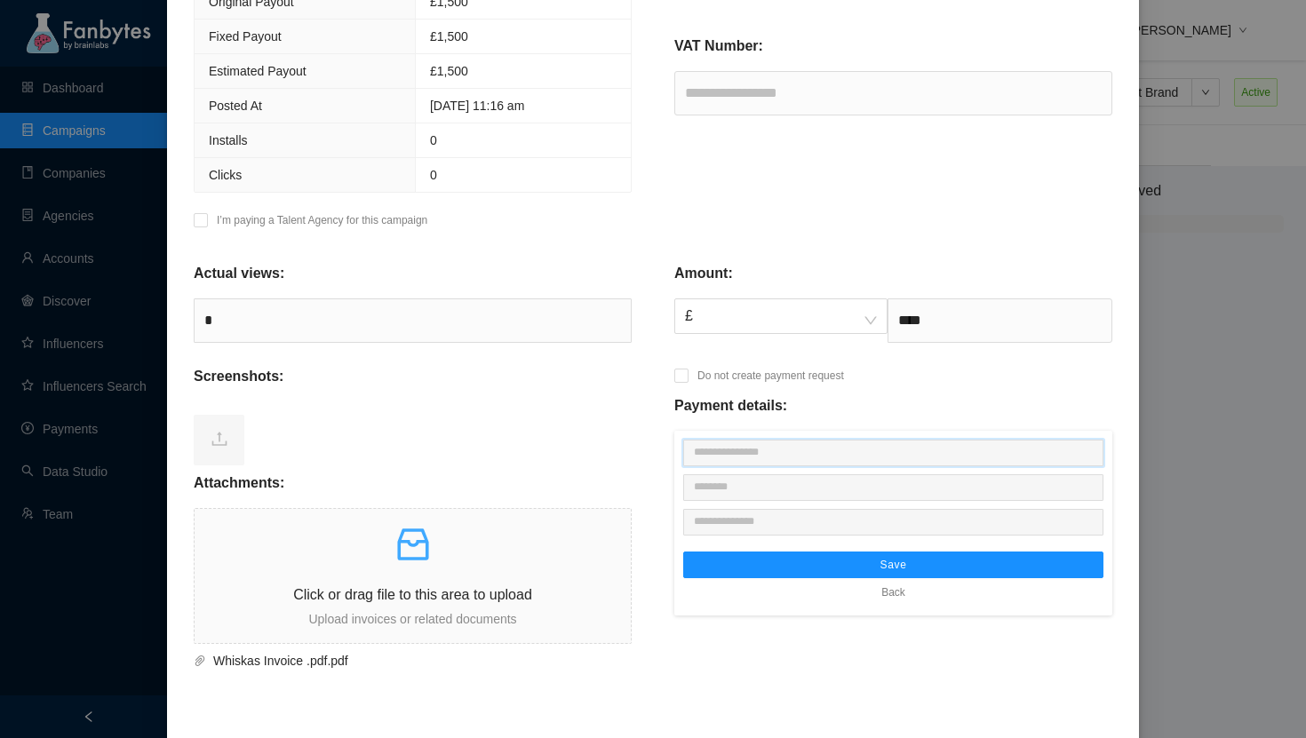
click at [805, 455] on input "text" at bounding box center [893, 453] width 420 height 27
paste input "**********"
click at [753, 488] on input "text" at bounding box center [893, 488] width 420 height 27
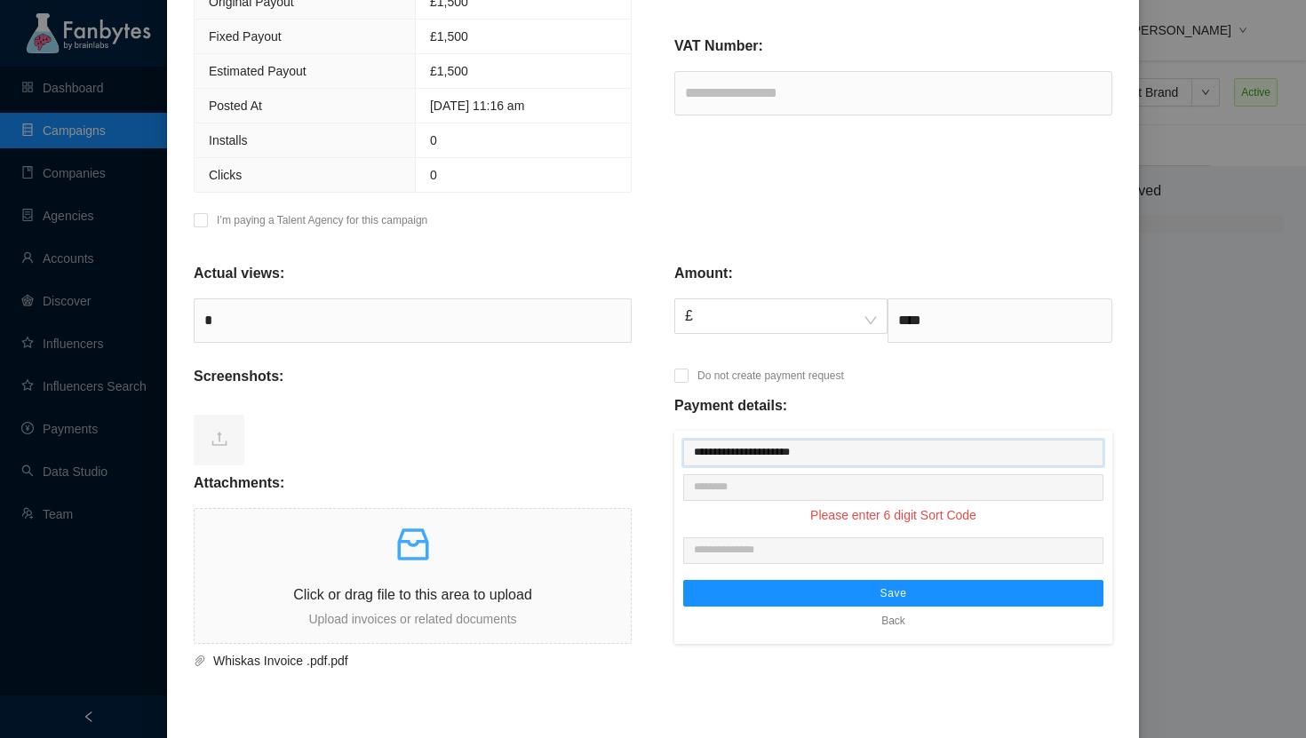
click at [785, 454] on input "**********" at bounding box center [893, 453] width 420 height 27
type input "**********"
click at [781, 490] on input "text" at bounding box center [893, 488] width 420 height 27
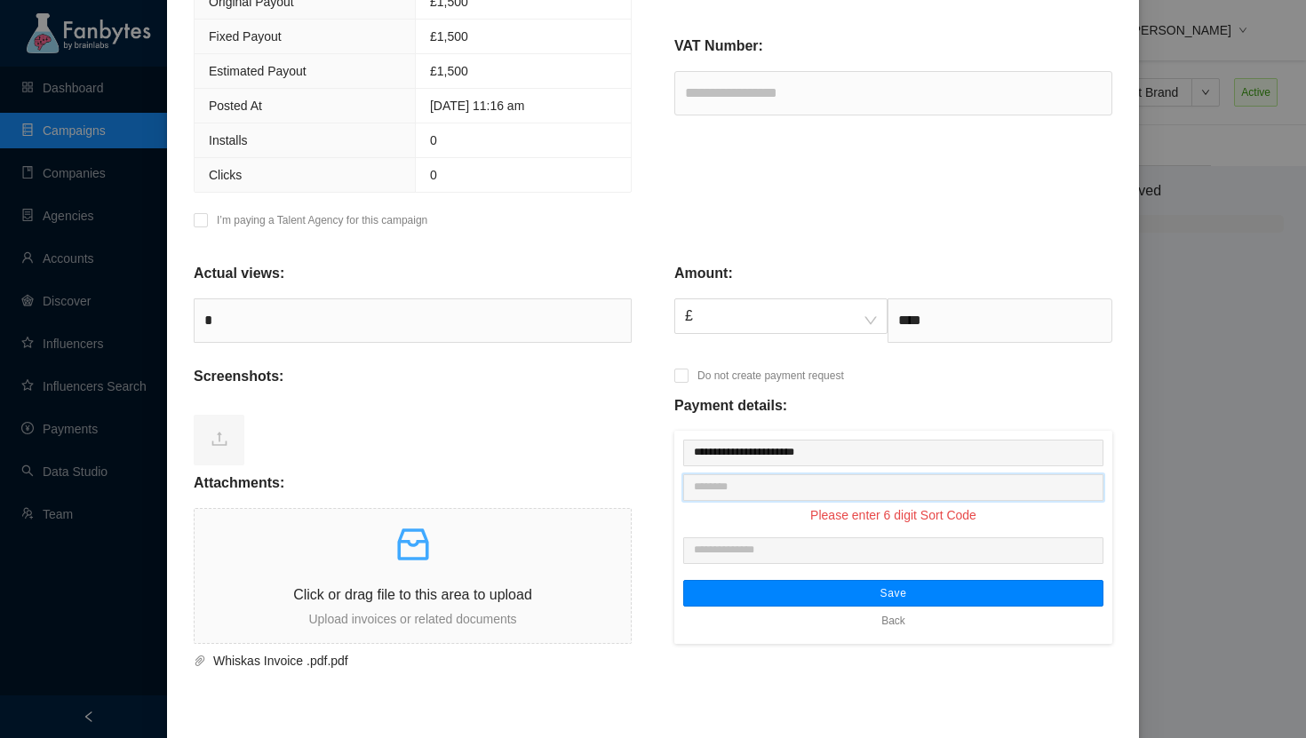
paste input "********"
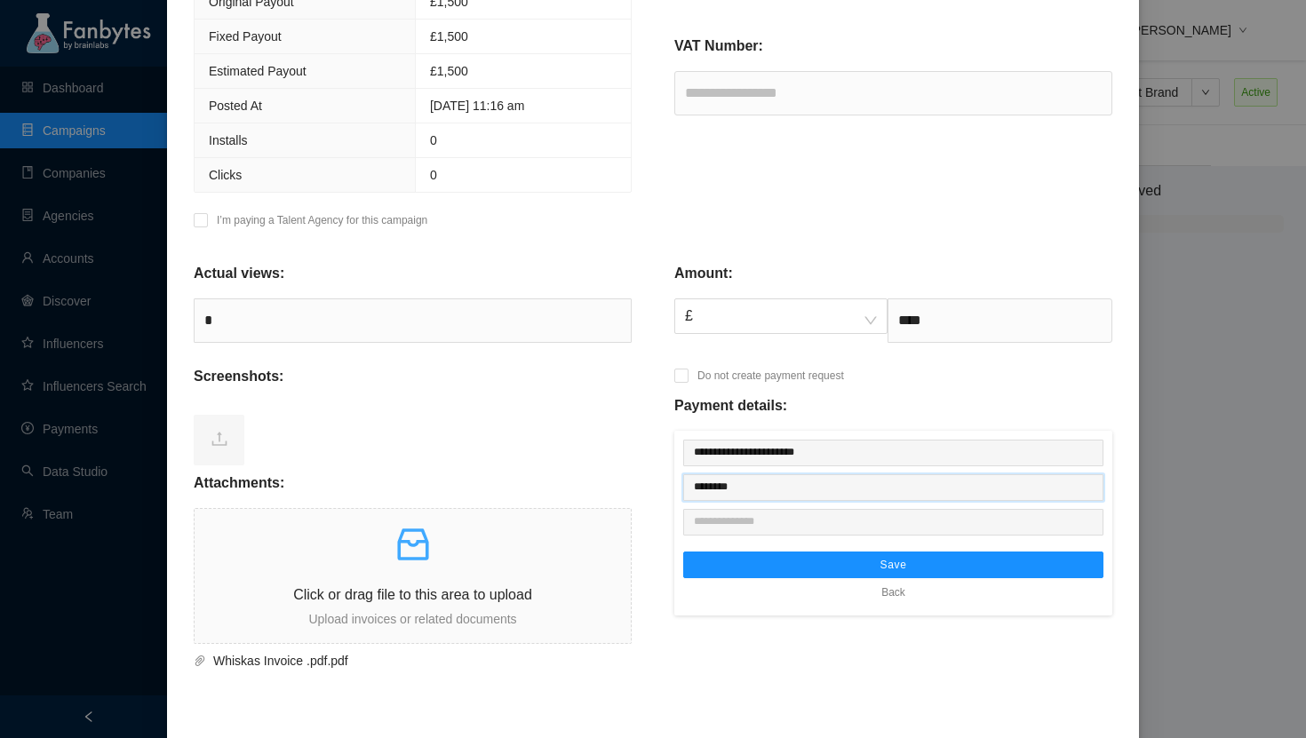
type input "********"
click at [707, 524] on input "text" at bounding box center [893, 522] width 420 height 27
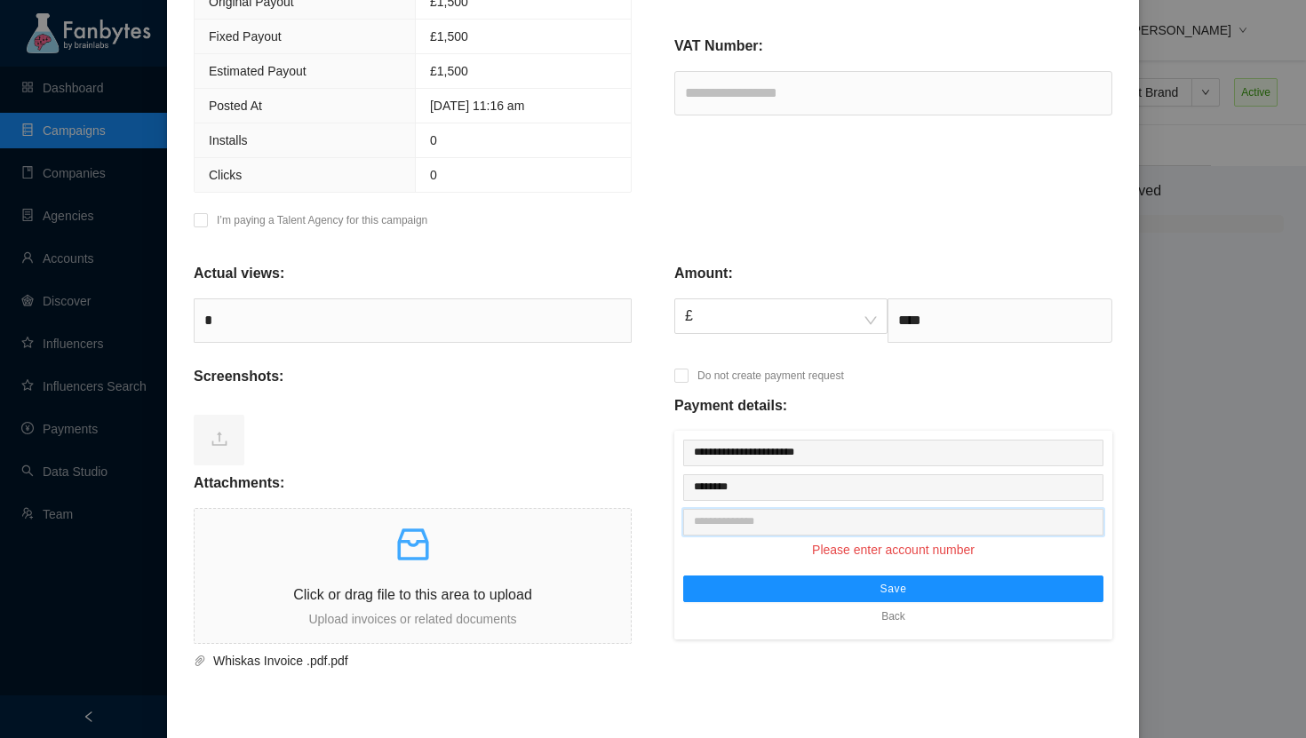
paste input "********"
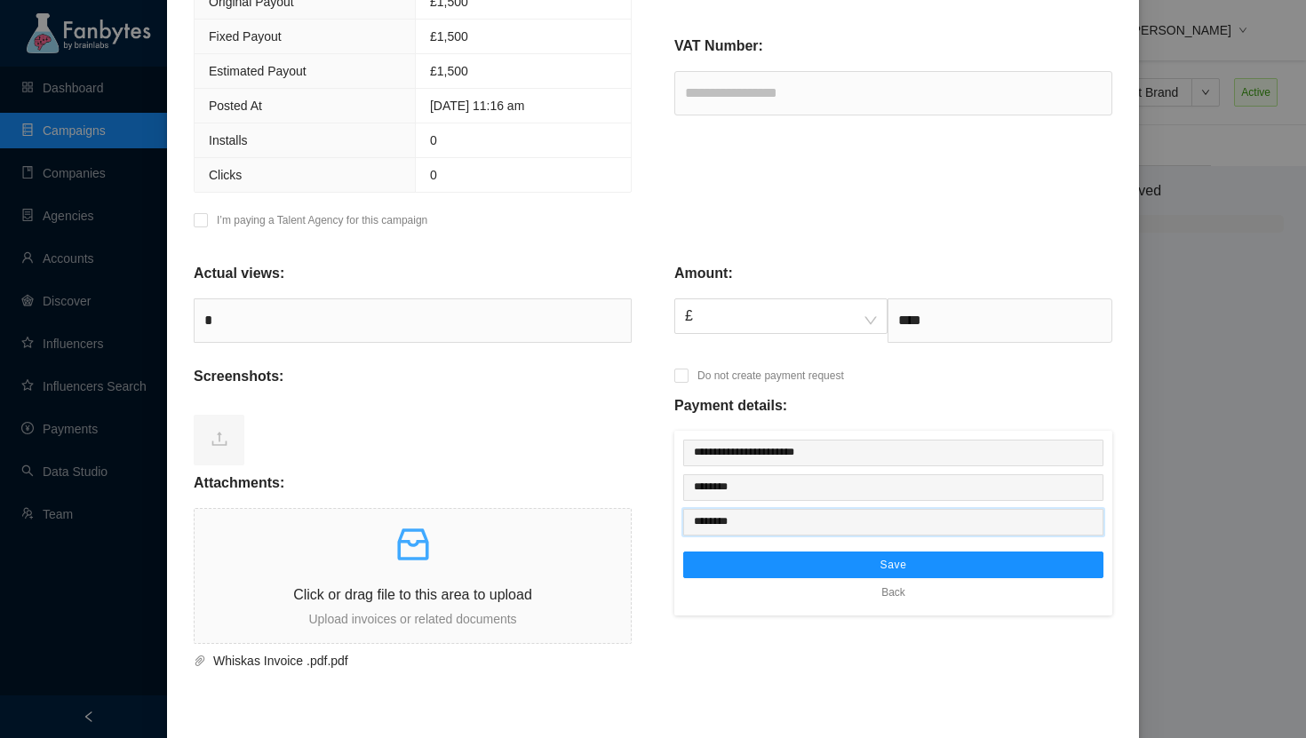
type input "********"
click at [650, 485] on div "Actual views: * Screenshots: Attachments: Click or drag file to this area to up…" at bounding box center [412, 455] width 481 height 431
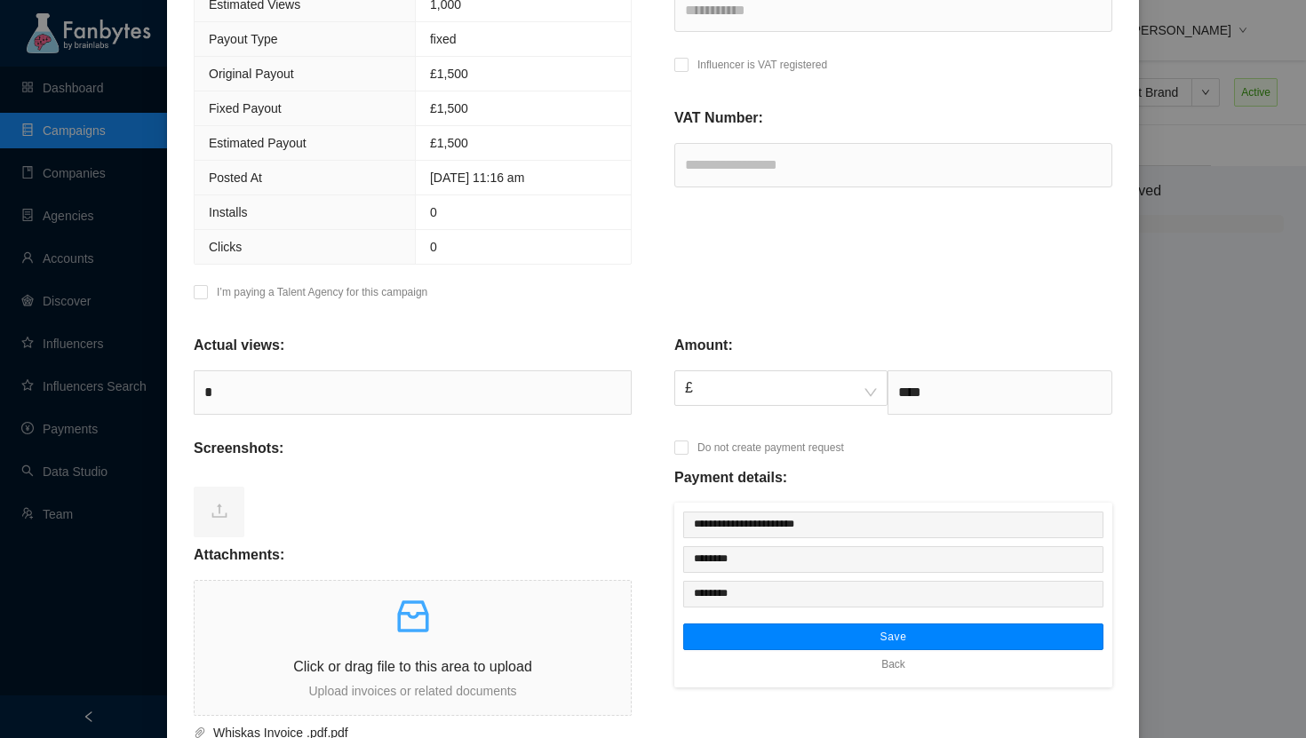
scroll to position [337, 0]
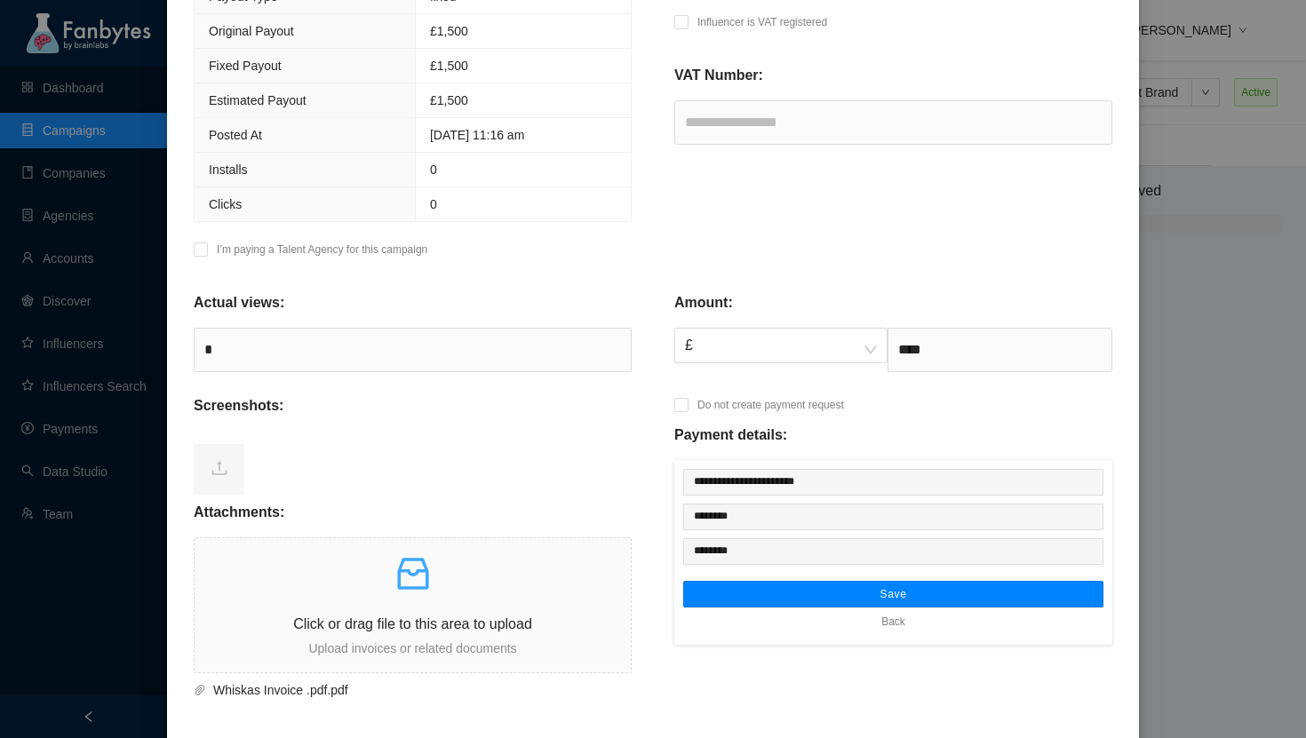
click at [862, 598] on button "Save" at bounding box center [893, 594] width 420 height 27
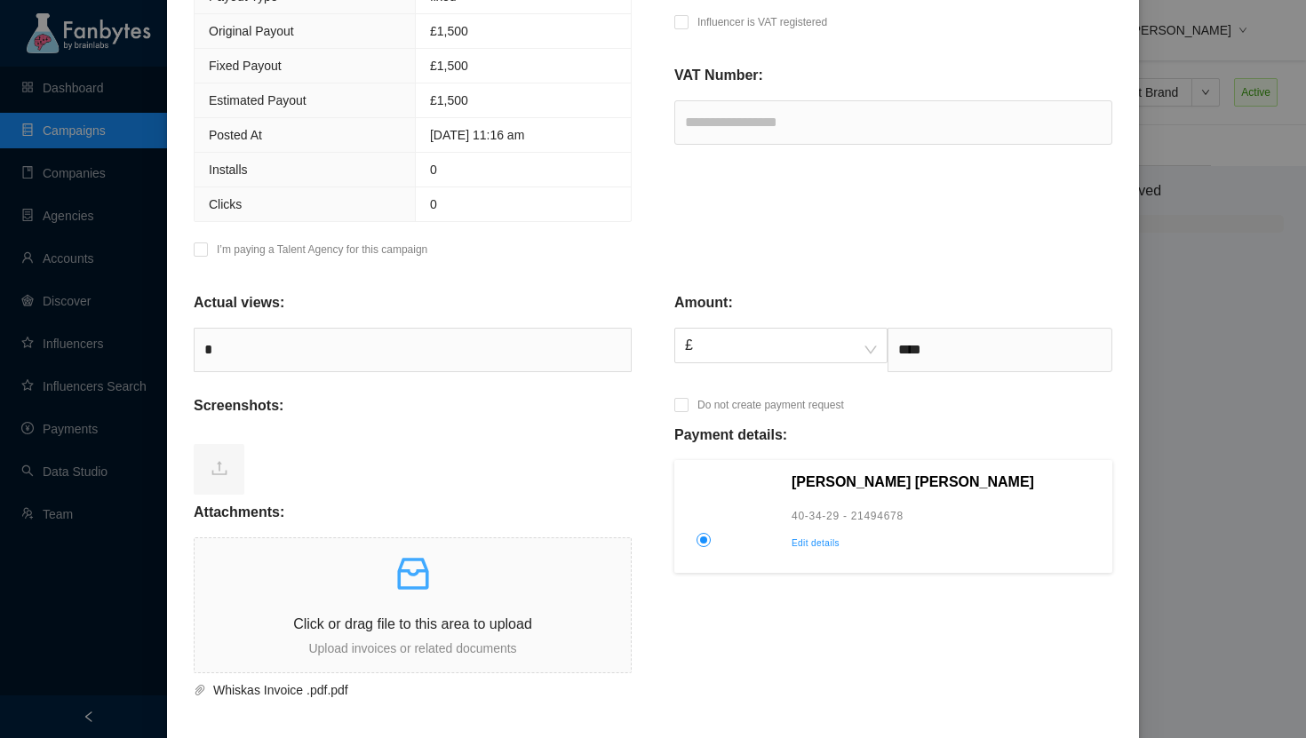
scroll to position [467, 0]
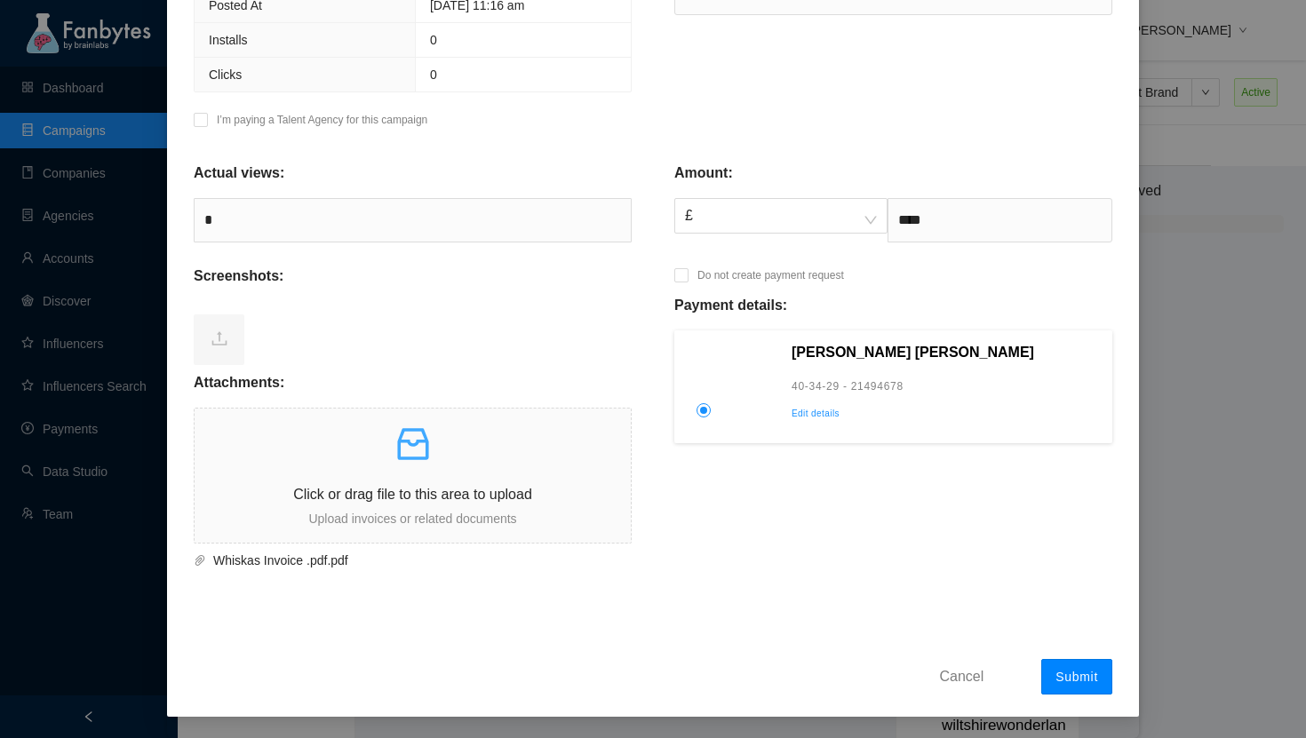
click at [1066, 677] on span "Submit" at bounding box center [1077, 677] width 43 height 14
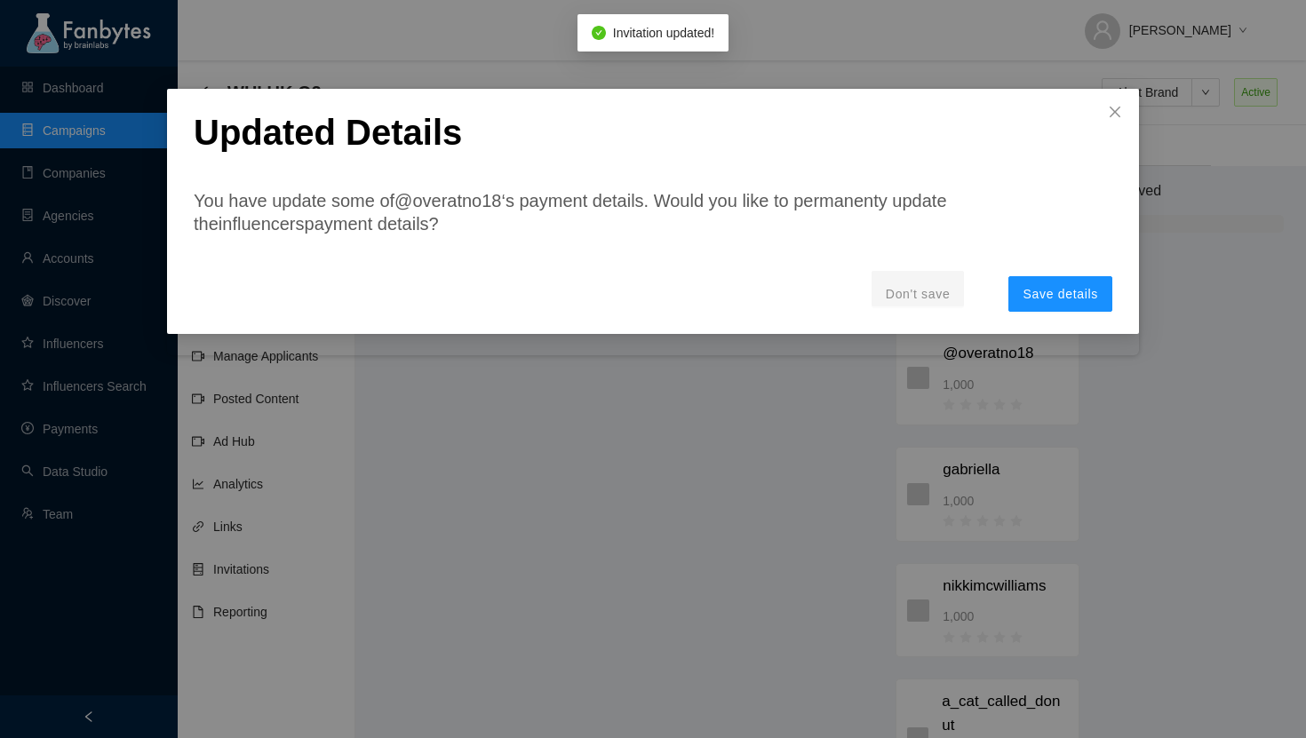
scroll to position [0, 0]
click at [1052, 289] on span "Save details" at bounding box center [1061, 294] width 76 height 14
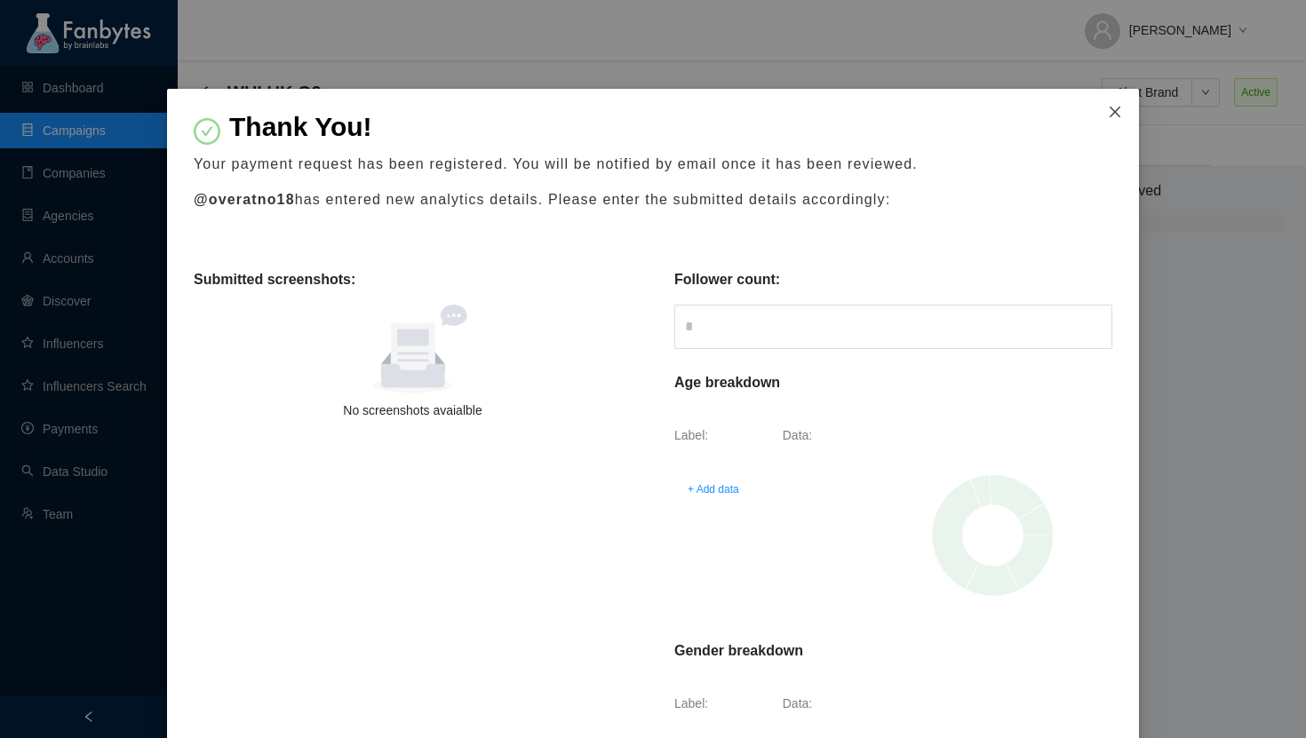
click at [1123, 111] on span "Close" at bounding box center [1115, 113] width 48 height 48
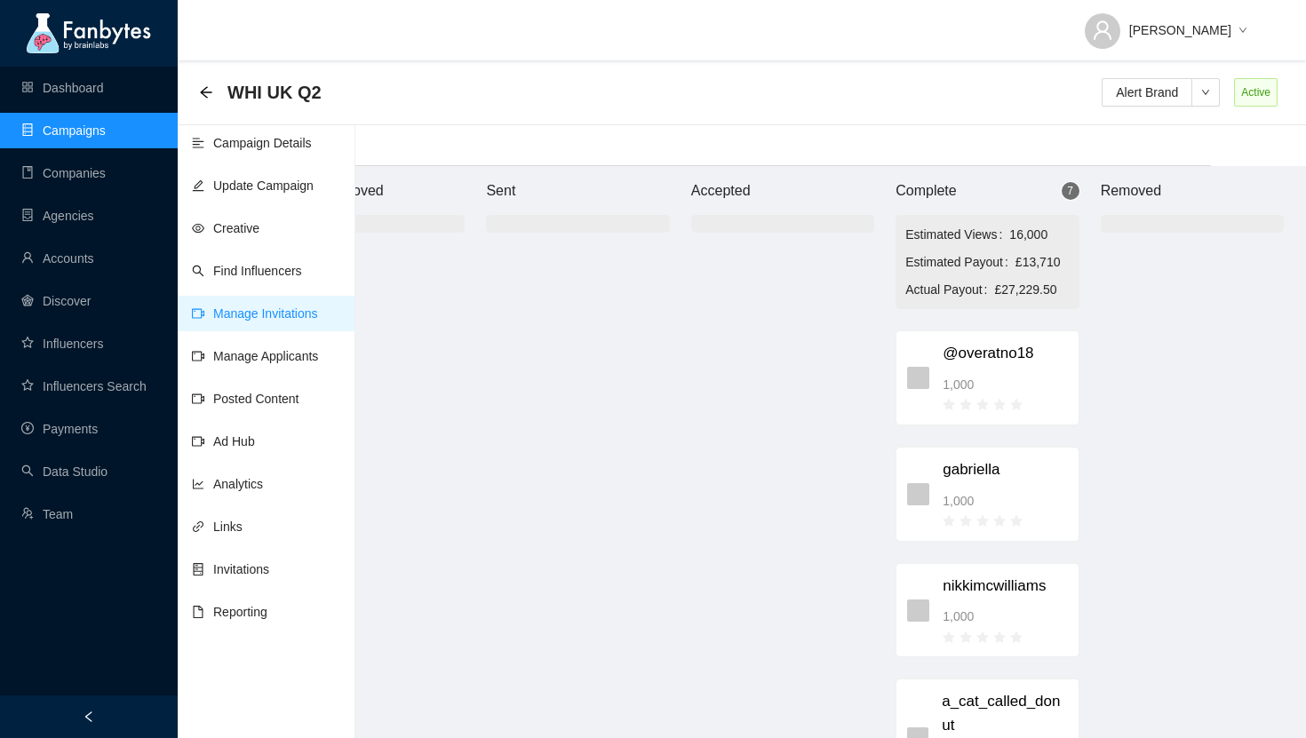
click at [209, 102] on div "WHI UK Q2" at bounding box center [265, 92] width 133 height 28
click at [206, 86] on icon "arrow-left" at bounding box center [206, 92] width 14 height 14
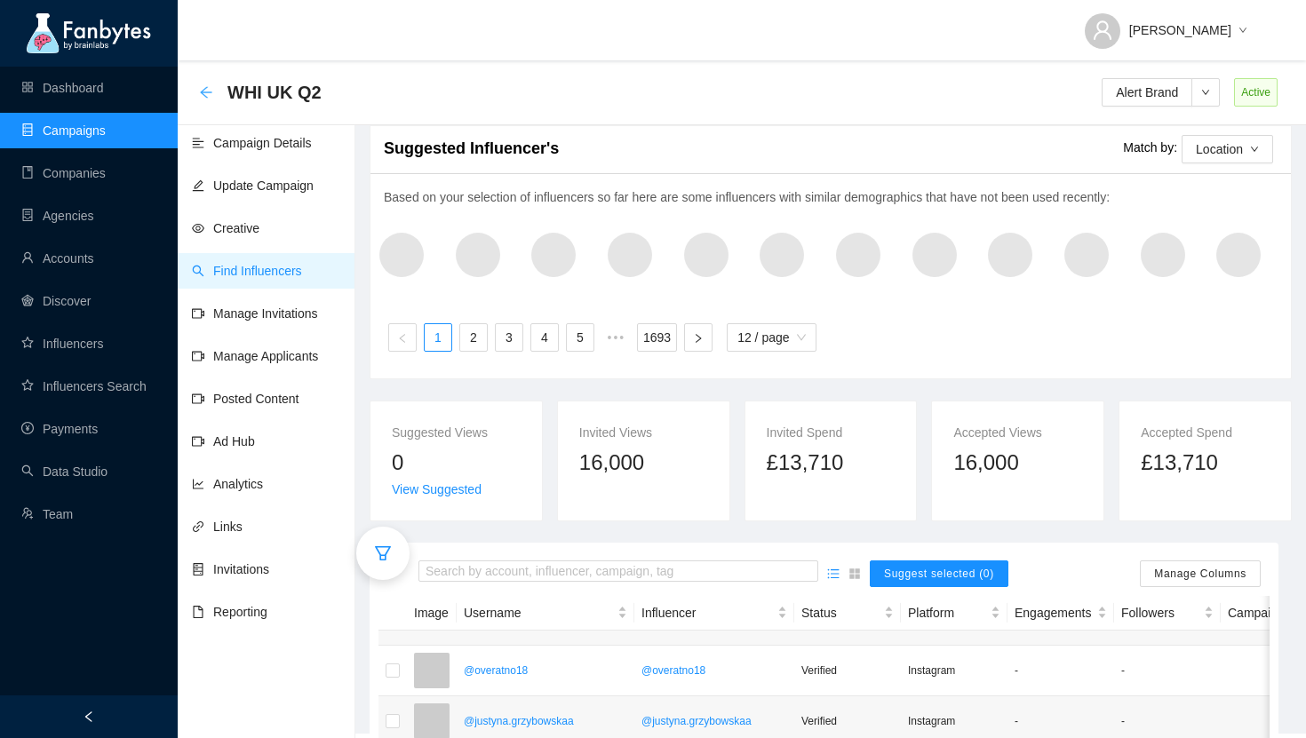
click at [204, 94] on icon "arrow-left" at bounding box center [206, 92] width 14 height 14
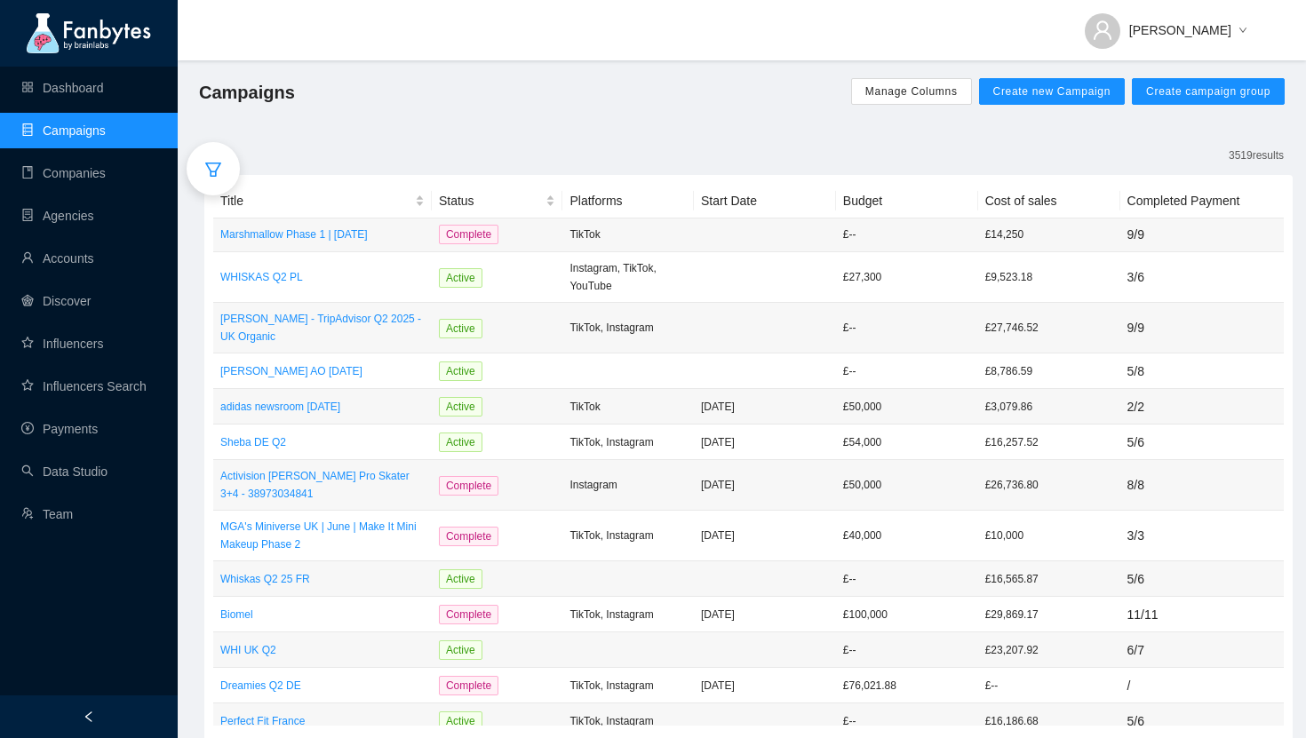
scroll to position [654, 0]
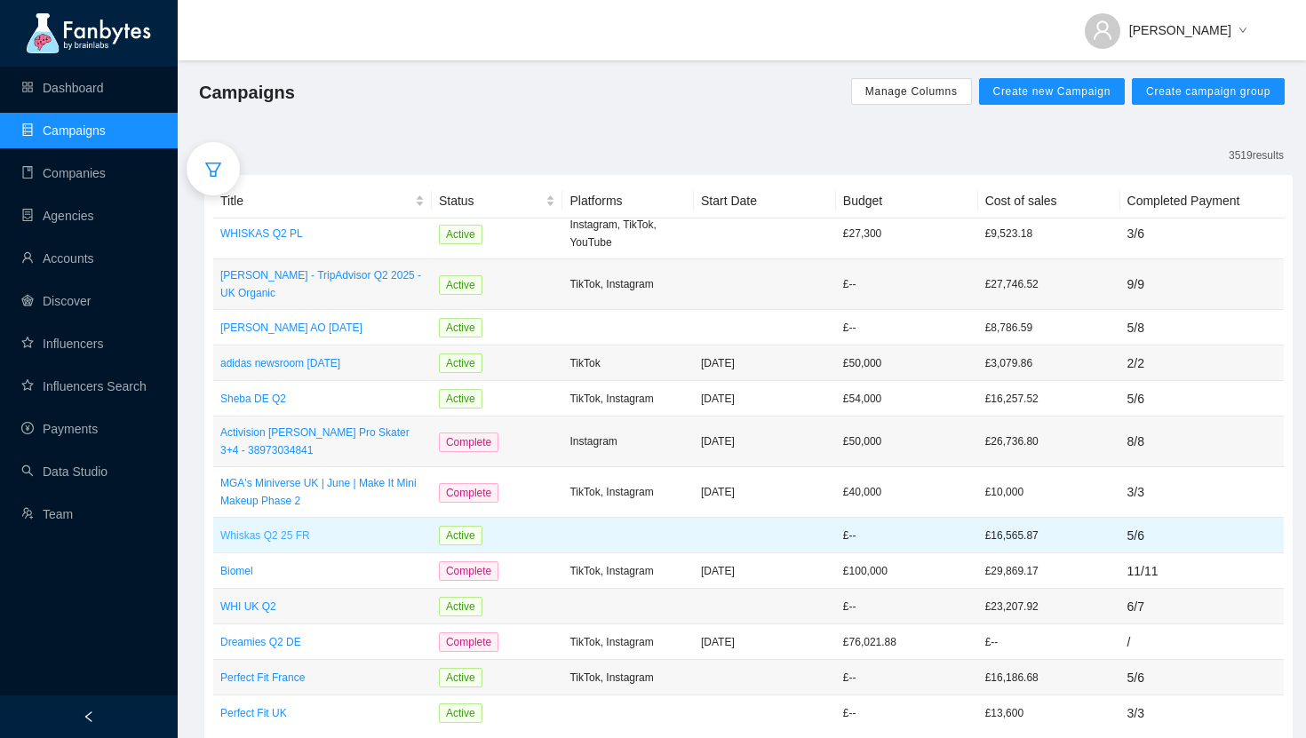
click at [299, 527] on p "Whiskas Q2 25 FR" at bounding box center [322, 536] width 204 height 18
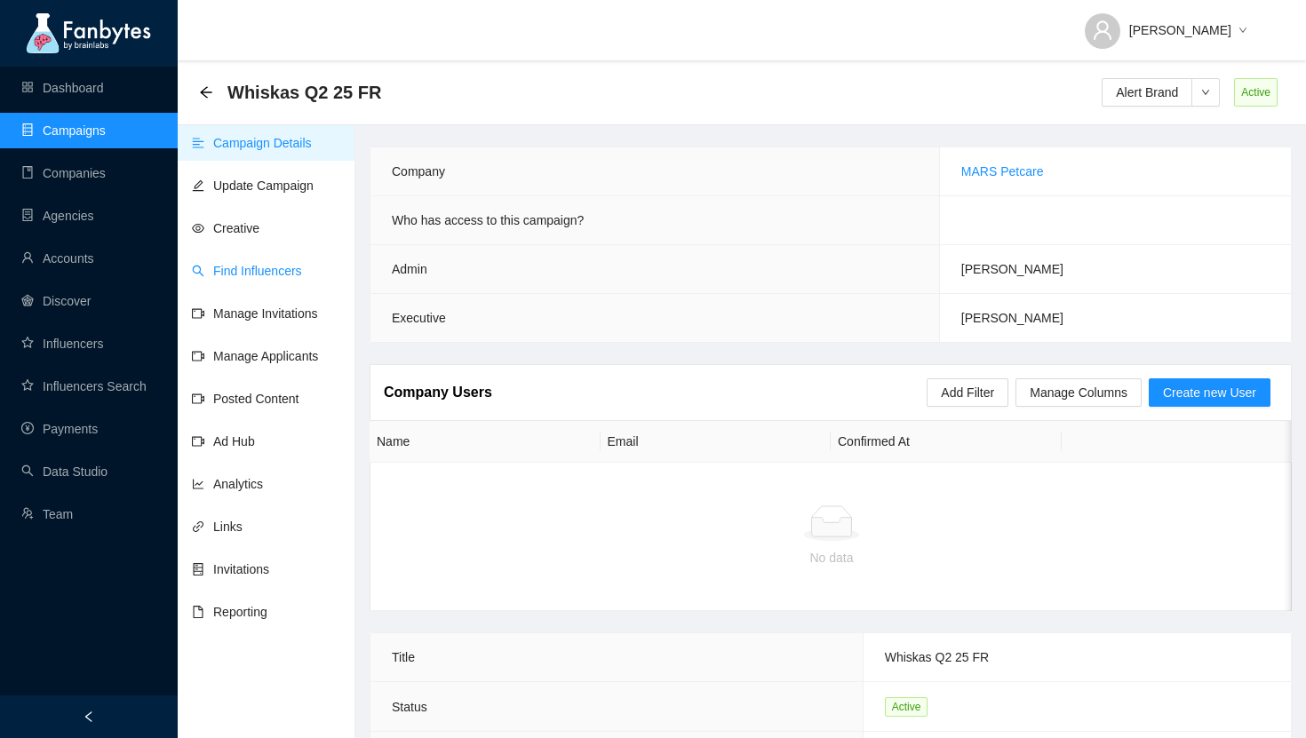
click at [262, 278] on link "Find Influencers" at bounding box center [247, 271] width 110 height 14
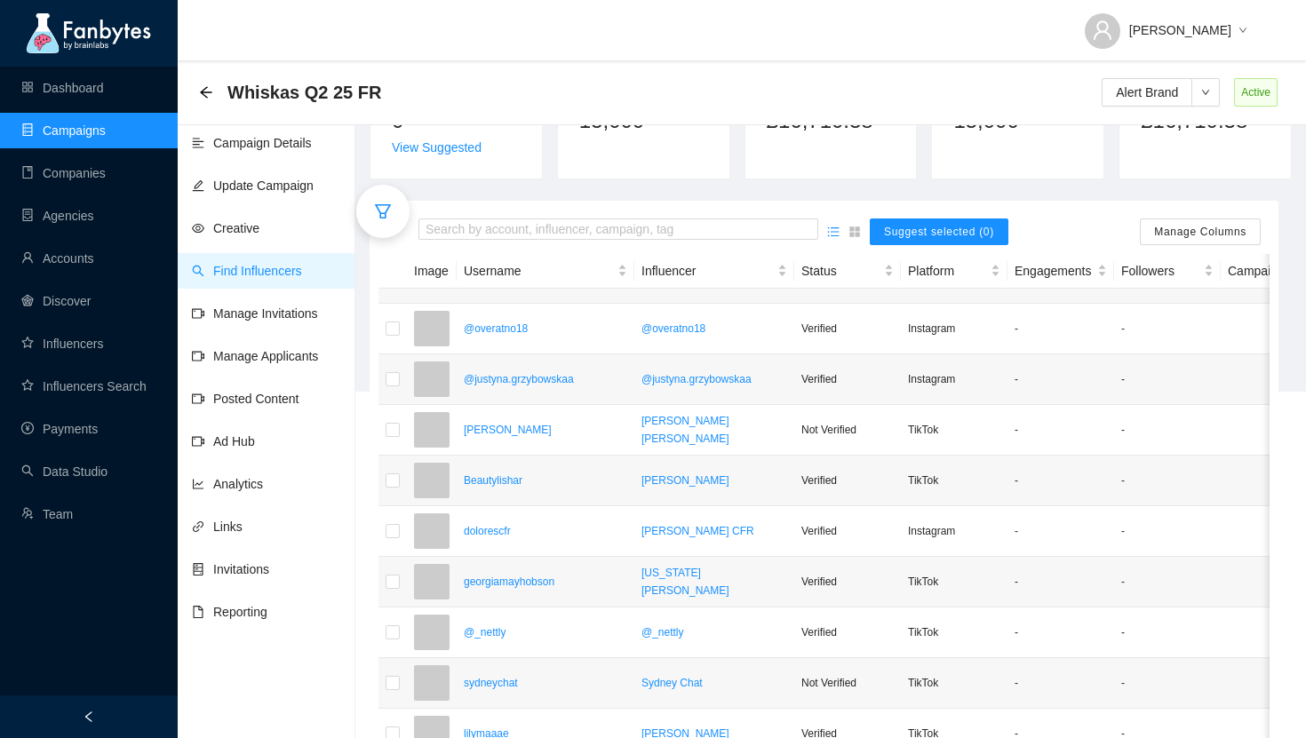
scroll to position [359, 0]
click at [447, 234] on input "search" at bounding box center [619, 231] width 386 height 20
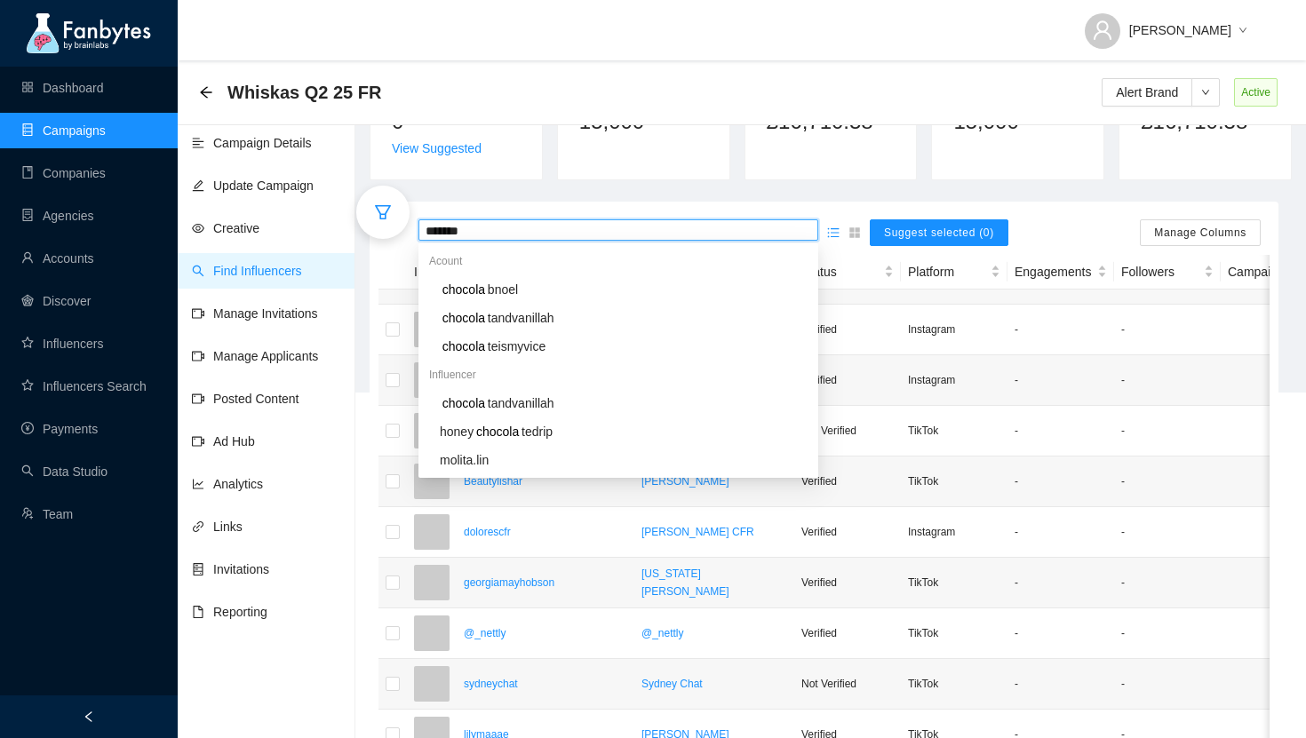
type input "********"
click at [499, 323] on span "andvanillah" at bounding box center [522, 318] width 63 height 14
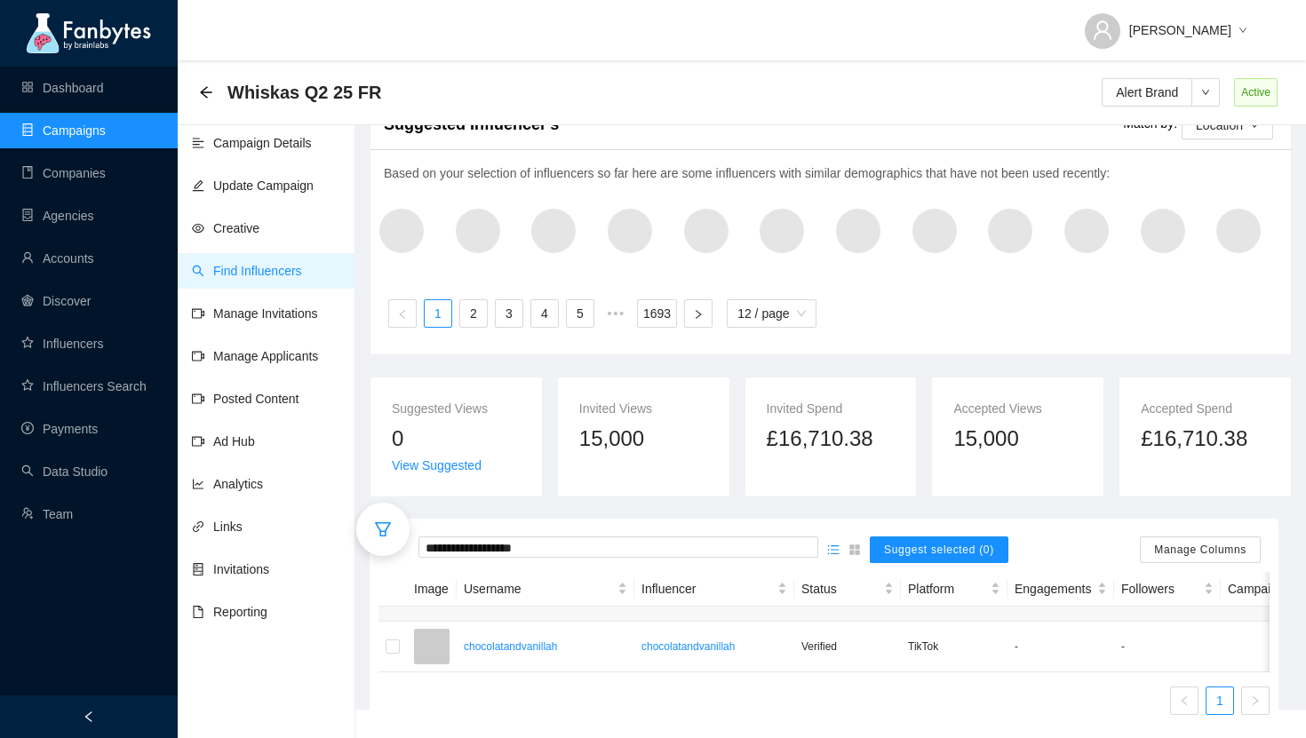
scroll to position [60, 0]
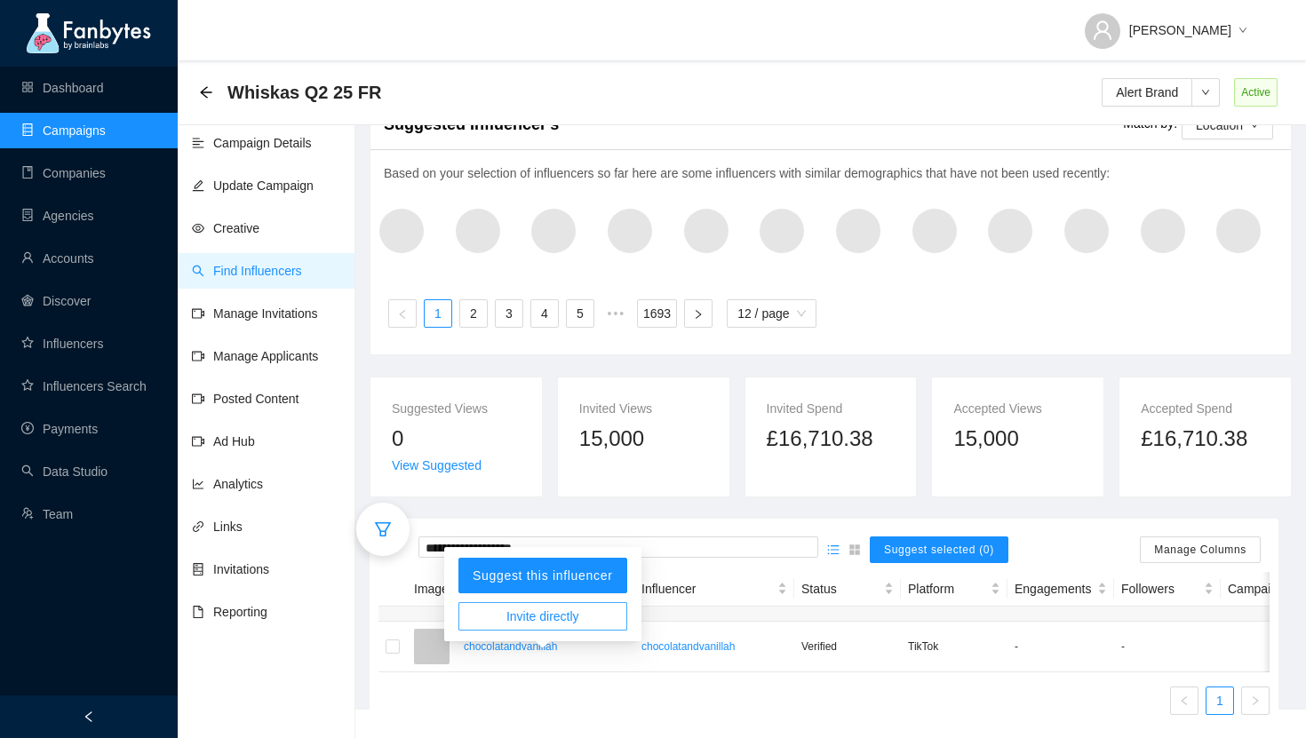
click at [520, 607] on span "Invite directly" at bounding box center [543, 617] width 73 height 20
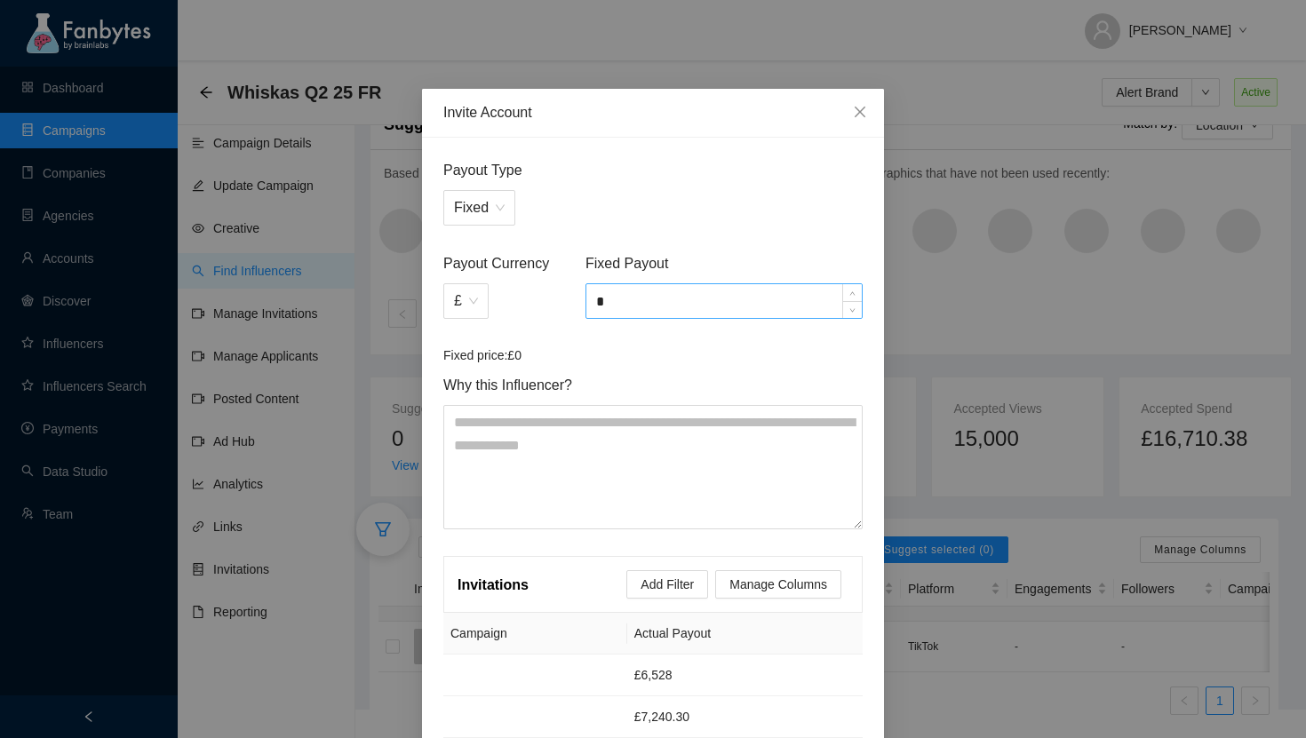
click at [659, 305] on input "*" at bounding box center [724, 301] width 275 height 34
click at [457, 302] on span "£" at bounding box center [466, 301] width 24 height 34
type input "*****"
click at [454, 379] on div "€" at bounding box center [466, 389] width 25 height 20
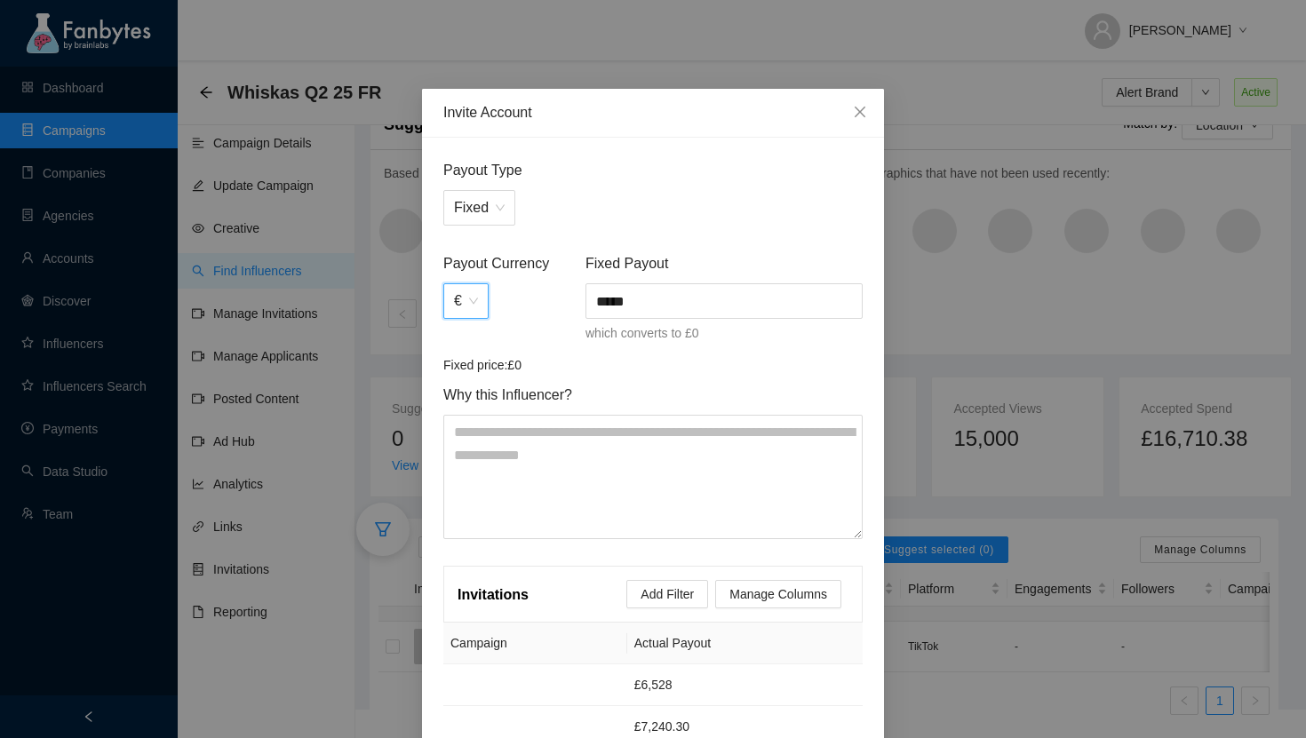
click at [612, 357] on article "Fixed price: £0" at bounding box center [652, 365] width 419 height 20
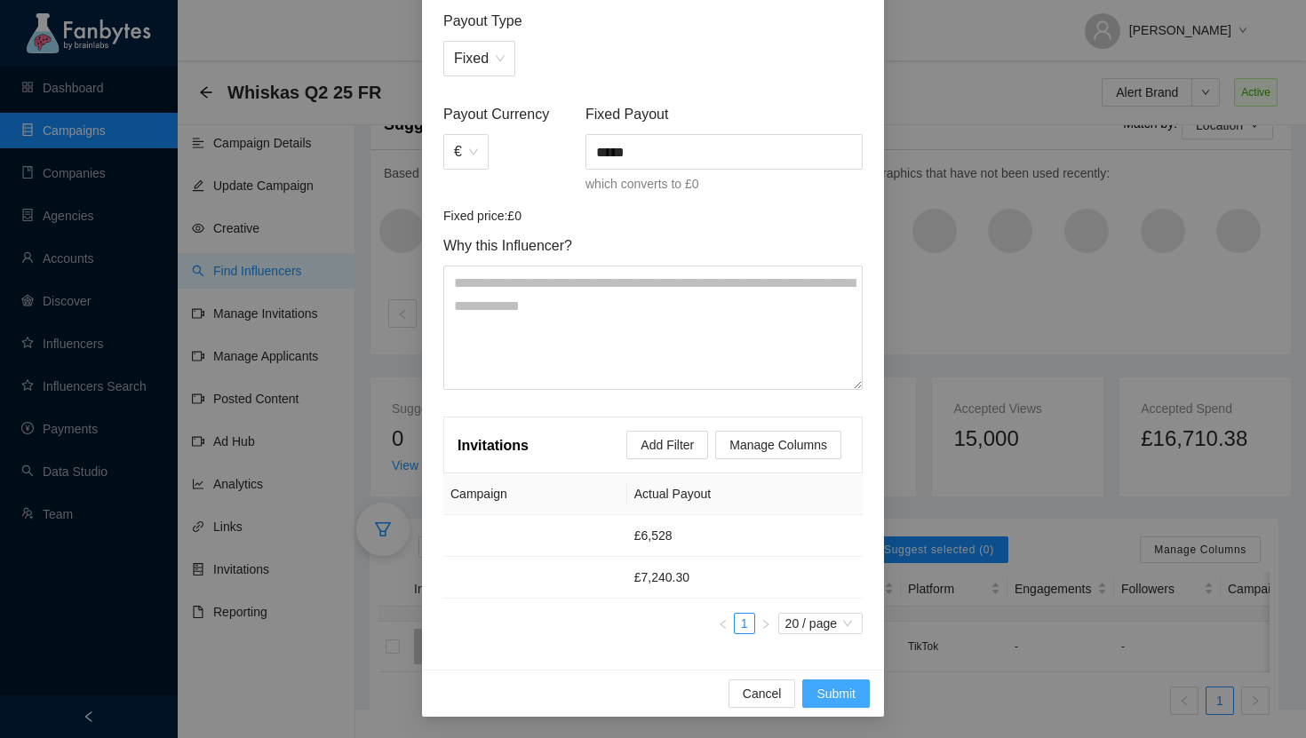
click at [836, 688] on span "Submit" at bounding box center [836, 694] width 39 height 20
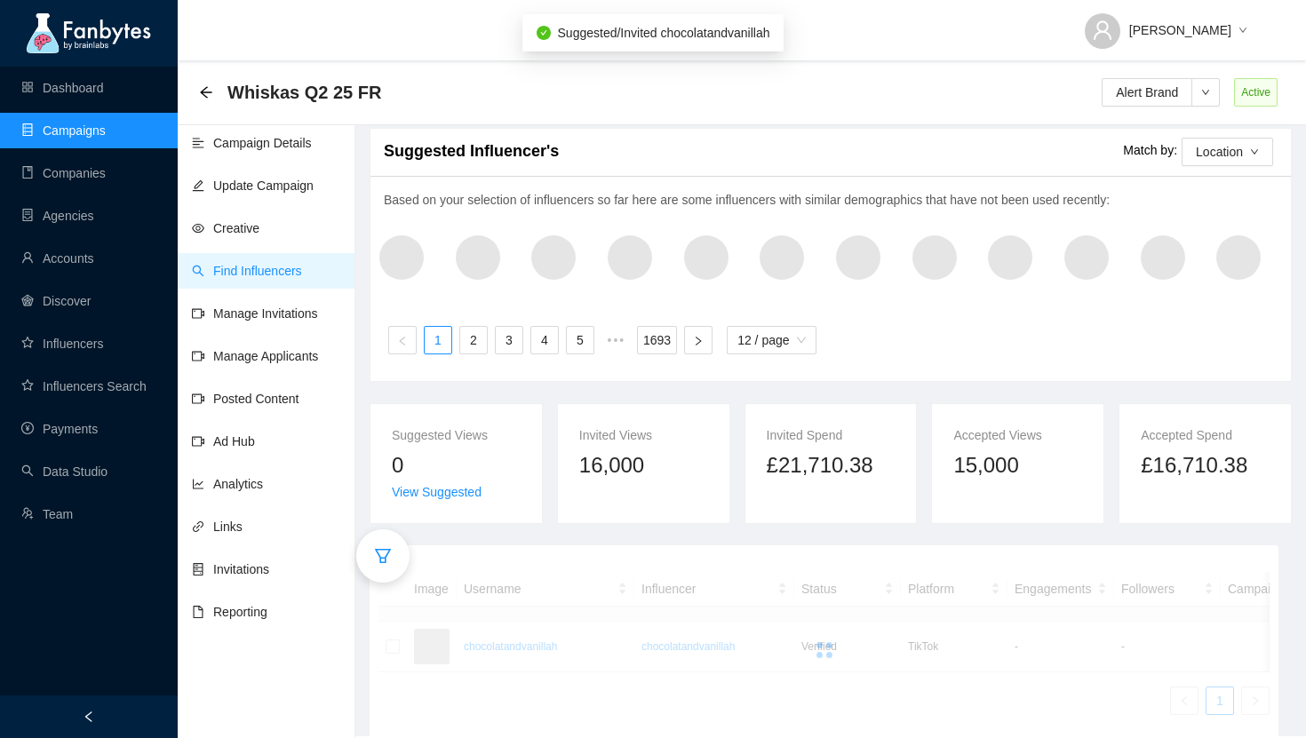
scroll to position [60, 0]
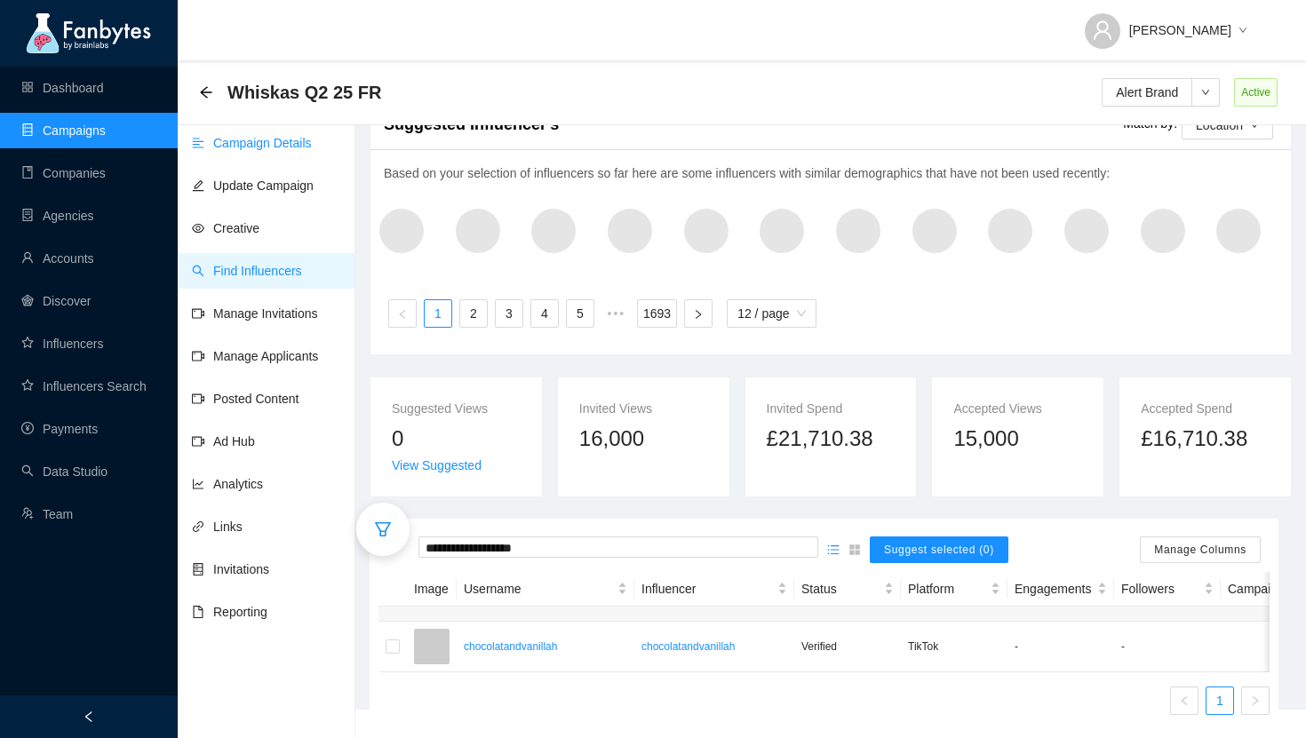
click at [252, 142] on link "Campaign Details" at bounding box center [252, 143] width 120 height 14
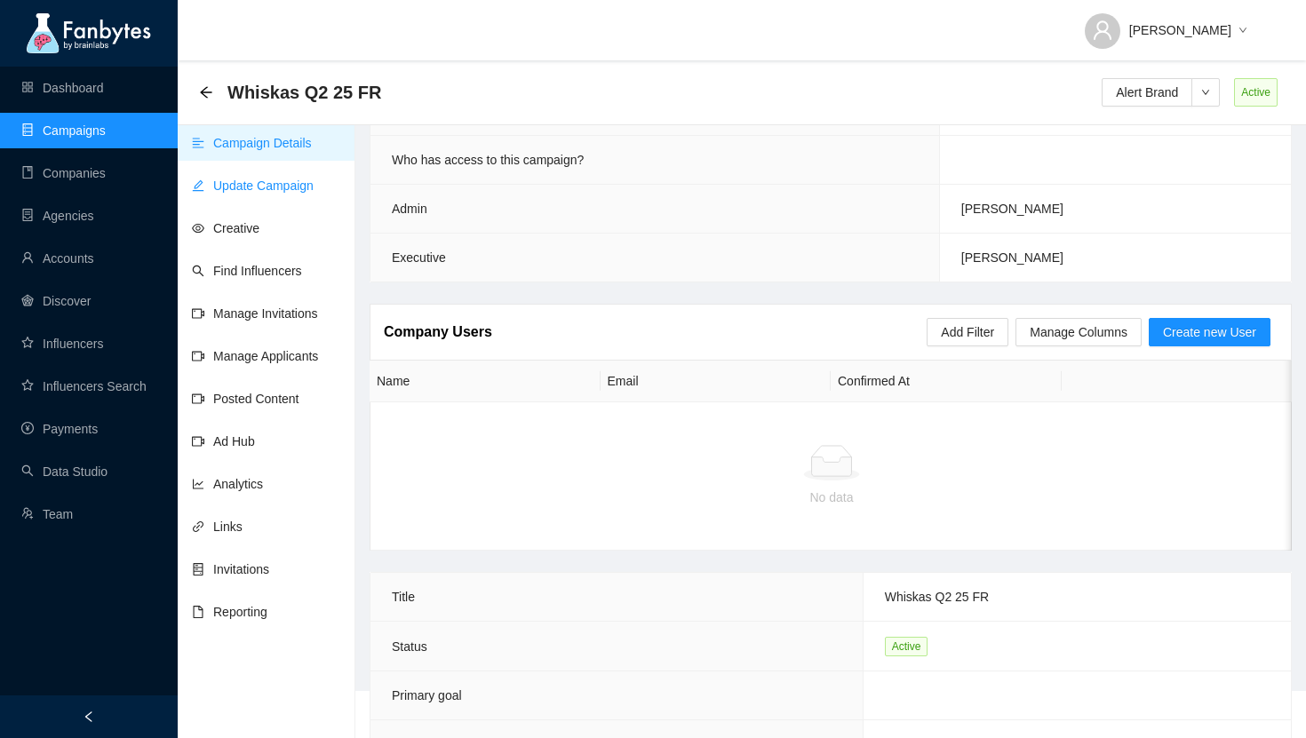
click at [272, 186] on link "Update Campaign" at bounding box center [253, 186] width 122 height 14
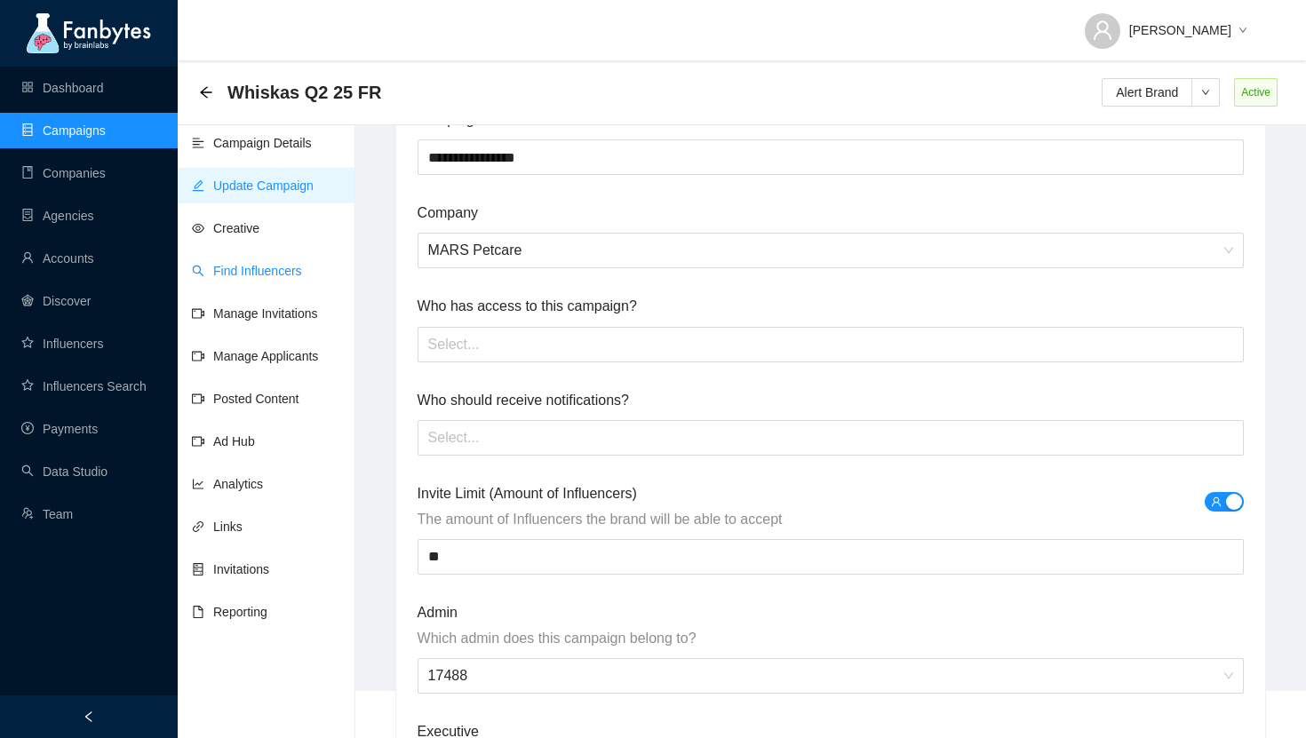
click at [262, 276] on link "Find Influencers" at bounding box center [247, 271] width 110 height 14
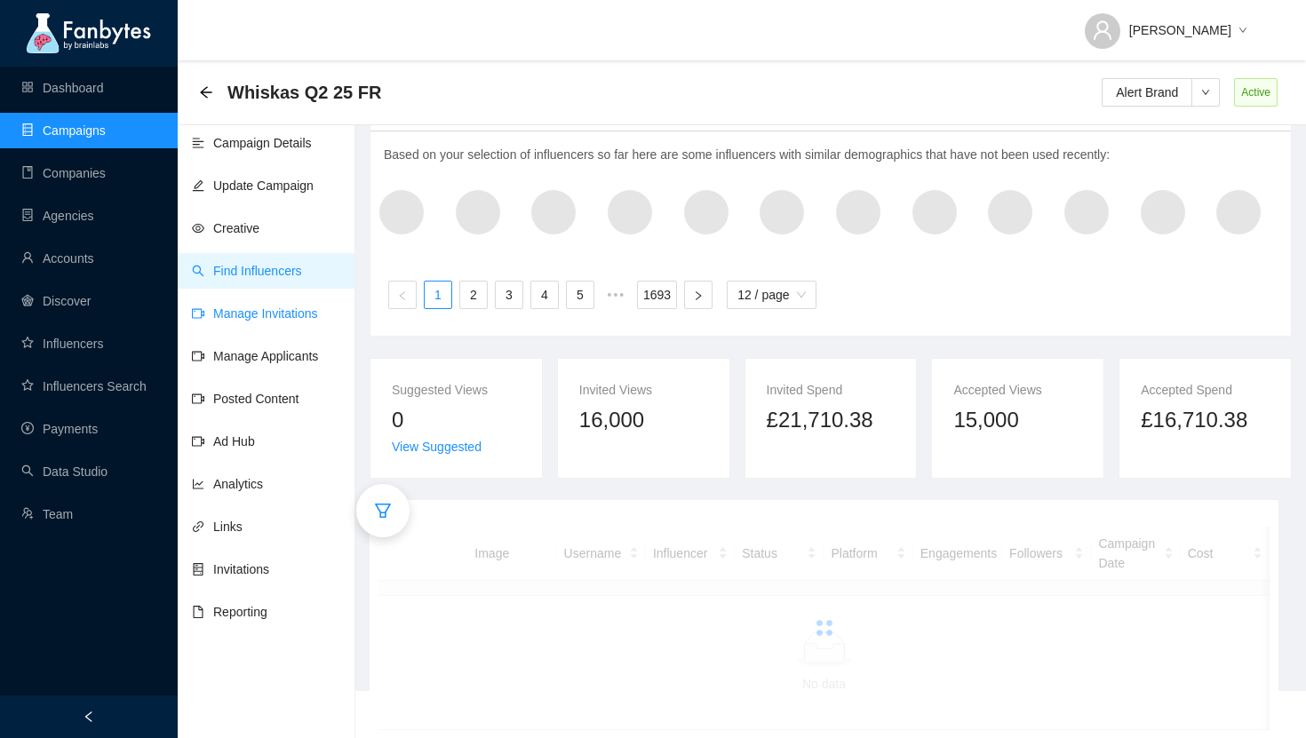
click at [274, 321] on link "Manage Invitations" at bounding box center [255, 314] width 126 height 14
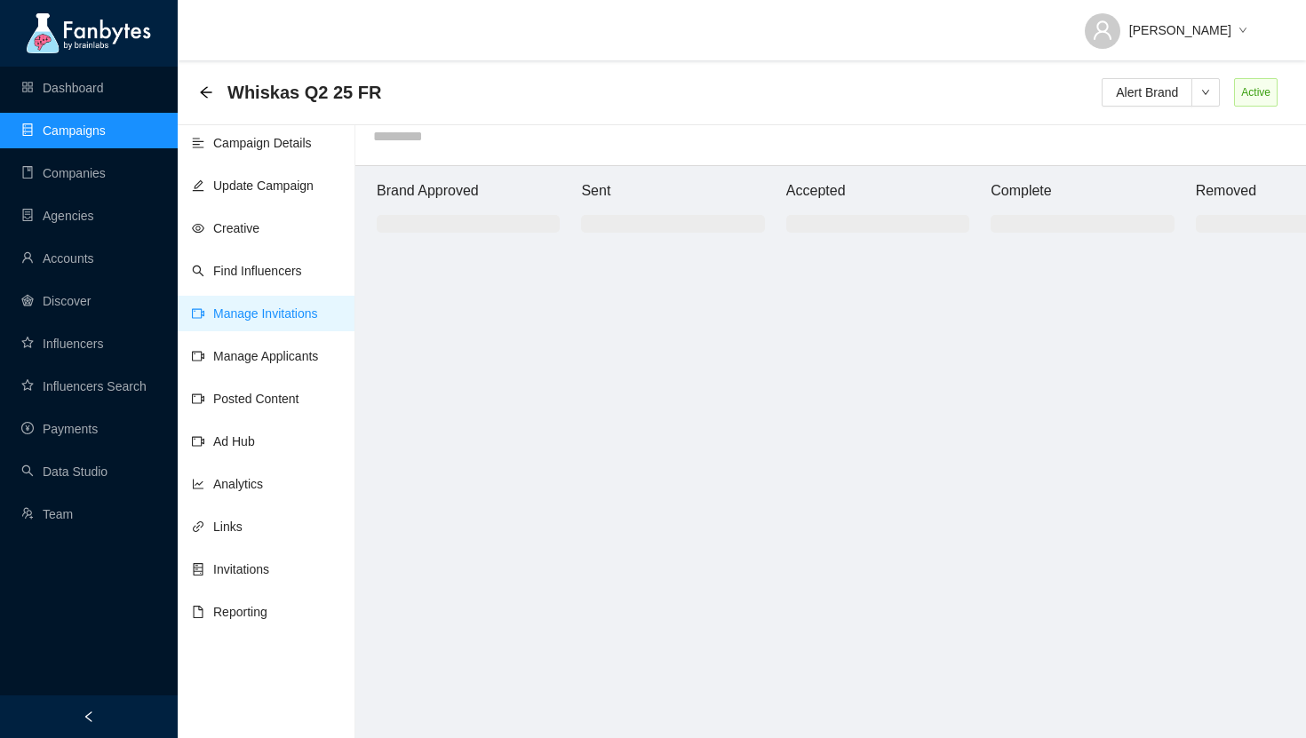
scroll to position [18, 0]
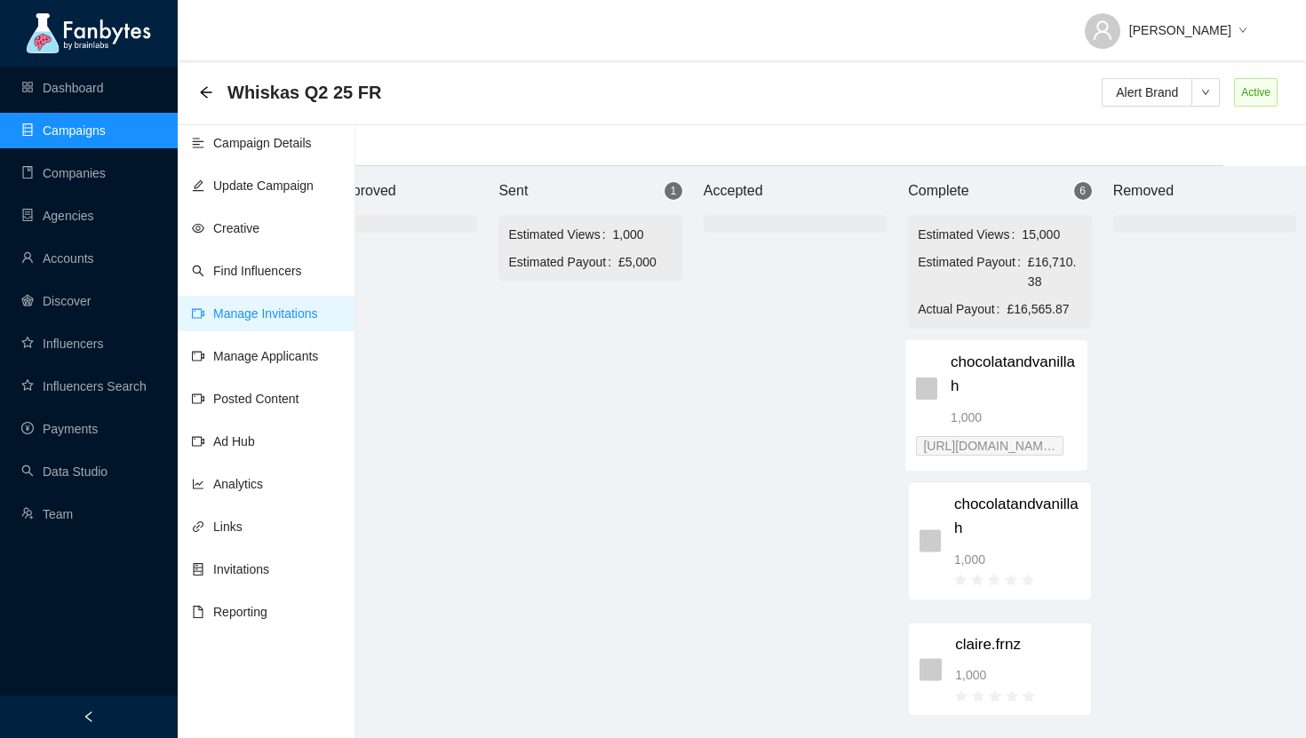
drag, startPoint x: 690, startPoint y: 345, endPoint x: 1039, endPoint y: 381, distance: 350.3
click at [1039, 381] on div "Brand Approved Sent 1 Estimated Views 1,000 Estimated Payout £5,000 chocolatand…" at bounding box center [795, 452] width 1066 height 572
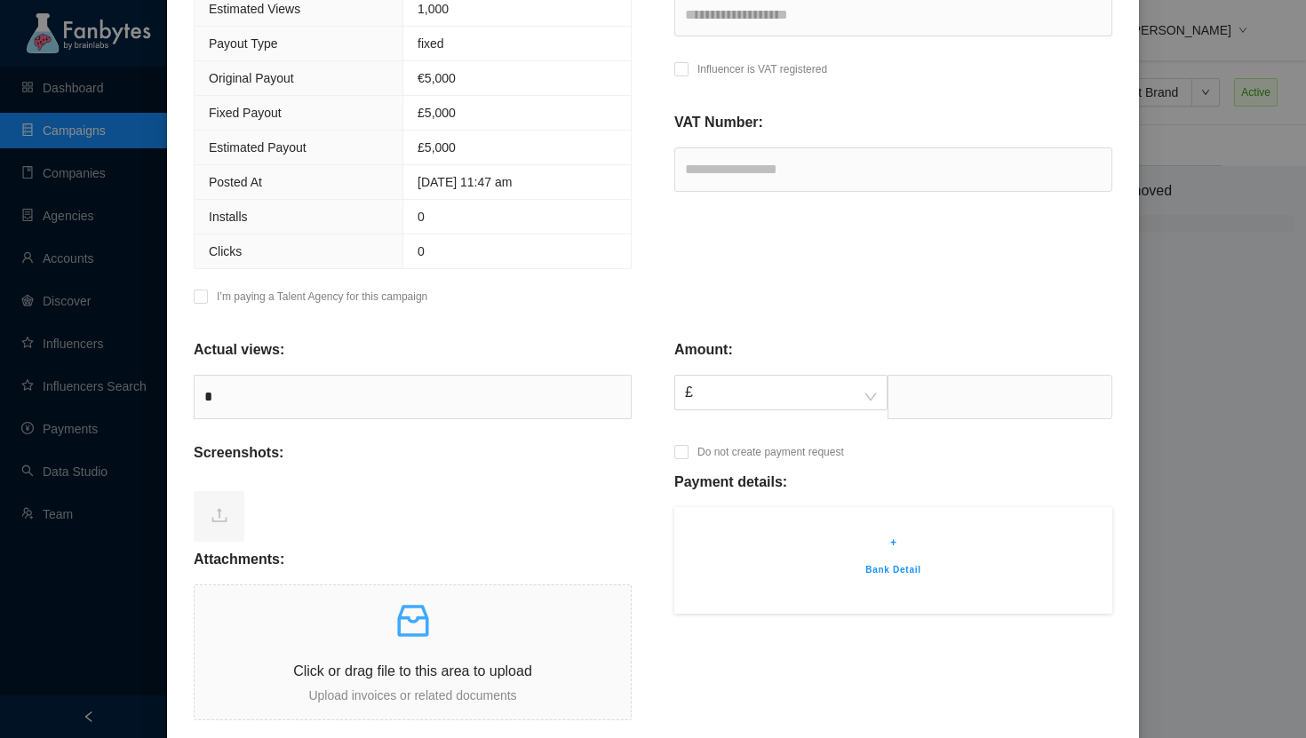
scroll to position [410, 0]
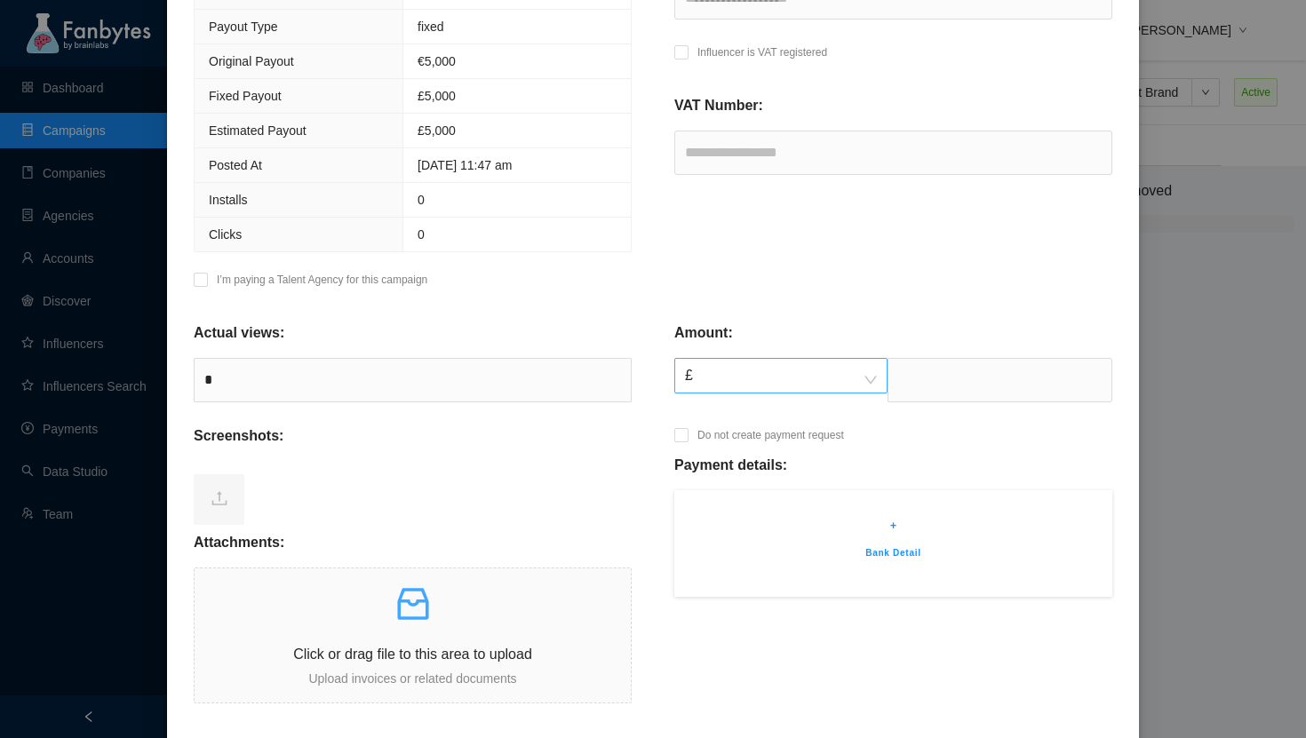
click at [742, 379] on span "£" at bounding box center [781, 376] width 192 height 34
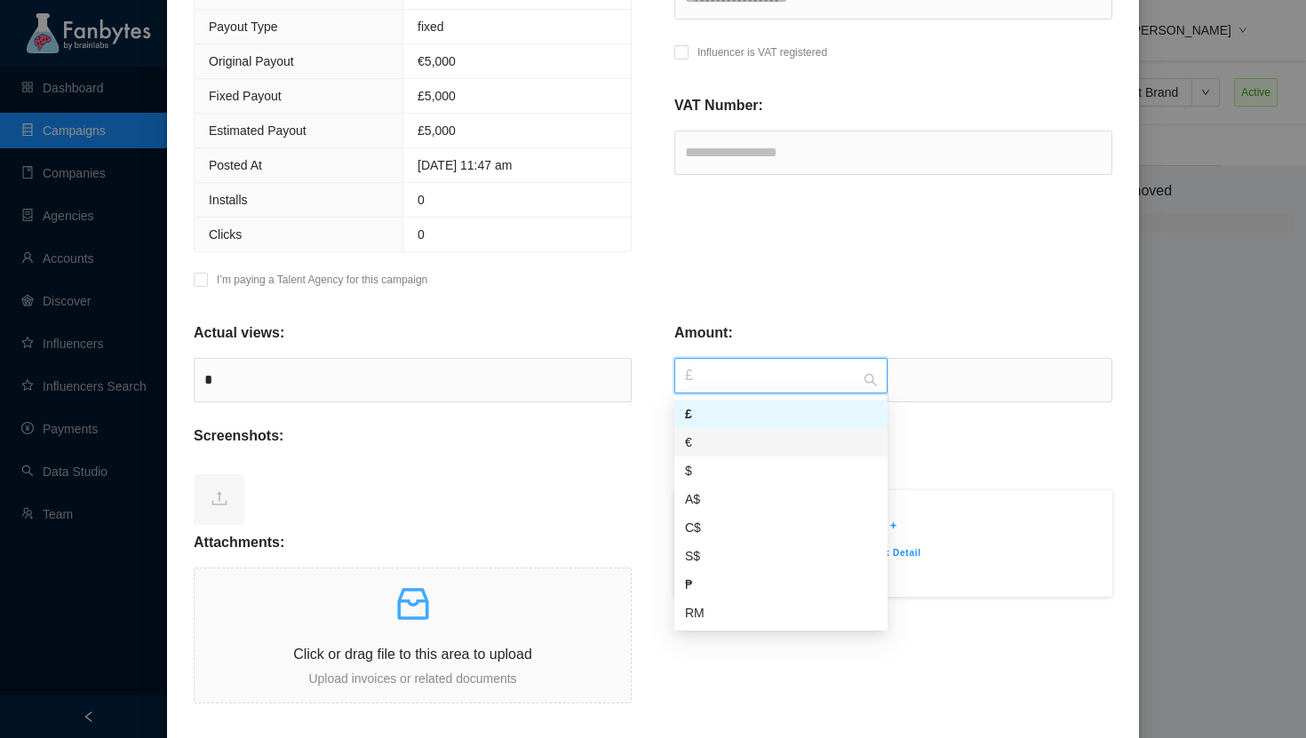
click at [746, 433] on div "€" at bounding box center [781, 443] width 192 height 20
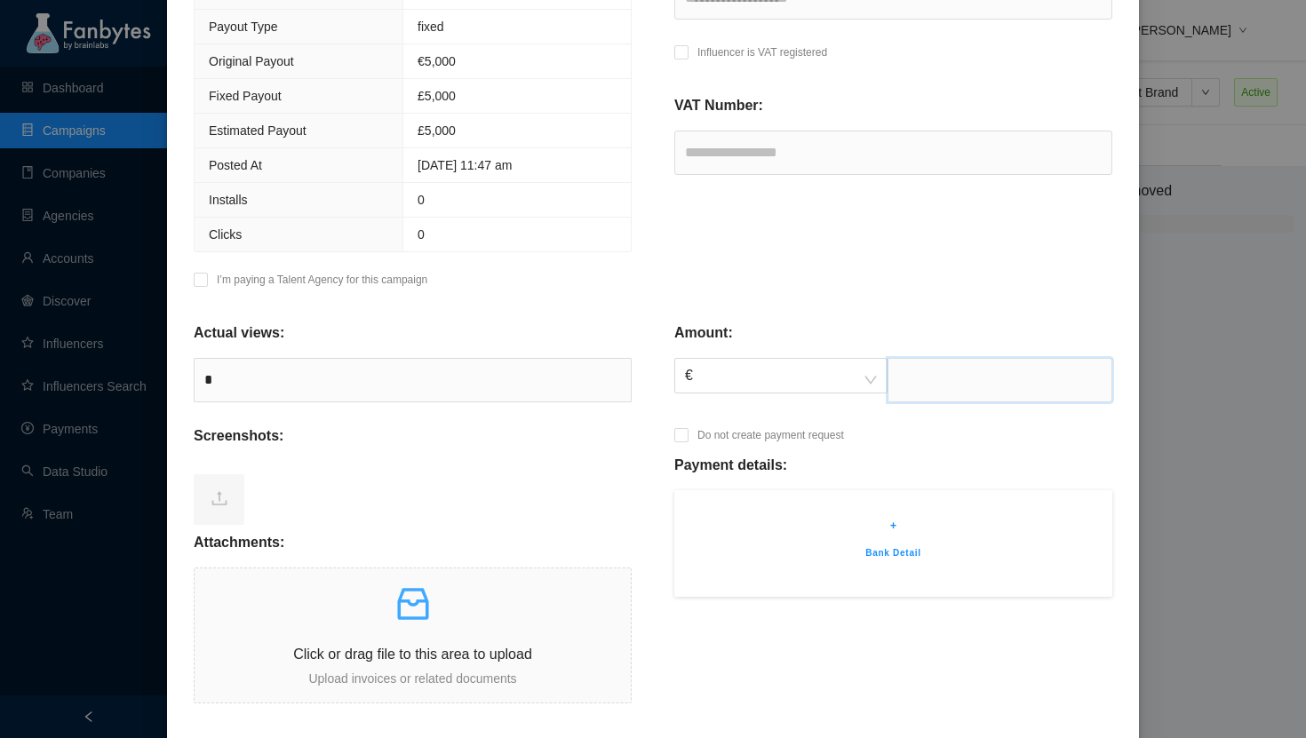
click at [934, 395] on input "text" at bounding box center [1000, 380] width 225 height 44
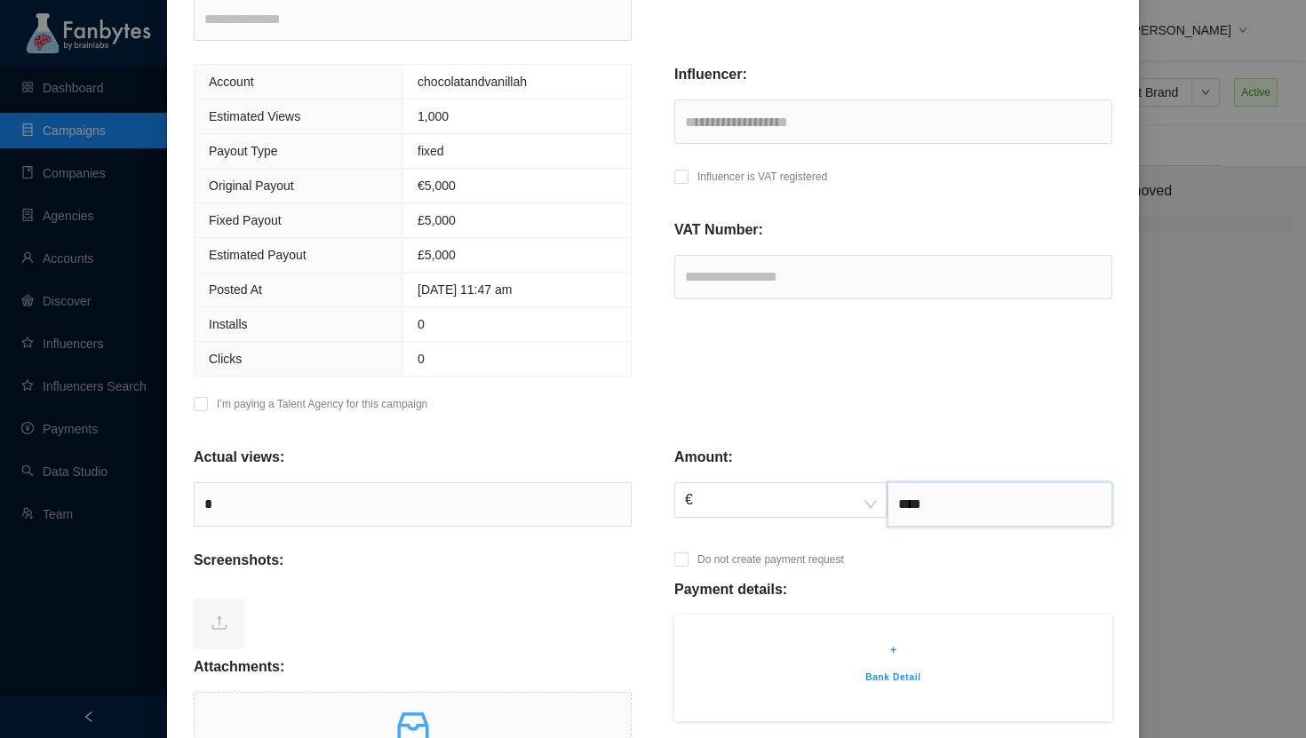
type input "****"
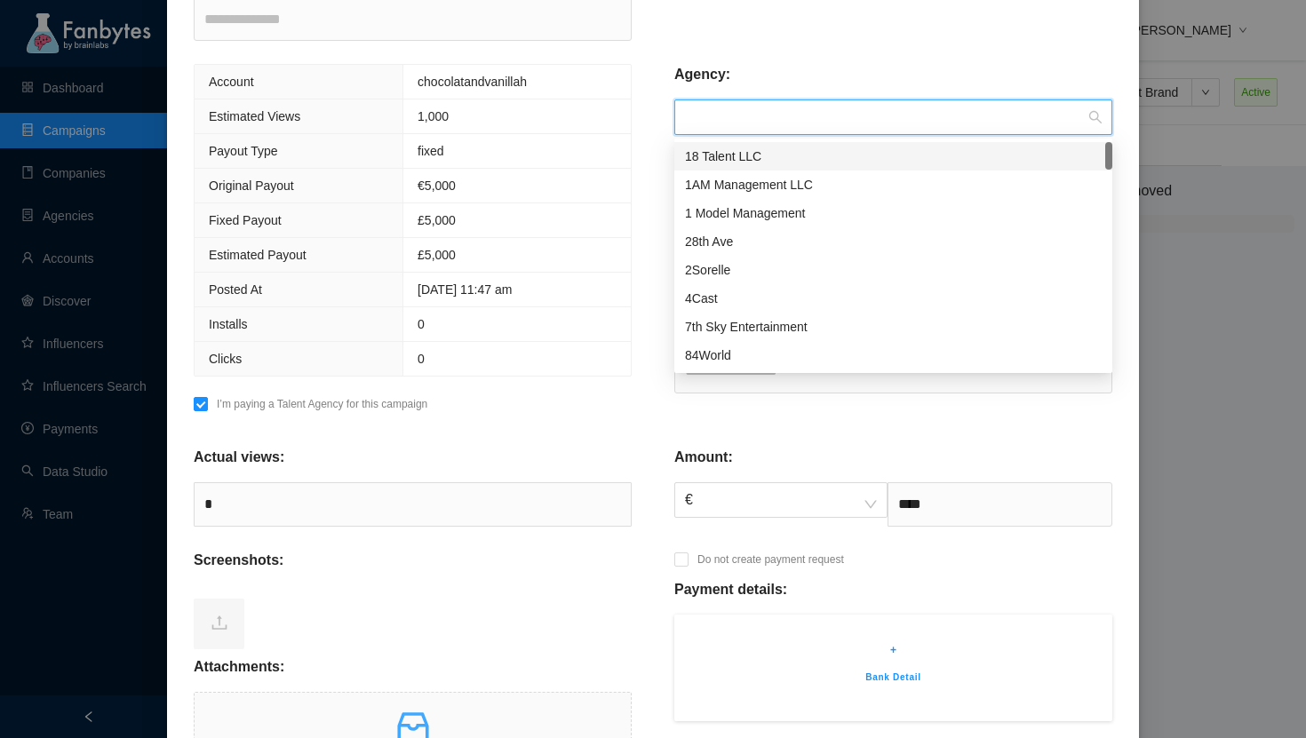
click at [828, 123] on input "search" at bounding box center [887, 117] width 404 height 34
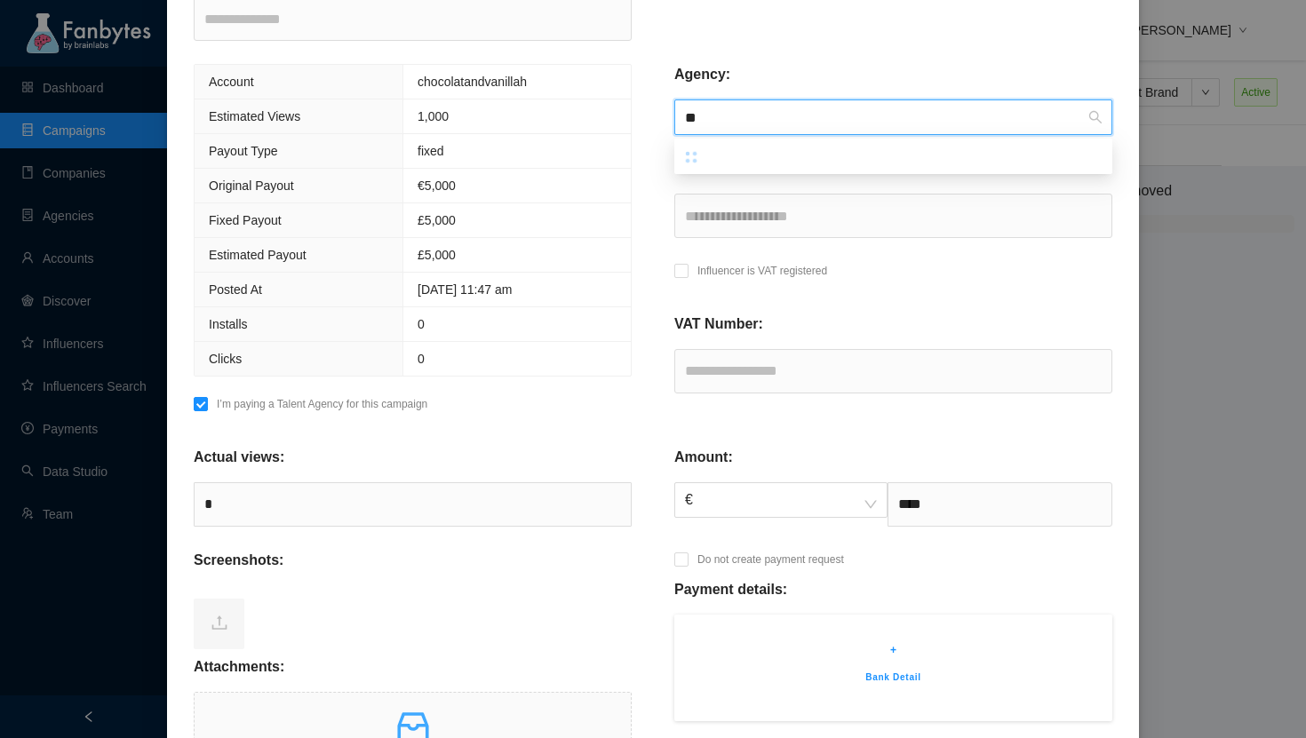
type input "*"
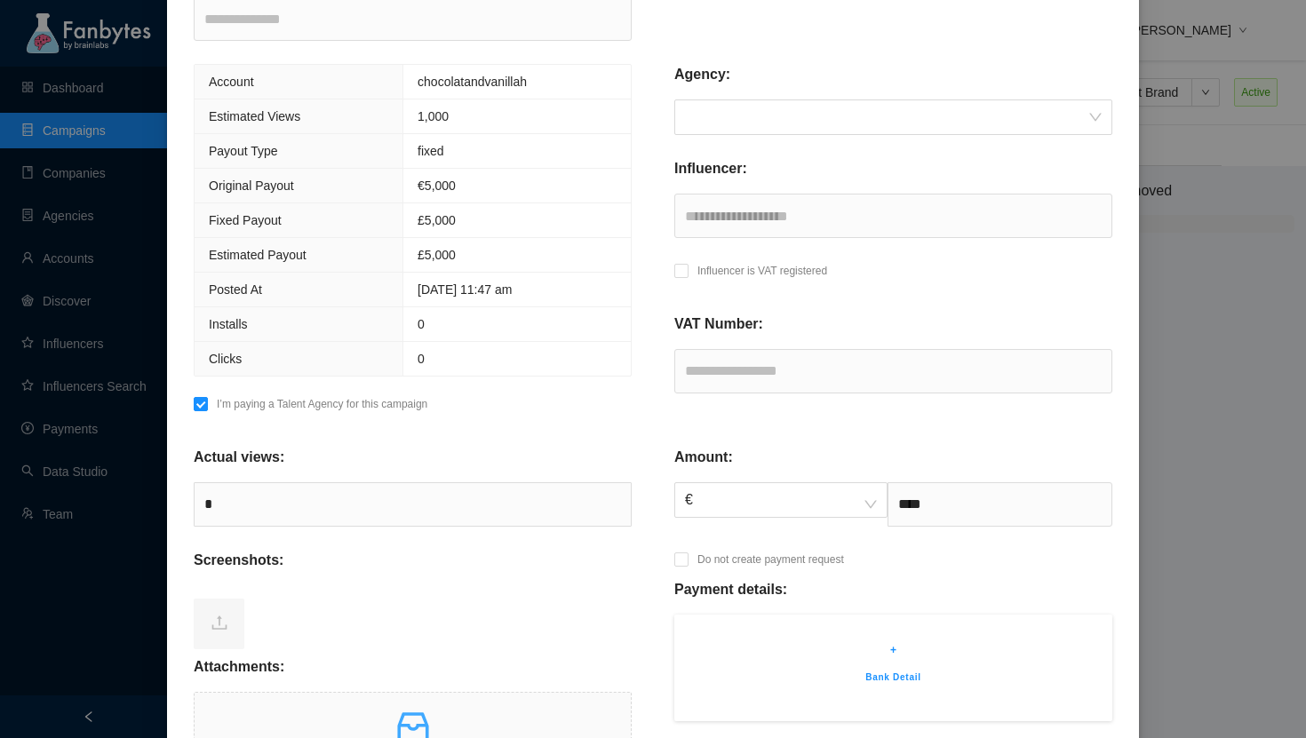
click at [1198, 236] on div "**********" at bounding box center [653, 369] width 1306 height 738
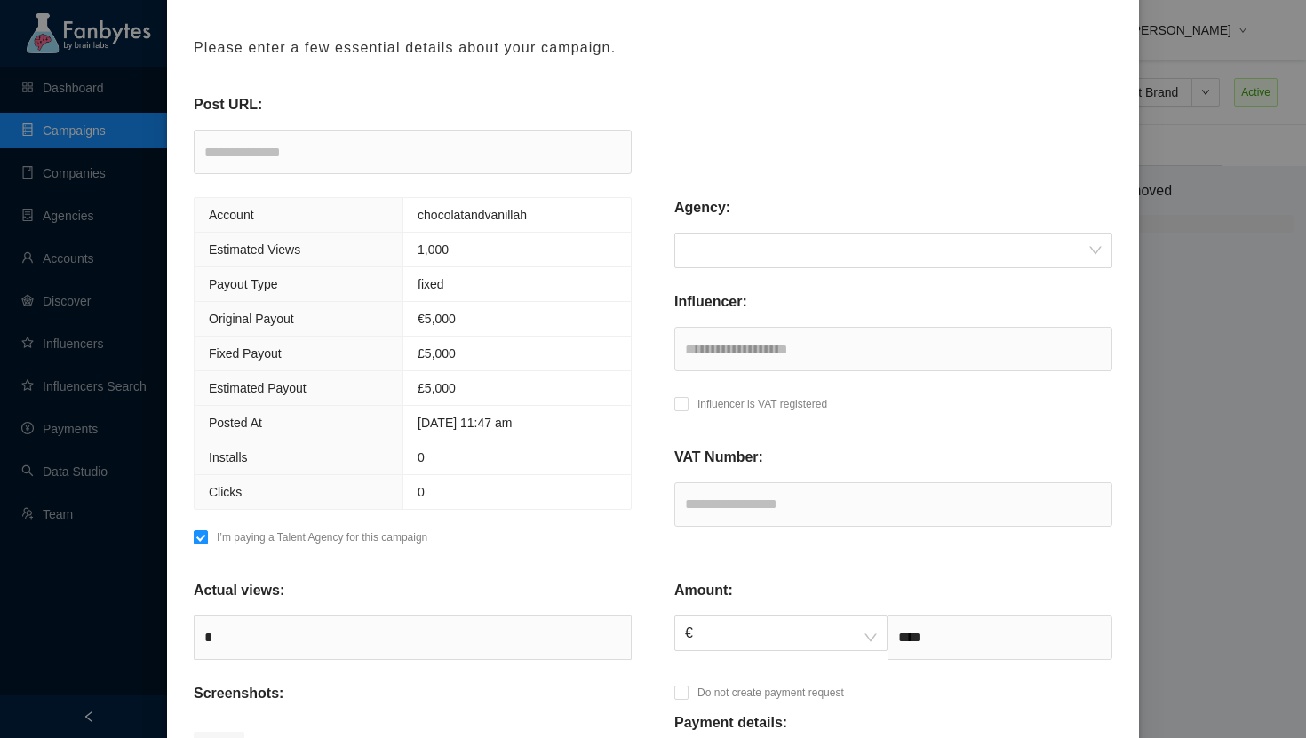
scroll to position [0, 0]
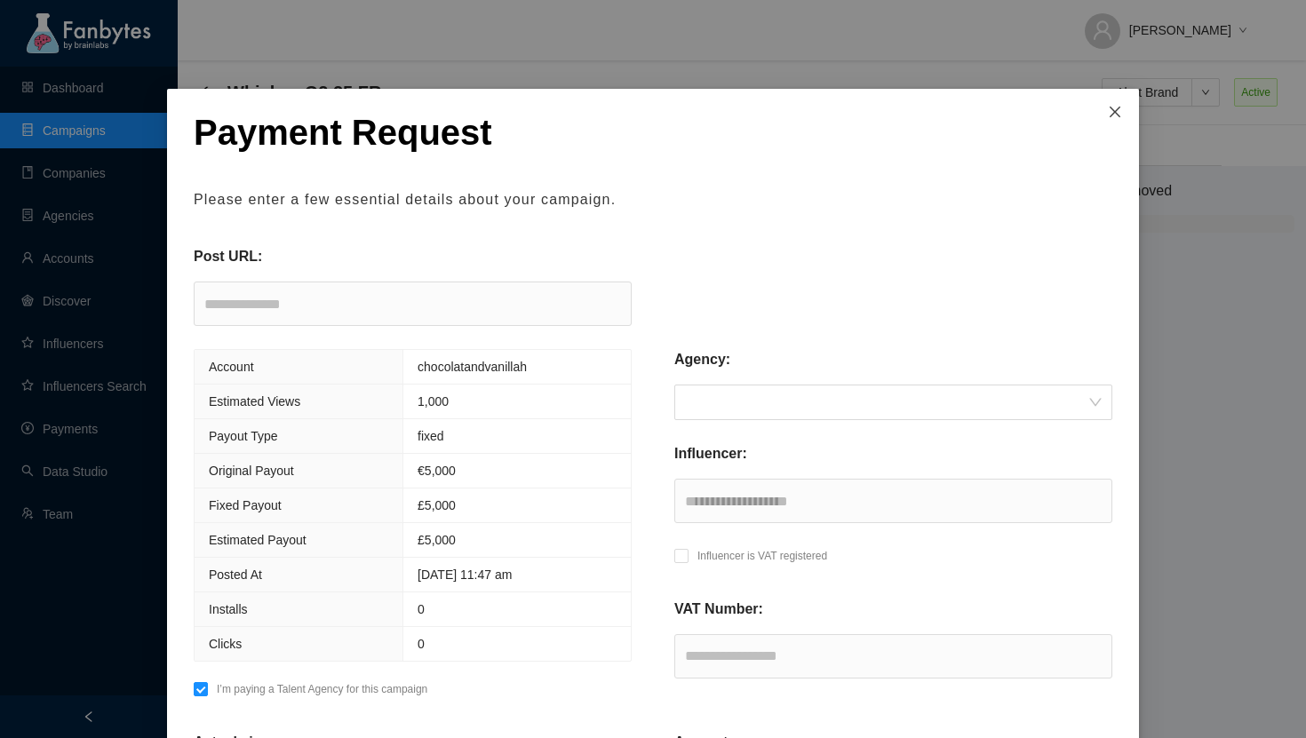
click at [1113, 101] on span "Close" at bounding box center [1115, 113] width 48 height 48
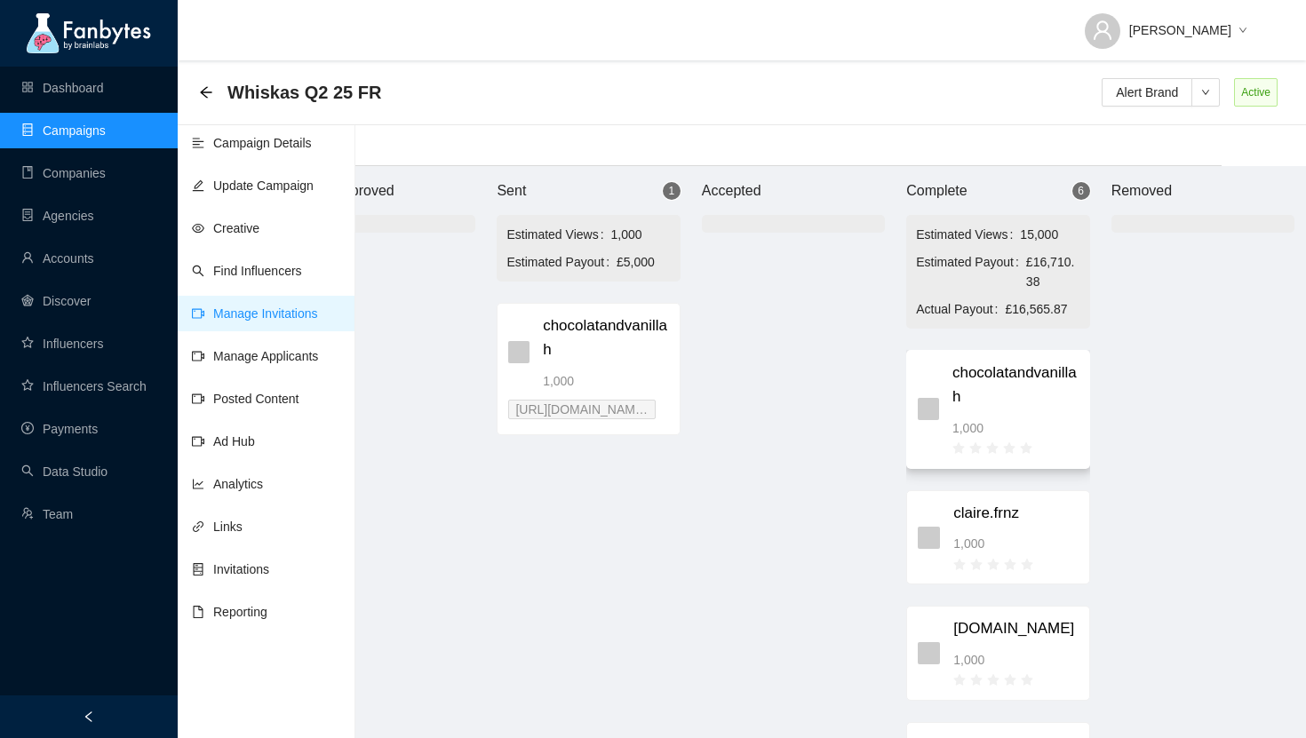
click at [1001, 405] on span "chocolatandvanillah" at bounding box center [1016, 385] width 126 height 47
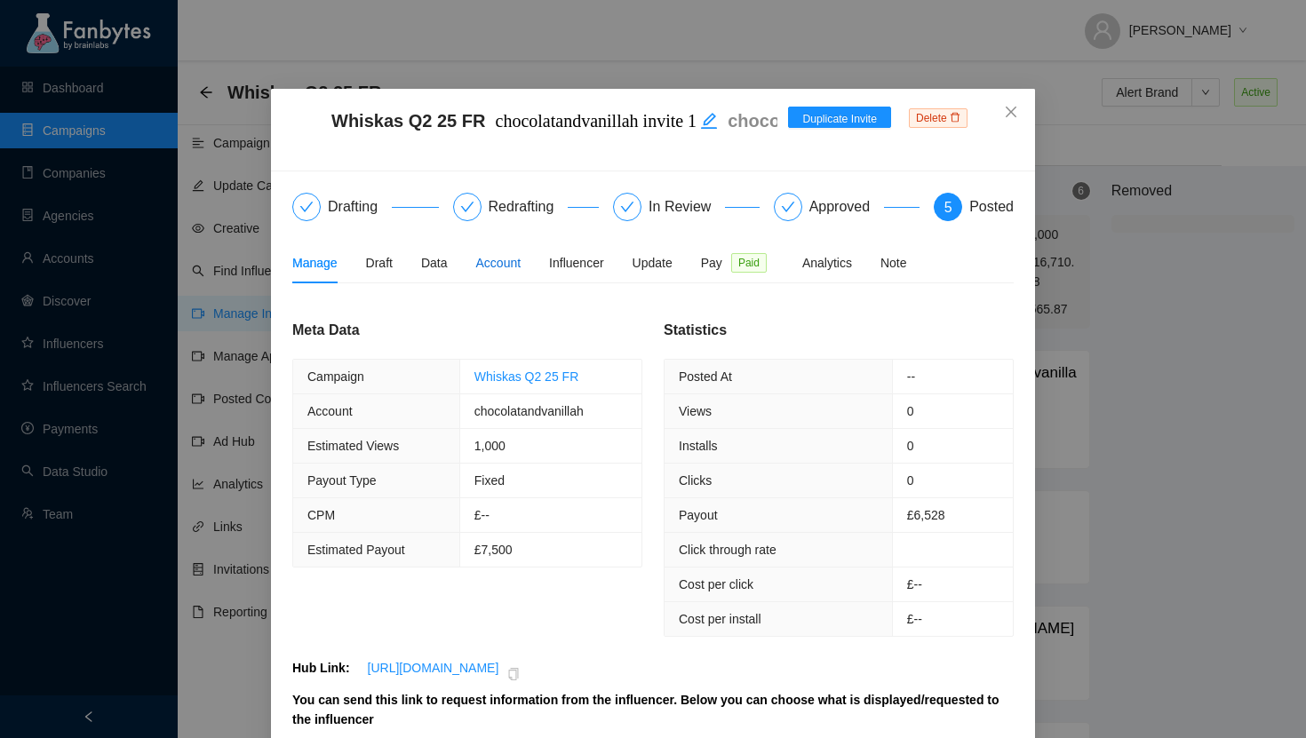
click at [492, 264] on div "Account" at bounding box center [498, 263] width 45 height 20
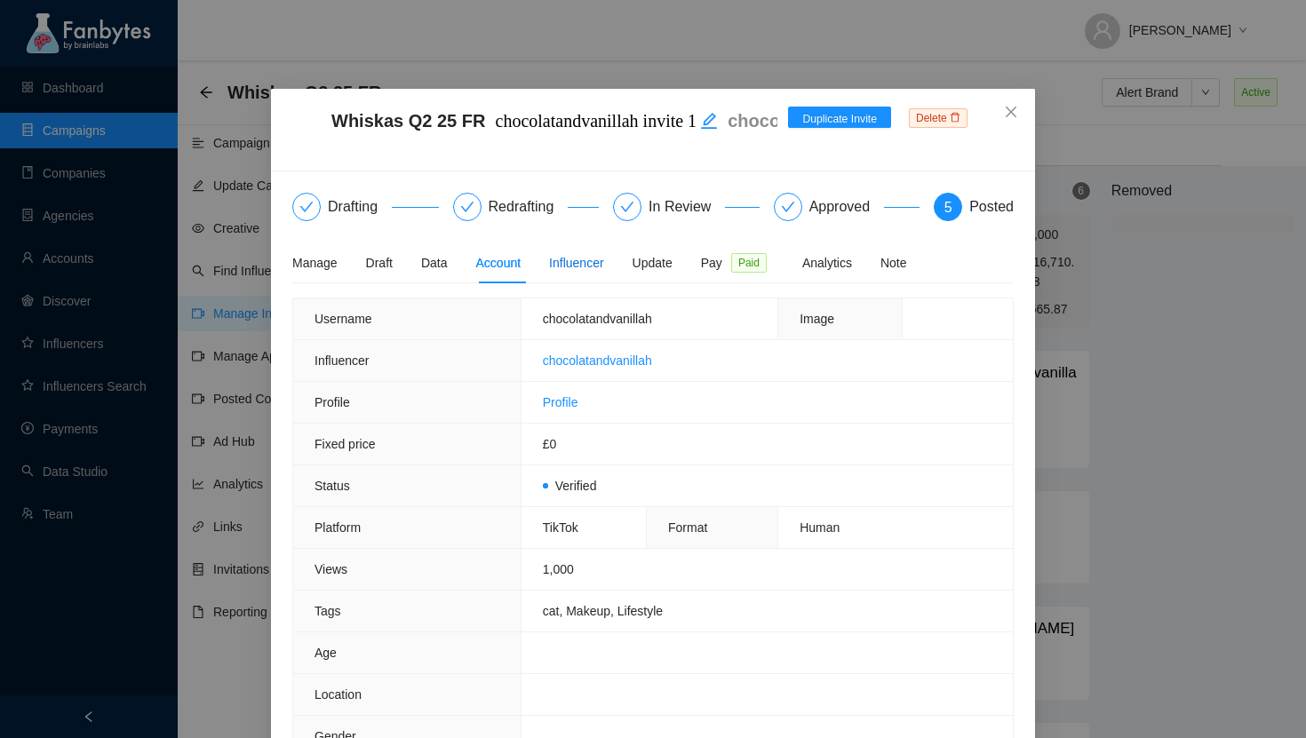
click at [565, 271] on div "Influencer" at bounding box center [576, 263] width 54 height 20
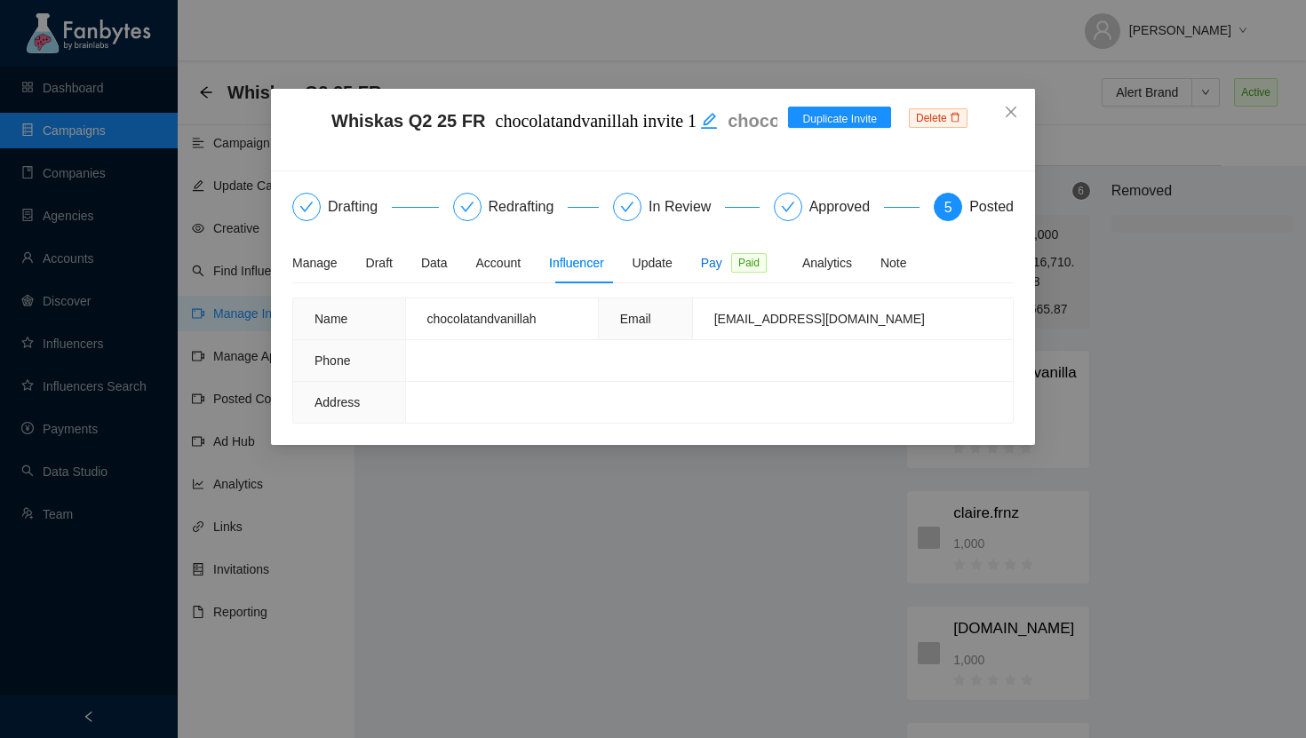
click at [719, 267] on span "Pay" at bounding box center [711, 263] width 21 height 20
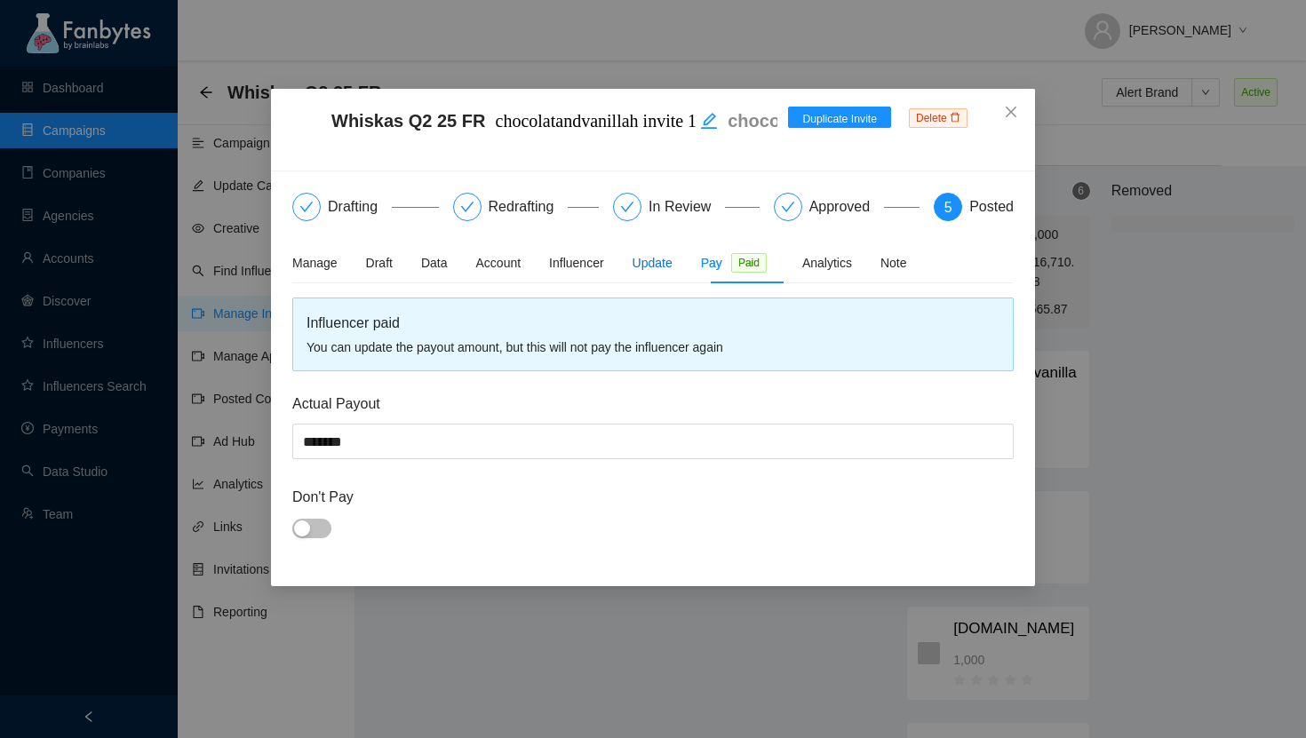
click at [673, 266] on div "Update" at bounding box center [653, 263] width 40 height 20
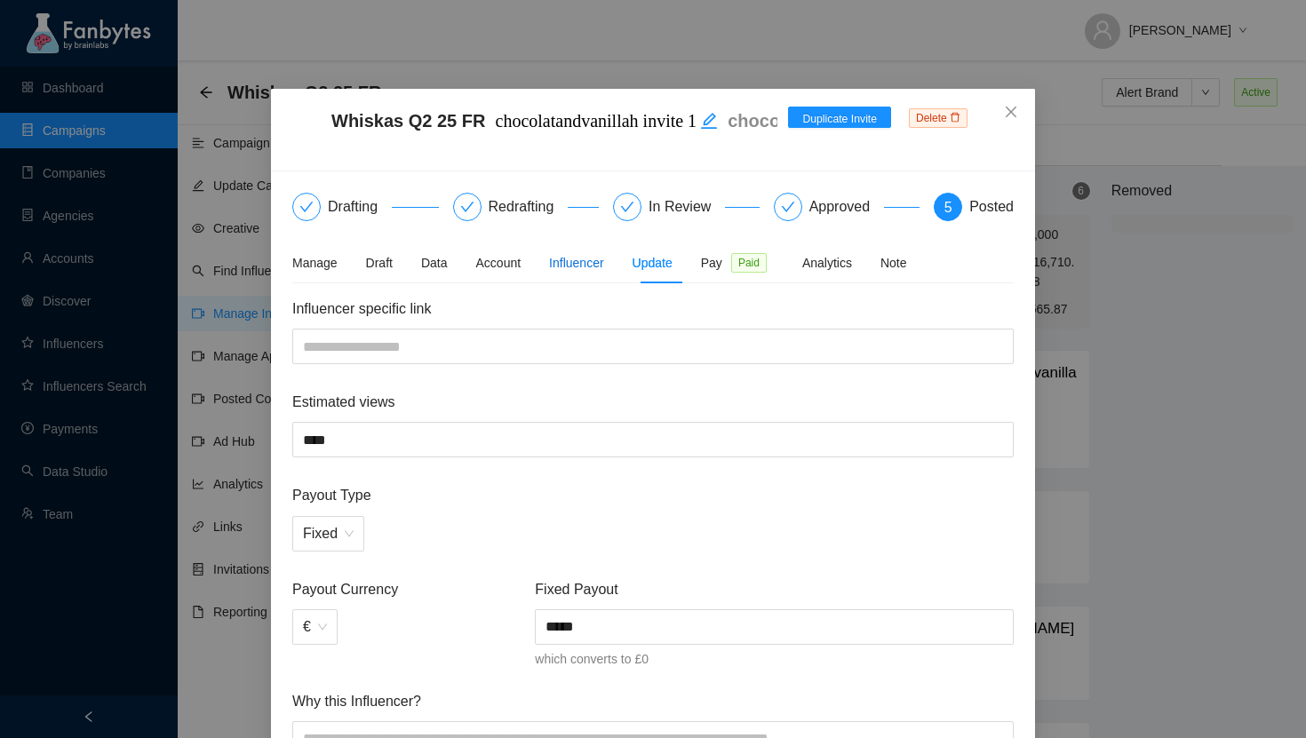
click at [603, 269] on div "Influencer" at bounding box center [576, 263] width 54 height 20
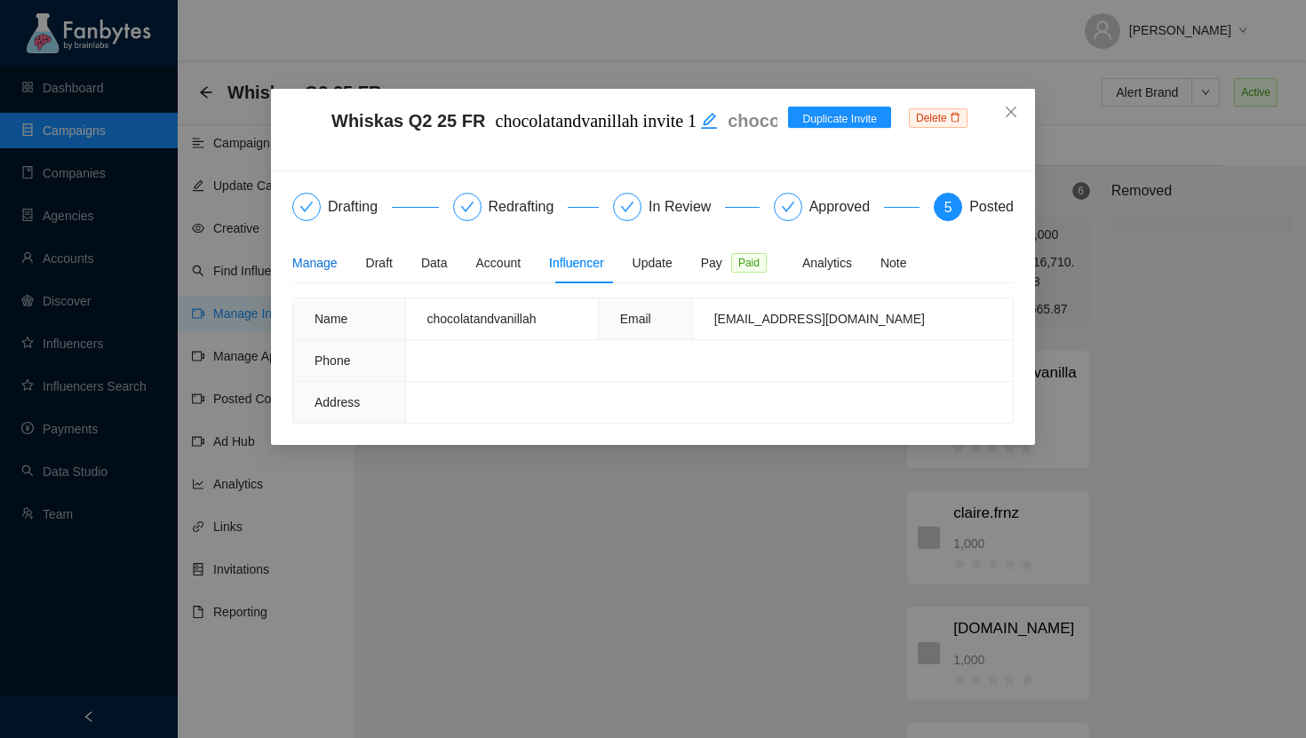
click at [301, 262] on div "Manage" at bounding box center [314, 263] width 45 height 20
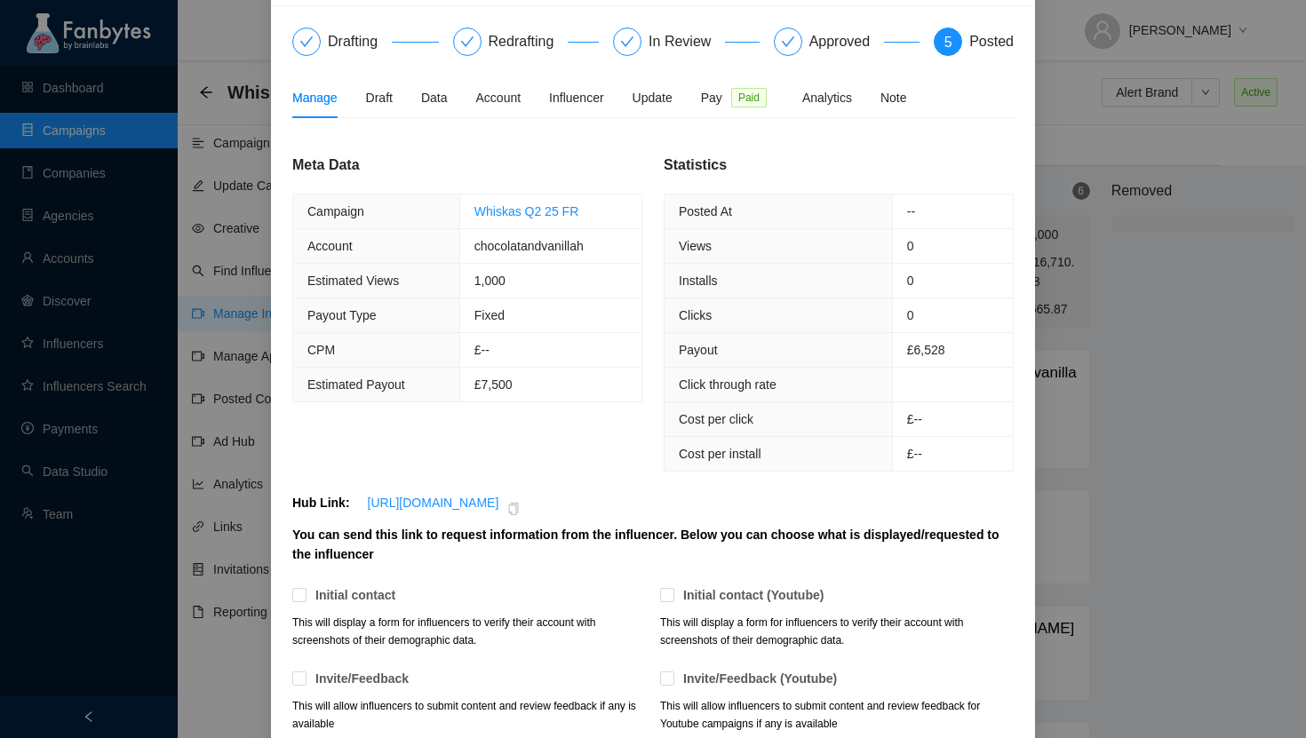
scroll to position [167, 0]
click at [902, 96] on div "Note" at bounding box center [894, 96] width 27 height 20
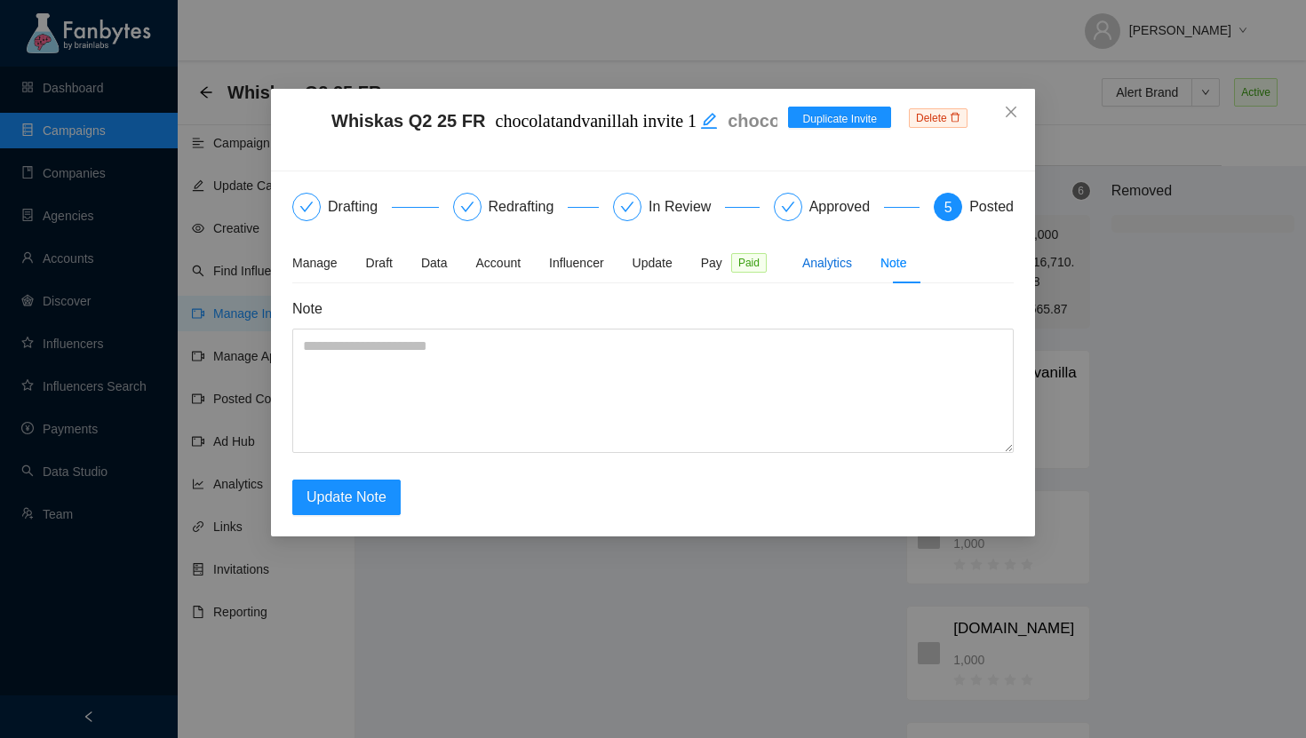
click at [840, 255] on div "Analytics" at bounding box center [827, 263] width 50 height 20
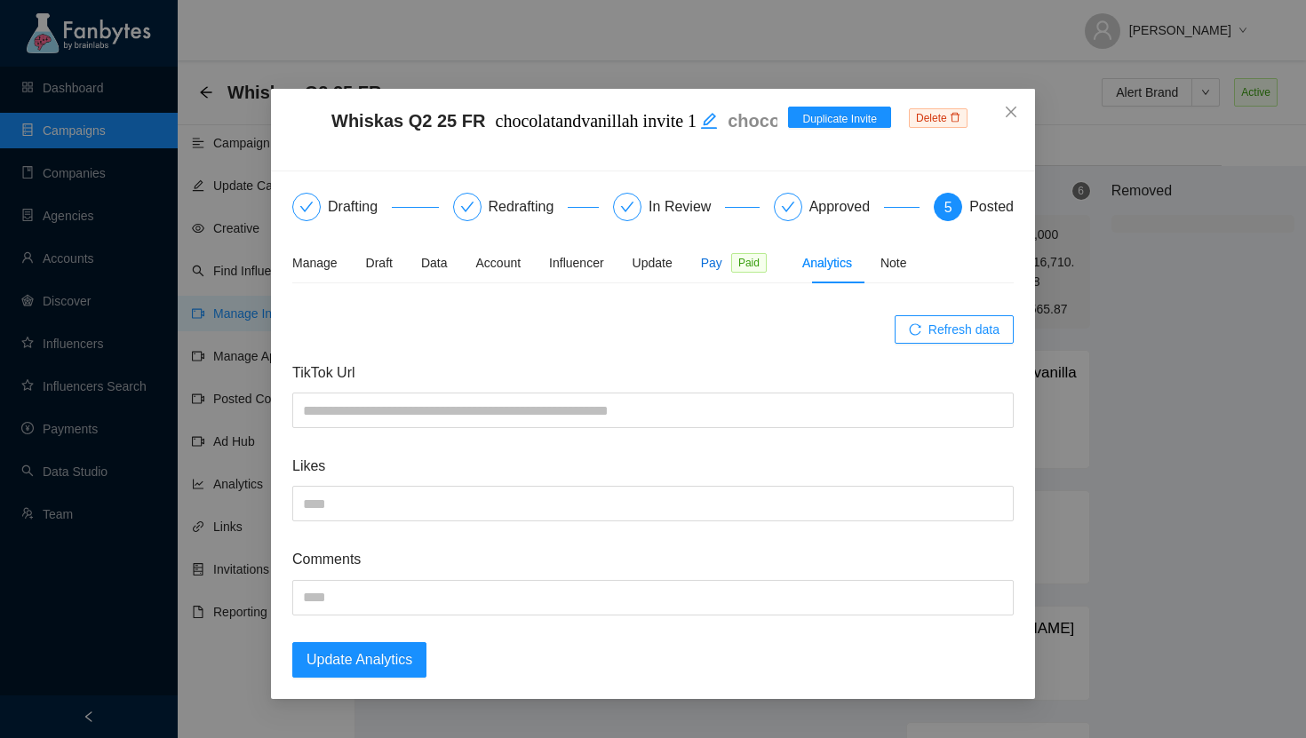
click at [739, 265] on div "Pay Paid" at bounding box center [737, 263] width 73 height 20
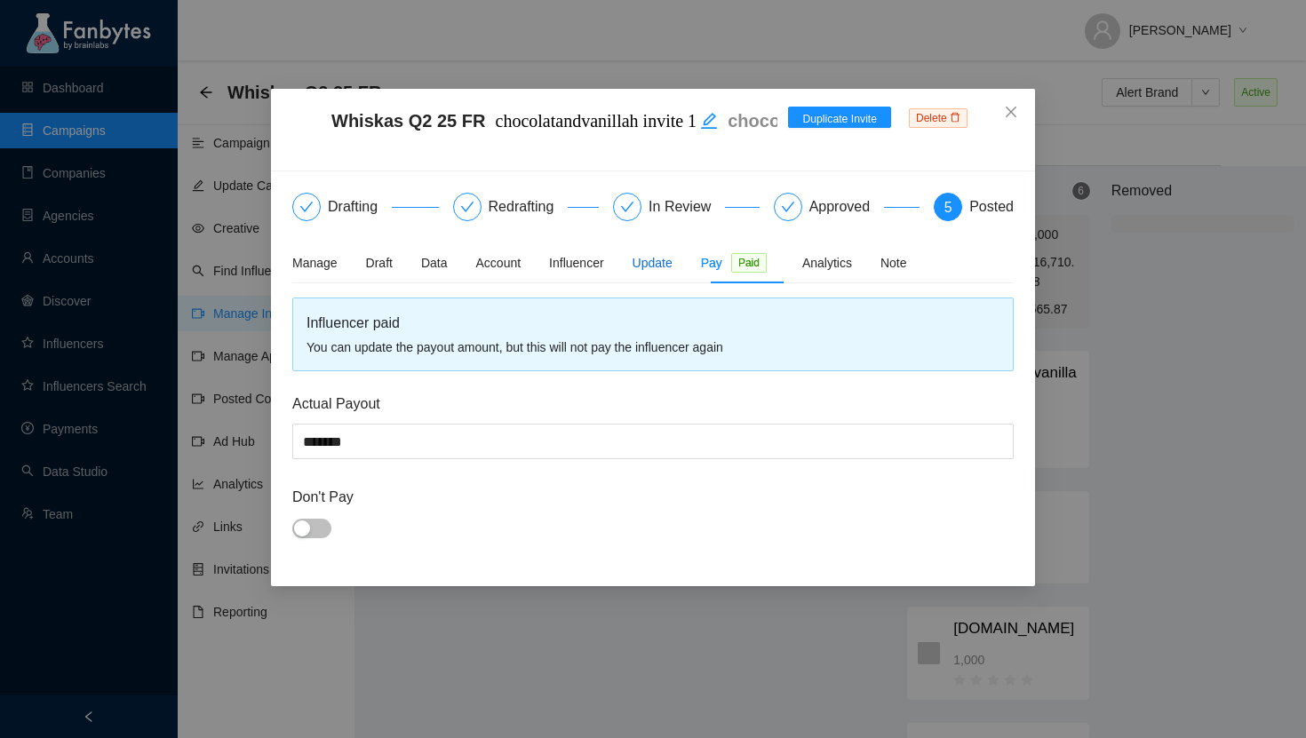
click at [670, 263] on div "Update" at bounding box center [653, 263] width 40 height 20
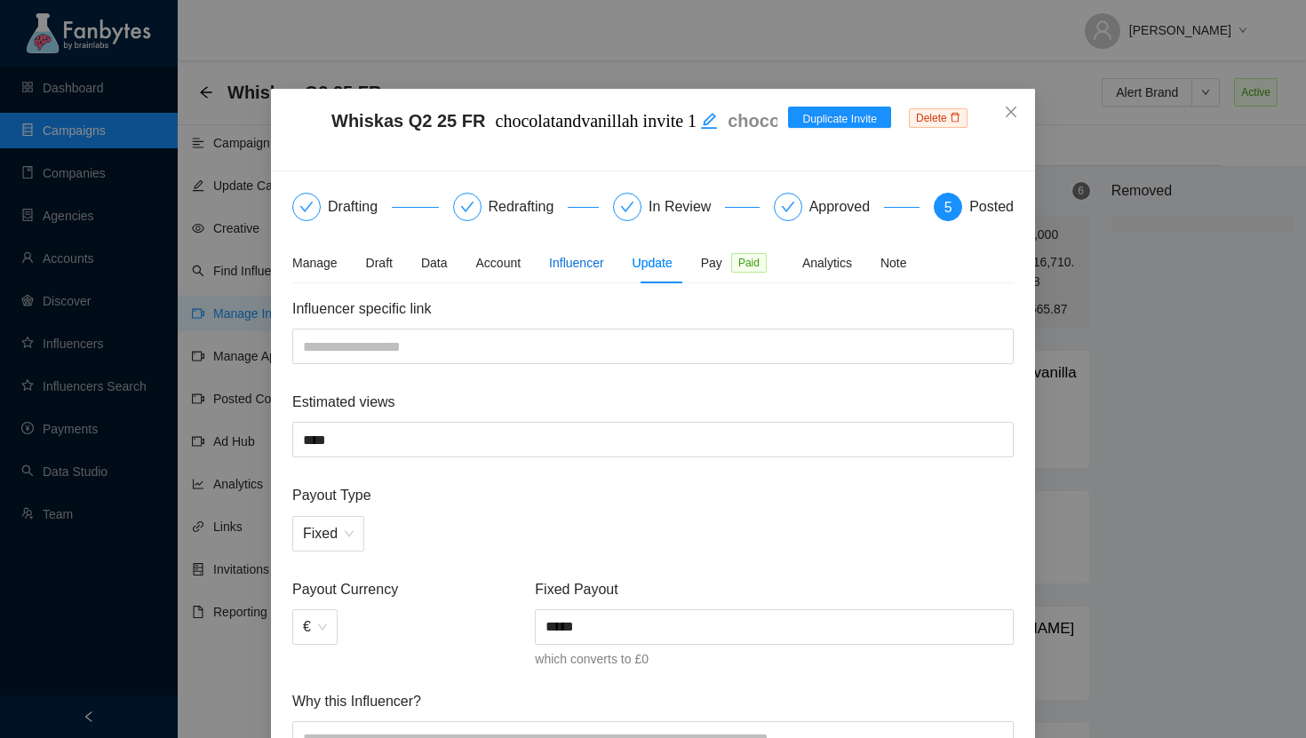
click at [595, 269] on div "Influencer" at bounding box center [576, 263] width 54 height 20
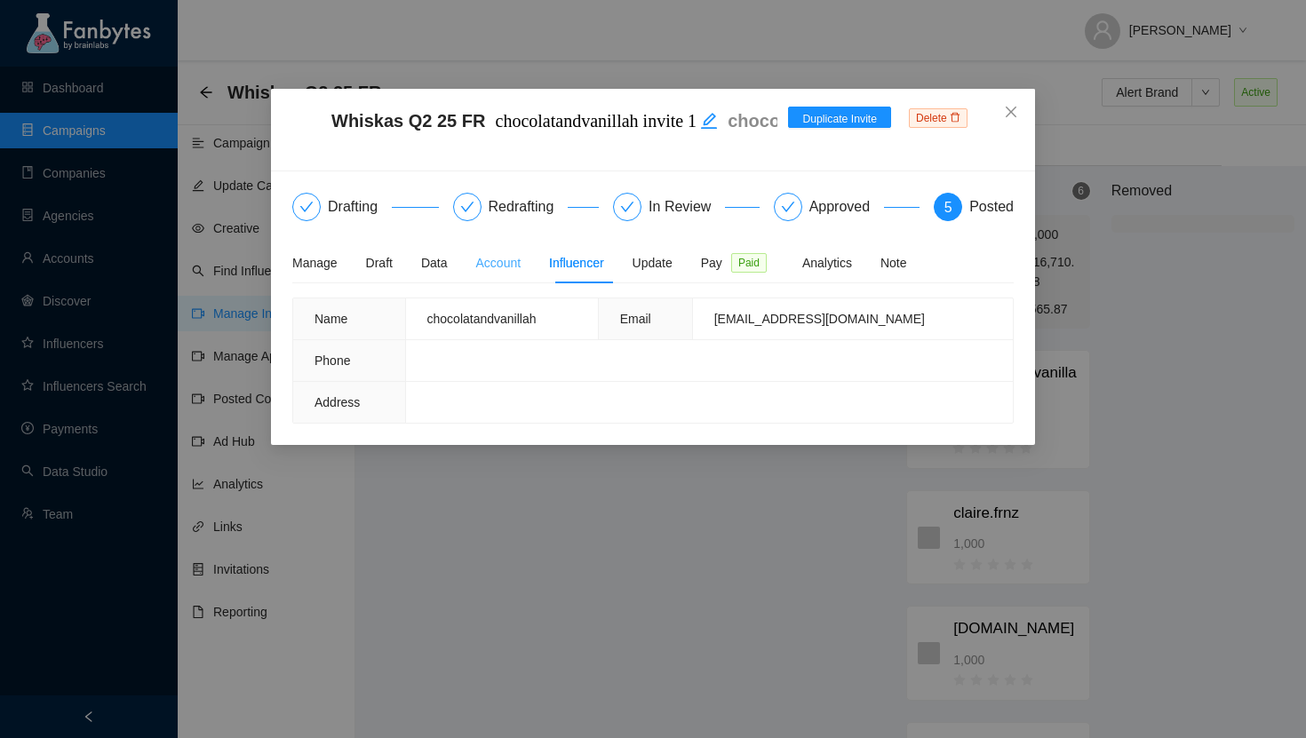
click at [494, 275] on div "Account" at bounding box center [498, 263] width 45 height 41
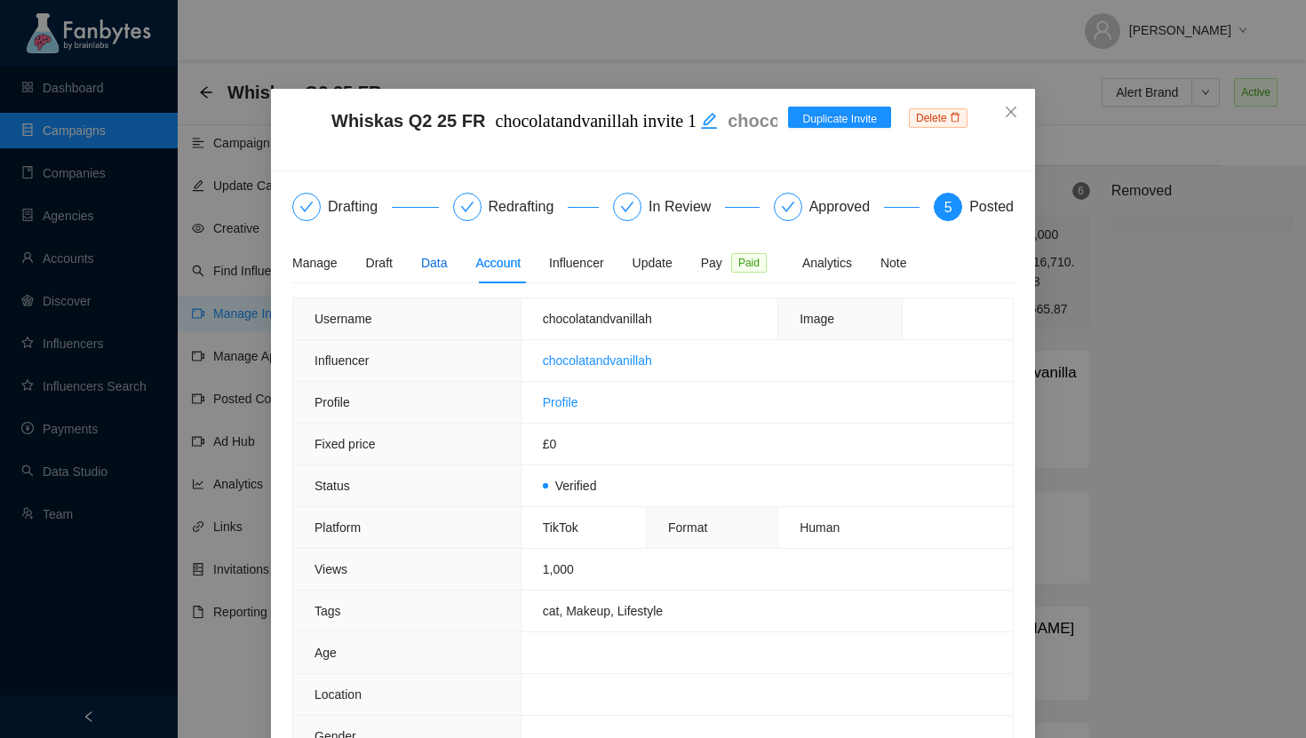
click at [440, 253] on div "Data" at bounding box center [434, 263] width 27 height 20
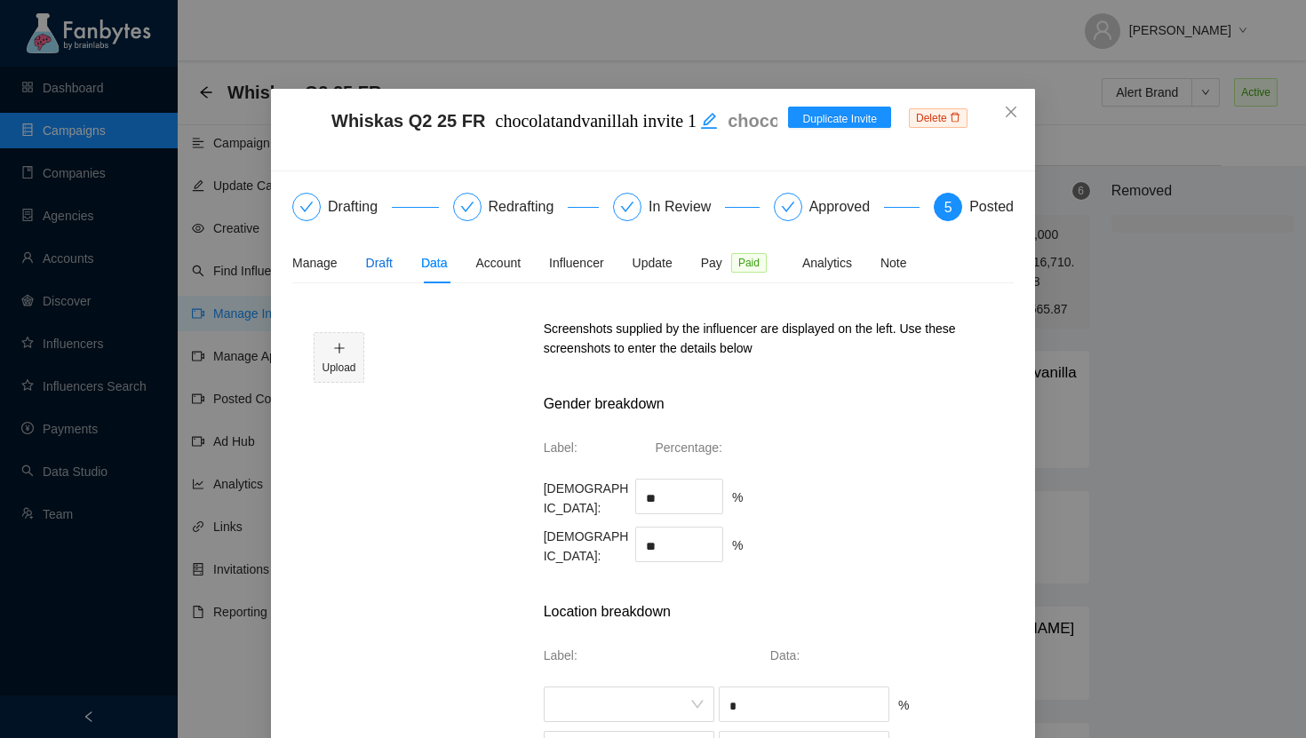
click at [378, 268] on div "Draft" at bounding box center [379, 263] width 27 height 20
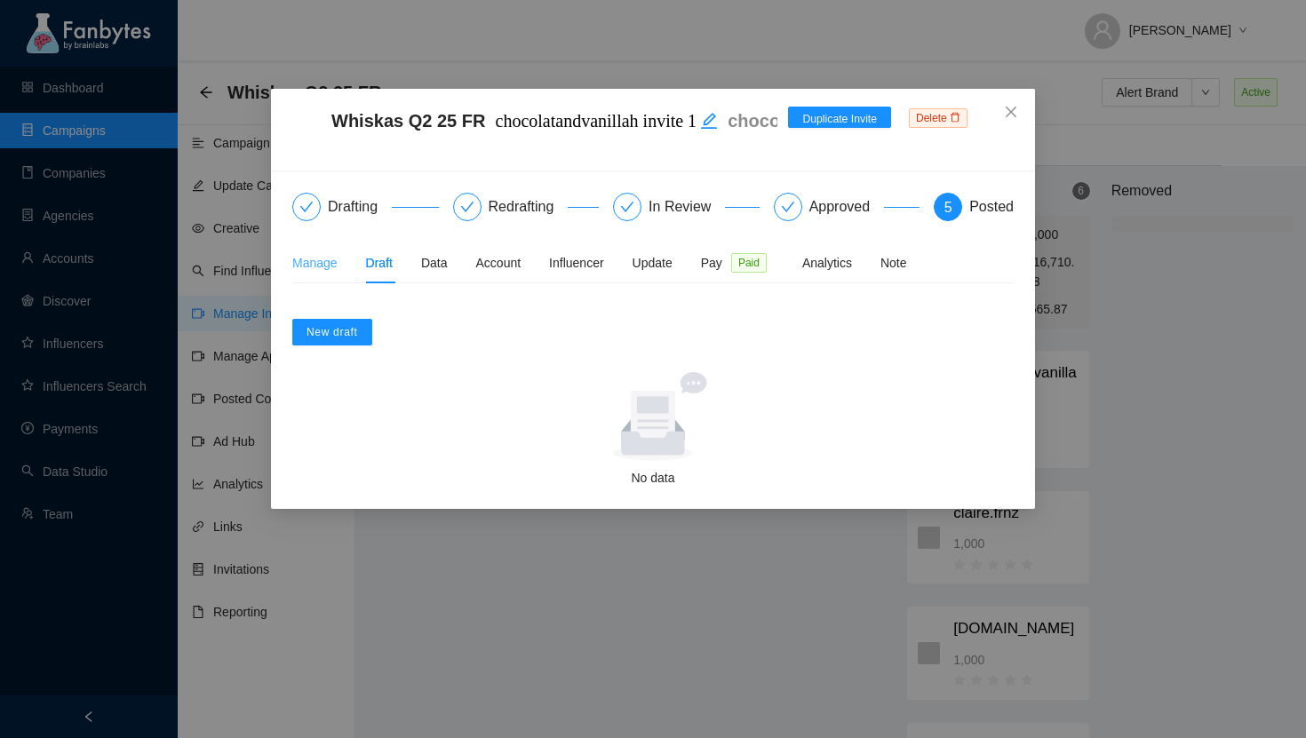
click at [322, 273] on div "Manage" at bounding box center [314, 263] width 45 height 41
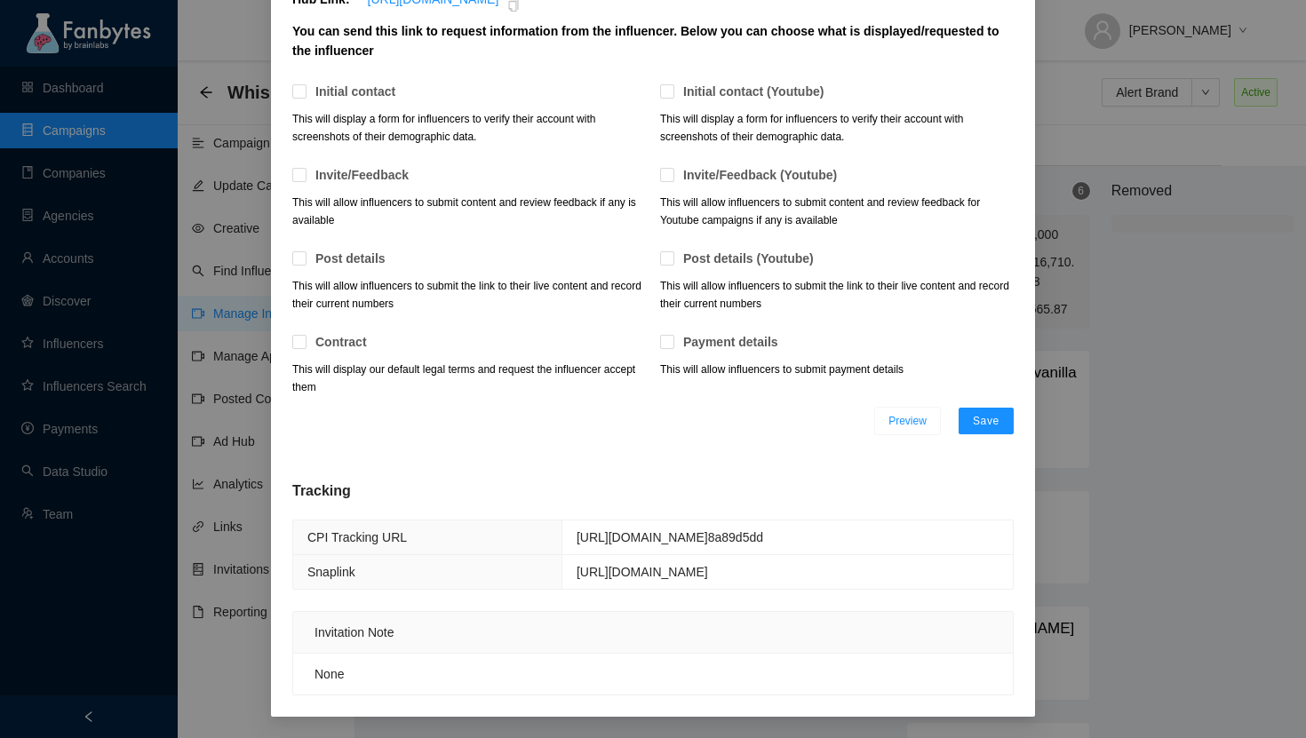
scroll to position [669, 0]
click at [1241, 598] on div "Whiskas Q2 25 FR chocolatandvanillah invite 1 chocolatandvanillah Duplicate Inv…" at bounding box center [653, 369] width 1306 height 738
click at [1105, 437] on div "Whiskas Q2 25 FR chocolatandvanillah invite 1 chocolatandvanillah Duplicate Inv…" at bounding box center [653, 369] width 1306 height 738
click at [890, 415] on span "Preview" at bounding box center [908, 421] width 38 height 18
click at [1110, 389] on div "Whiskas Q2 25 FR chocolatandvanillah invite 1 chocolatandvanillah Duplicate Inv…" at bounding box center [653, 369] width 1306 height 738
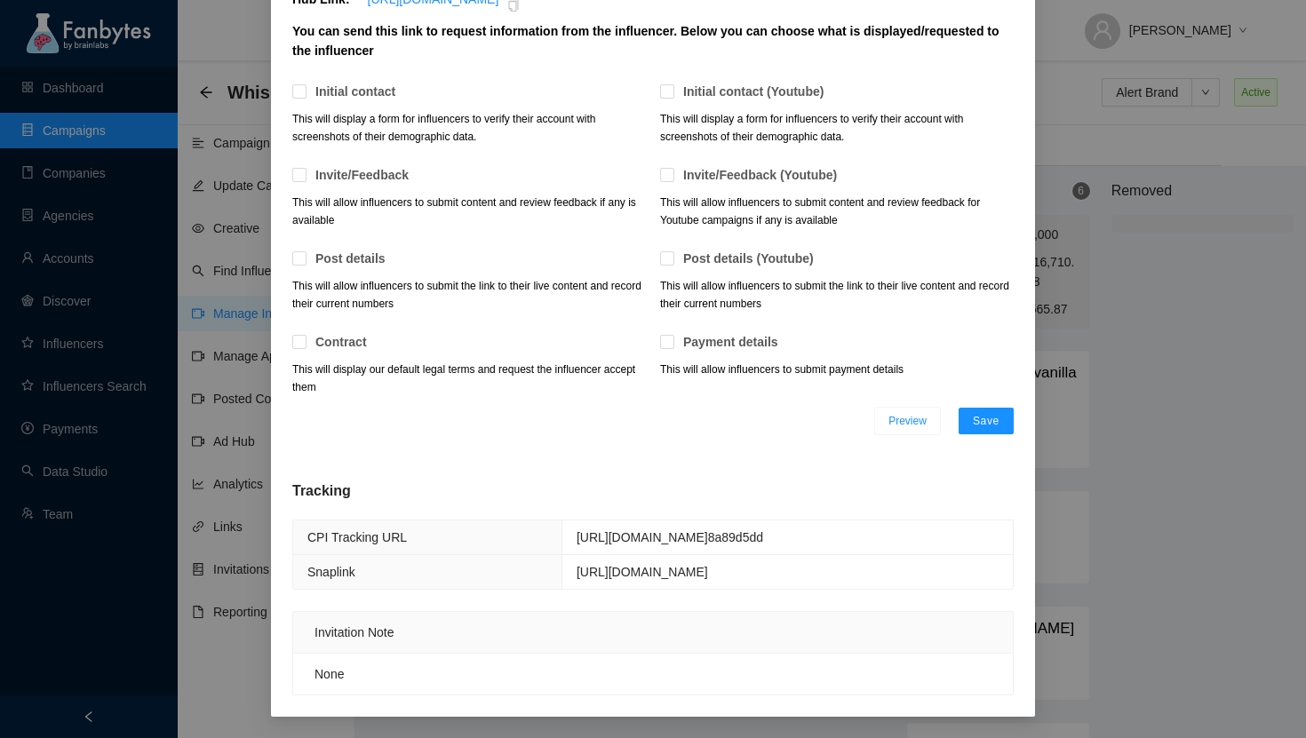
click at [1093, 369] on div "Whiskas Q2 25 FR chocolatandvanillah invite 1 chocolatandvanillah Duplicate Inv…" at bounding box center [653, 369] width 1306 height 738
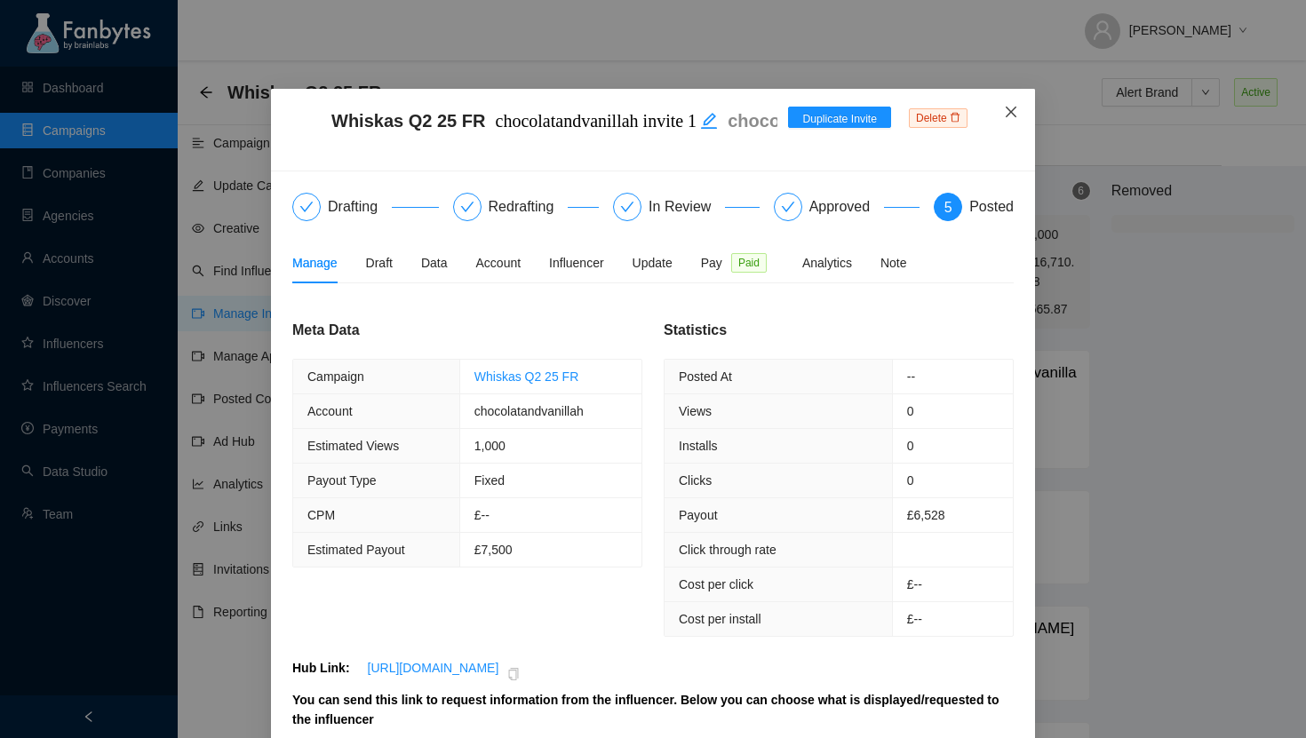
click at [1010, 105] on icon "close" at bounding box center [1011, 112] width 14 height 14
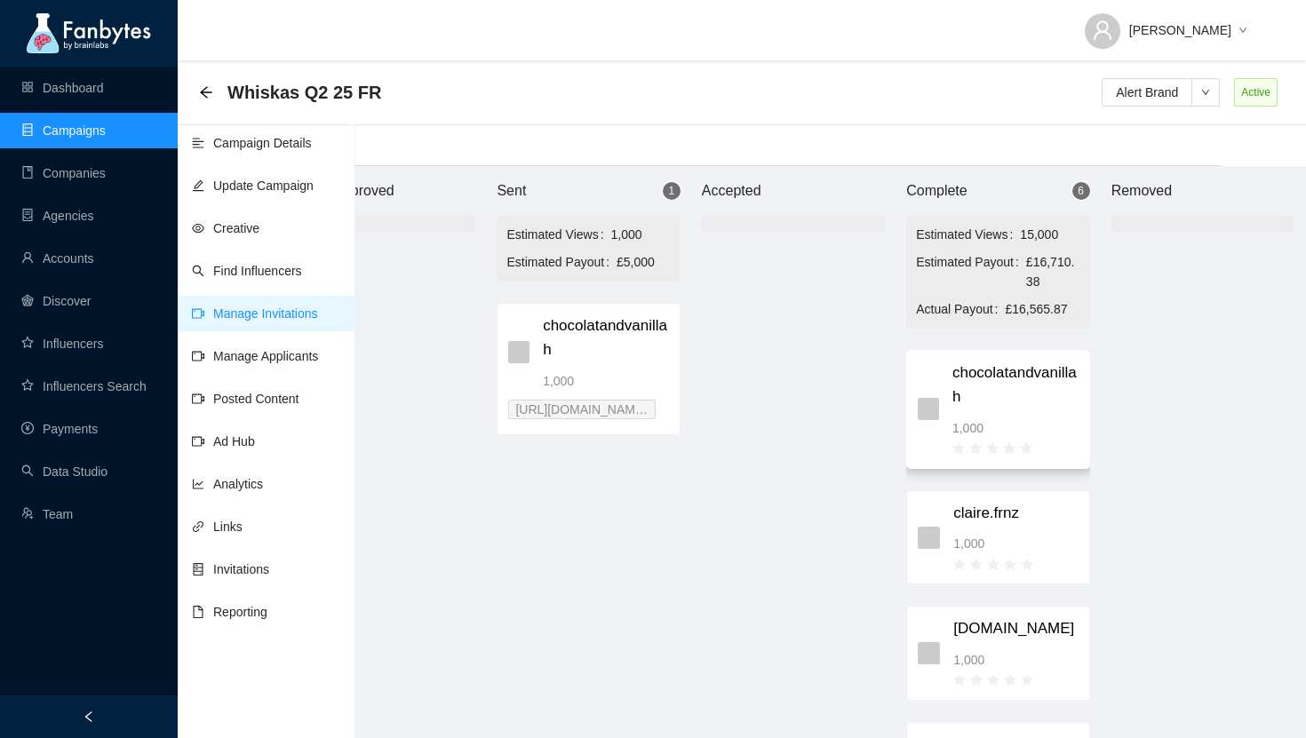
click at [1004, 393] on span "chocolatandvanillah" at bounding box center [1016, 385] width 126 height 47
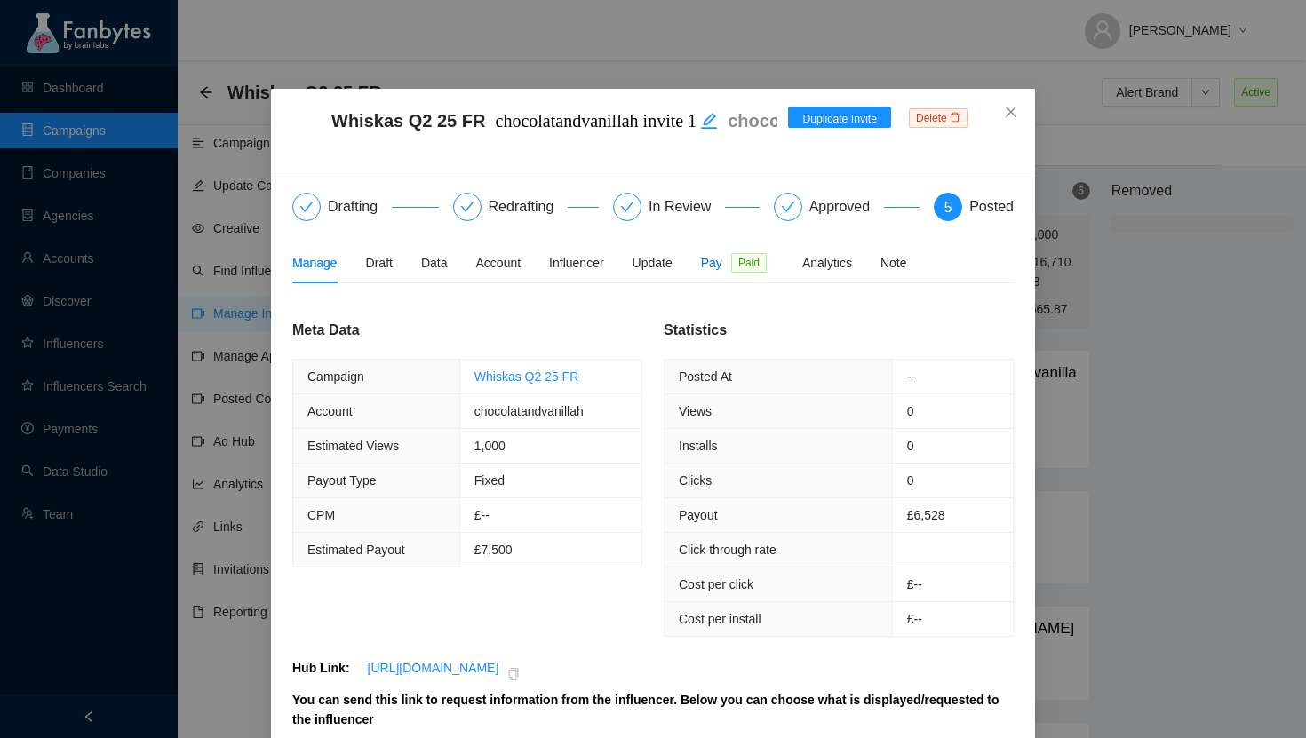
click at [722, 257] on span "Pay" at bounding box center [711, 263] width 21 height 20
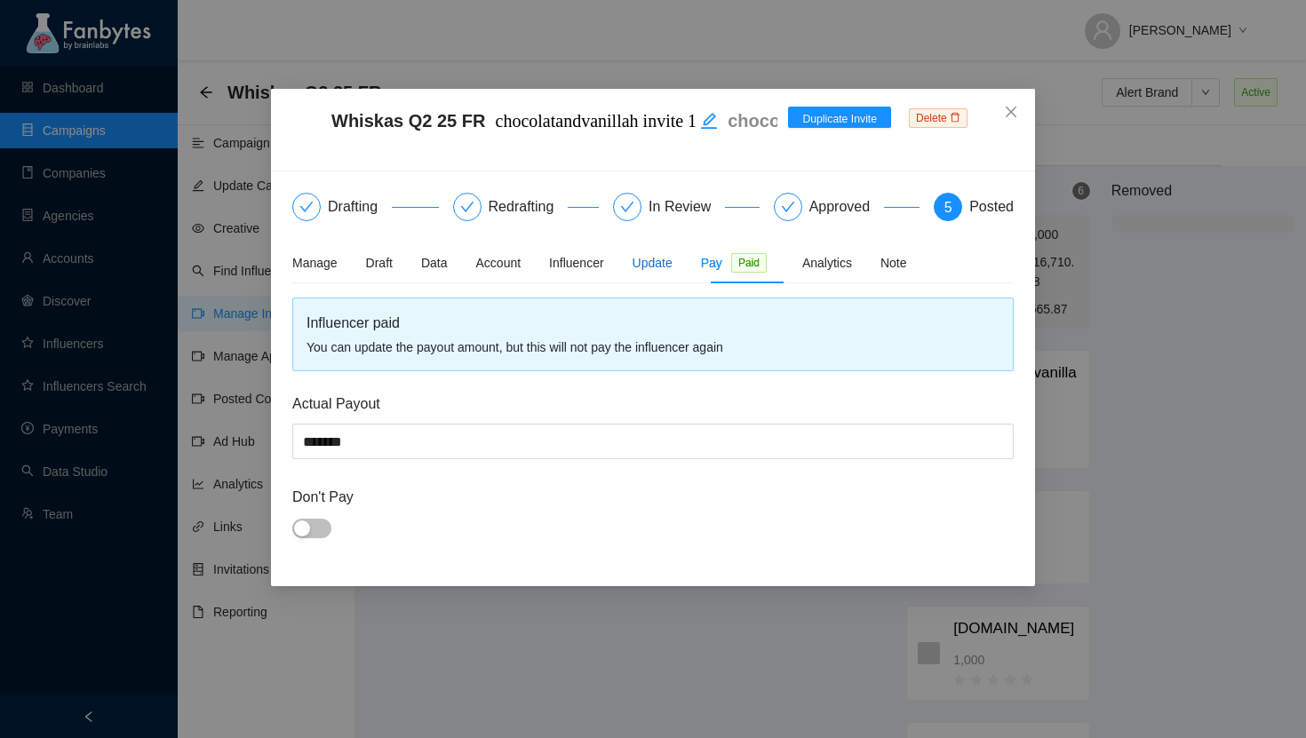
click at [659, 263] on div "Update" at bounding box center [653, 263] width 40 height 20
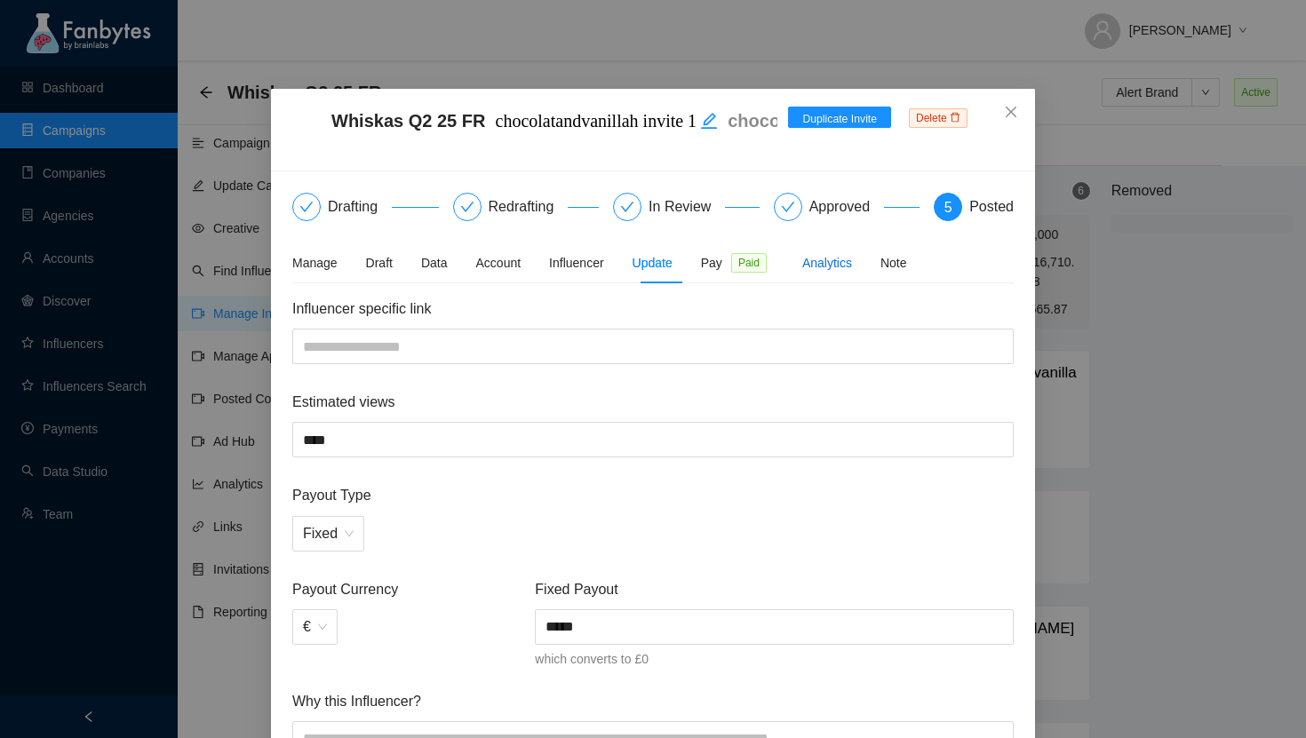
click at [846, 268] on div "Analytics" at bounding box center [827, 263] width 50 height 20
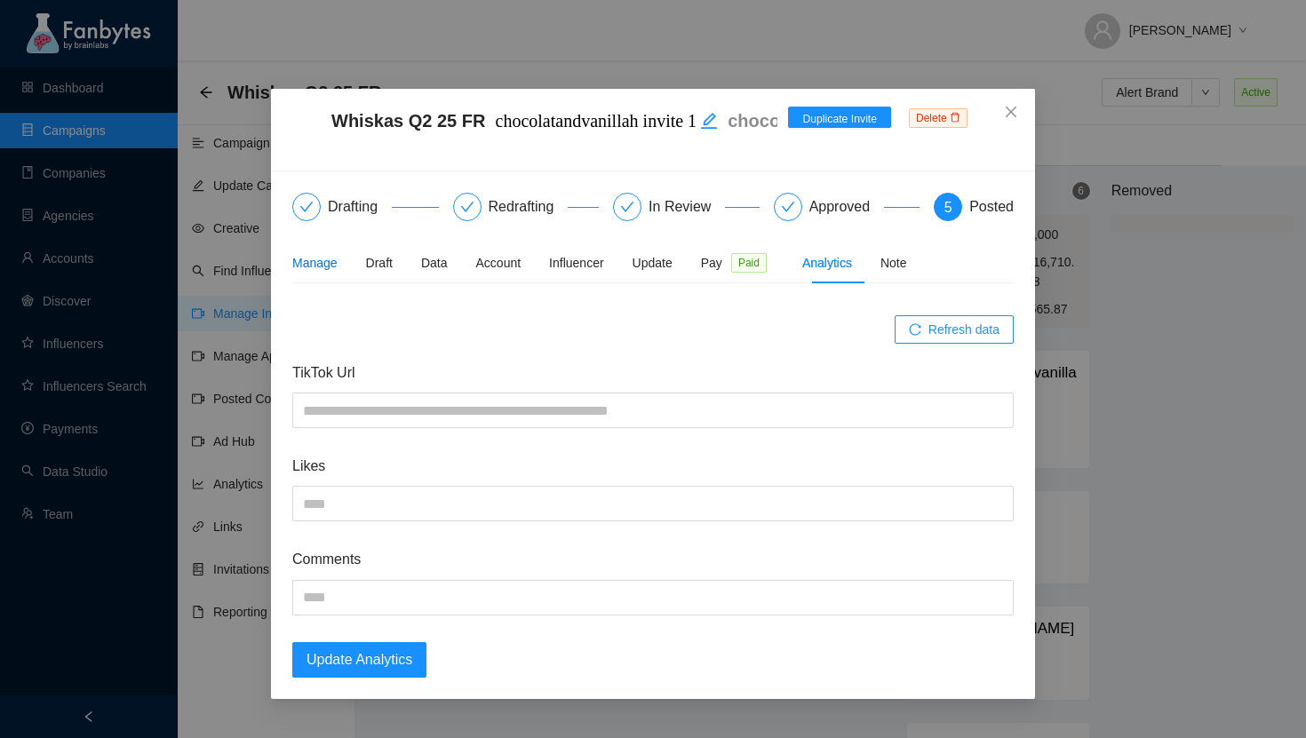
click at [316, 257] on div "Manage" at bounding box center [314, 263] width 45 height 20
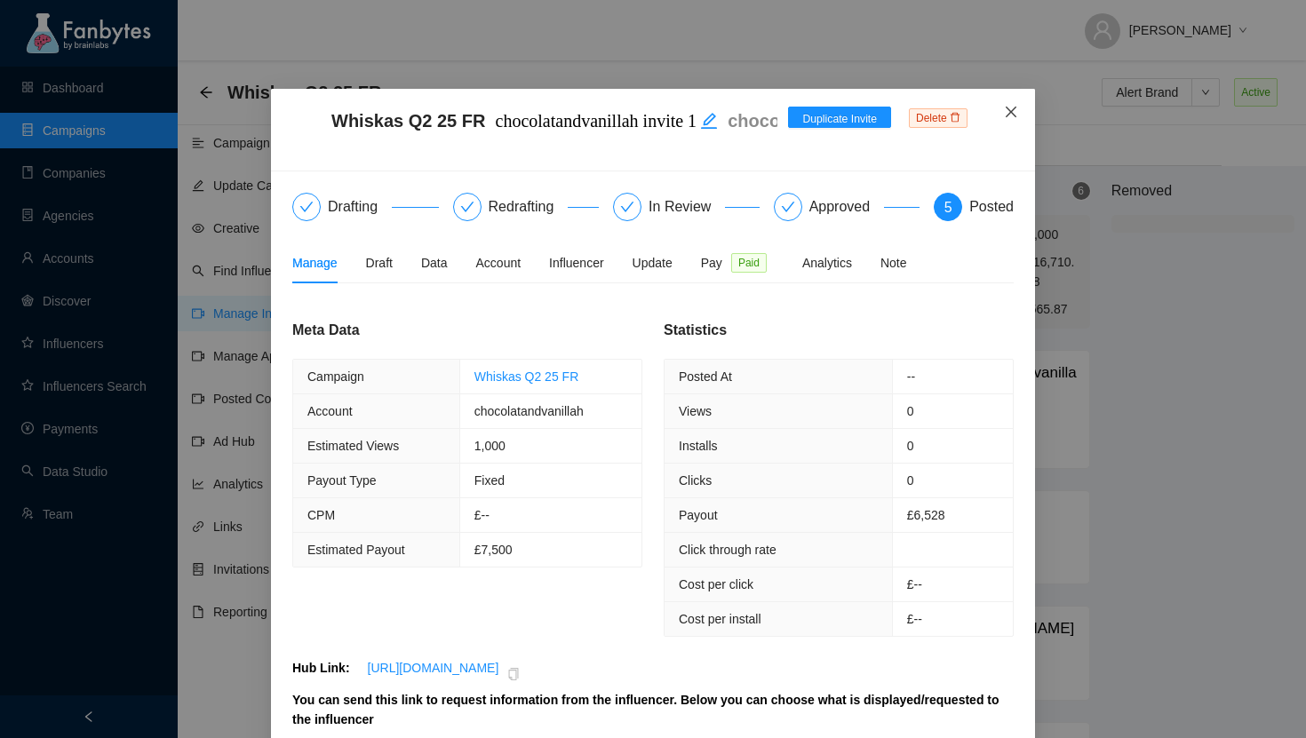
click at [1010, 108] on icon "close" at bounding box center [1011, 112] width 14 height 14
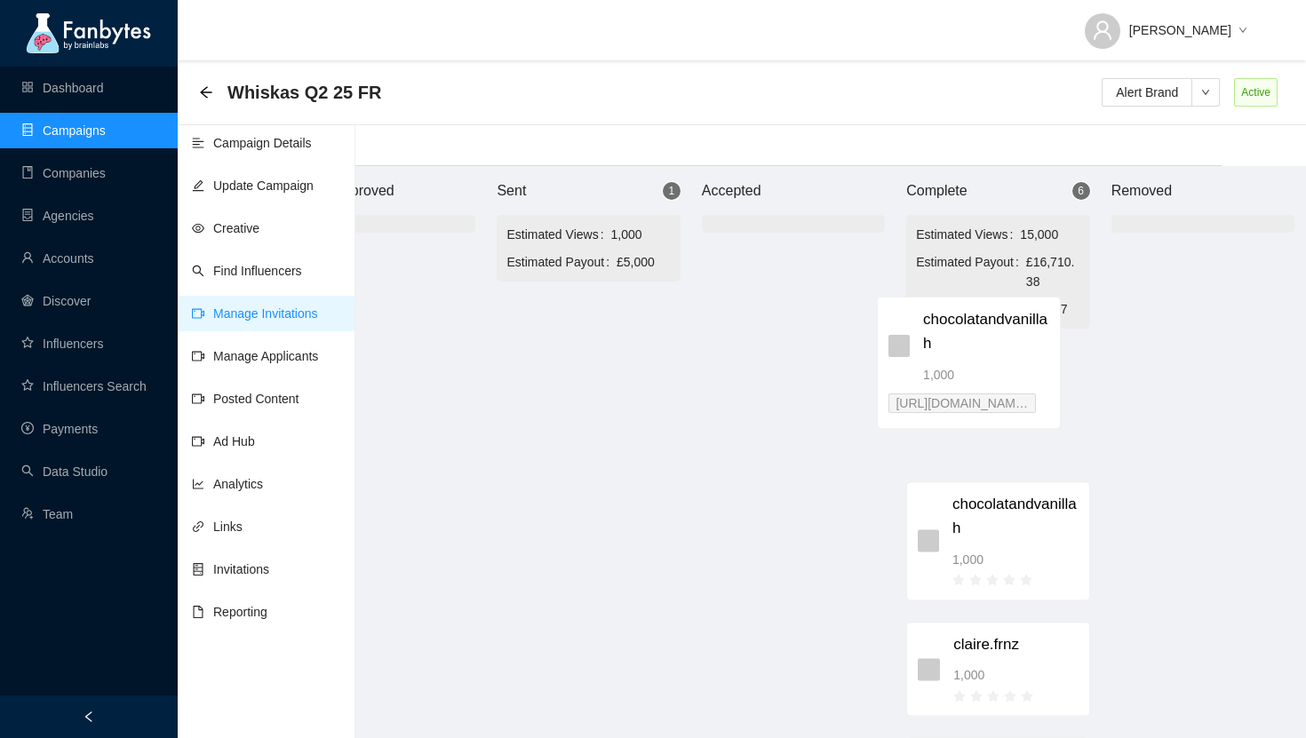
drag, startPoint x: 572, startPoint y: 358, endPoint x: 955, endPoint y: 354, distance: 383.0
click at [955, 354] on div "Brand Approved Sent 1 Estimated Views 1,000 Estimated Payout £5,000 chocolatand…" at bounding box center [793, 452] width 1066 height 572
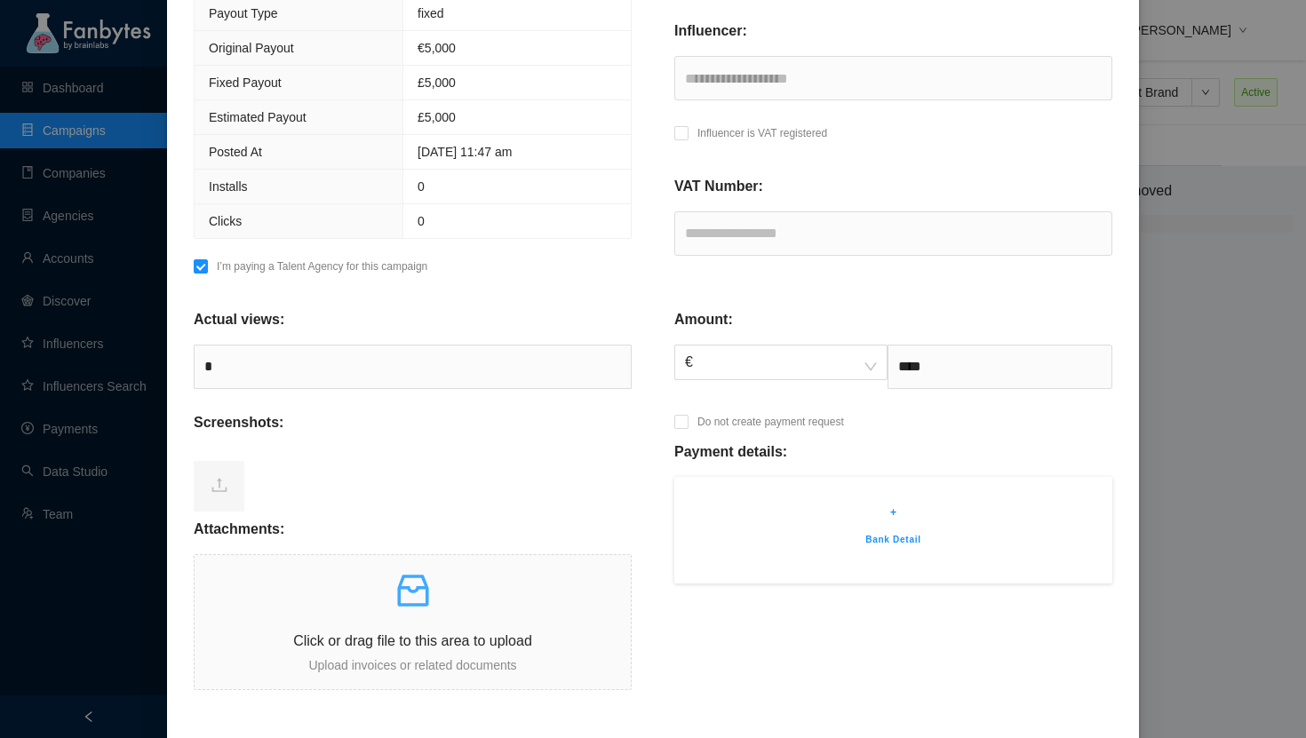
scroll to position [429, 0]
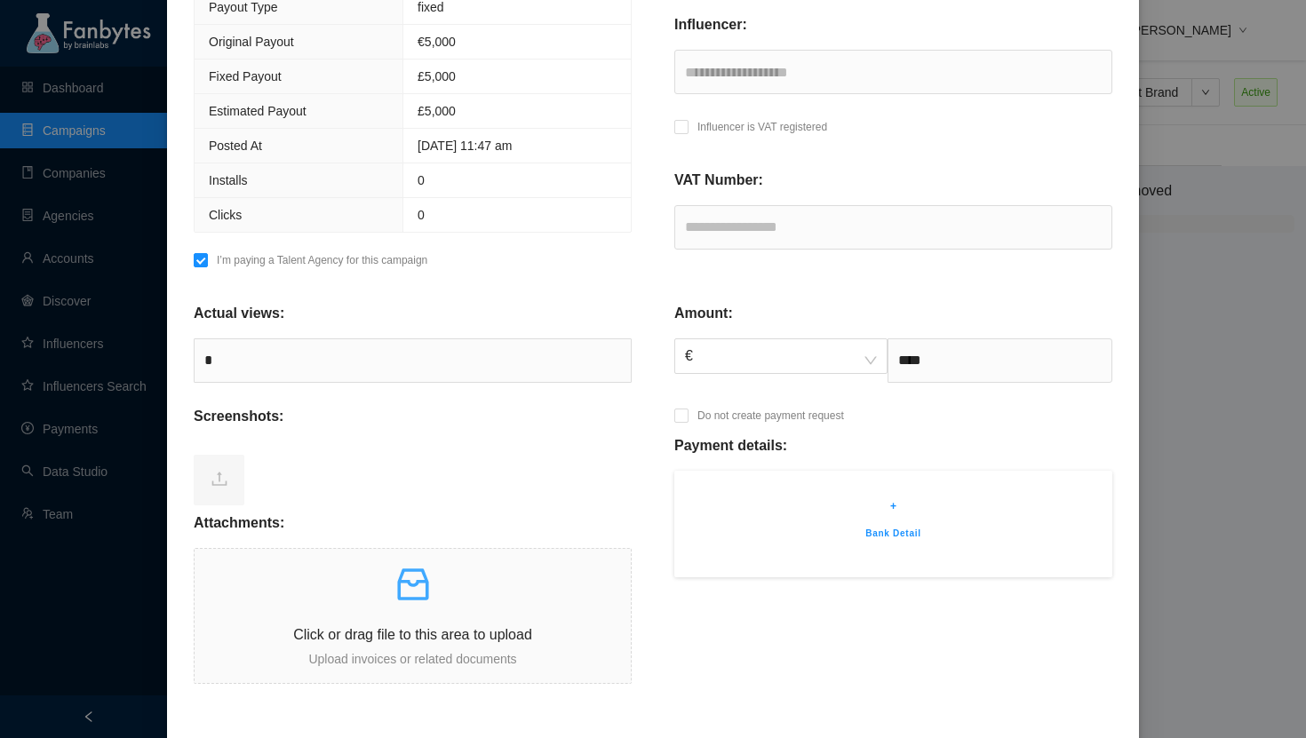
click at [910, 508] on p "+" at bounding box center [893, 507] width 385 height 18
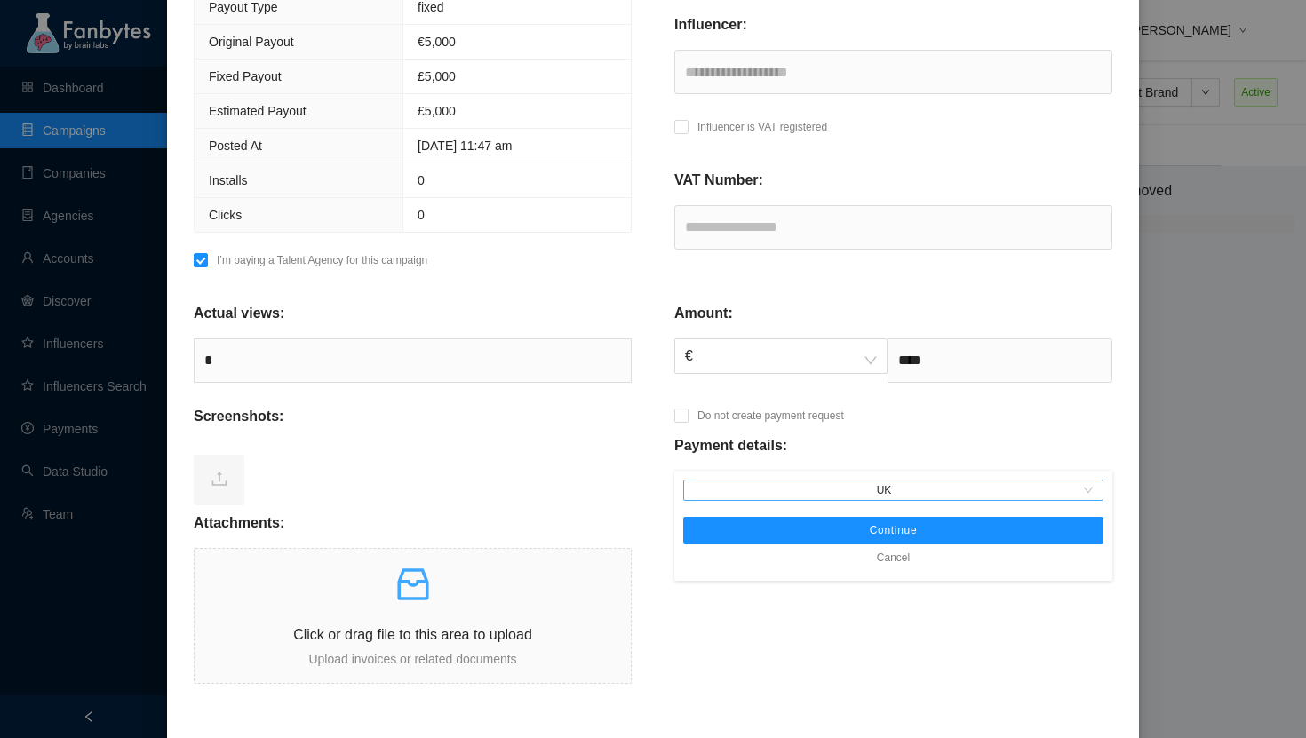
click at [881, 486] on span "UK" at bounding box center [893, 491] width 406 height 20
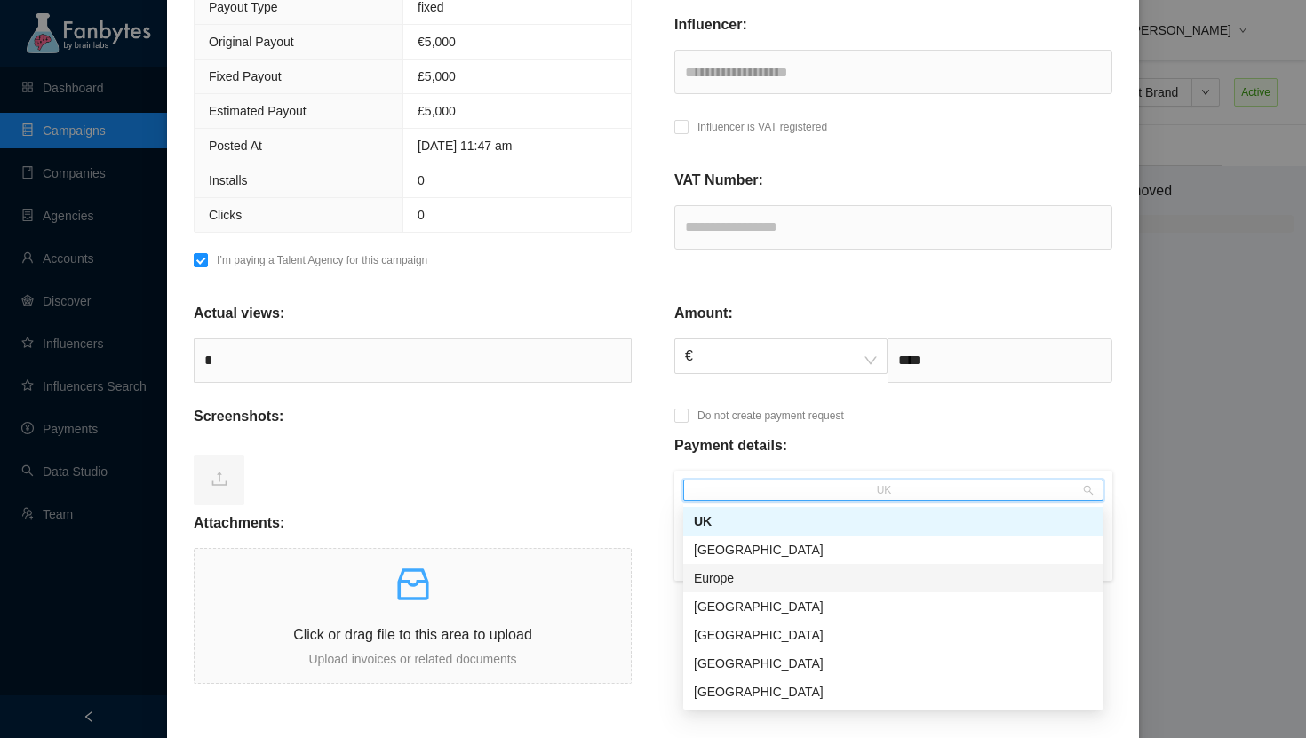
click at [878, 575] on div "Europe" at bounding box center [893, 579] width 399 height 20
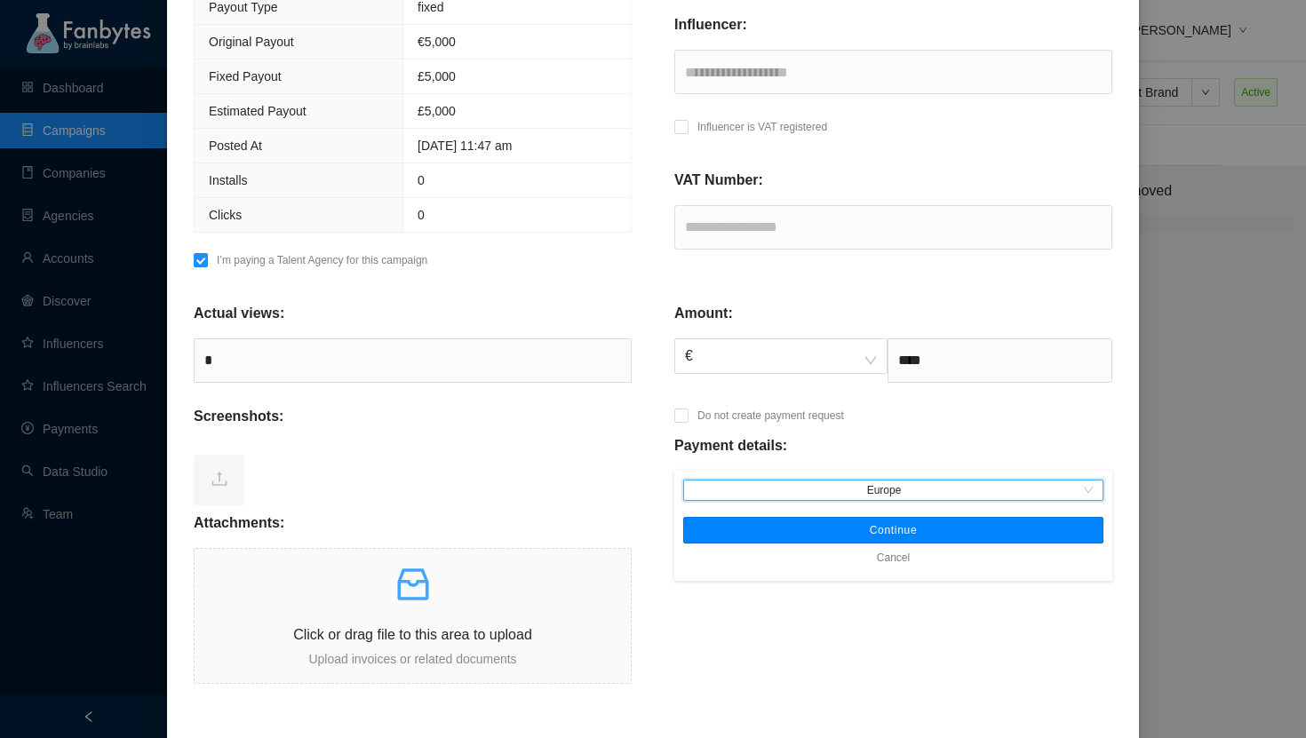
click at [870, 531] on span "Continue" at bounding box center [894, 530] width 48 height 14
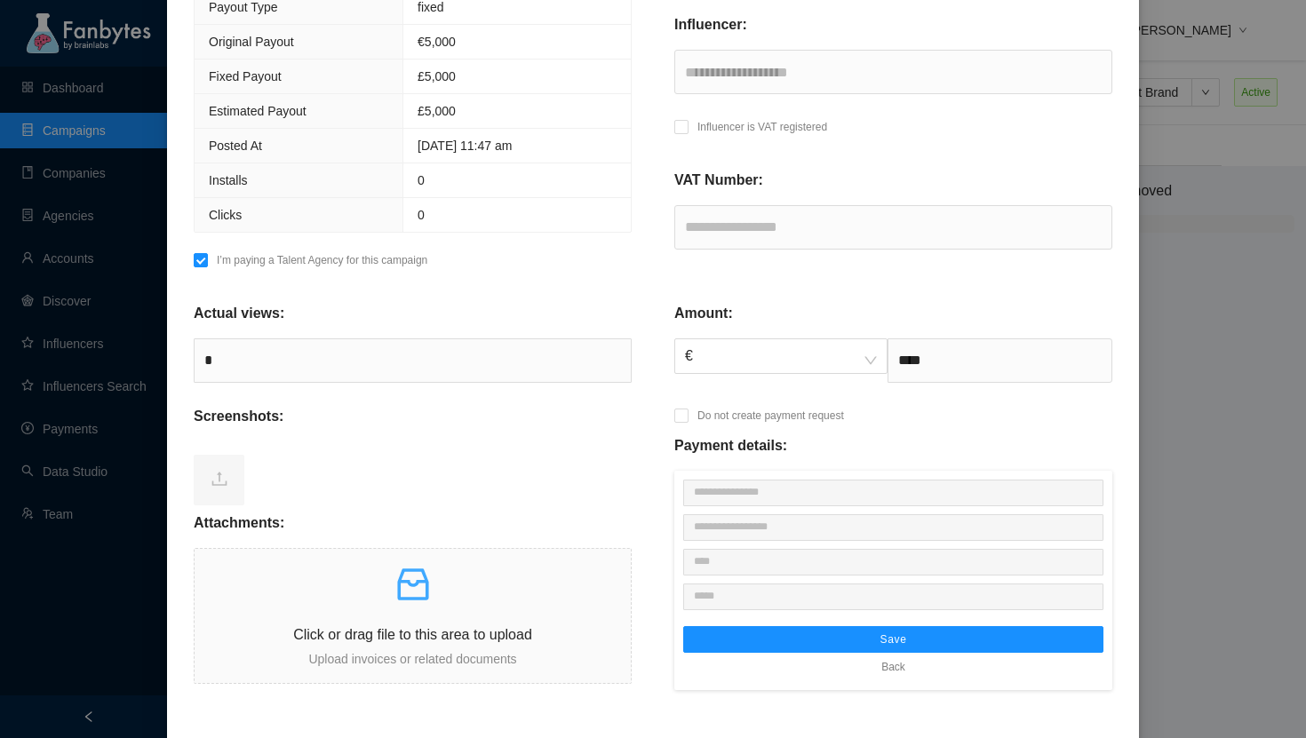
click at [529, 497] on div at bounding box center [413, 477] width 438 height 71
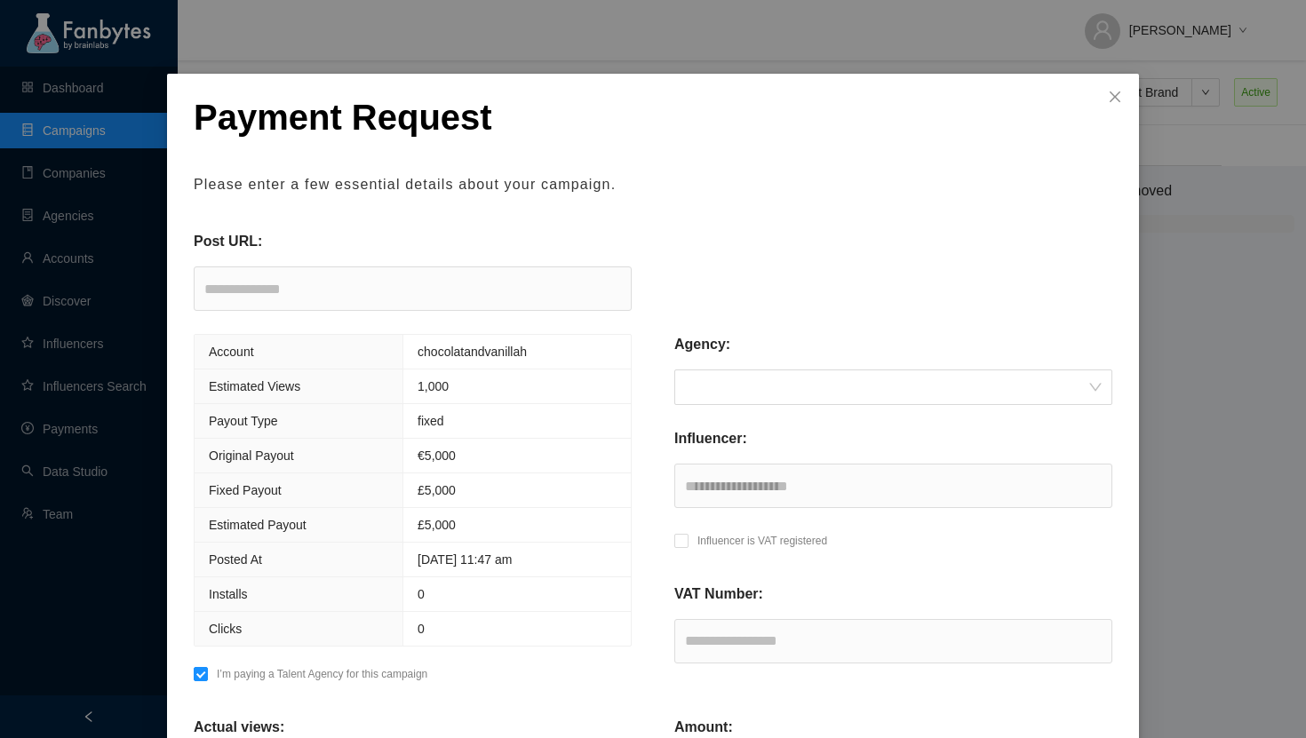
scroll to position [0, 0]
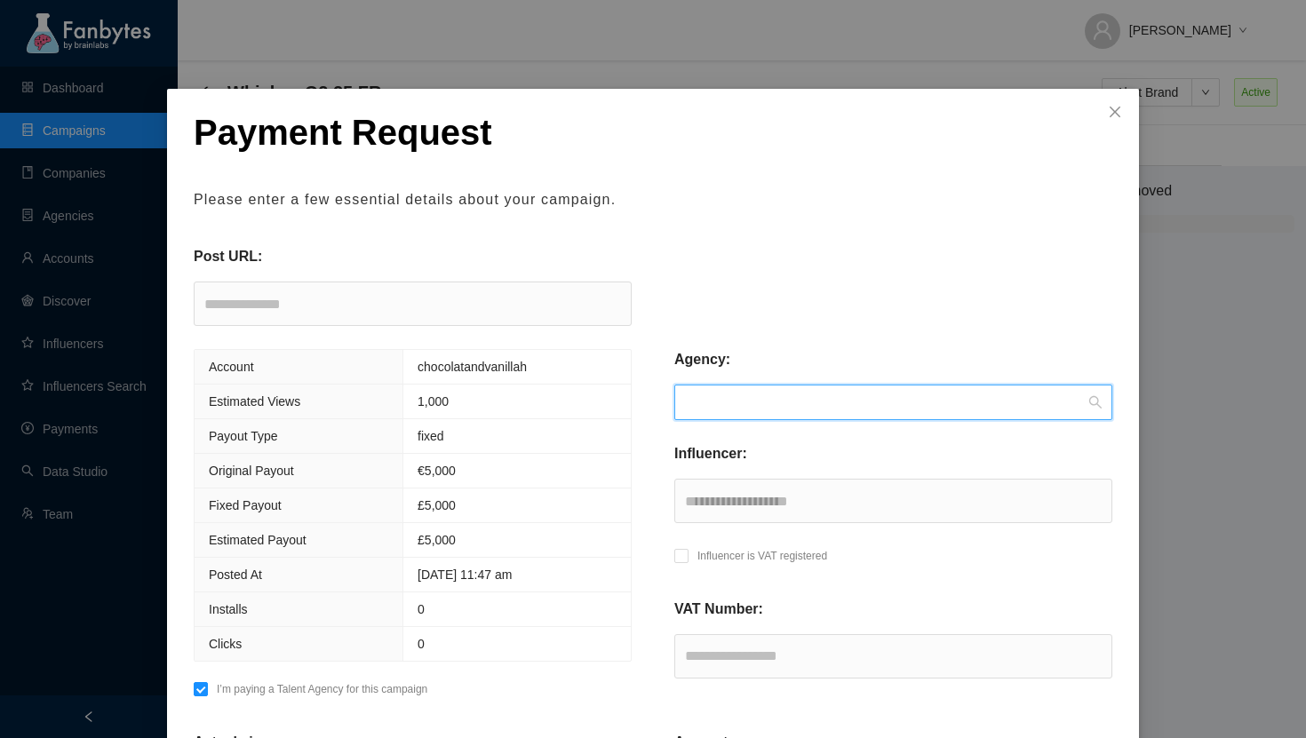
click at [740, 411] on input "search" at bounding box center [887, 403] width 404 height 34
type input "*****"
